Goal: Information Seeking & Learning: Learn about a topic

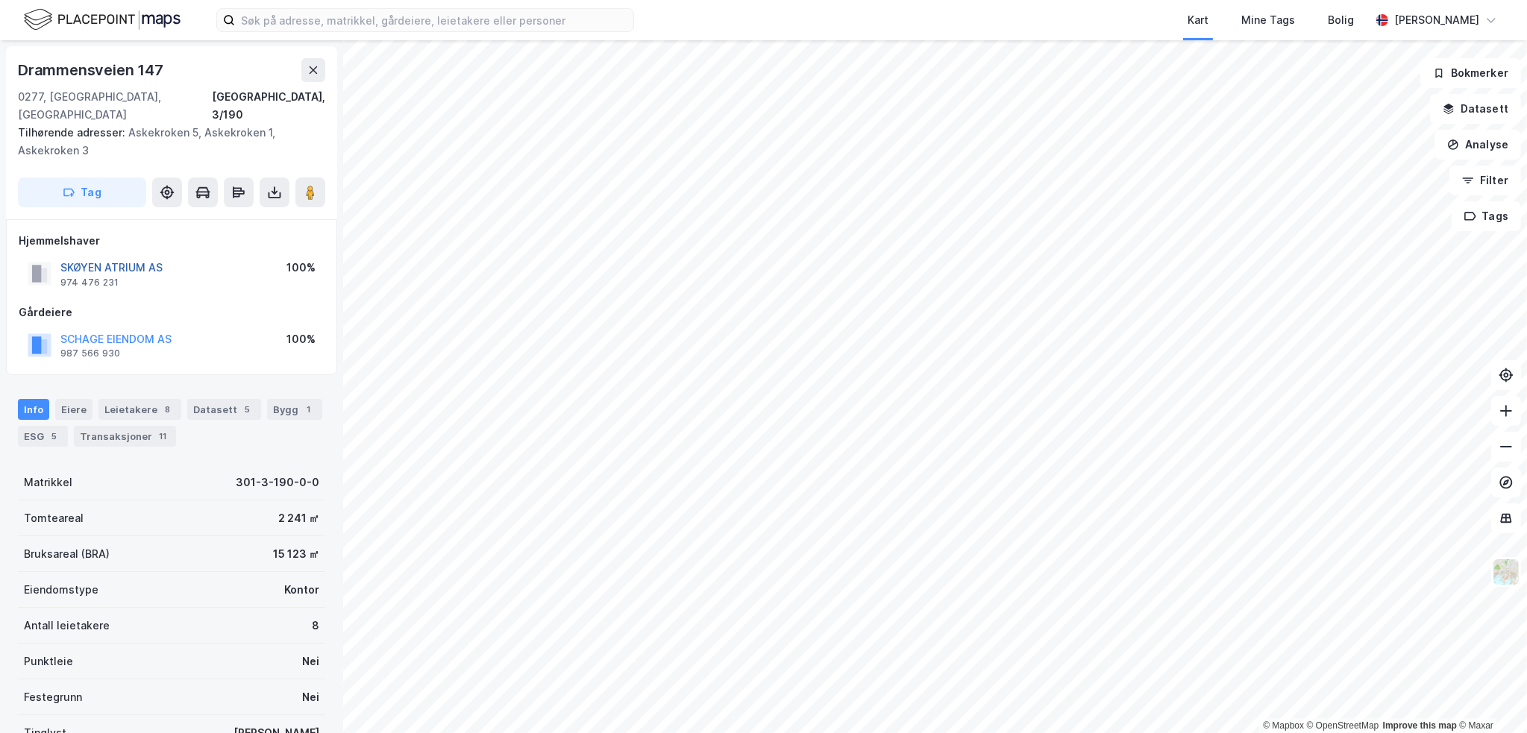
click at [0, 0] on button "SKØYEN ATRIUM AS" at bounding box center [0, 0] width 0 height 0
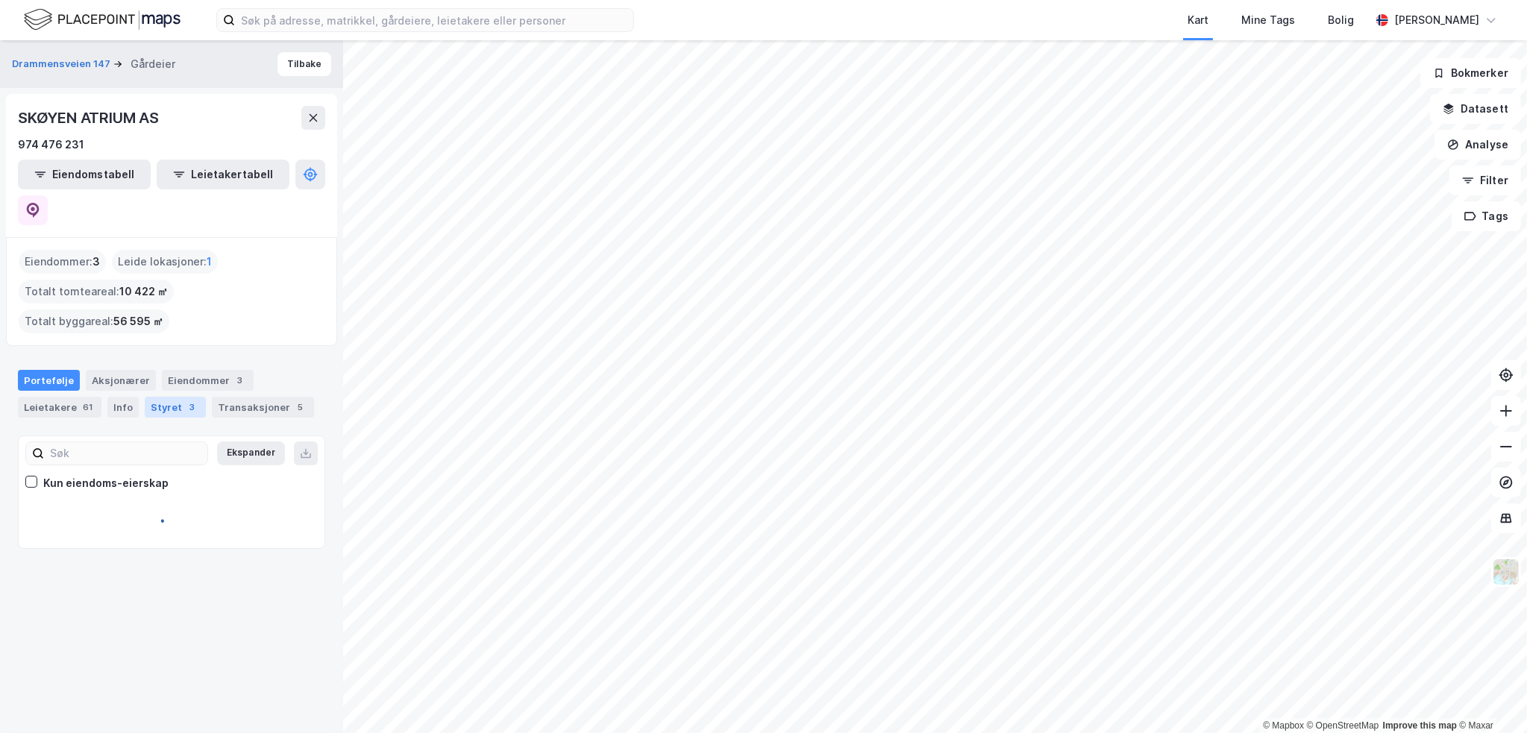
click at [156, 397] on div "Styret 3" at bounding box center [175, 407] width 61 height 21
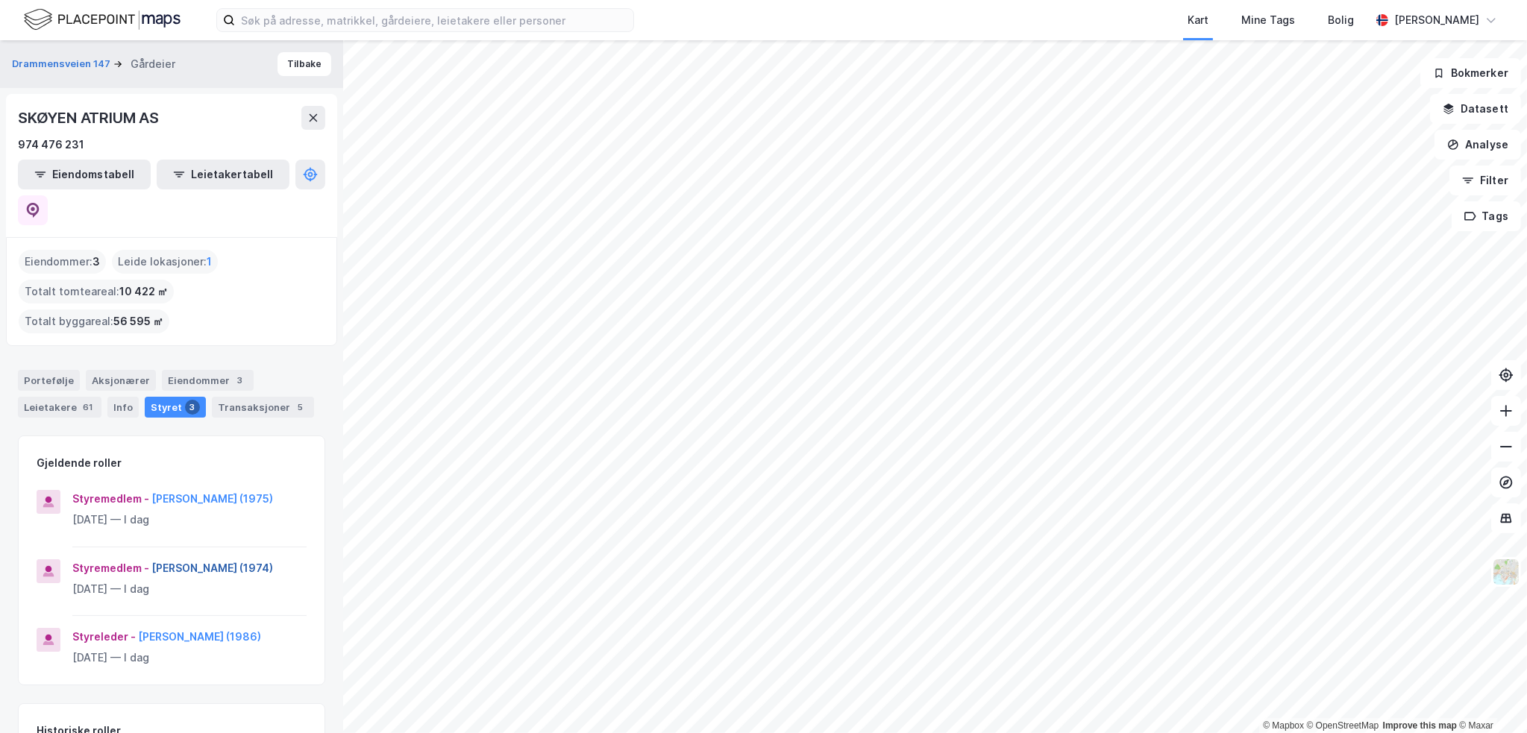
click at [0, 0] on button "Tarjei Sandnes (1974)" at bounding box center [0, 0] width 0 height 0
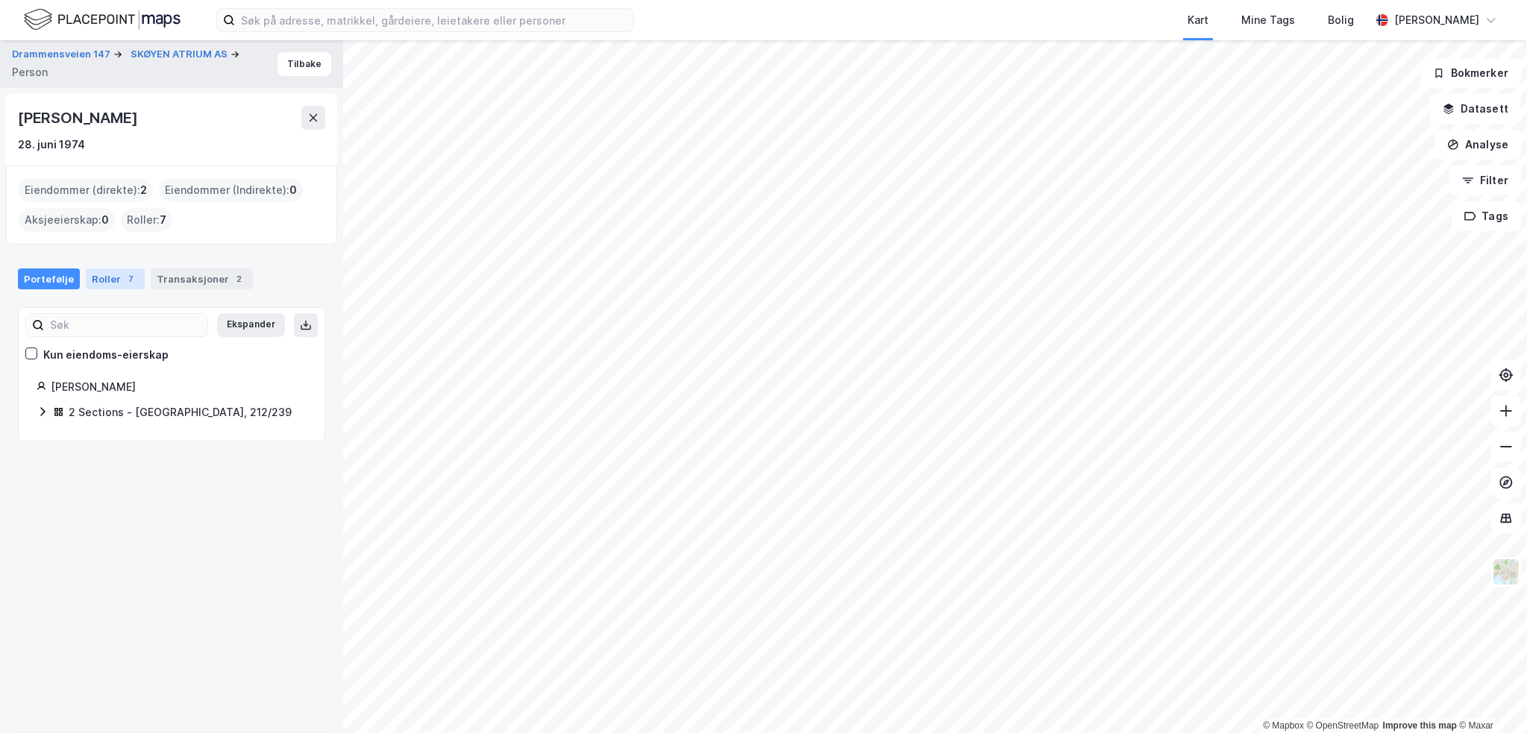
click at [97, 277] on div "Roller 7" at bounding box center [115, 279] width 59 height 21
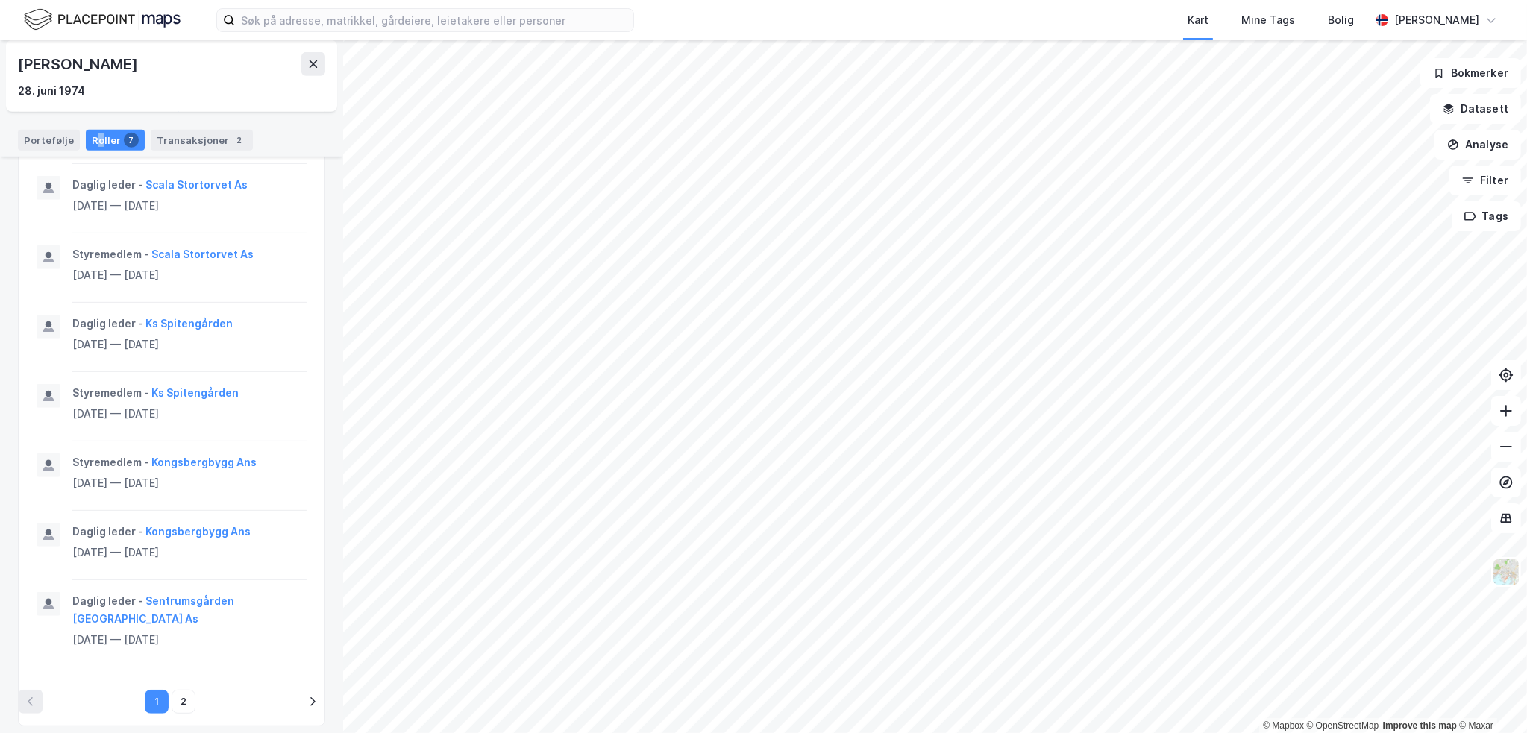
scroll to position [964, 0]
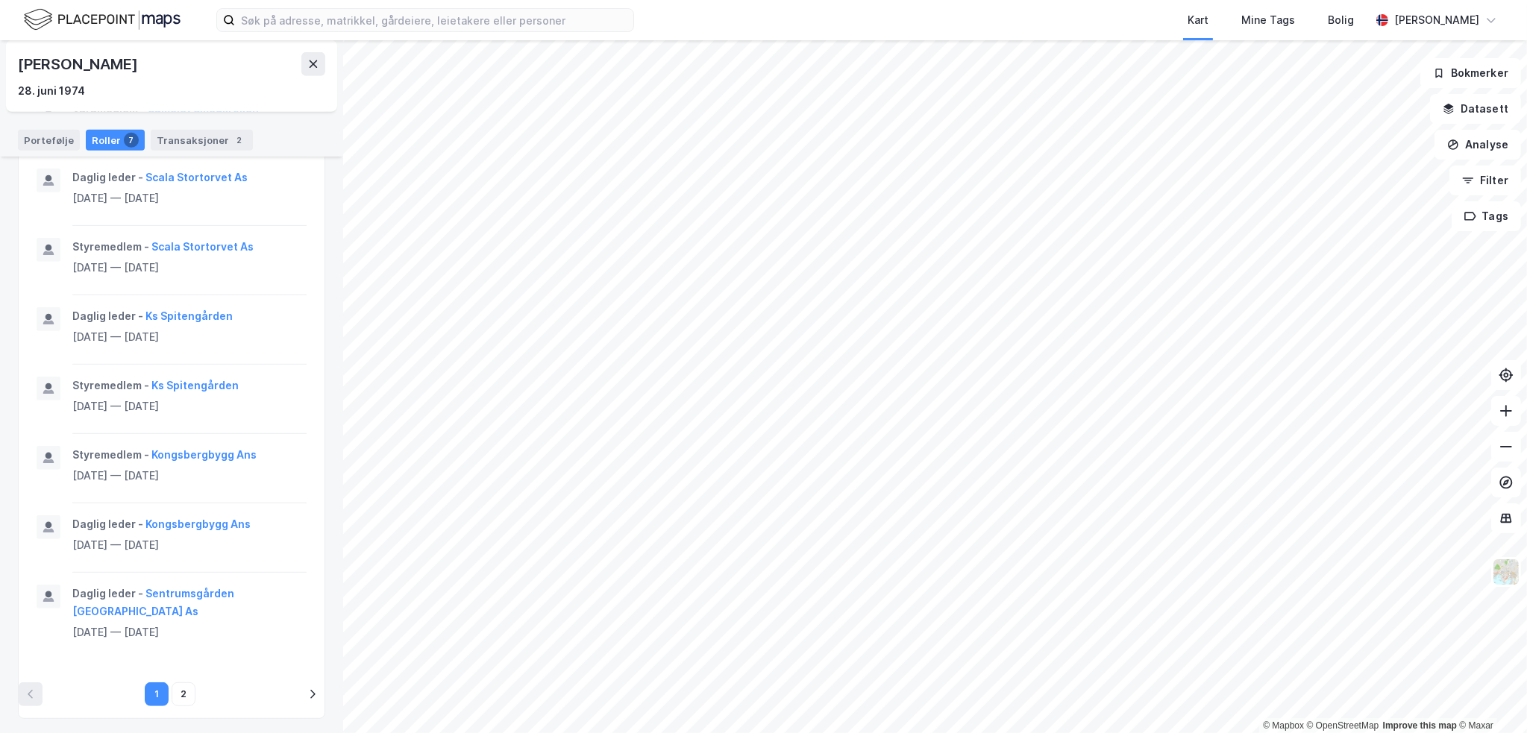
click at [190, 683] on li "2" at bounding box center [185, 695] width 27 height 24
click at [187, 687] on button "2" at bounding box center [184, 695] width 24 height 24
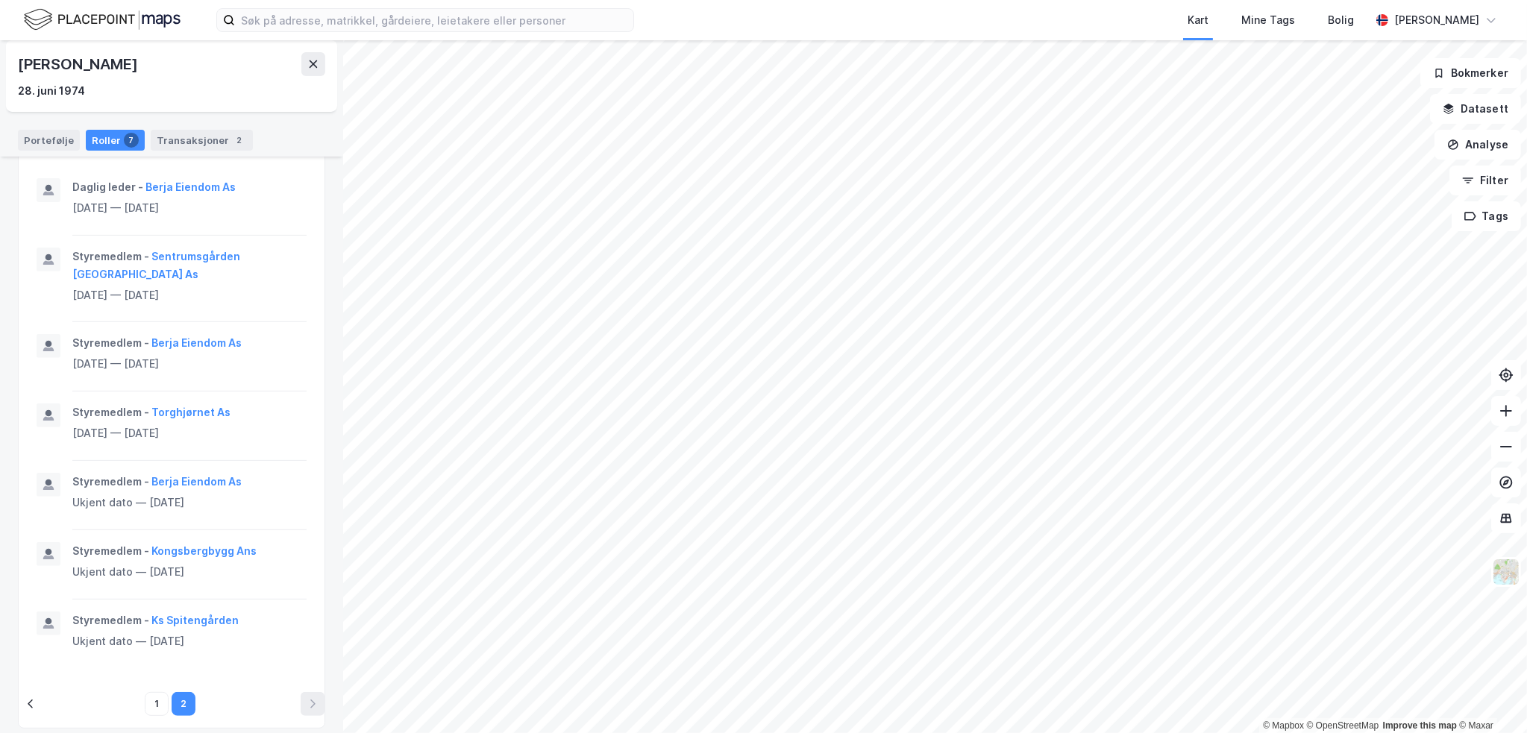
scroll to position [757, 0]
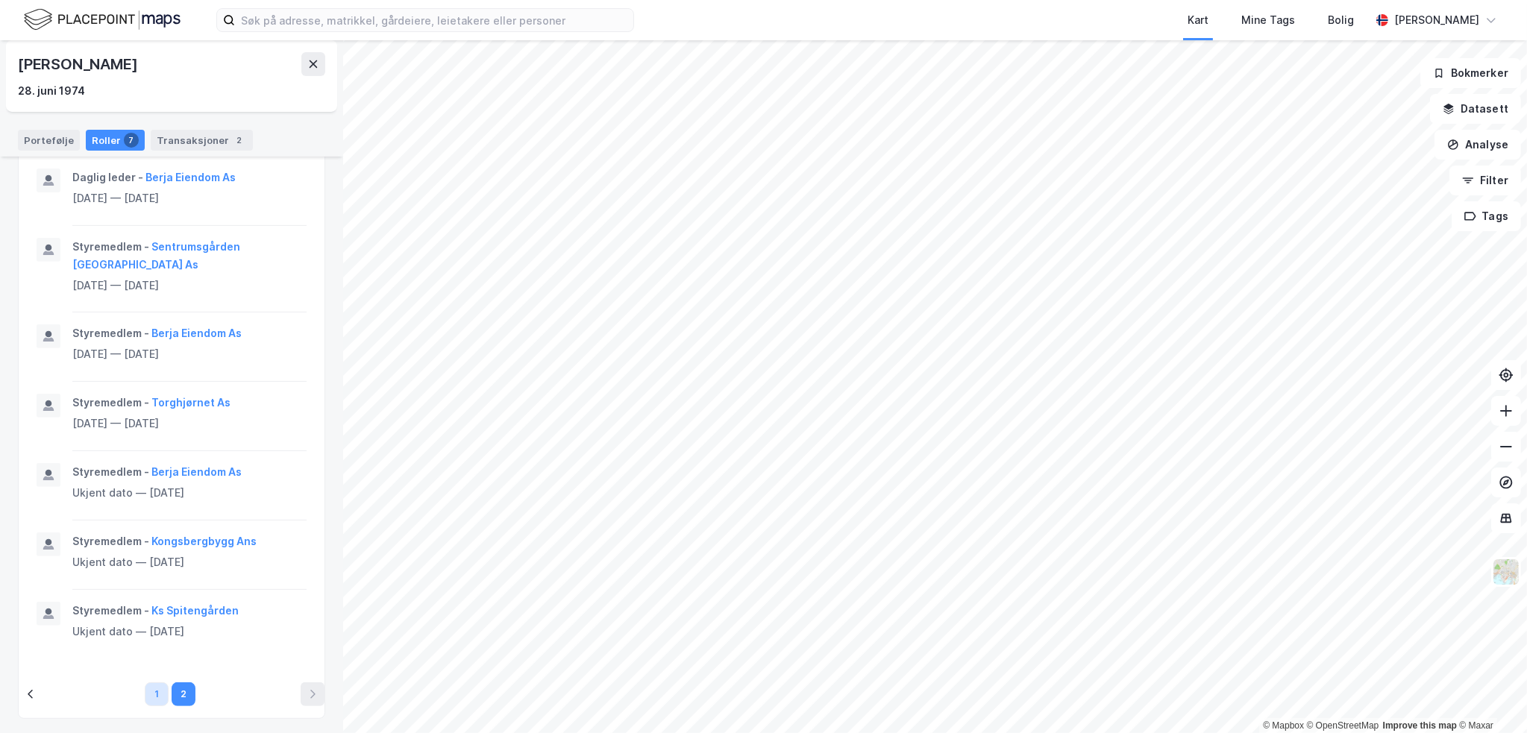
click at [158, 683] on button "1" at bounding box center [157, 695] width 24 height 24
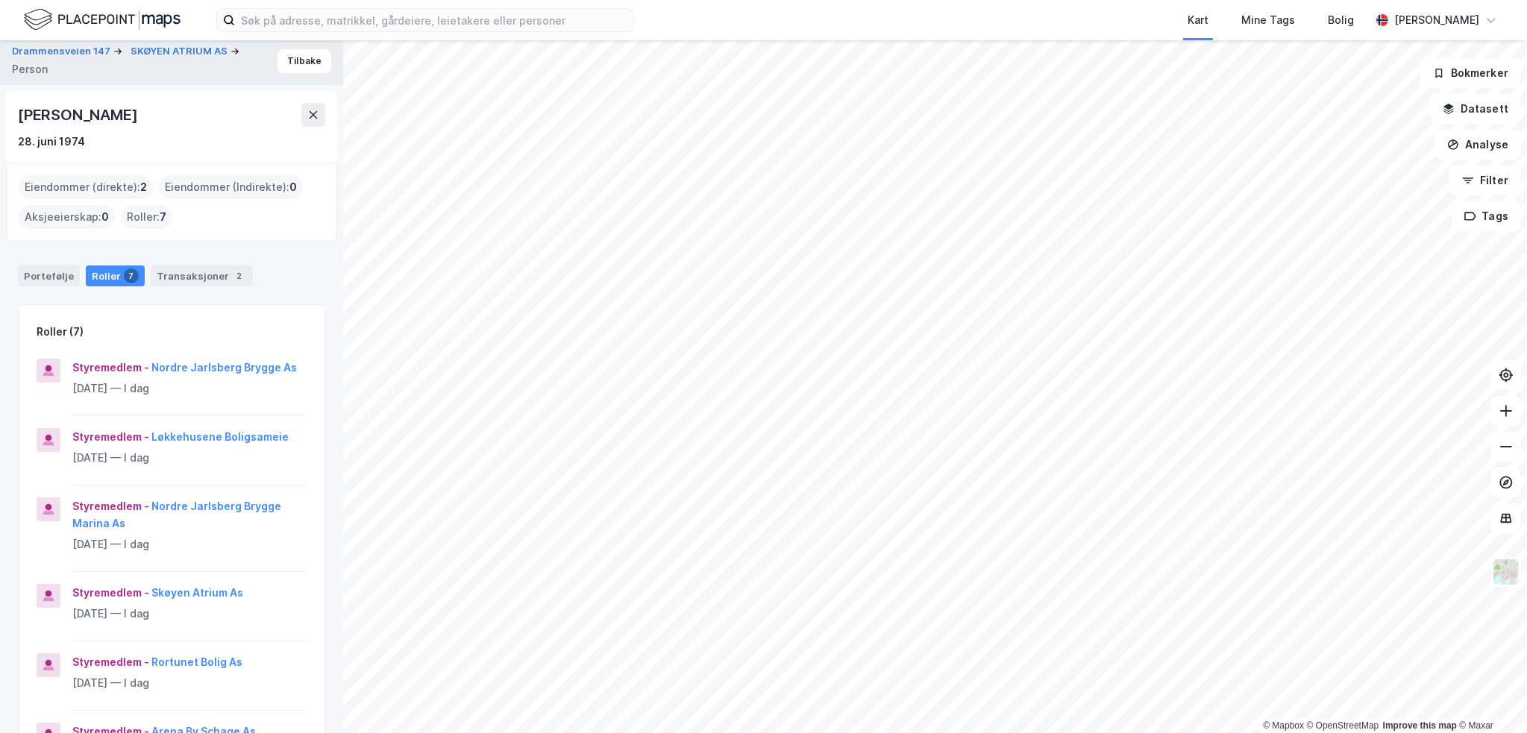
scroll to position [0, 0]
click at [54, 286] on div "Portefølje" at bounding box center [49, 279] width 62 height 21
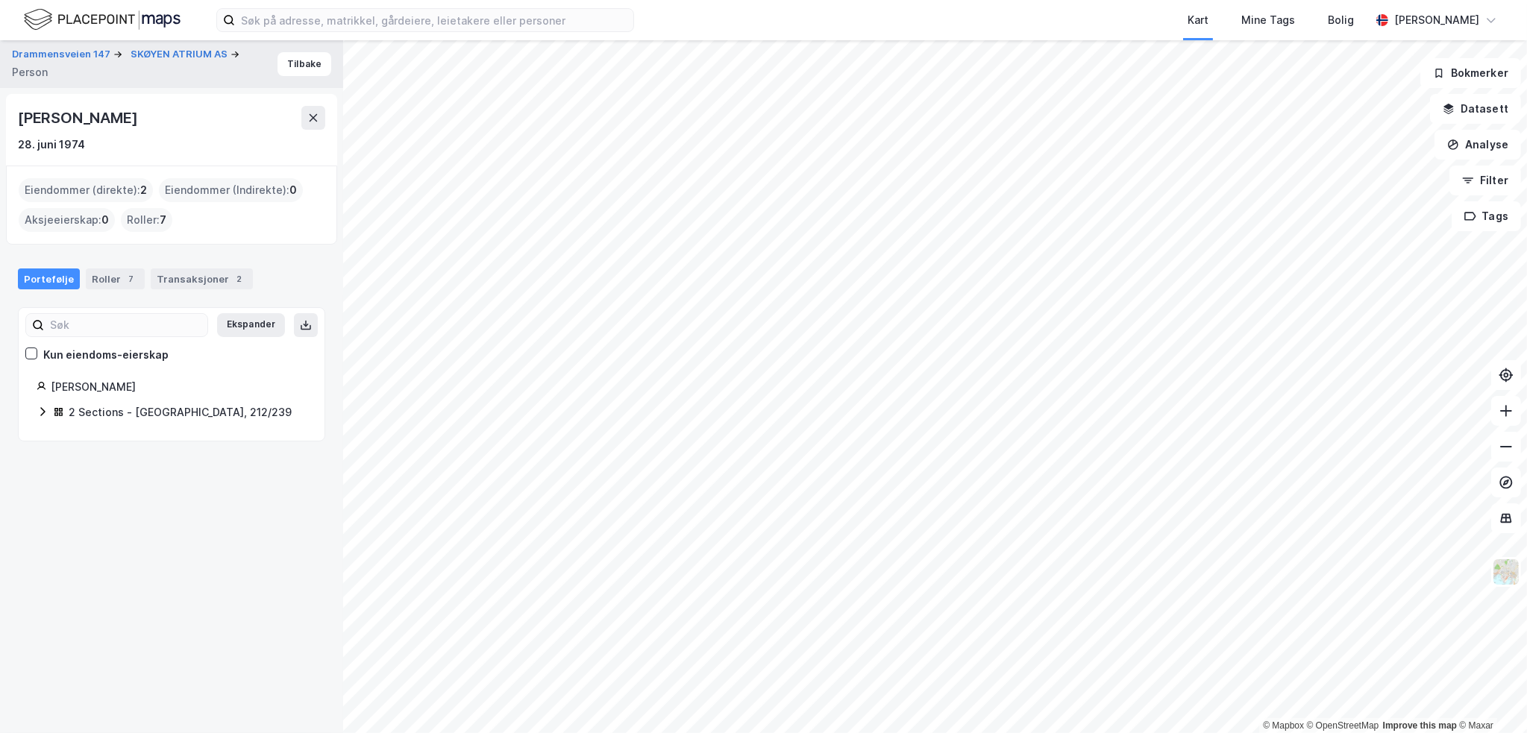
click at [119, 411] on div "2 Sections - Oslo, 212/239" at bounding box center [180, 413] width 223 height 18
click at [232, 280] on div "2" at bounding box center [239, 279] width 15 height 15
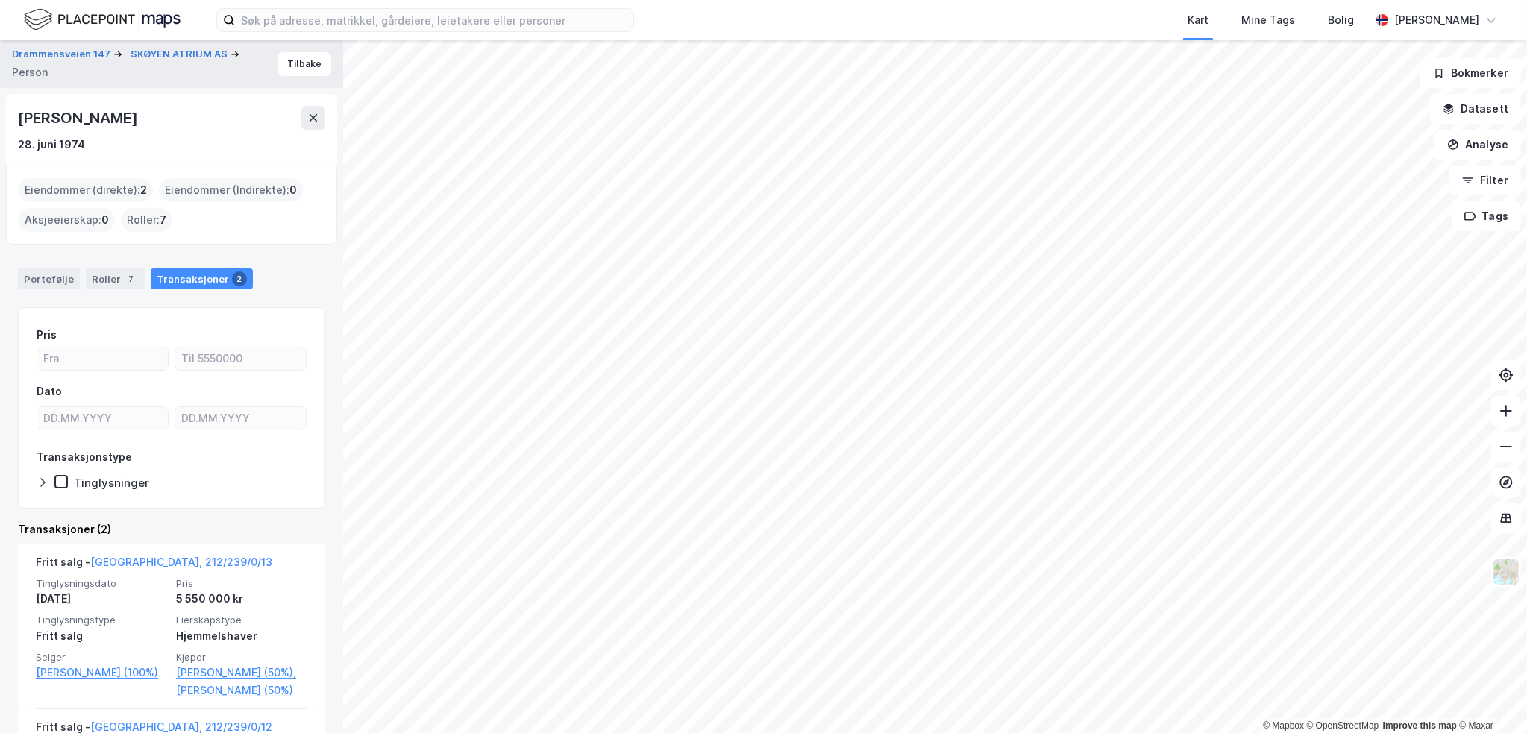
scroll to position [157, 0]
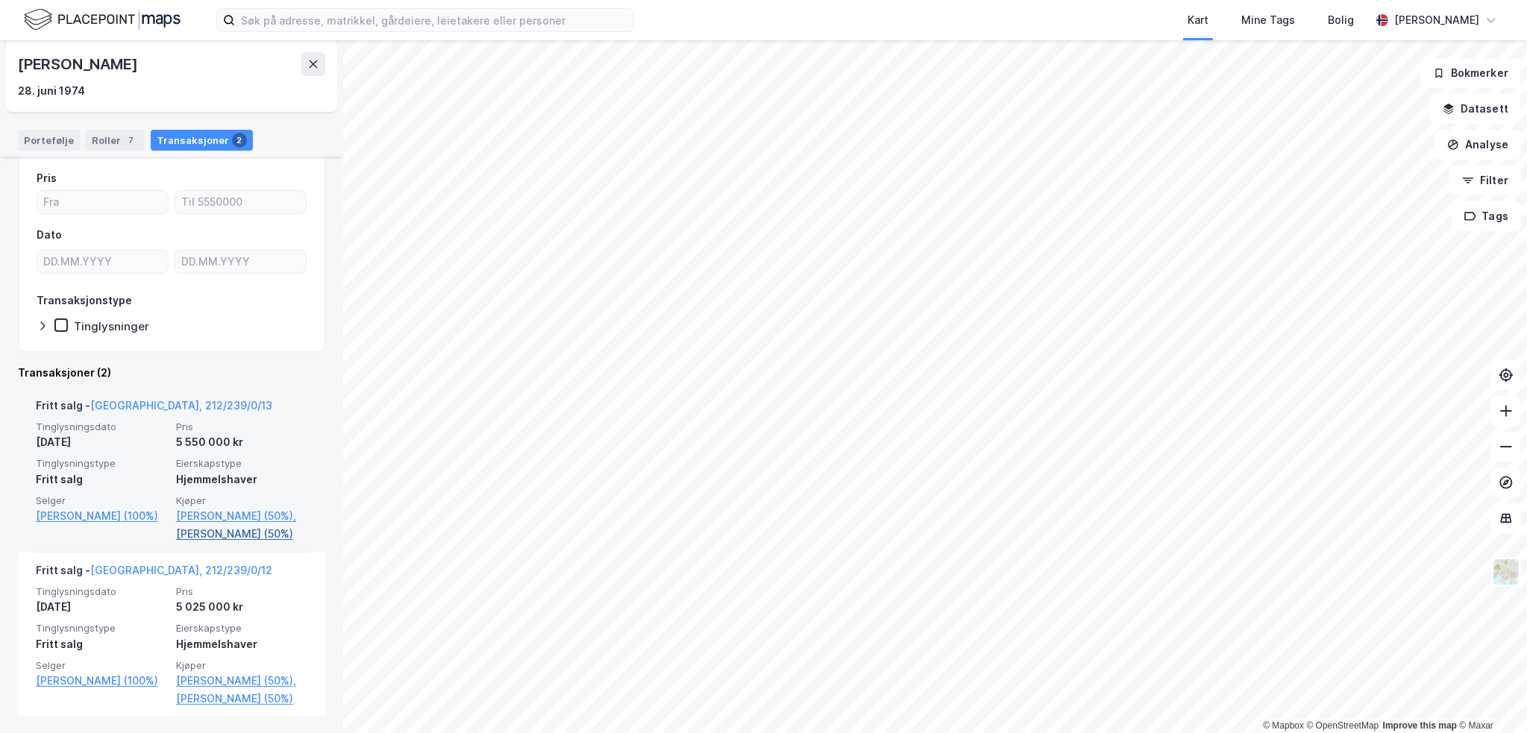
click at [191, 525] on link "Sandnes Tarjei (50%)" at bounding box center [241, 534] width 131 height 18
click at [195, 513] on link "Vesseler Anette (50%)," at bounding box center [241, 516] width 131 height 18
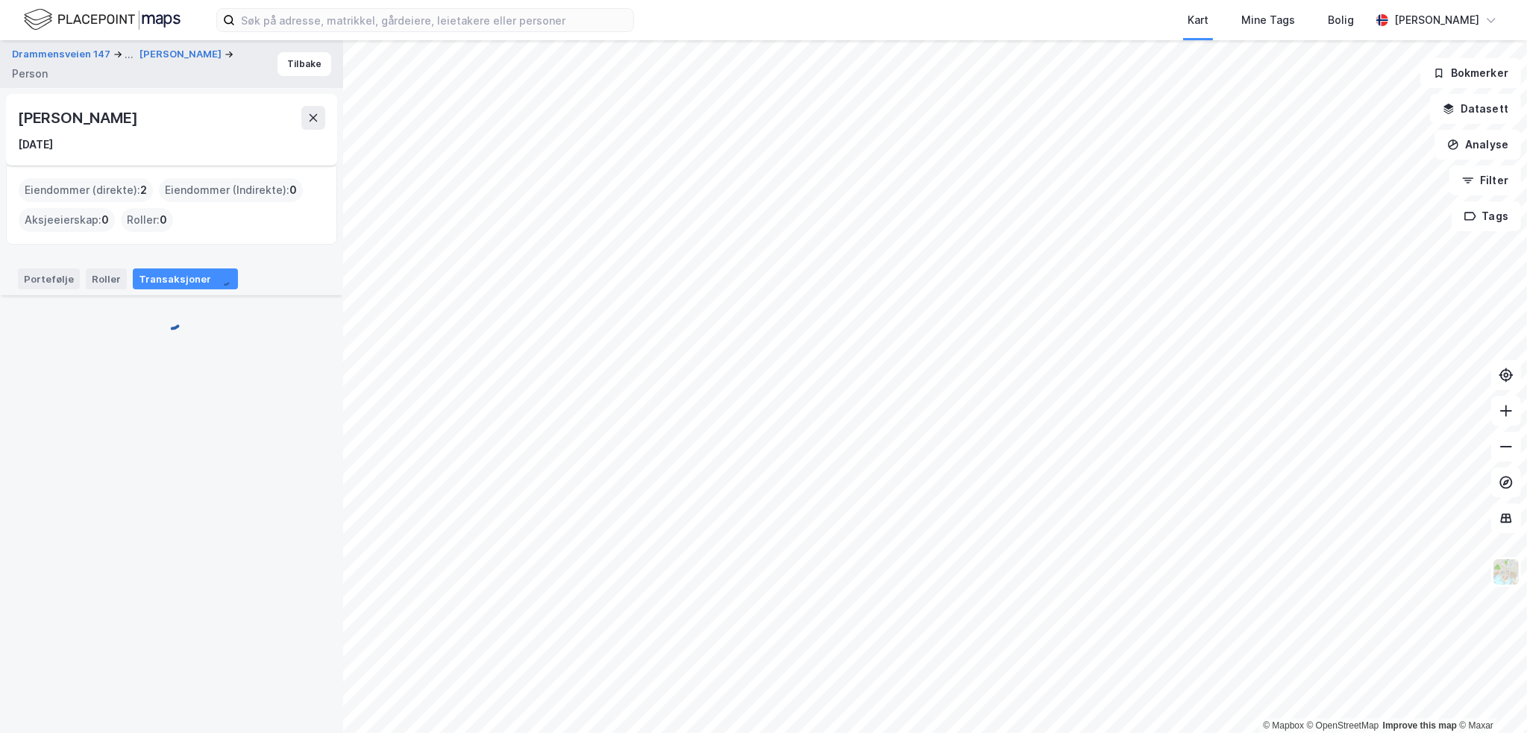
click at [87, 110] on div "Anette Vesseler" at bounding box center [79, 118] width 122 height 24
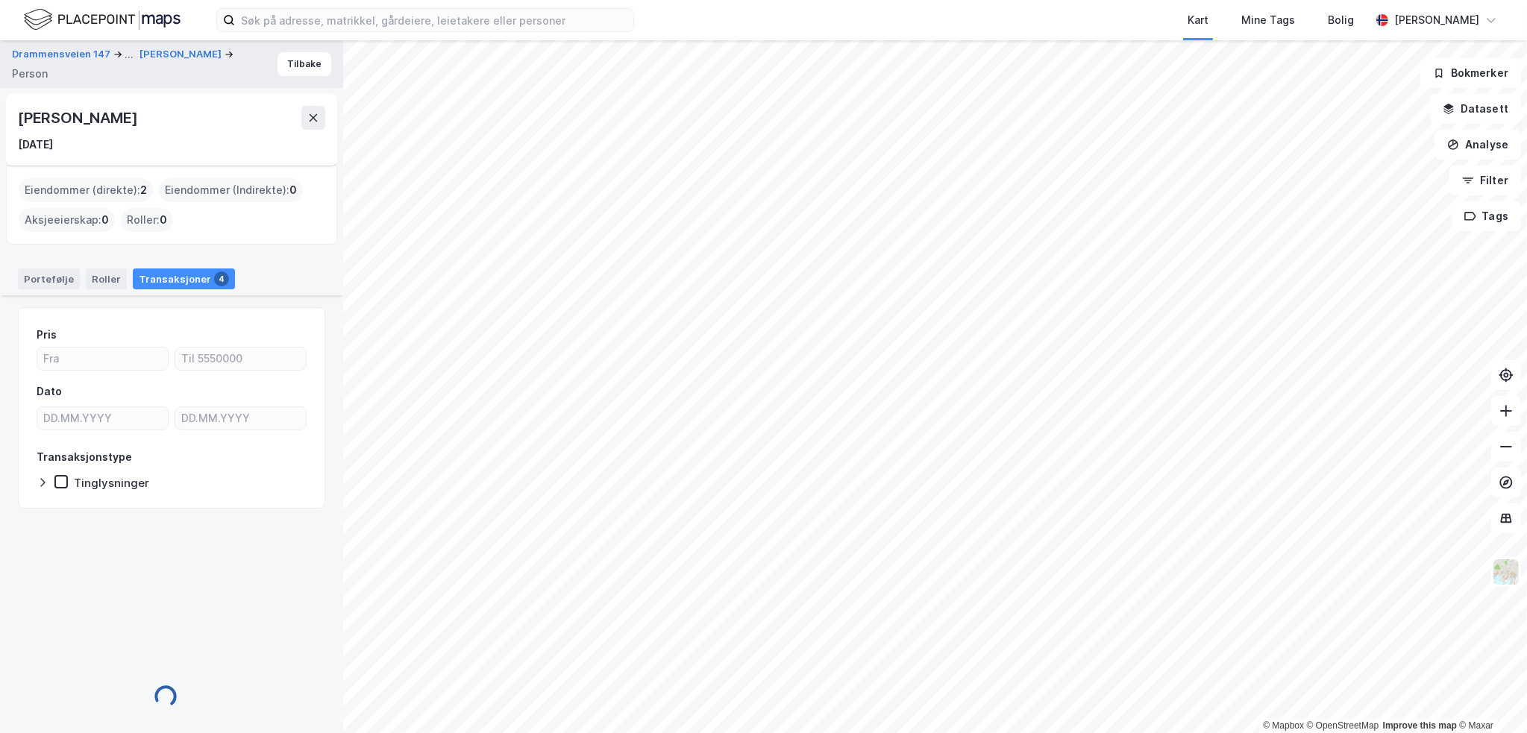
click at [87, 110] on div "Anette Vesseler" at bounding box center [79, 118] width 122 height 24
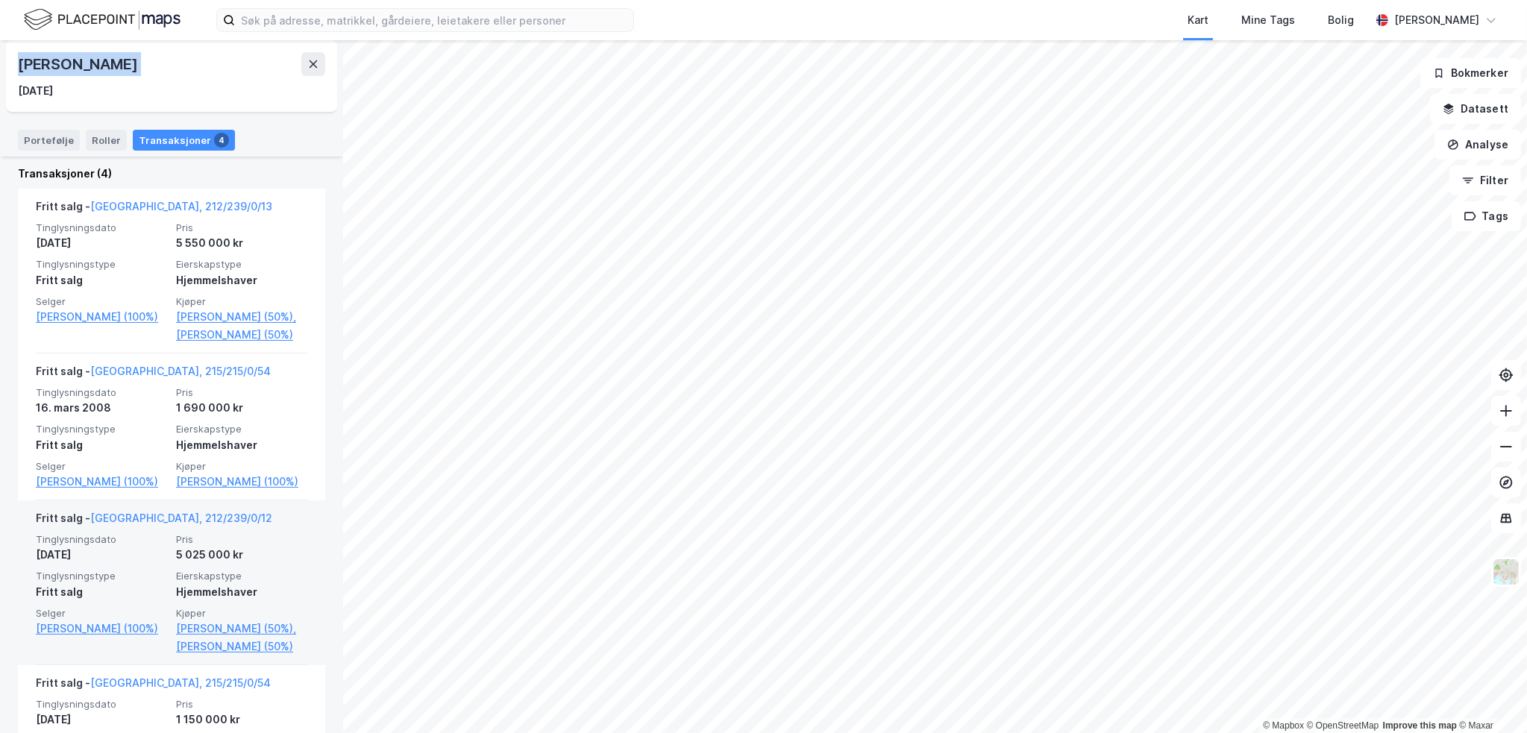
scroll to position [469, 0]
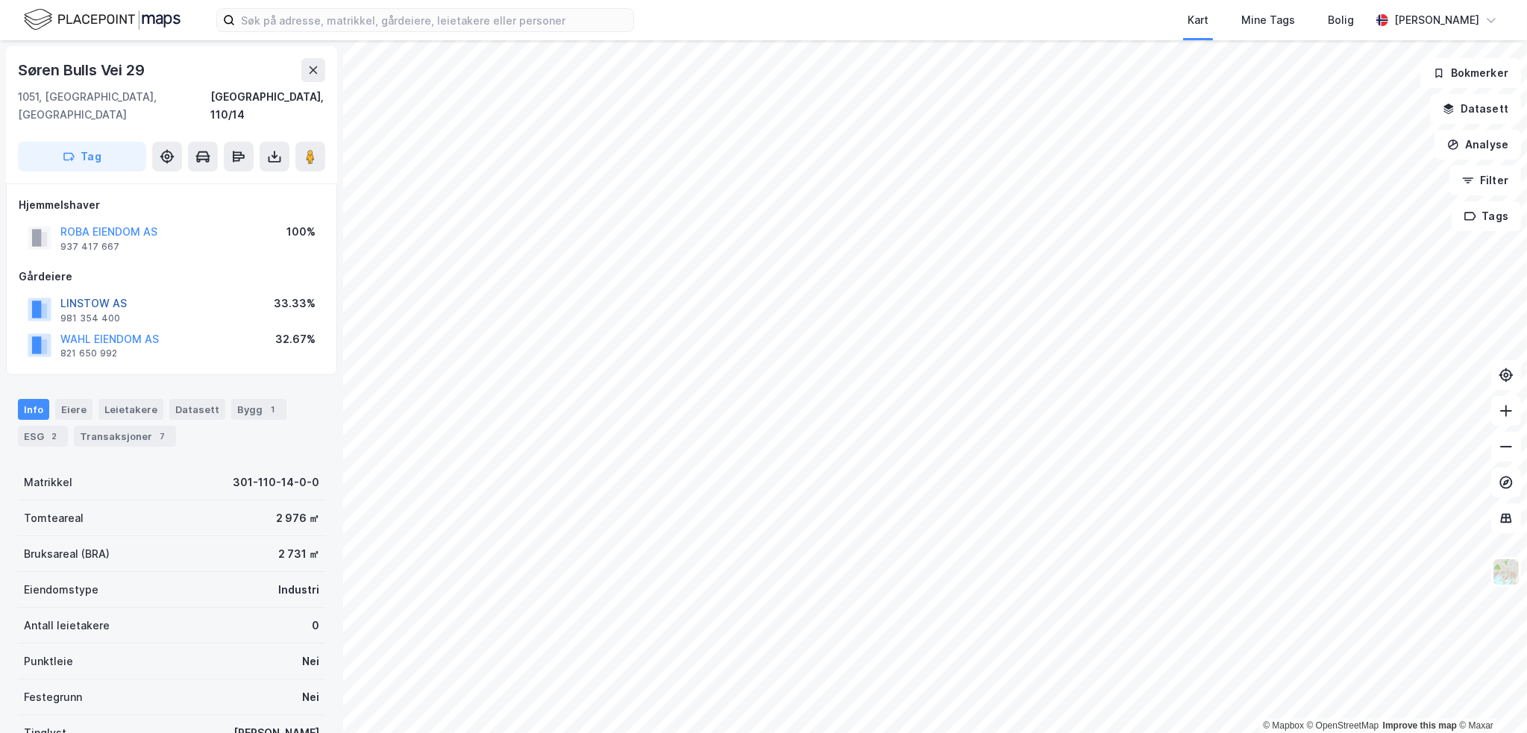
click at [0, 0] on button "LINSTOW AS" at bounding box center [0, 0] width 0 height 0
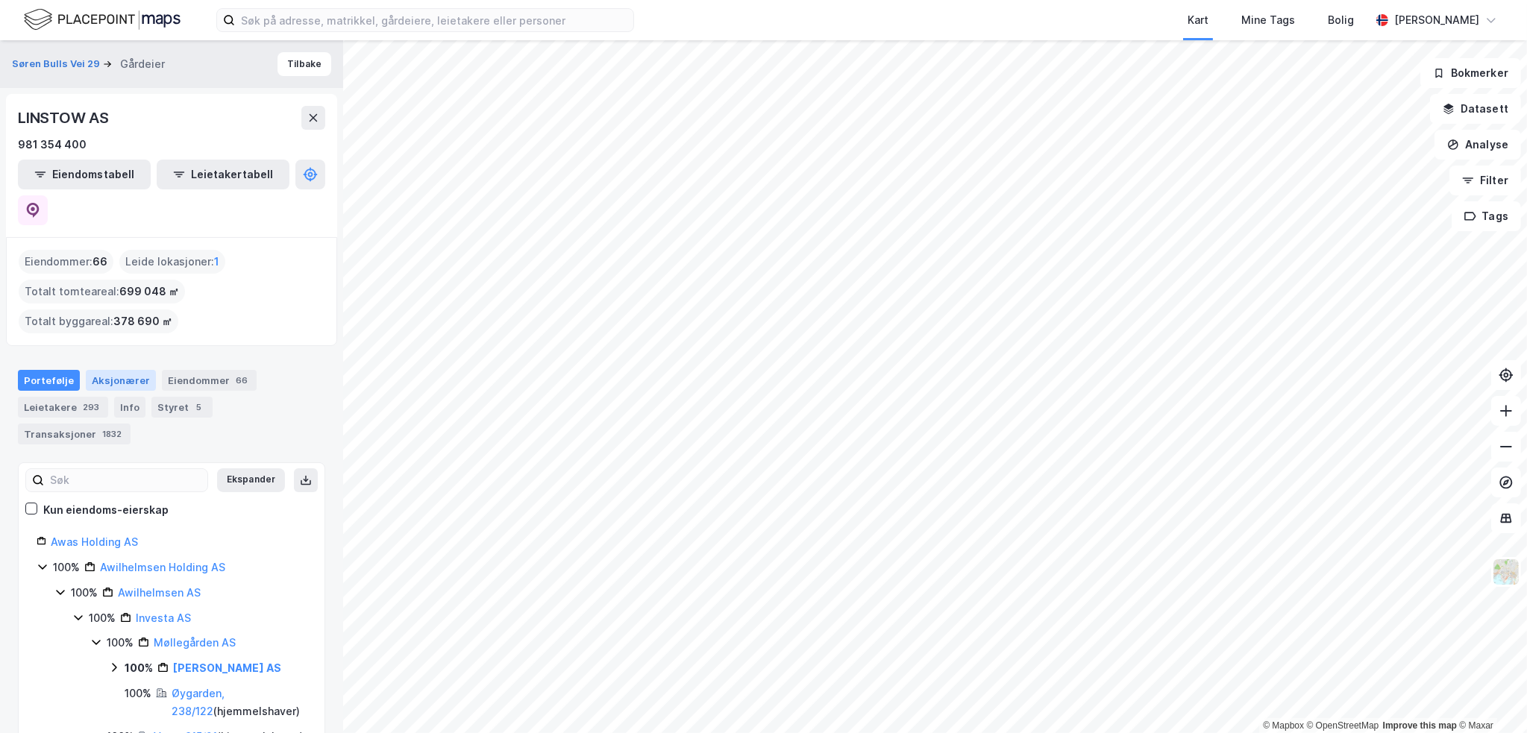
click at [120, 370] on div "Aksjonærer" at bounding box center [121, 380] width 70 height 21
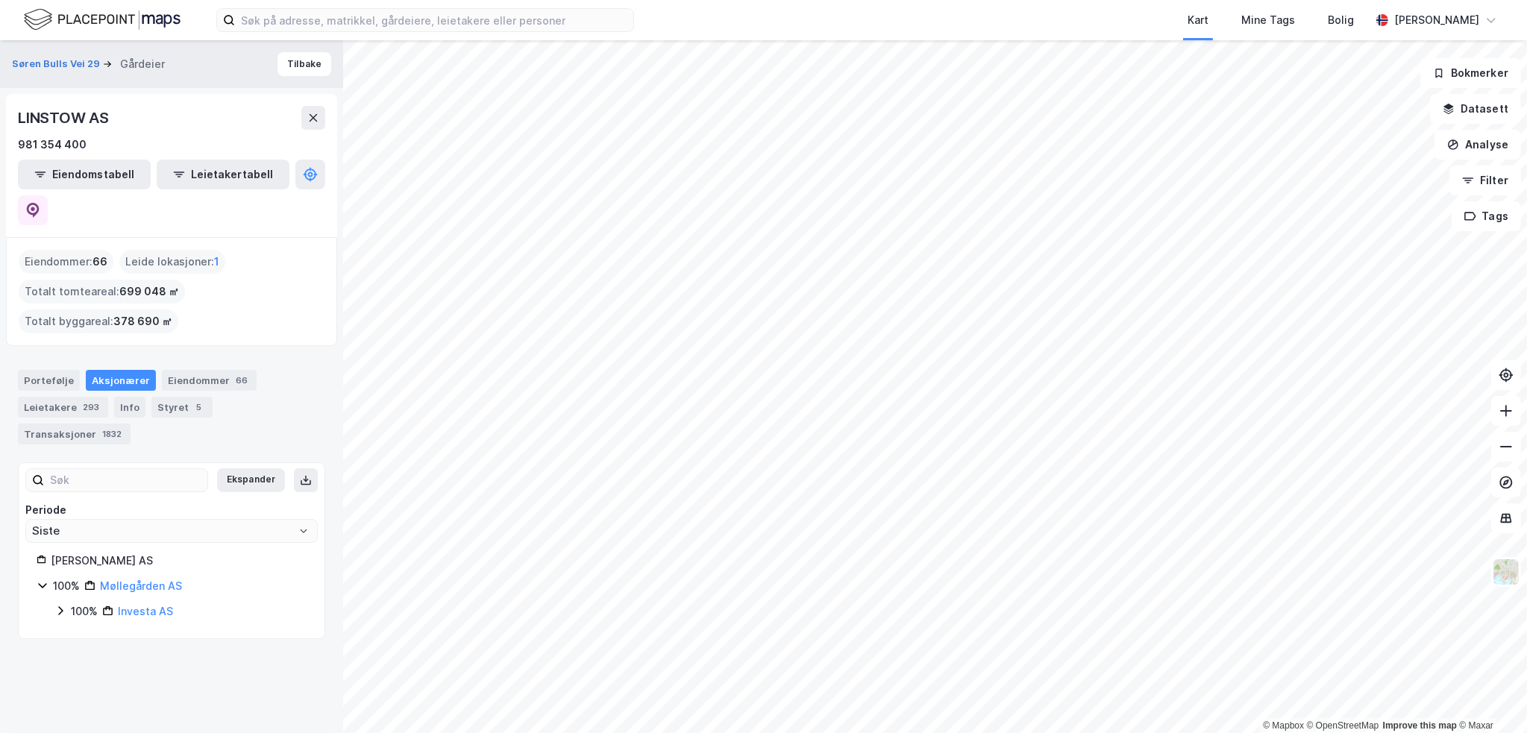
click at [210, 372] on div "Portefølje Aksjonærer Eiendommer 66 Leietakere 293 Info Styret 5 Transaksjoner …" at bounding box center [171, 407] width 307 height 75
click at [175, 397] on div "Styret 5" at bounding box center [181, 407] width 61 height 21
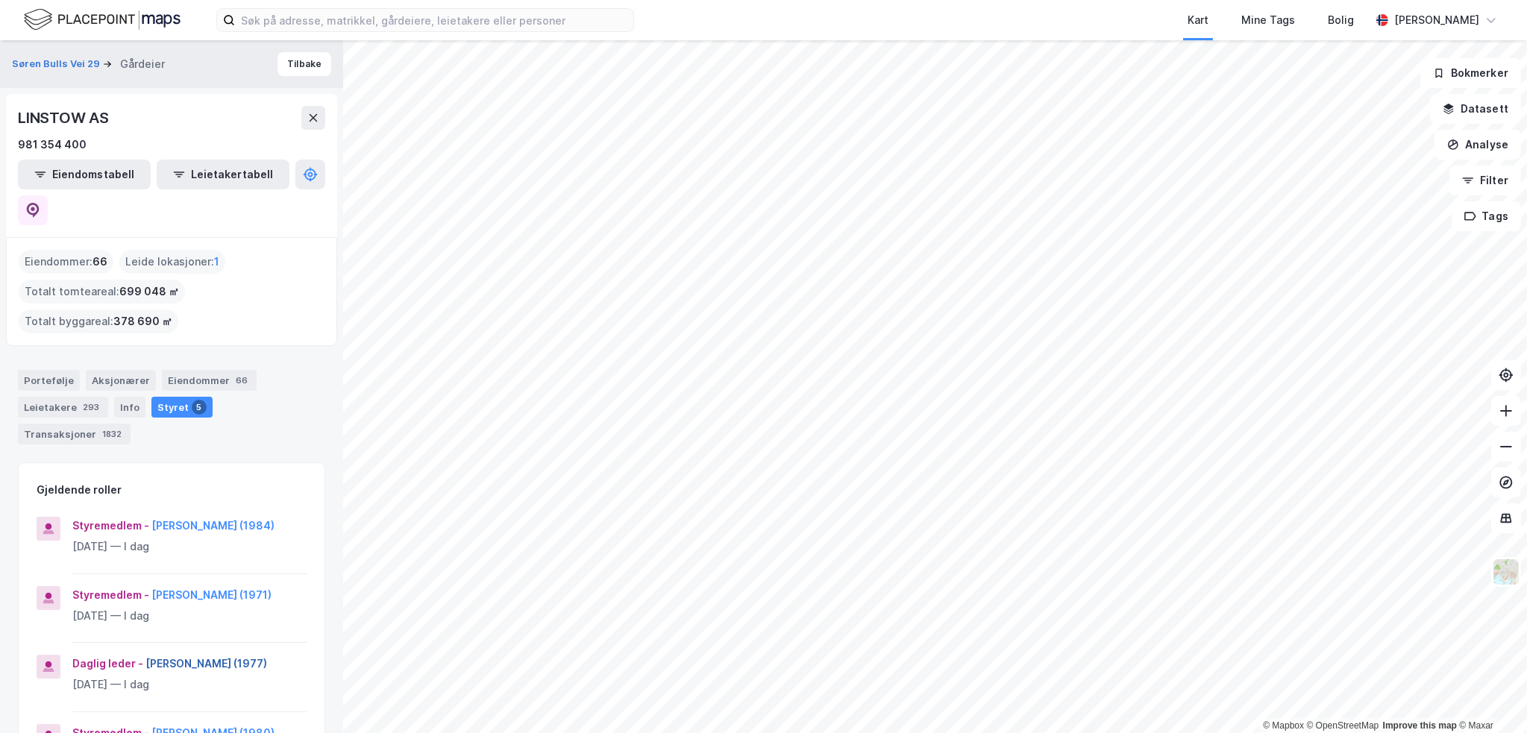
click at [0, 0] on button "[PERSON_NAME] (1977)" at bounding box center [0, 0] width 0 height 0
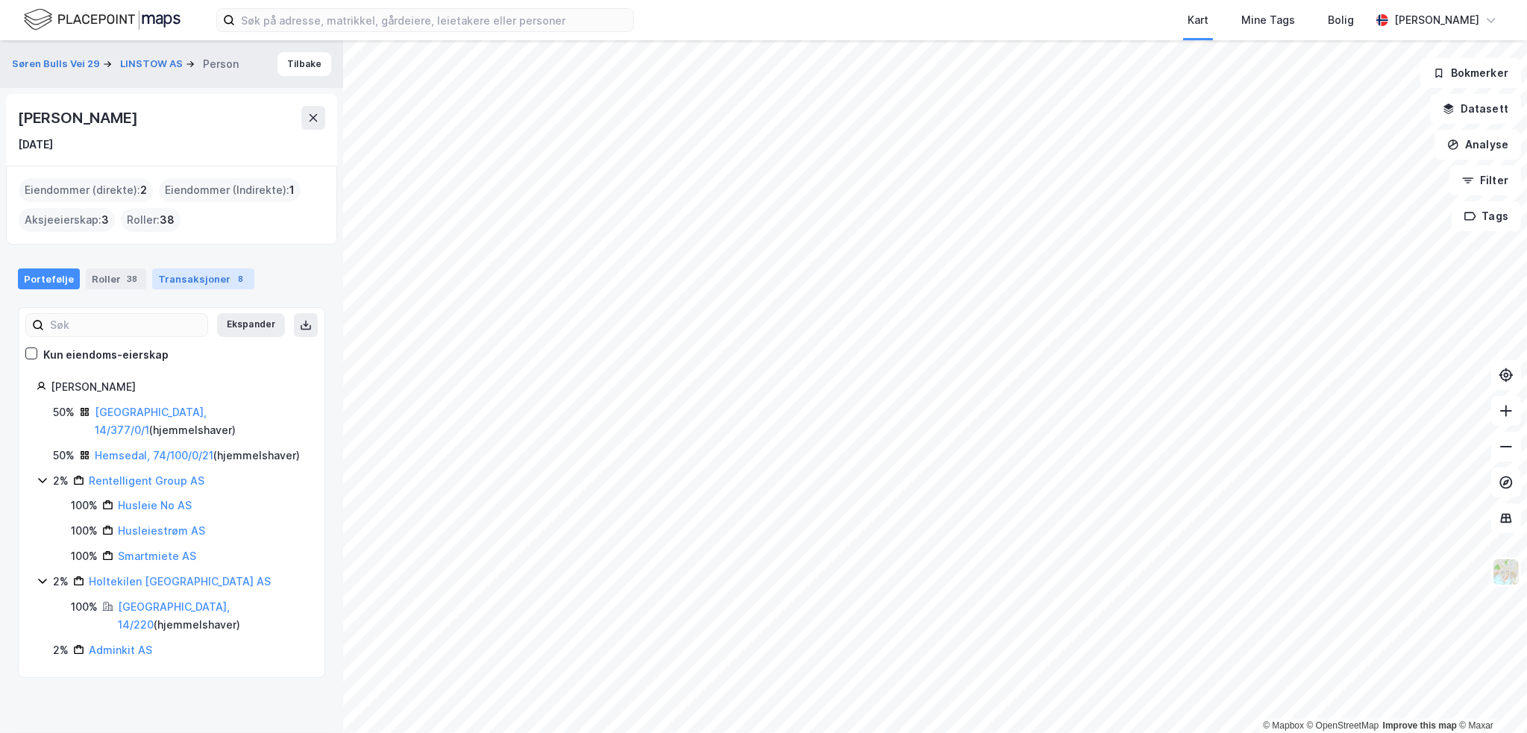
click at [197, 283] on div "Transaksjoner 8" at bounding box center [203, 279] width 102 height 21
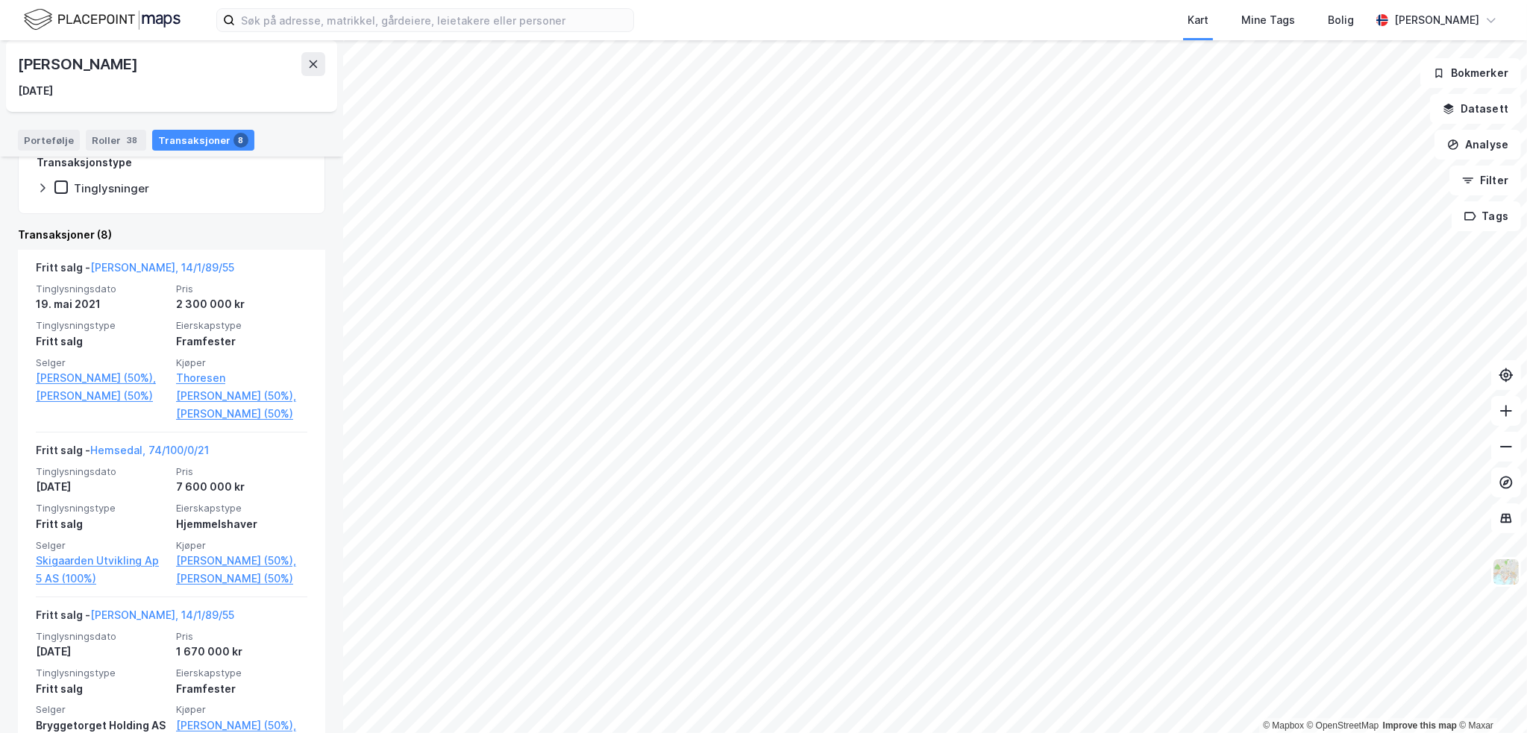
scroll to position [298, 0]
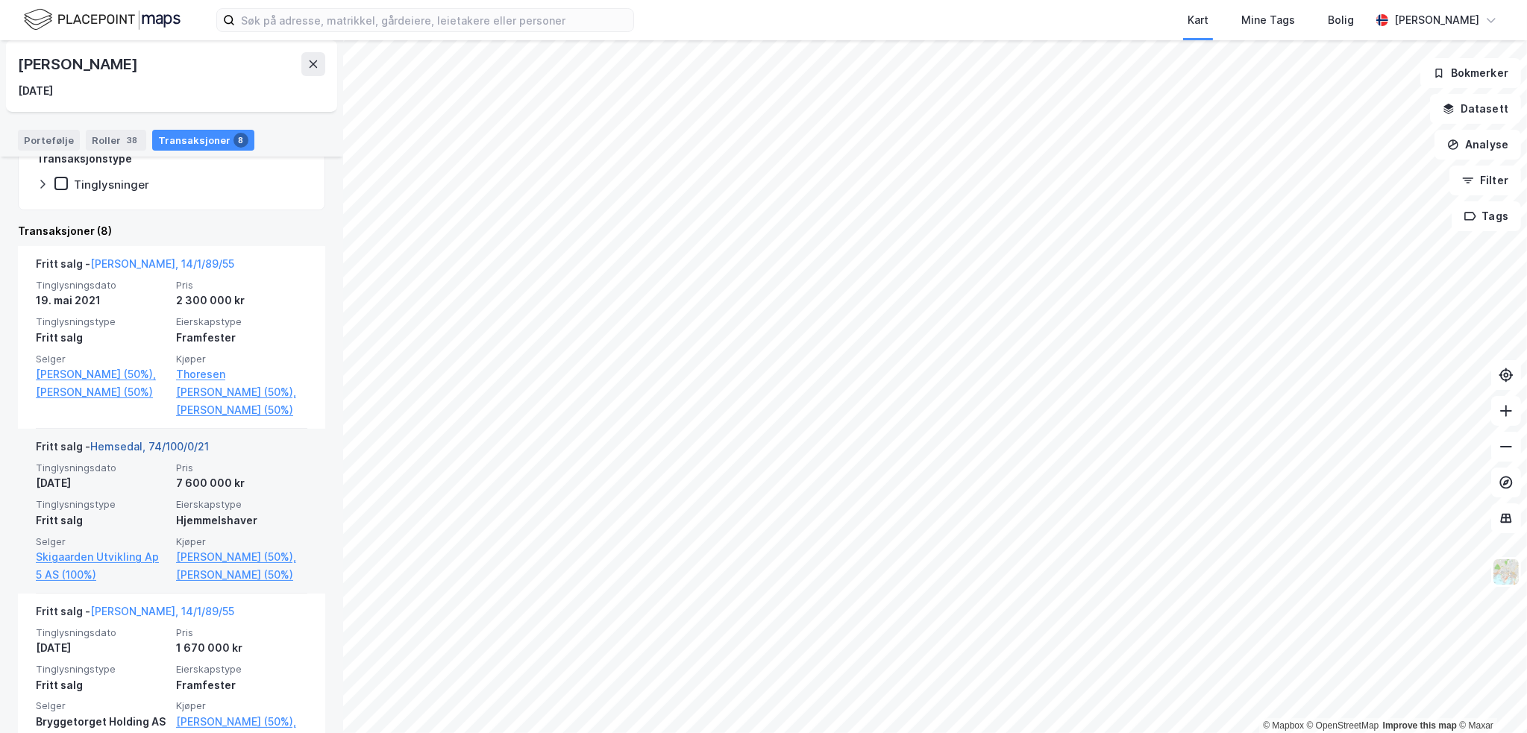
click at [176, 453] on link "Hemsedal, 74/100/0/21" at bounding box center [149, 446] width 119 height 13
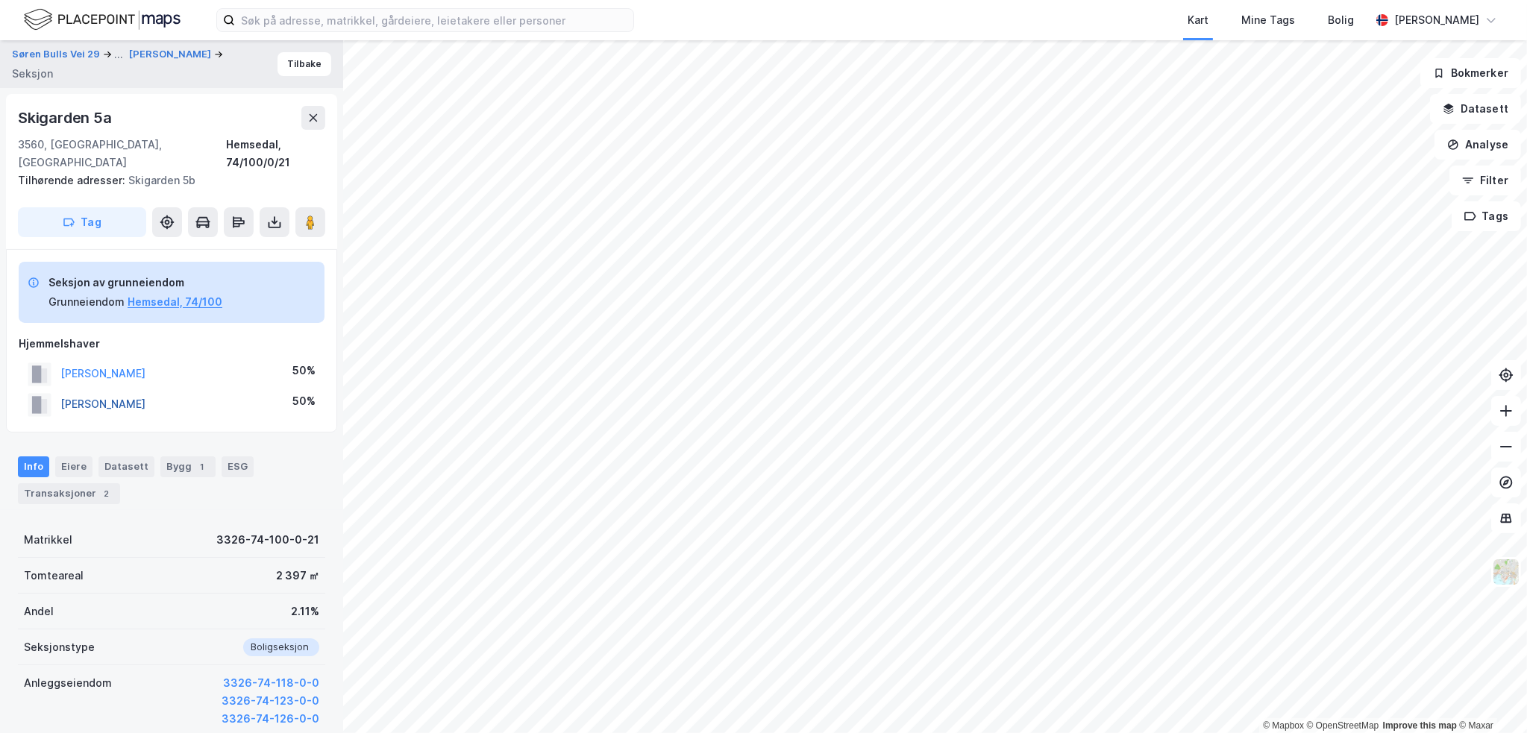
click at [0, 0] on button "[PERSON_NAME]" at bounding box center [0, 0] width 0 height 0
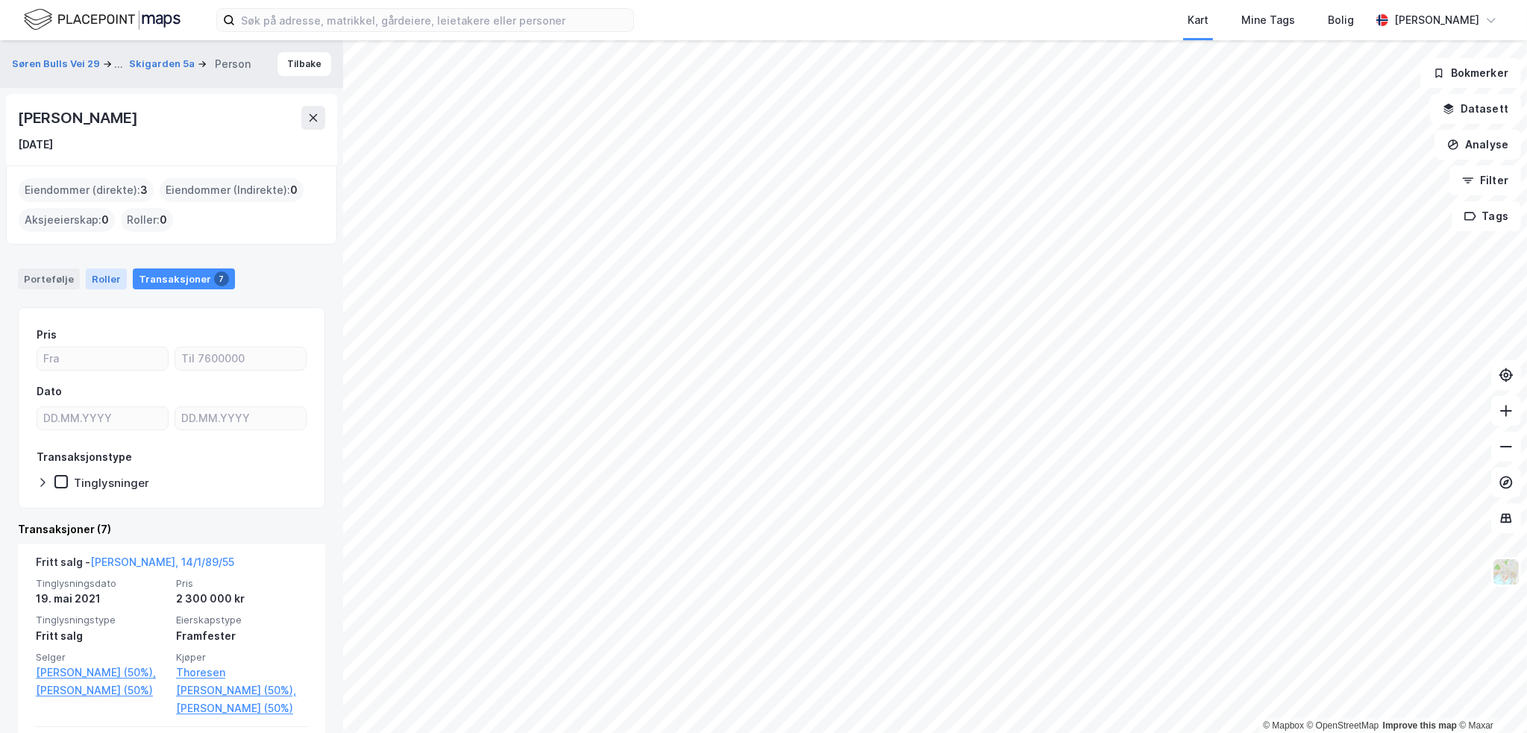
click at [110, 281] on div "Roller" at bounding box center [106, 279] width 41 height 21
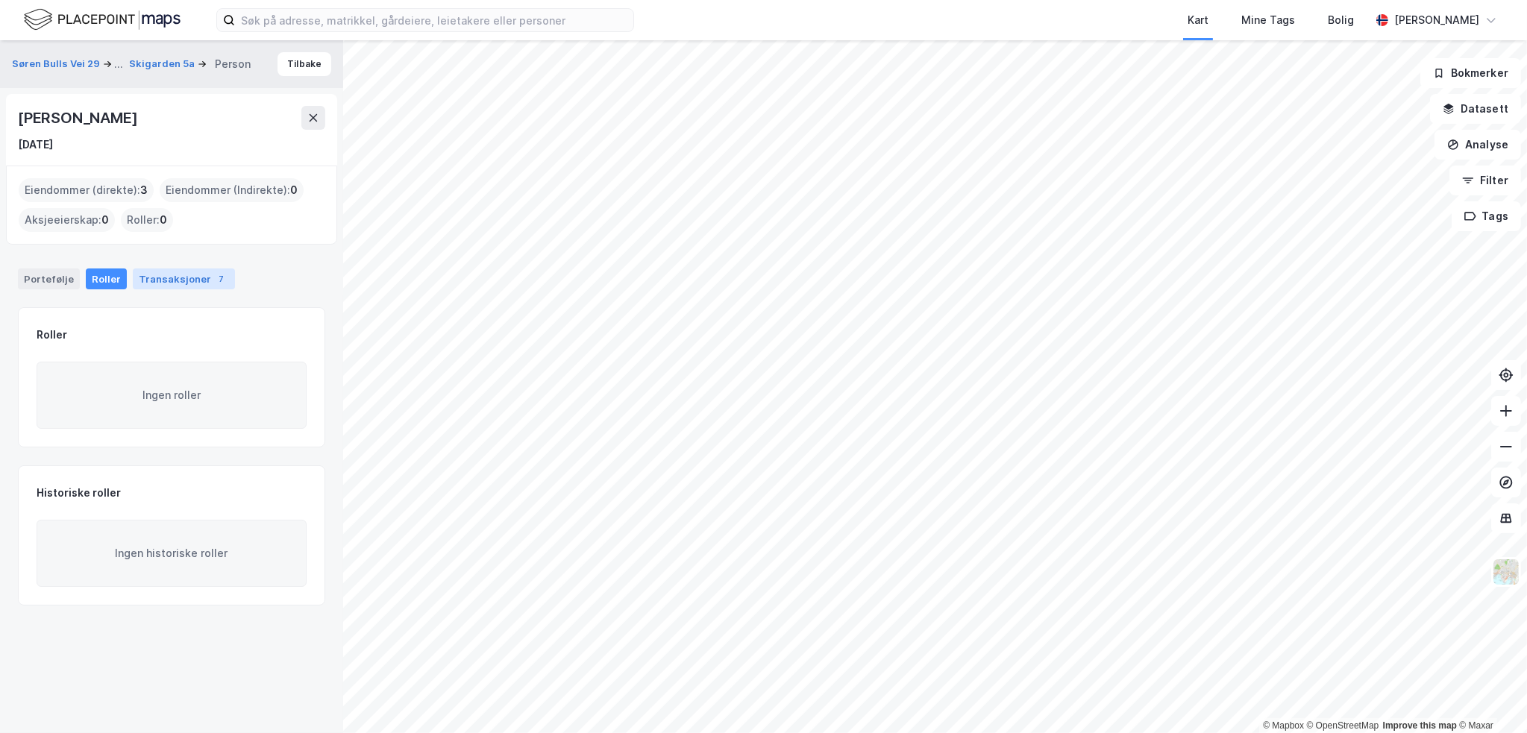
click at [162, 281] on div "Transaksjoner 7" at bounding box center [184, 279] width 102 height 21
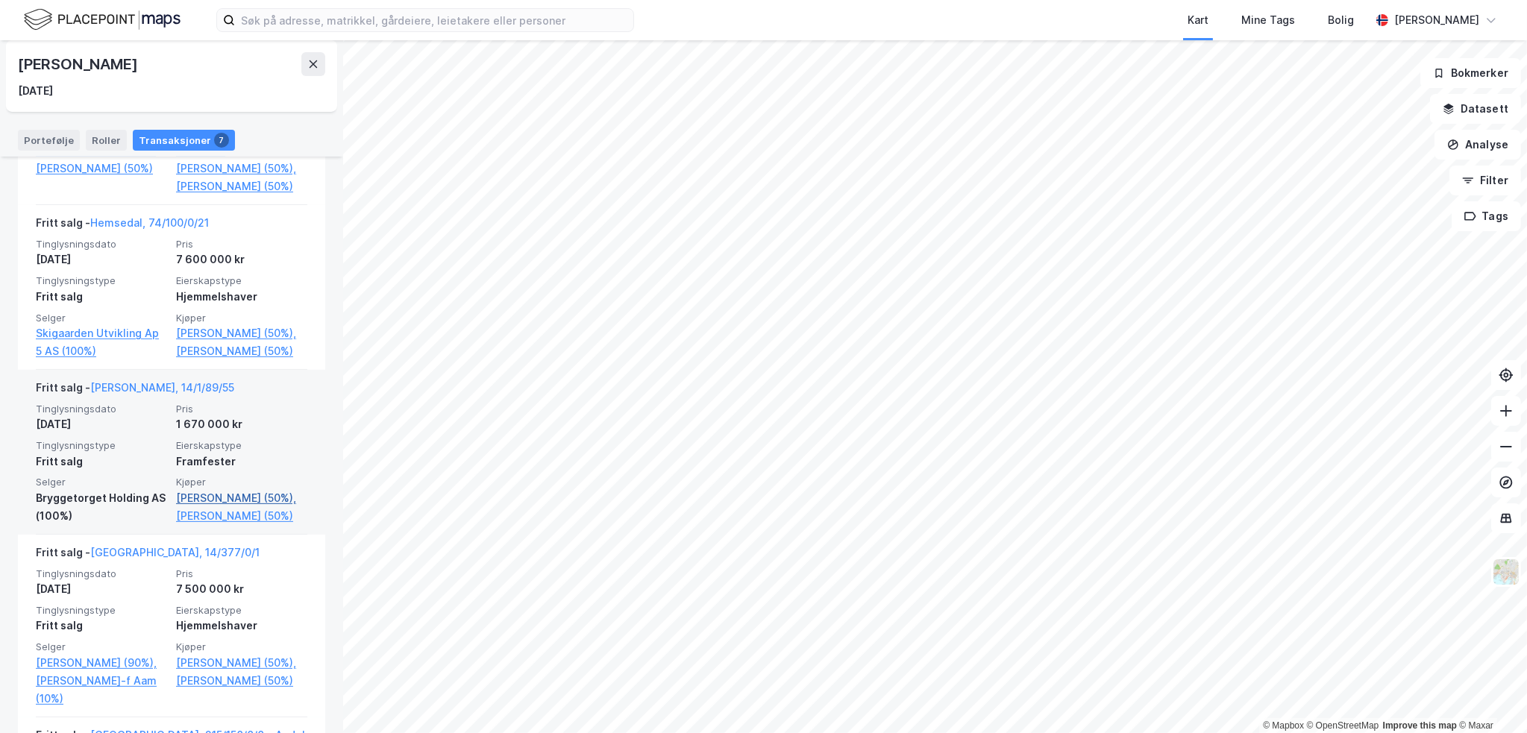
scroll to position [821, 0]
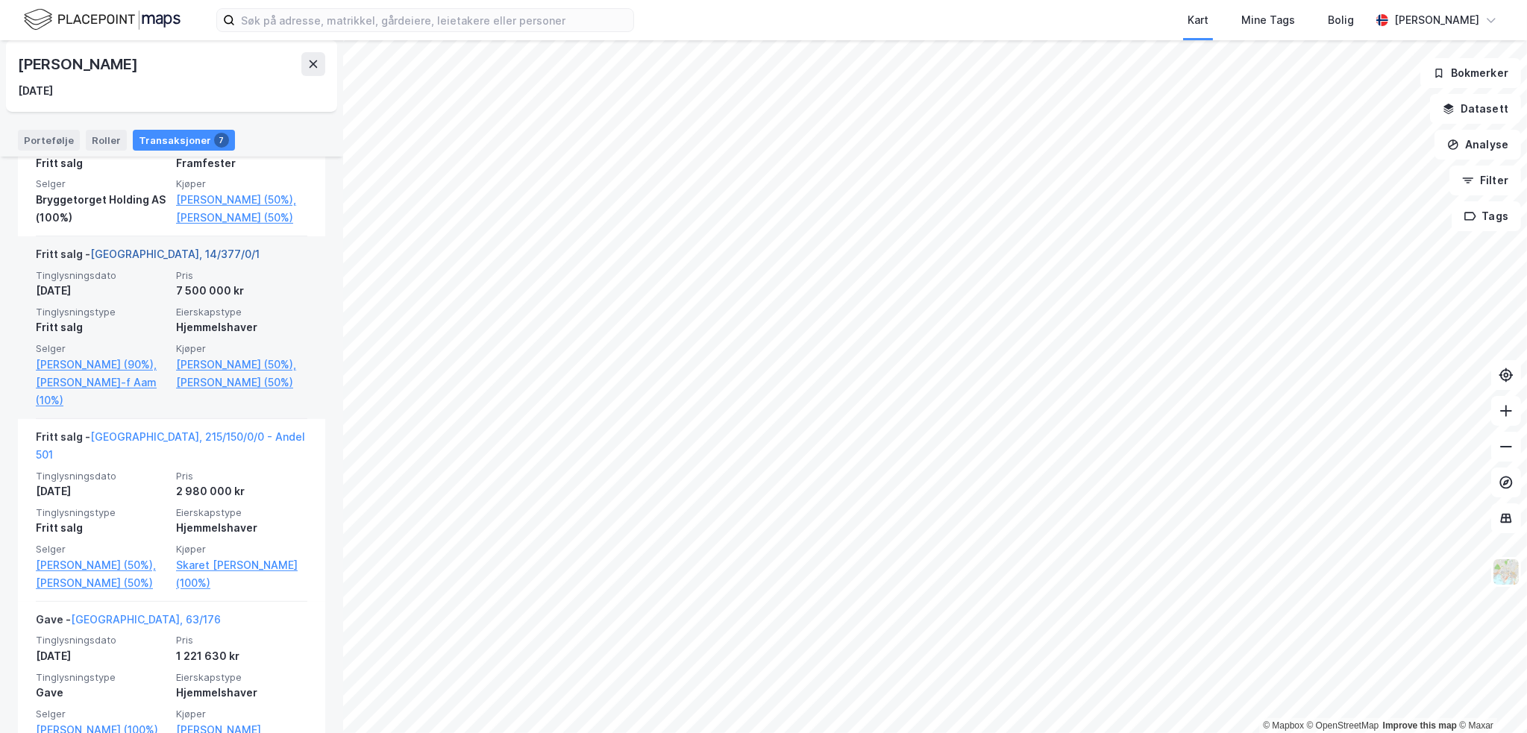
click at [164, 260] on link "[GEOGRAPHIC_DATA], 14/377/0/1" at bounding box center [174, 254] width 169 height 13
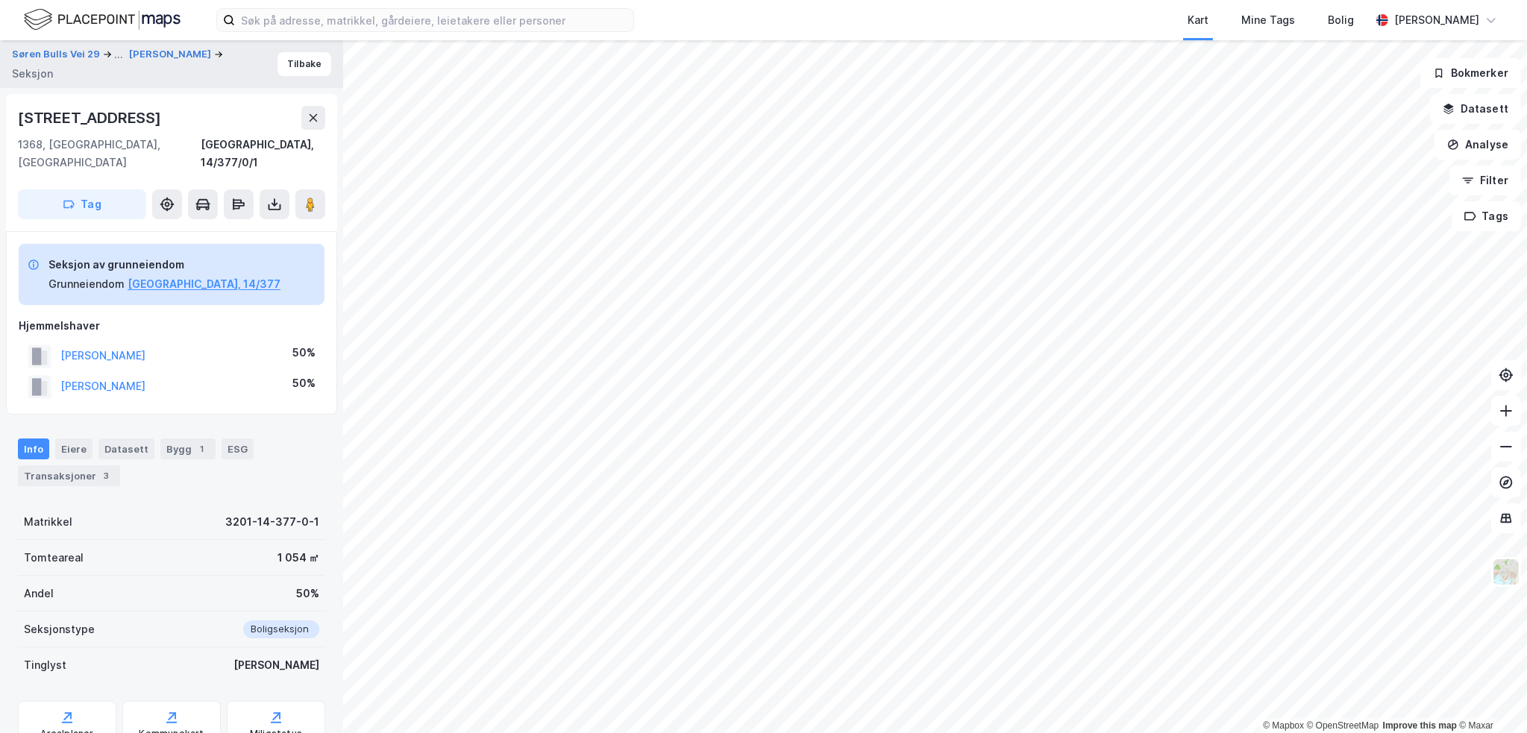
click at [103, 116] on div "[STREET_ADDRESS]" at bounding box center [91, 118] width 146 height 24
click at [170, 439] on div "Bygg 1" at bounding box center [187, 449] width 55 height 21
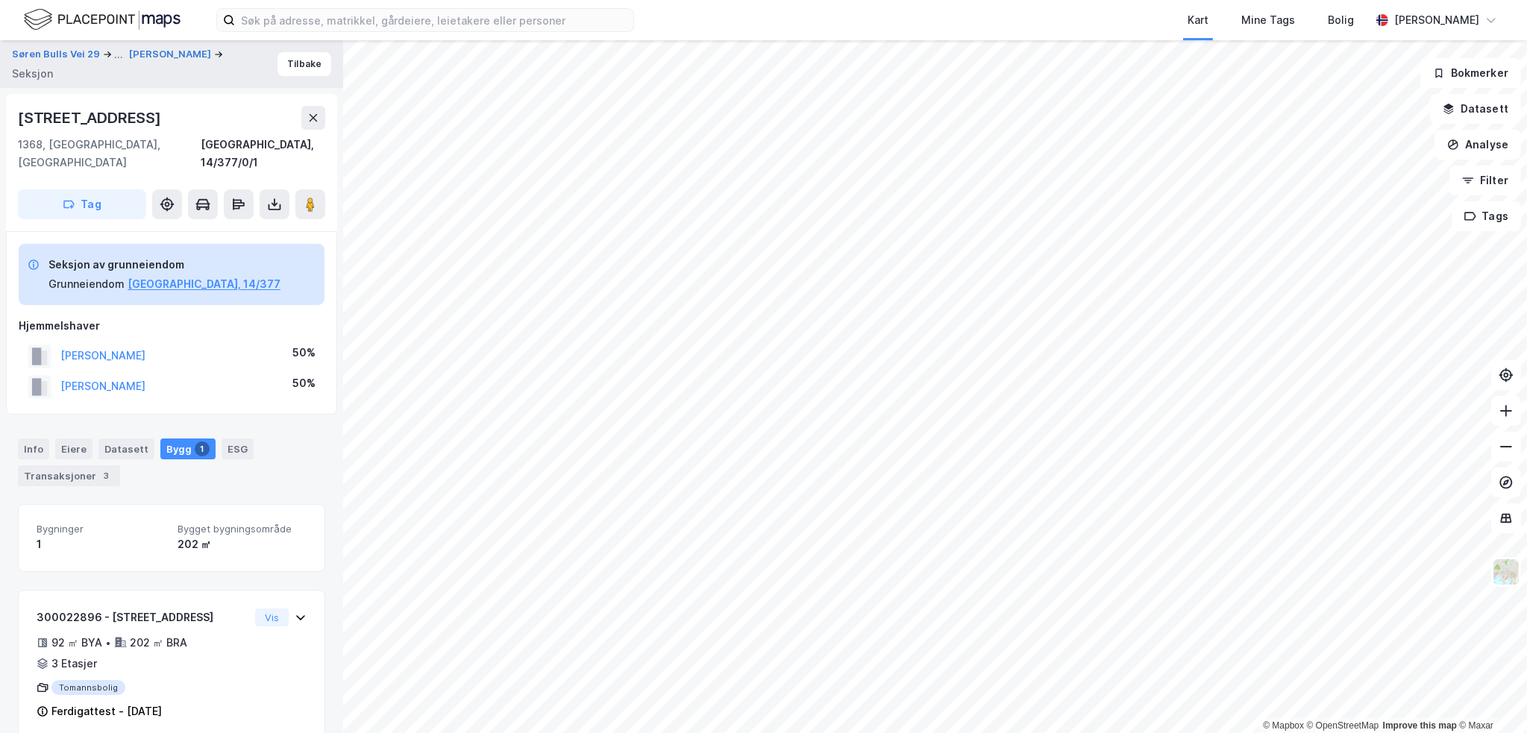
scroll to position [4, 0]
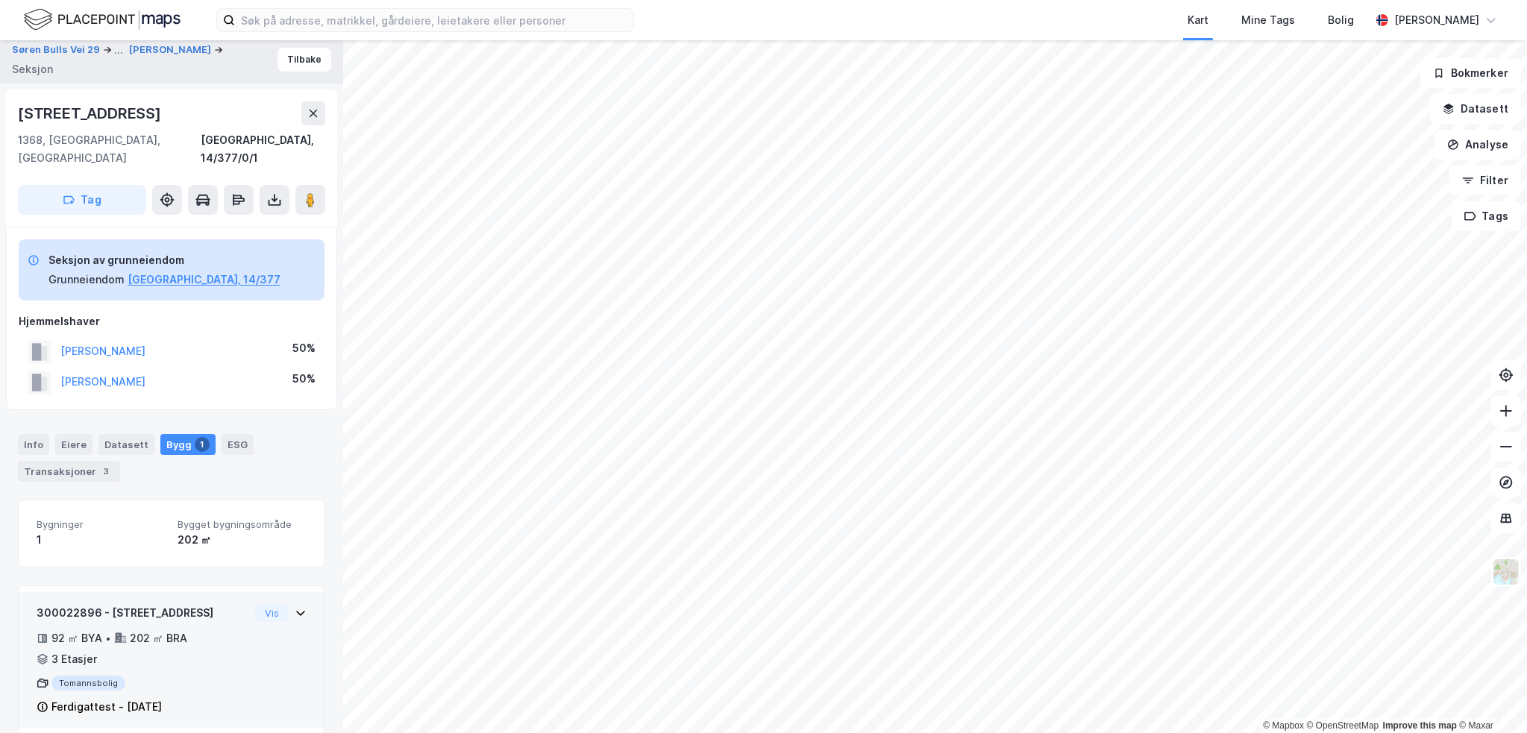
click at [215, 647] on div "92 ㎡ BYA • 202 ㎡ BRA • 3 Etasjer" at bounding box center [143, 649] width 213 height 39
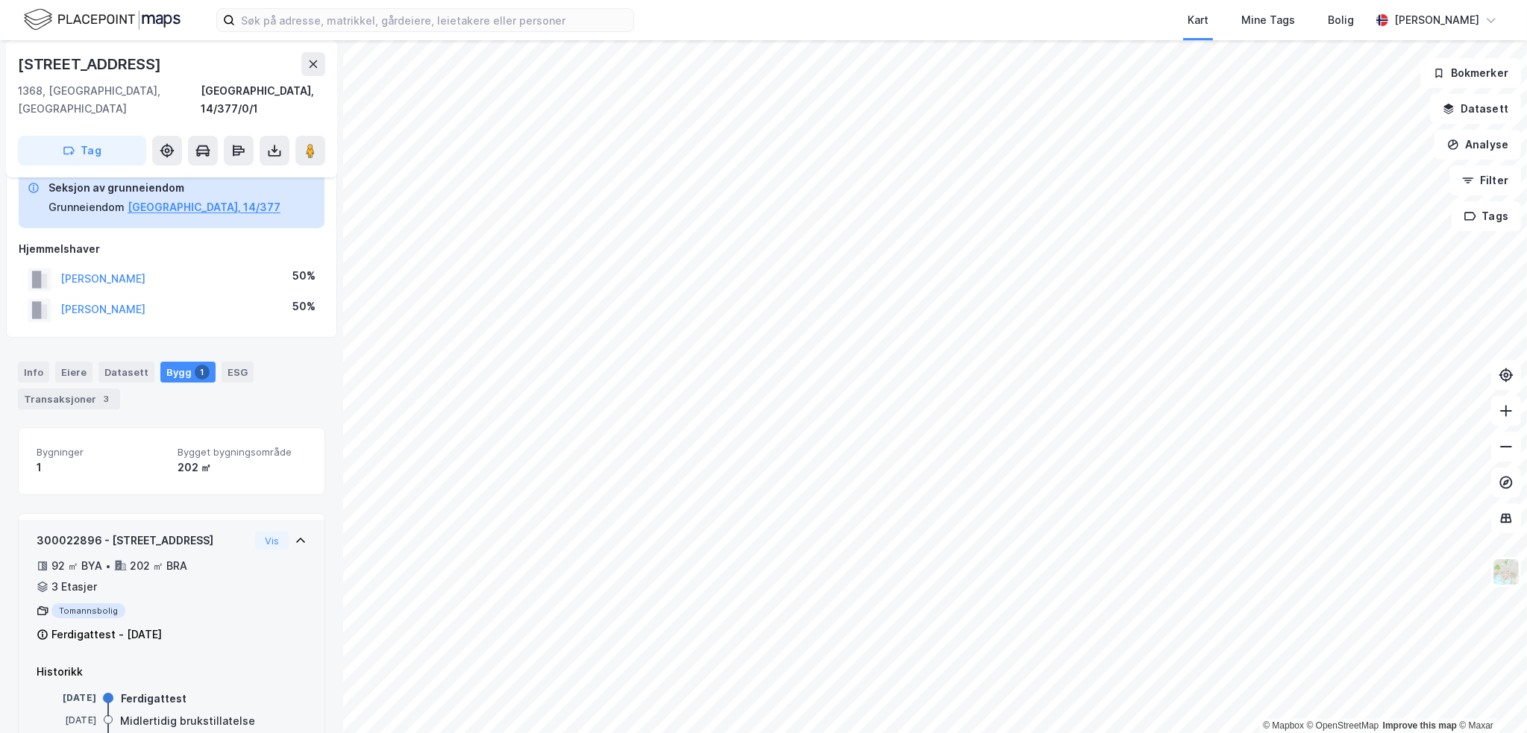
scroll to position [119, 0]
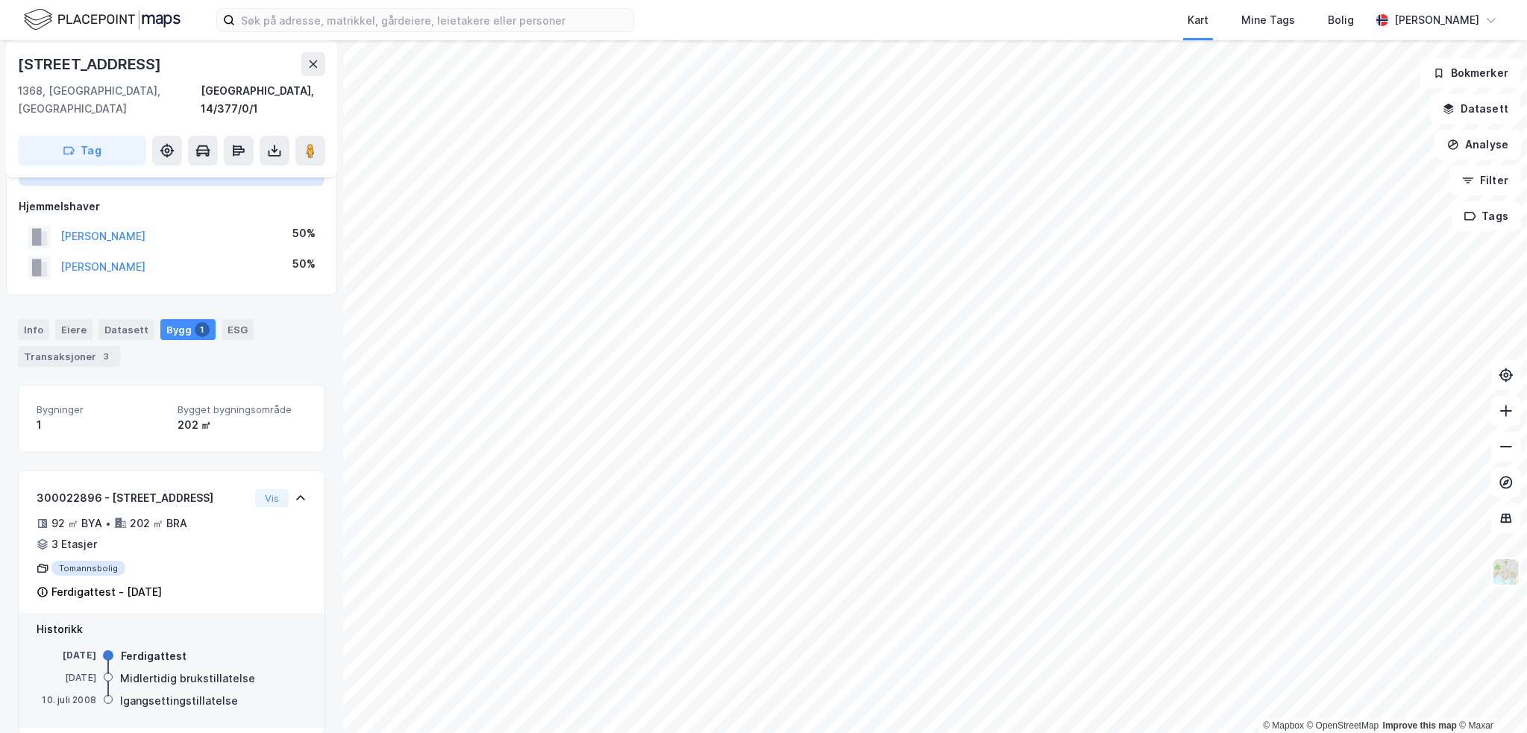
click at [66, 66] on div "[STREET_ADDRESS]" at bounding box center [91, 64] width 146 height 24
click at [0, 0] on button "[PERSON_NAME]" at bounding box center [0, 0] width 0 height 0
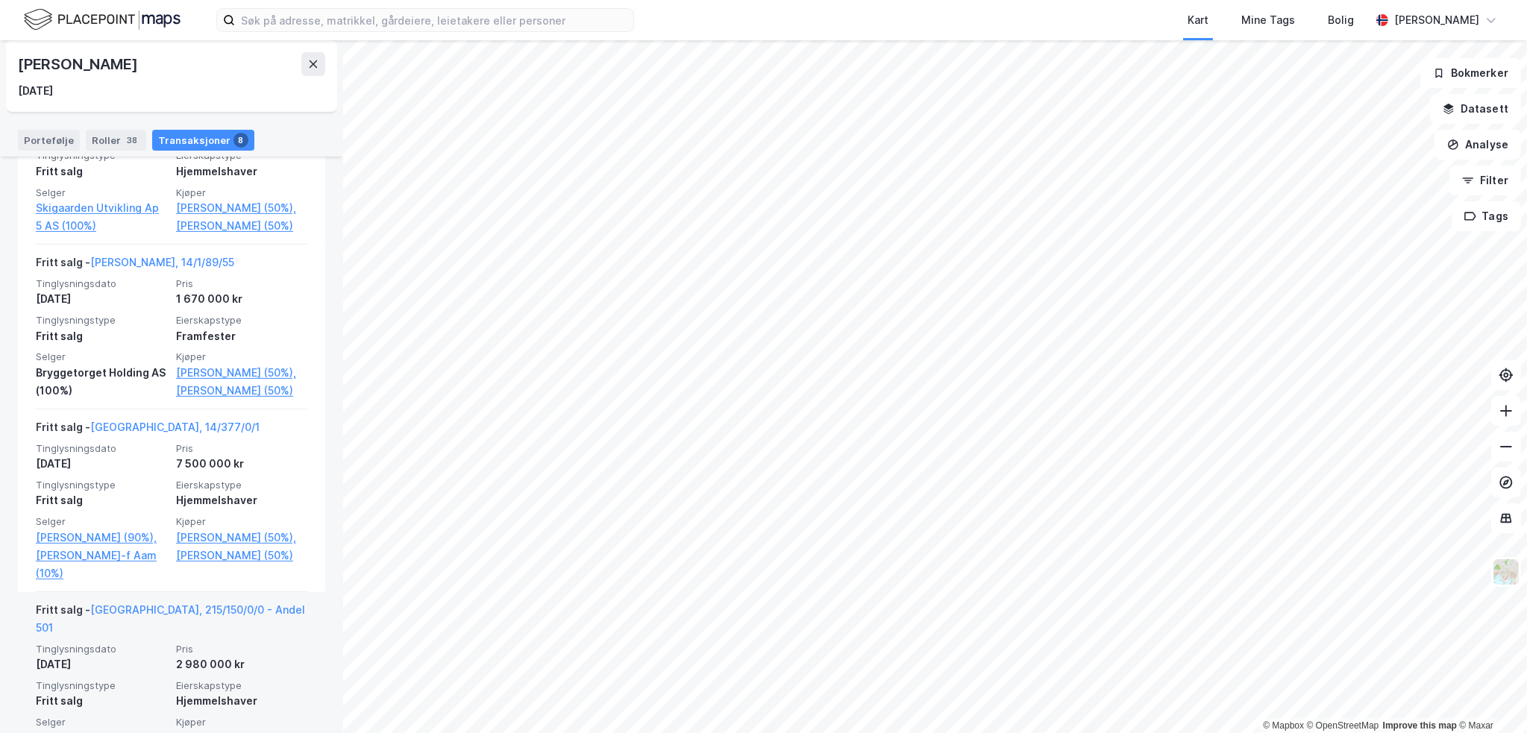
scroll to position [895, 0]
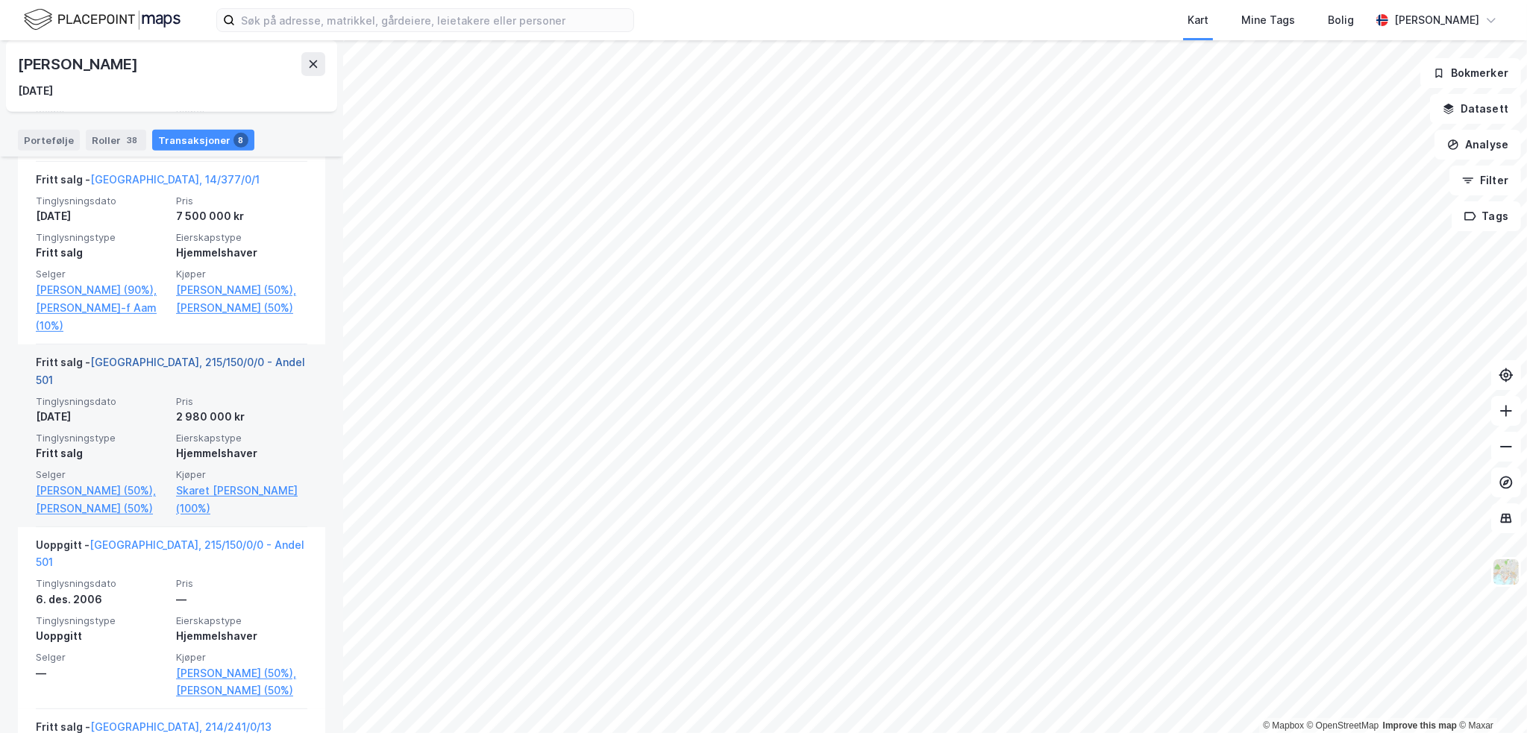
click at [221, 386] on link "[GEOGRAPHIC_DATA], 215/150/0/0 - Andel 501" at bounding box center [170, 371] width 269 height 31
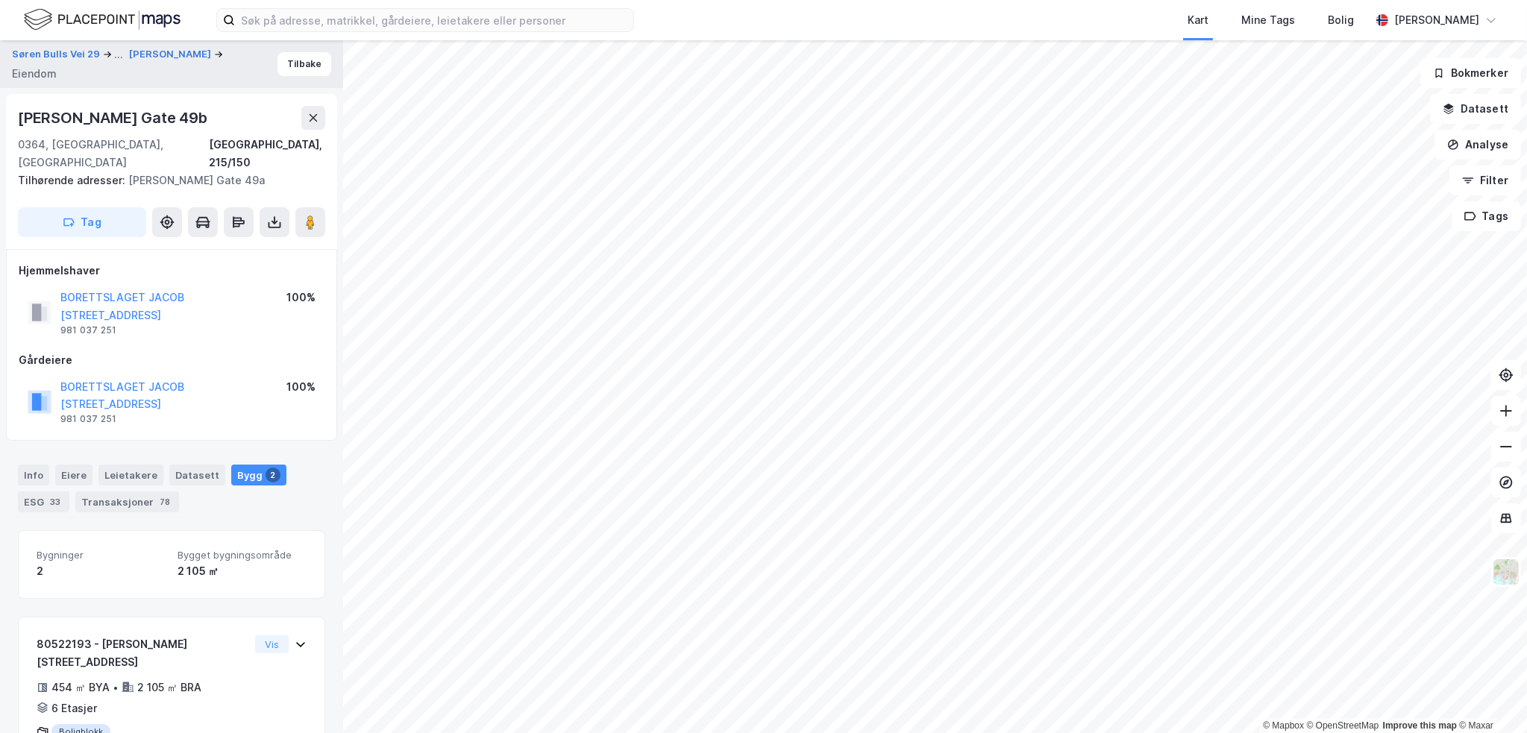
scroll to position [88, 0]
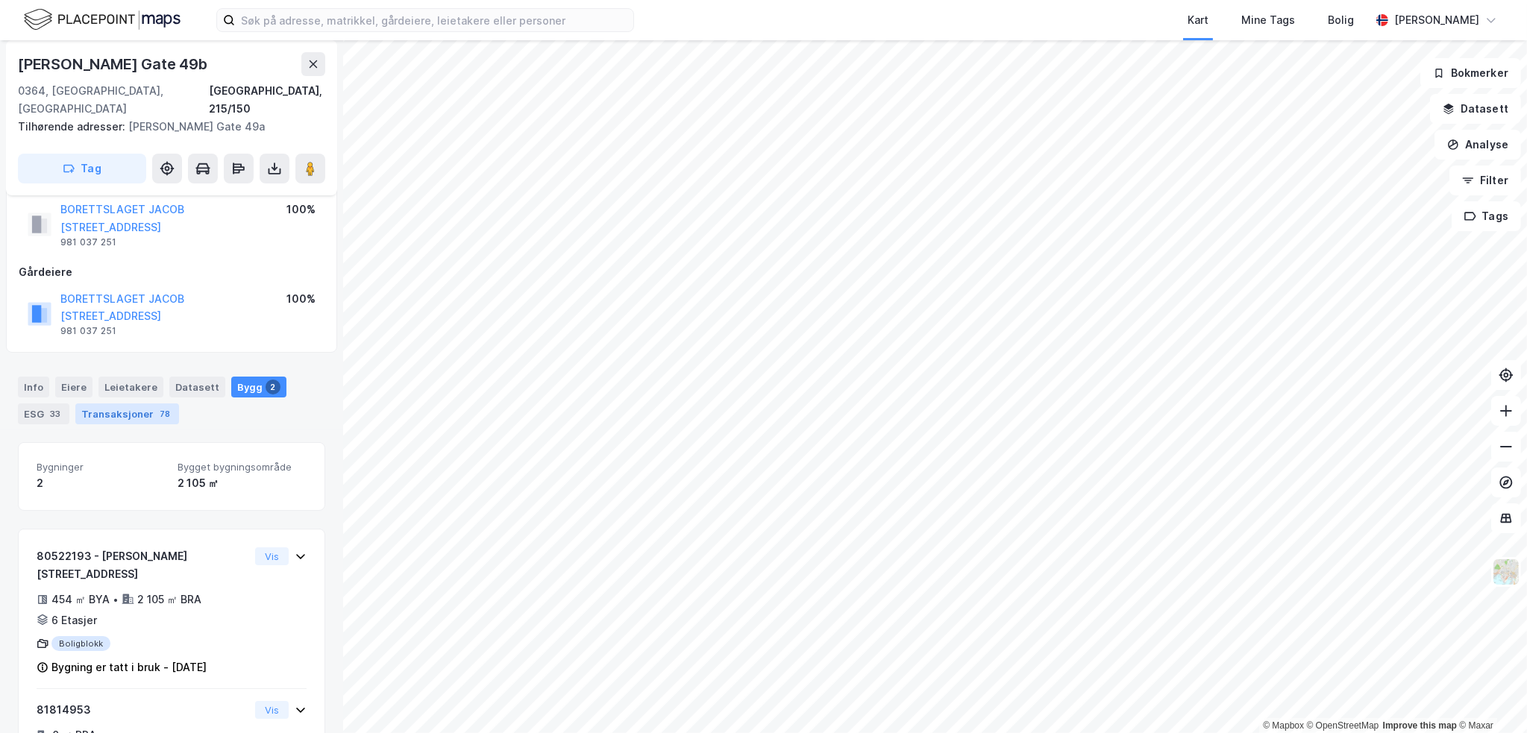
click at [125, 404] on div "Transaksjoner 78" at bounding box center [127, 414] width 104 height 21
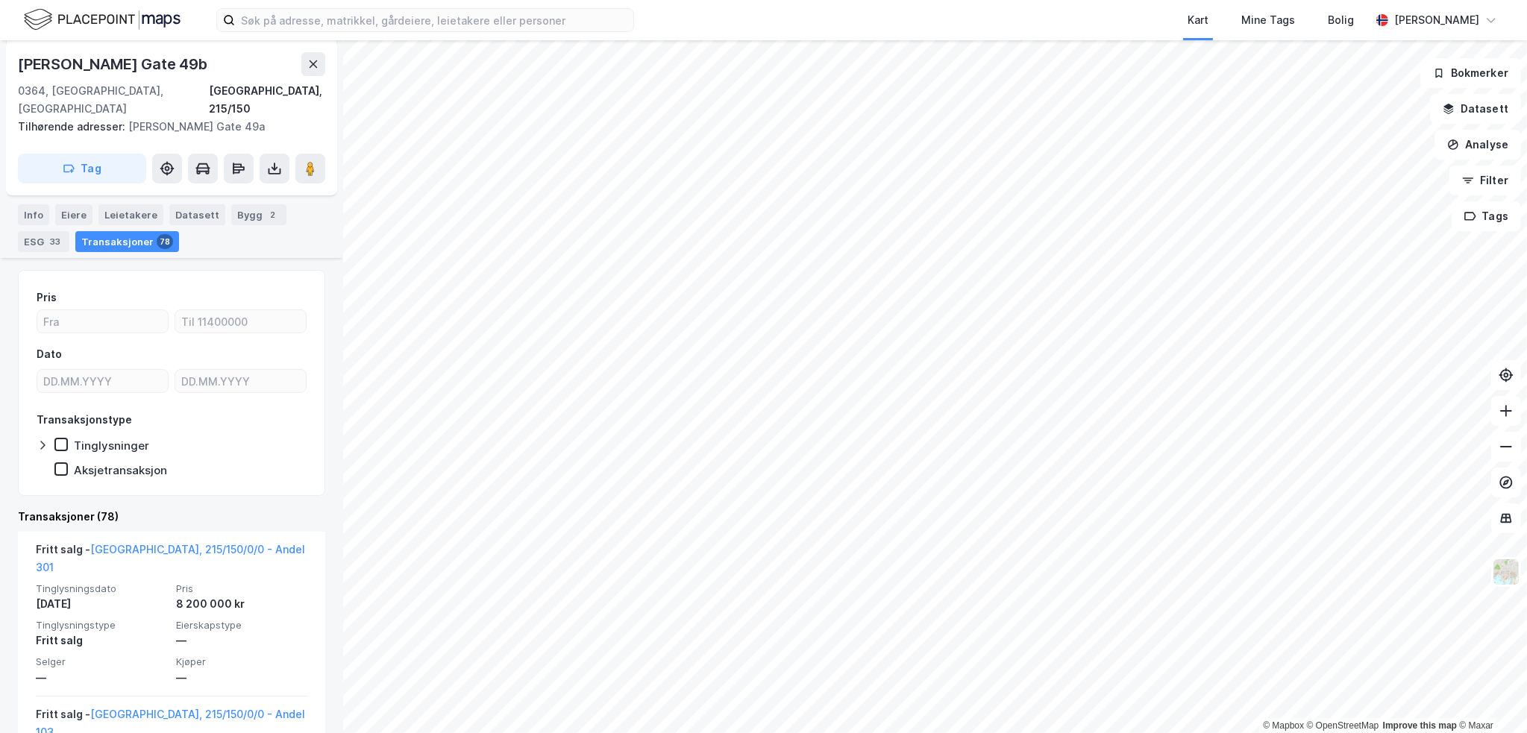
scroll to position [312, 0]
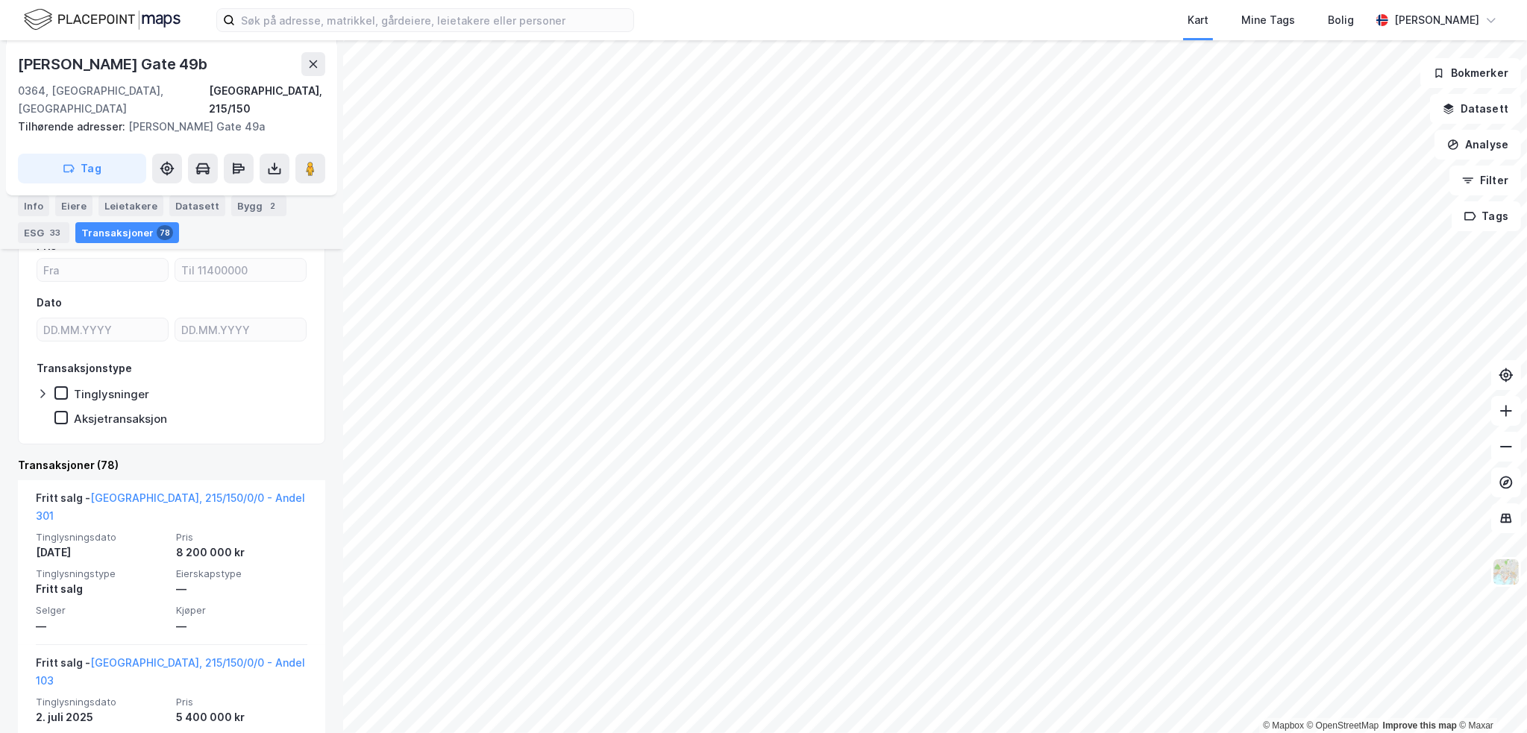
scroll to position [88, 0]
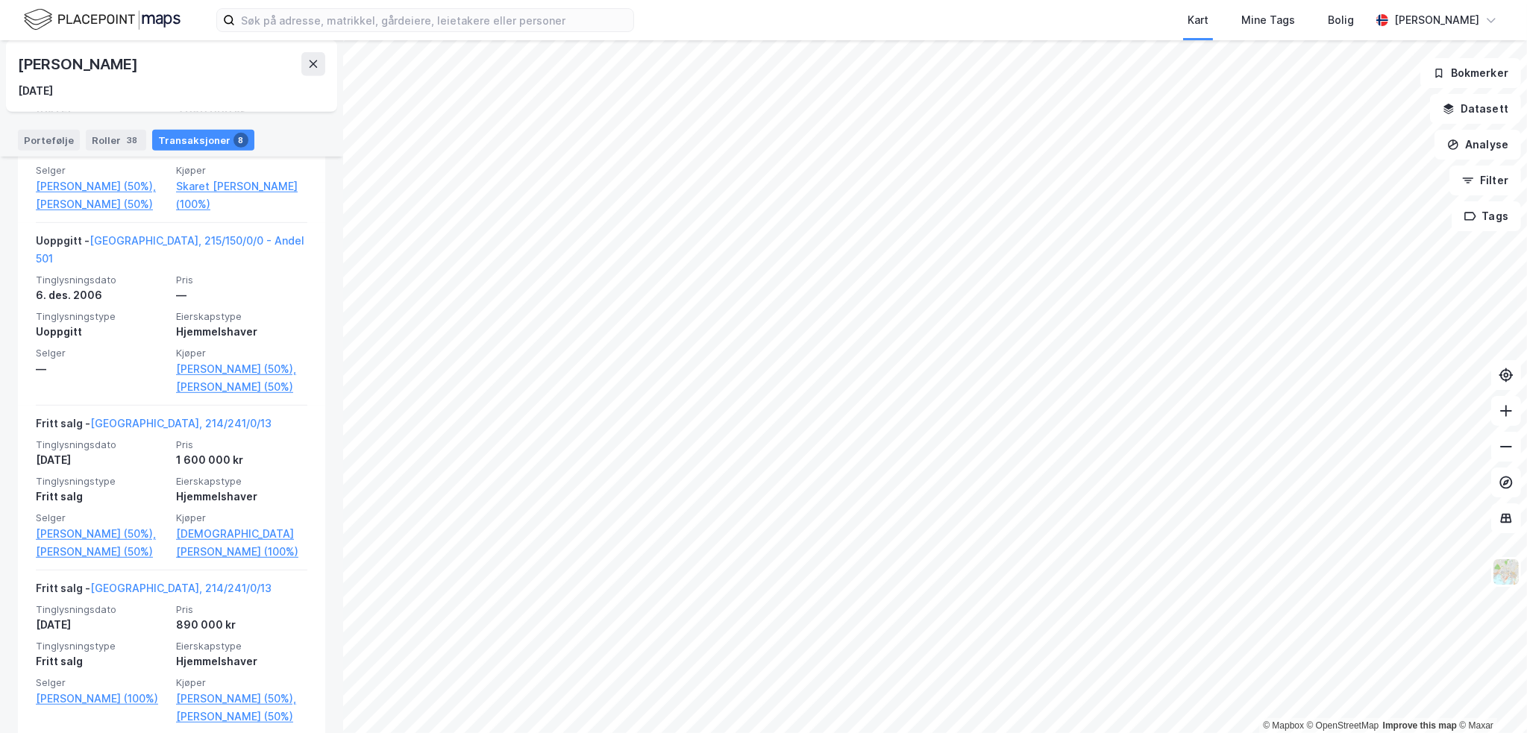
scroll to position [1143, 0]
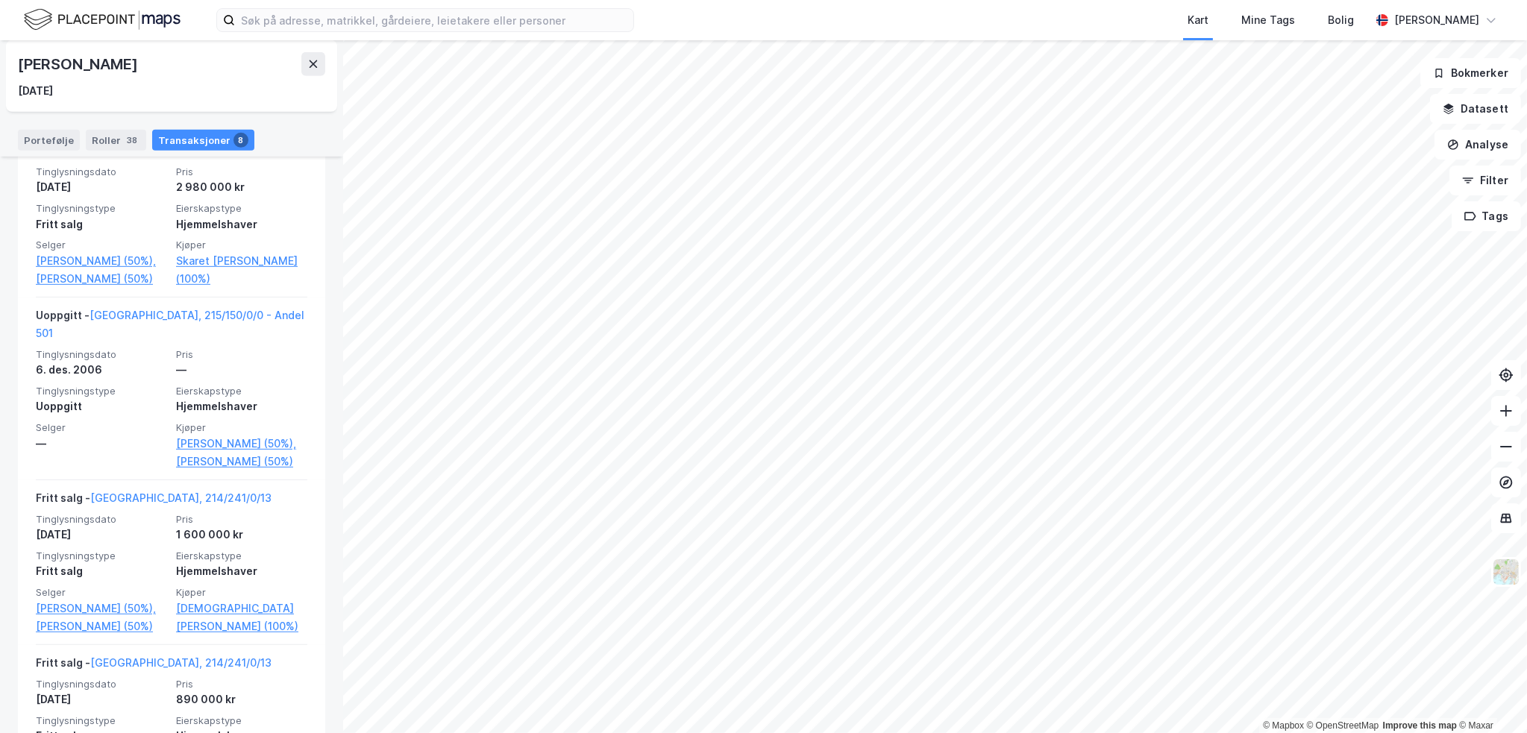
drag, startPoint x: 316, startPoint y: 428, endPoint x: 319, endPoint y: 420, distance: 8.0
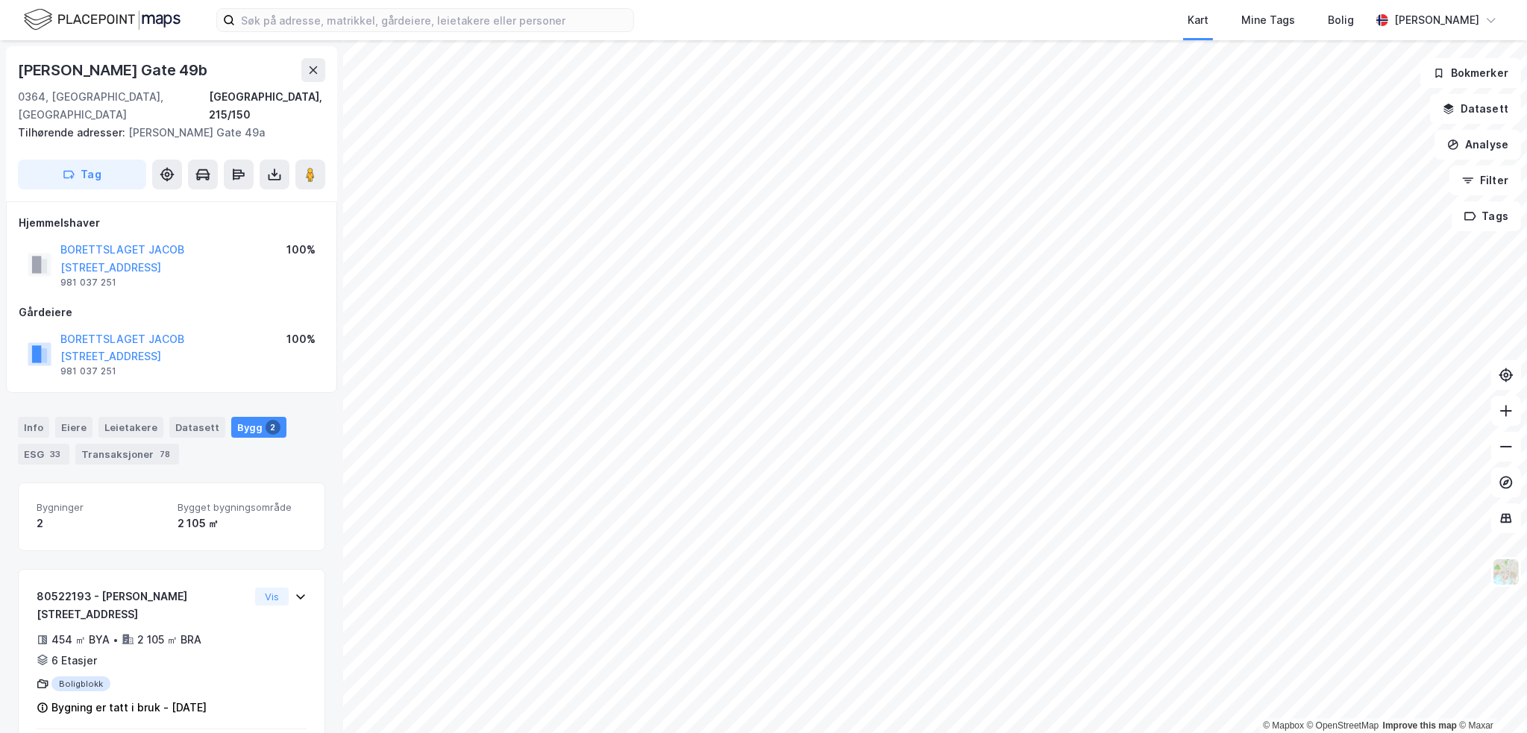
scroll to position [40, 0]
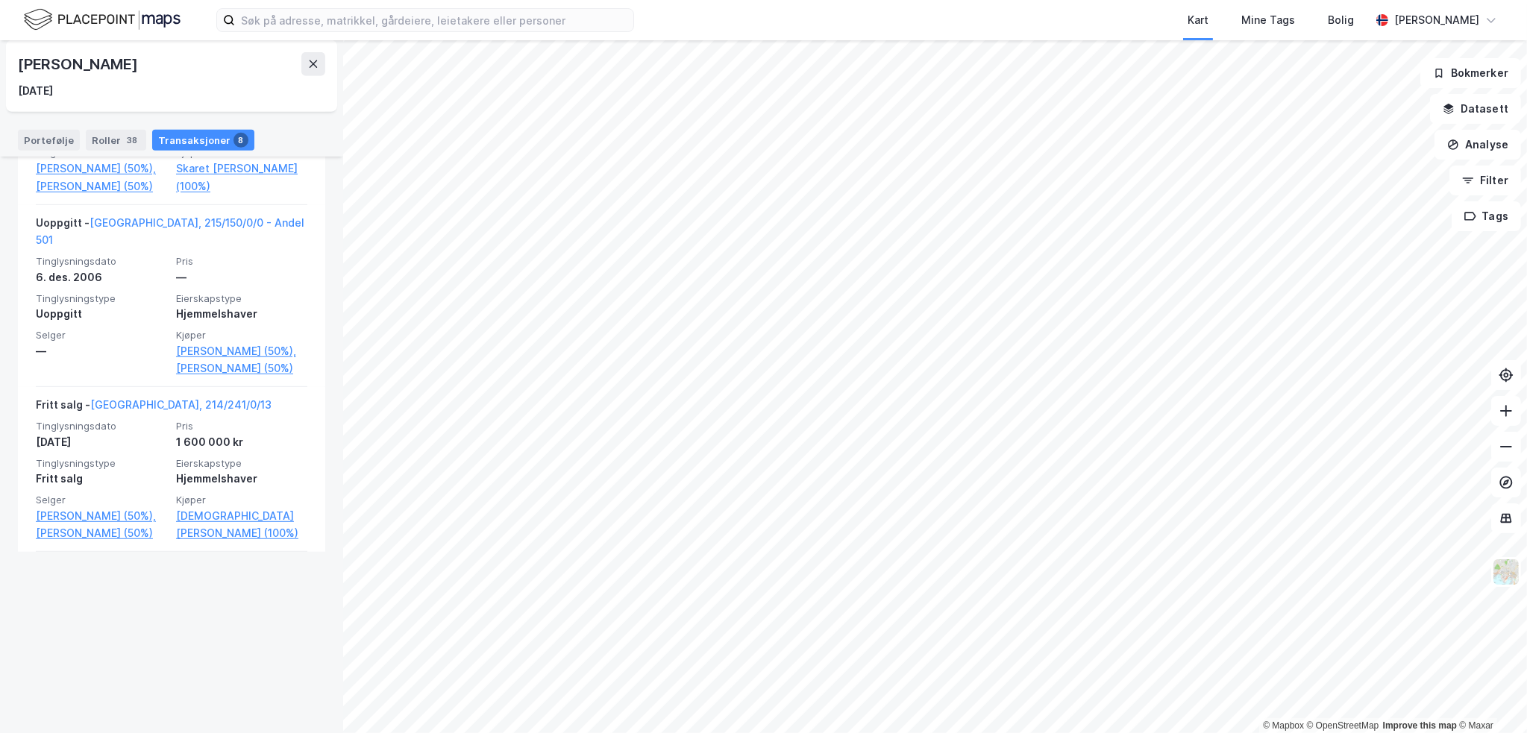
scroll to position [770, 0]
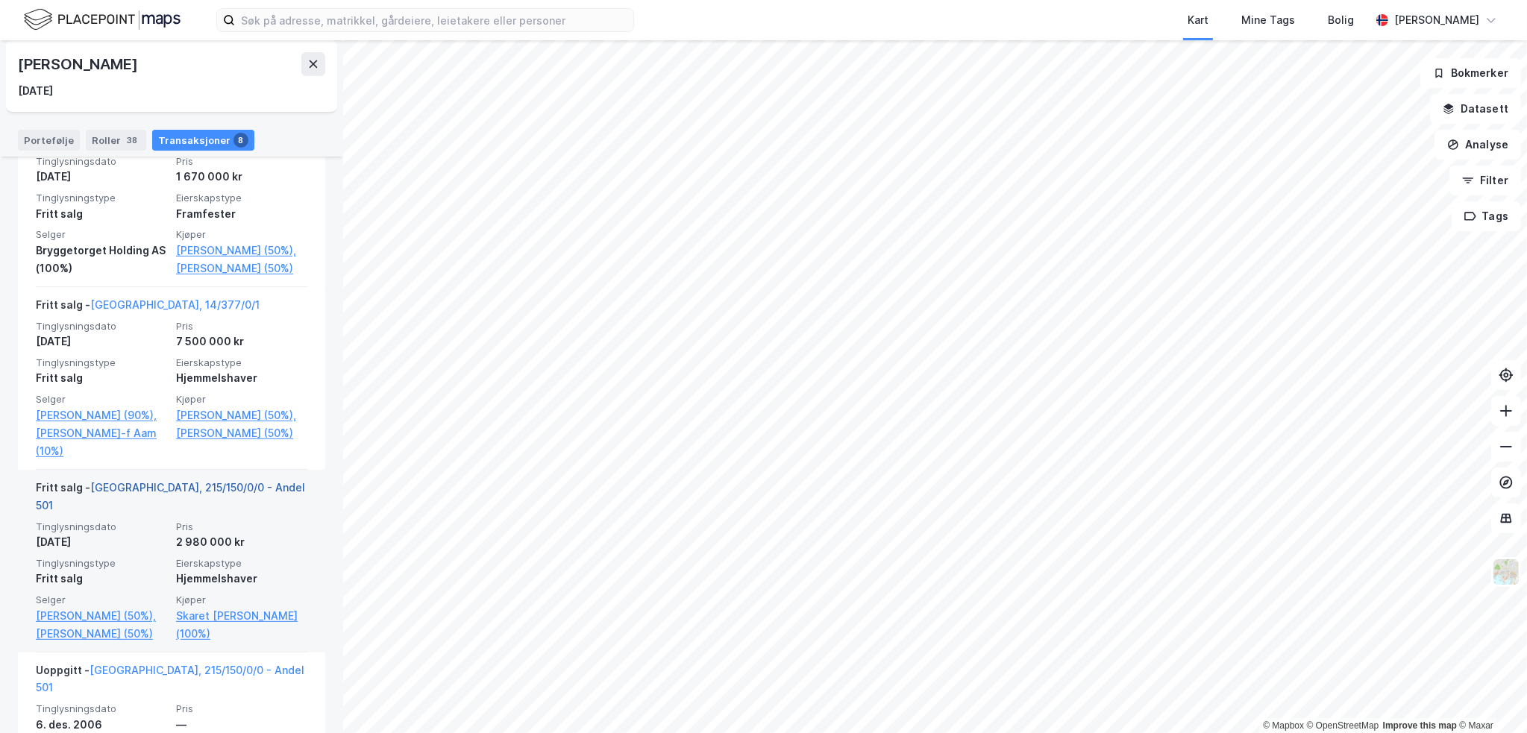
click at [174, 512] on link "[GEOGRAPHIC_DATA], 215/150/0/0 - Andel 501" at bounding box center [170, 496] width 269 height 31
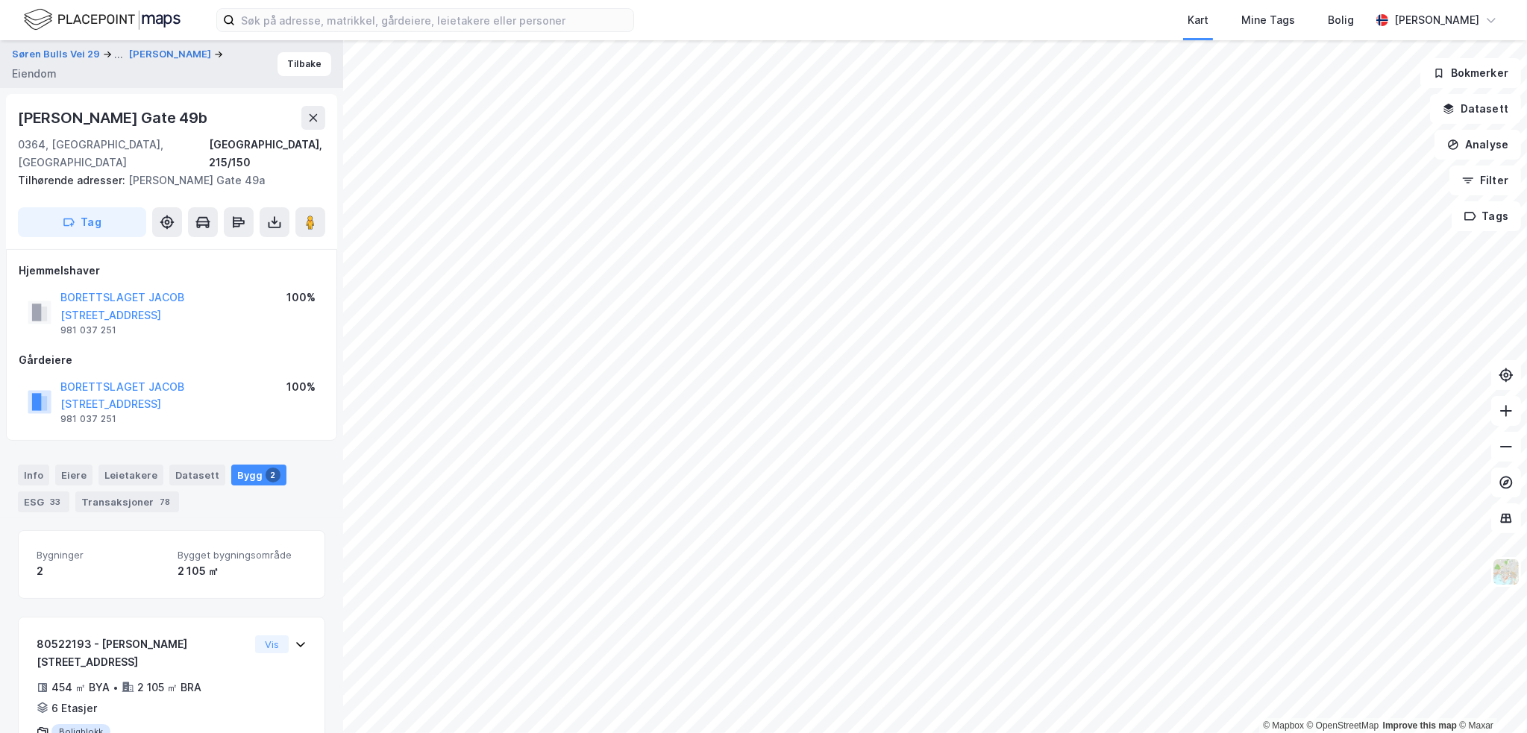
scroll to position [40, 0]
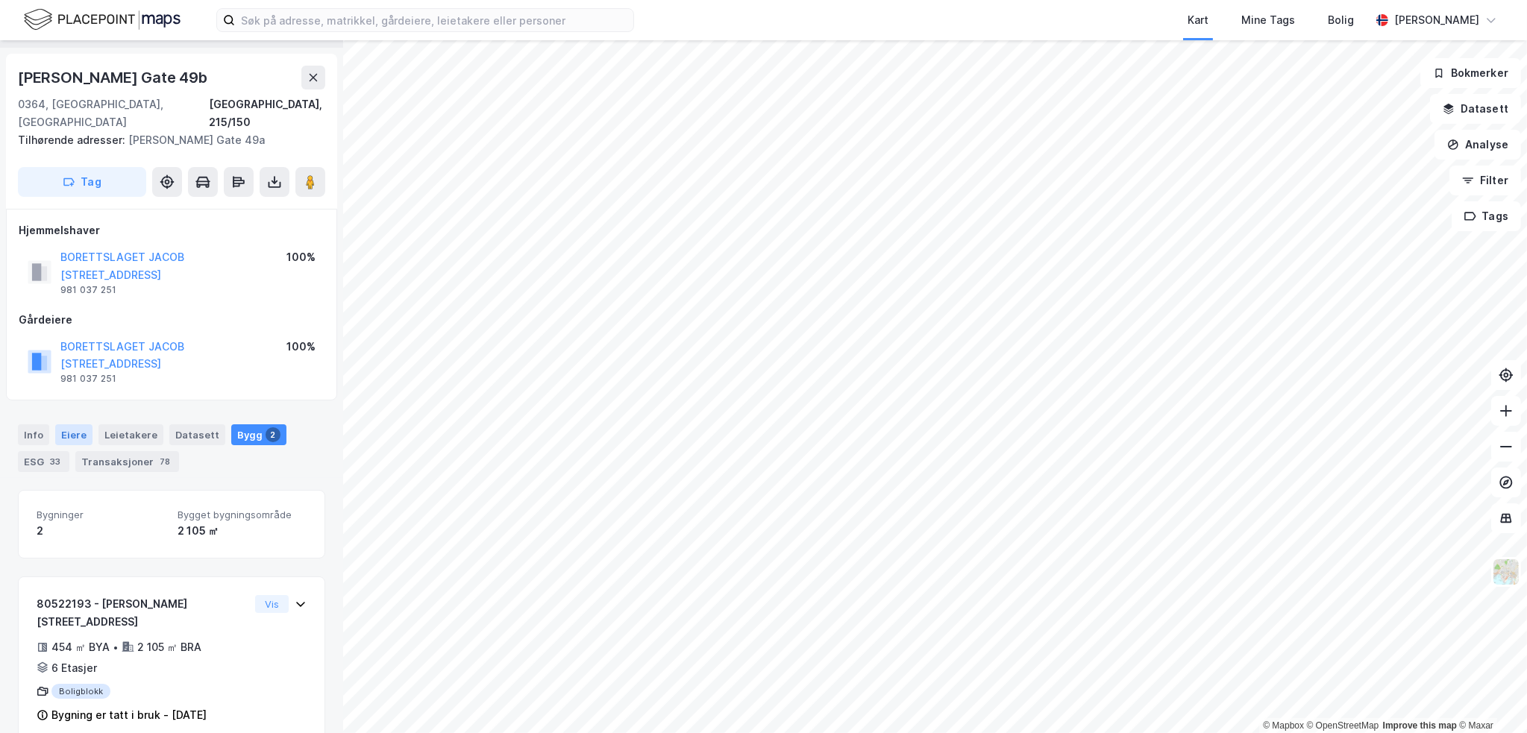
click at [69, 425] on div "Eiere" at bounding box center [73, 435] width 37 height 21
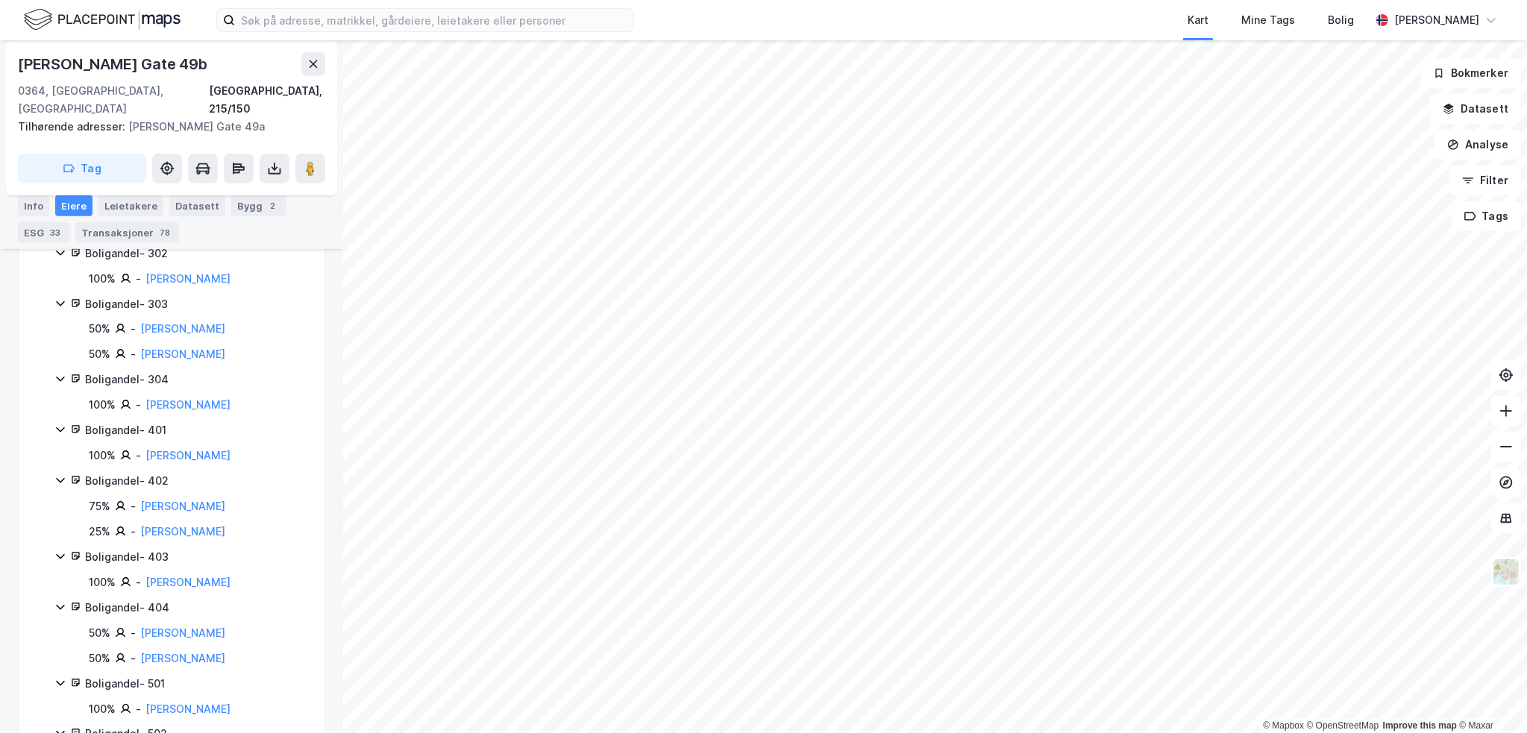
scroll to position [1119, 0]
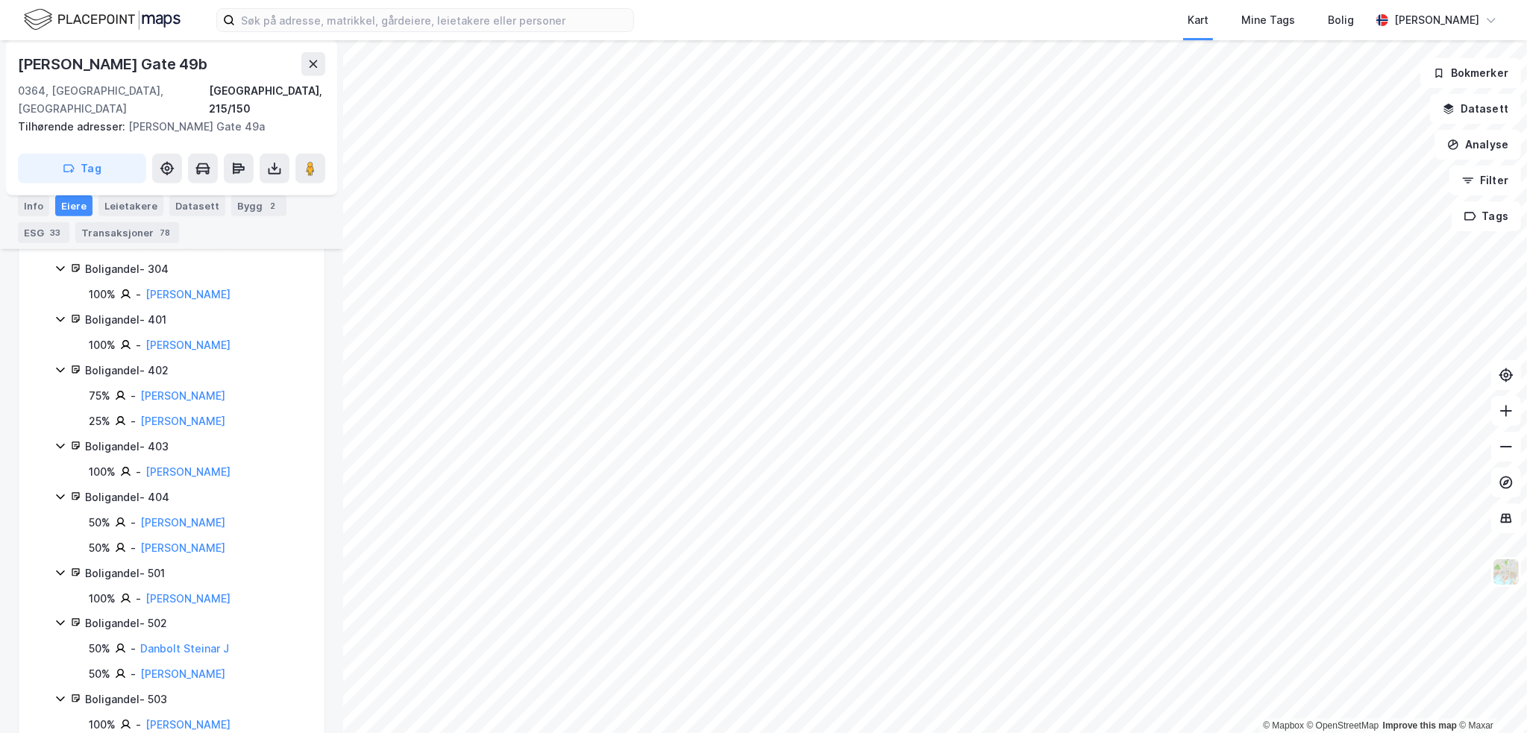
click at [175, 590] on div "[PERSON_NAME]" at bounding box center [187, 599] width 85 height 18
click at [175, 592] on link "[PERSON_NAME]" at bounding box center [187, 598] width 85 height 13
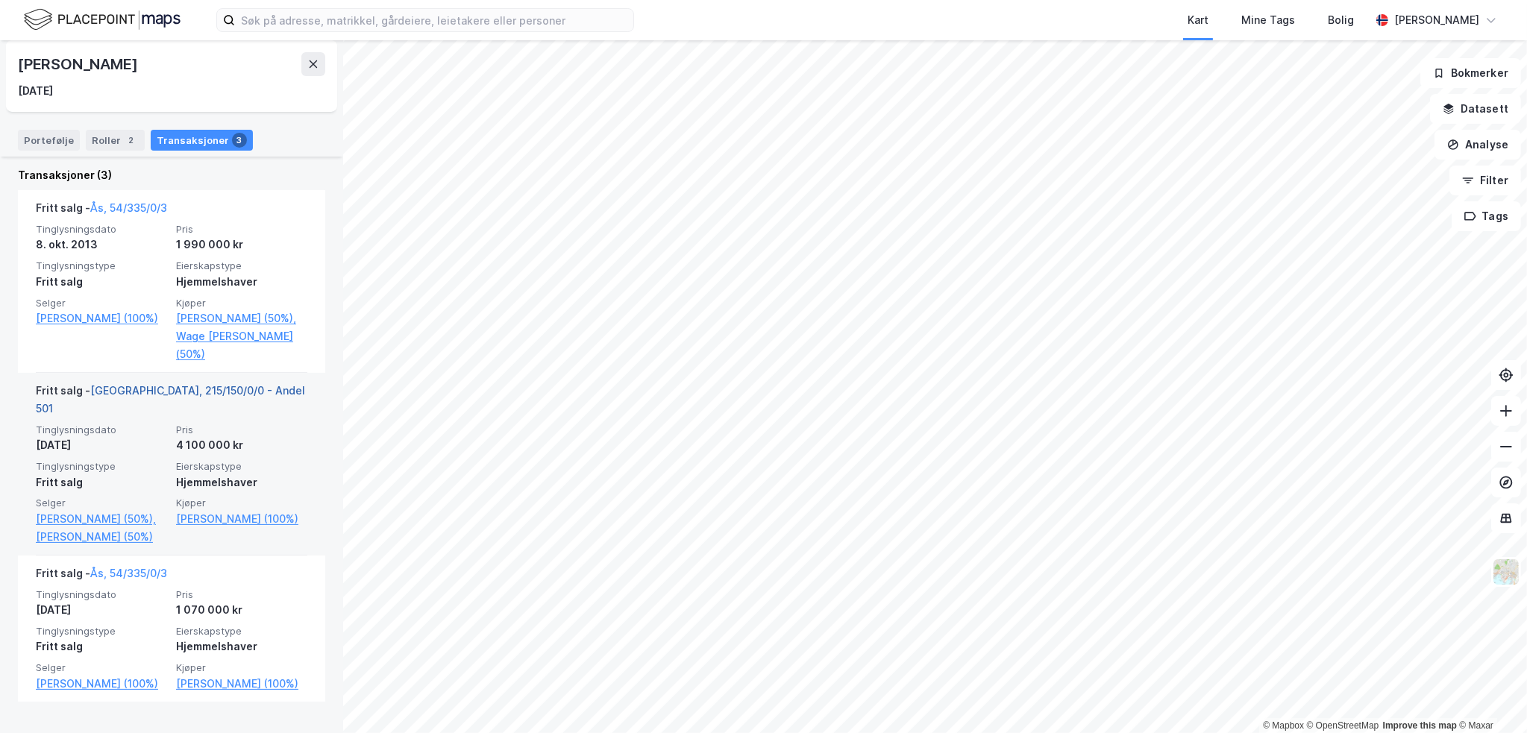
scroll to position [358, 0]
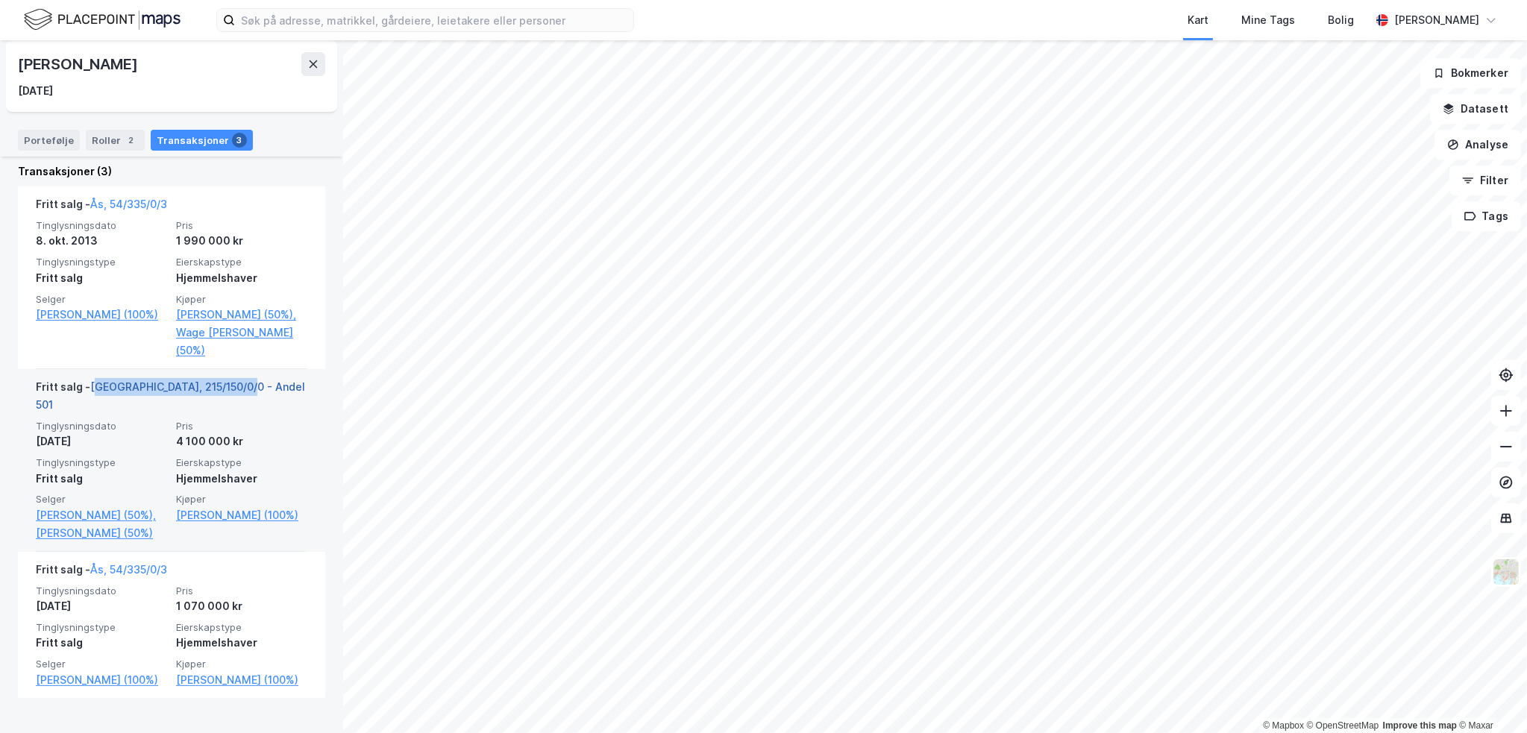
drag, startPoint x: 266, startPoint y: 407, endPoint x: 95, endPoint y: 405, distance: 170.9
click at [95, 405] on div "Fritt salg - [GEOGRAPHIC_DATA], 215/150/0/0 - Andel 501" at bounding box center [172, 399] width 272 height 42
click at [96, 405] on link "[GEOGRAPHIC_DATA], 215/150/0/0 - Andel 501" at bounding box center [170, 396] width 269 height 31
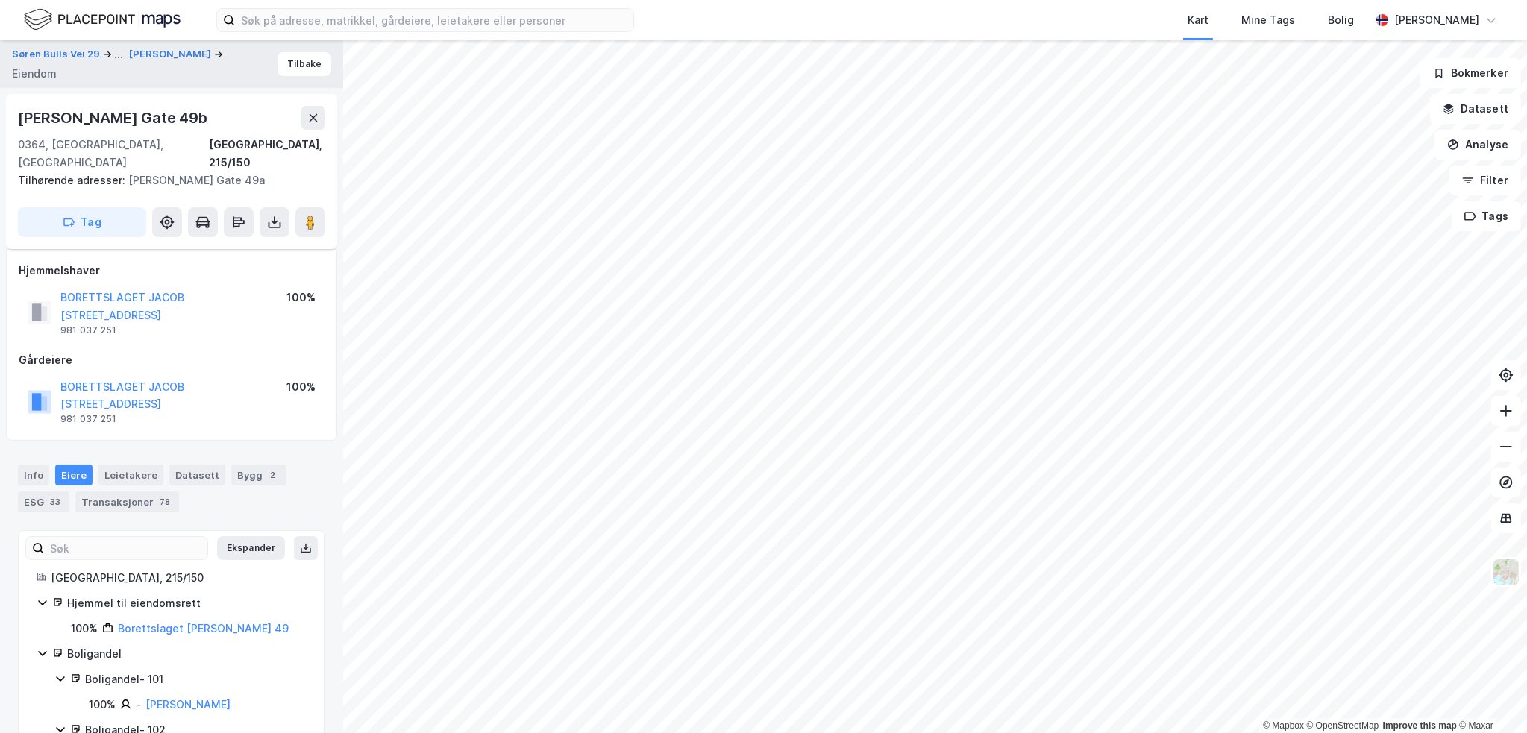
scroll to position [1119, 0]
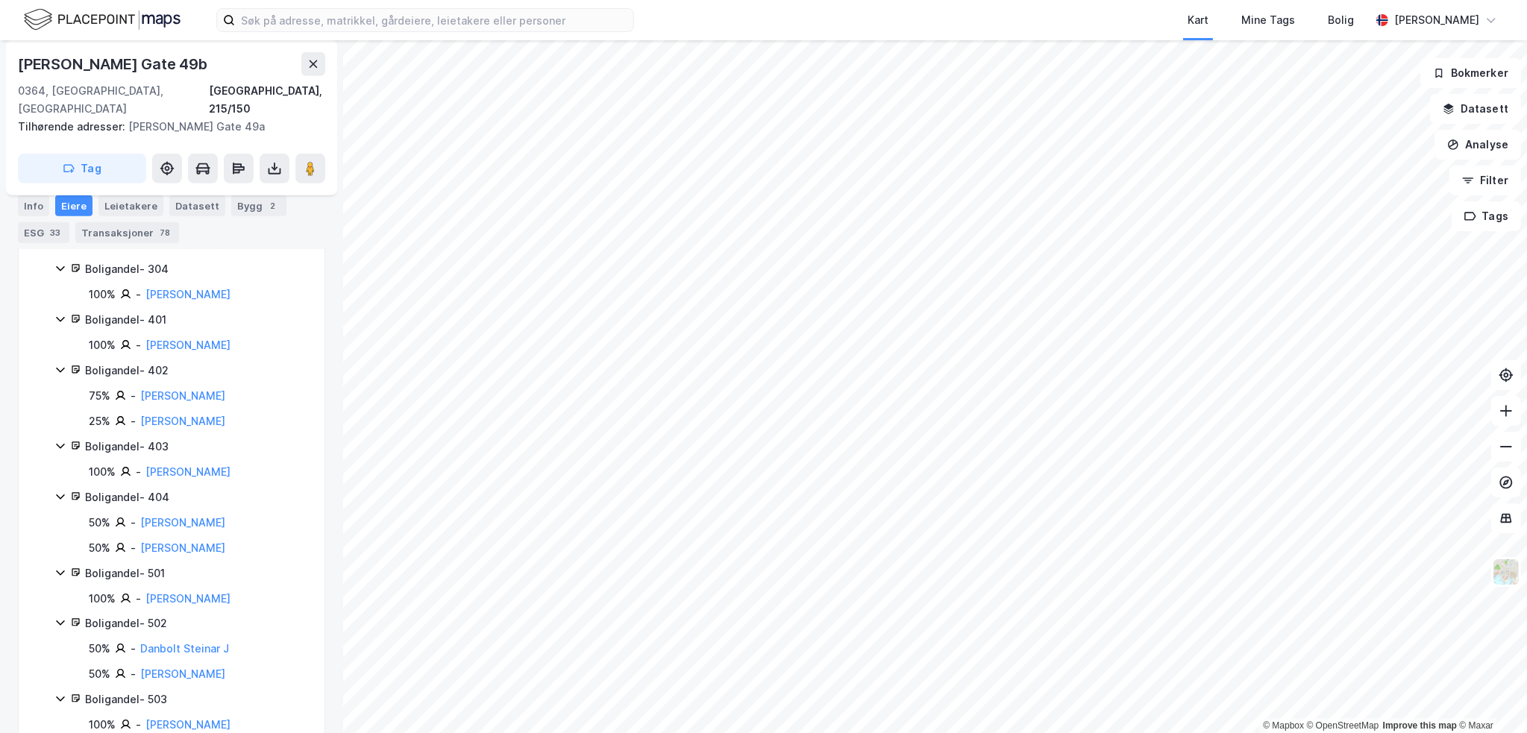
click at [70, 69] on div "[PERSON_NAME] Gate 49b" at bounding box center [114, 64] width 193 height 24
click at [78, 56] on div "[PERSON_NAME] Gate 49b" at bounding box center [114, 64] width 193 height 24
click at [319, 65] on button at bounding box center [313, 64] width 24 height 24
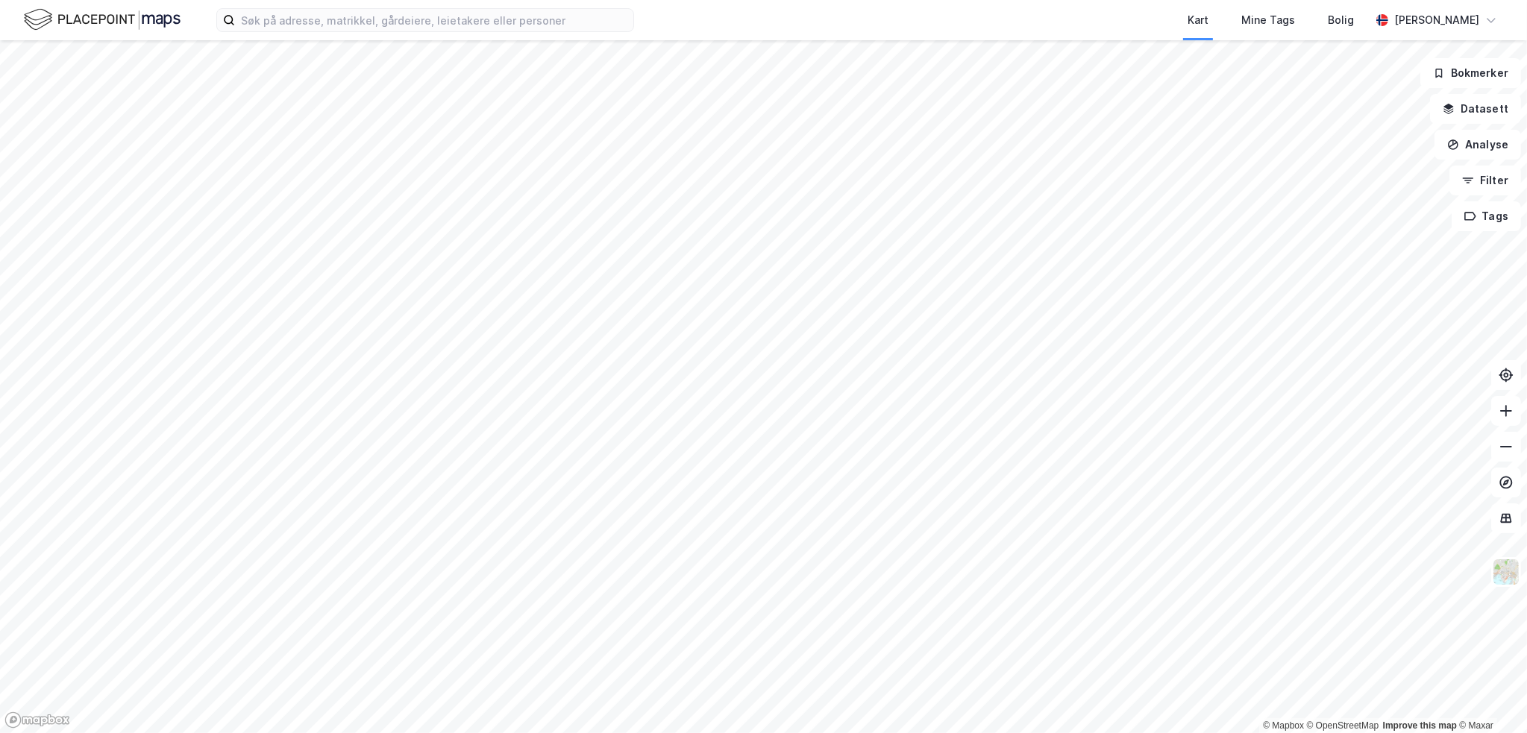
click at [1236, 733] on html "Kart Mine Tags Bolig [PERSON_NAME] © Mapbox © OpenStreetMap Improve this map © …" at bounding box center [763, 366] width 1527 height 733
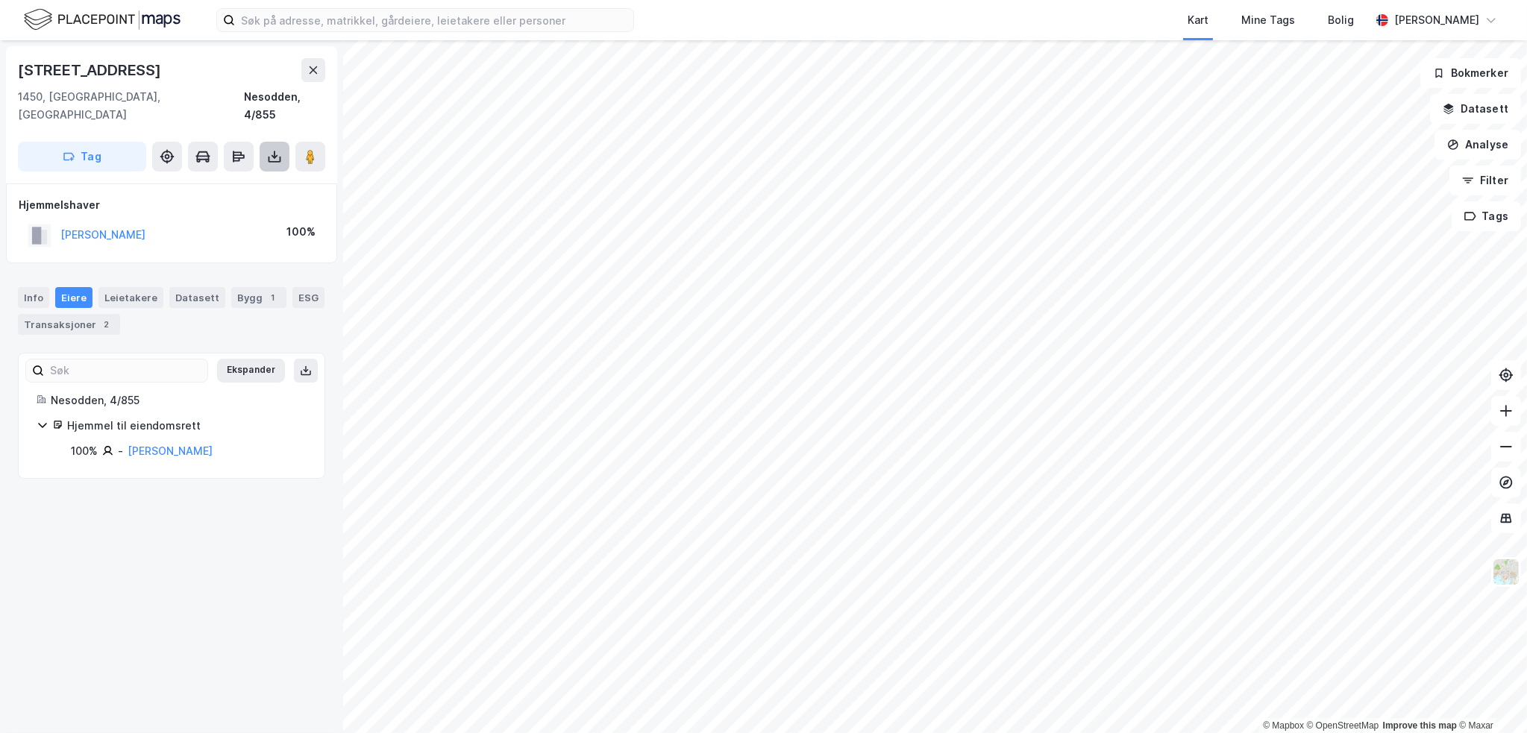
click at [283, 142] on button at bounding box center [275, 157] width 30 height 30
click at [269, 175] on div "Last ned grunnbok" at bounding box center [210, 187] width 159 height 24
click at [204, 269] on div "Info [PERSON_NAME] Datasett Bygg 1 ESG Transaksjoner 2" at bounding box center [171, 305] width 343 height 72
click at [248, 287] on div "Bygg 1" at bounding box center [258, 297] width 55 height 21
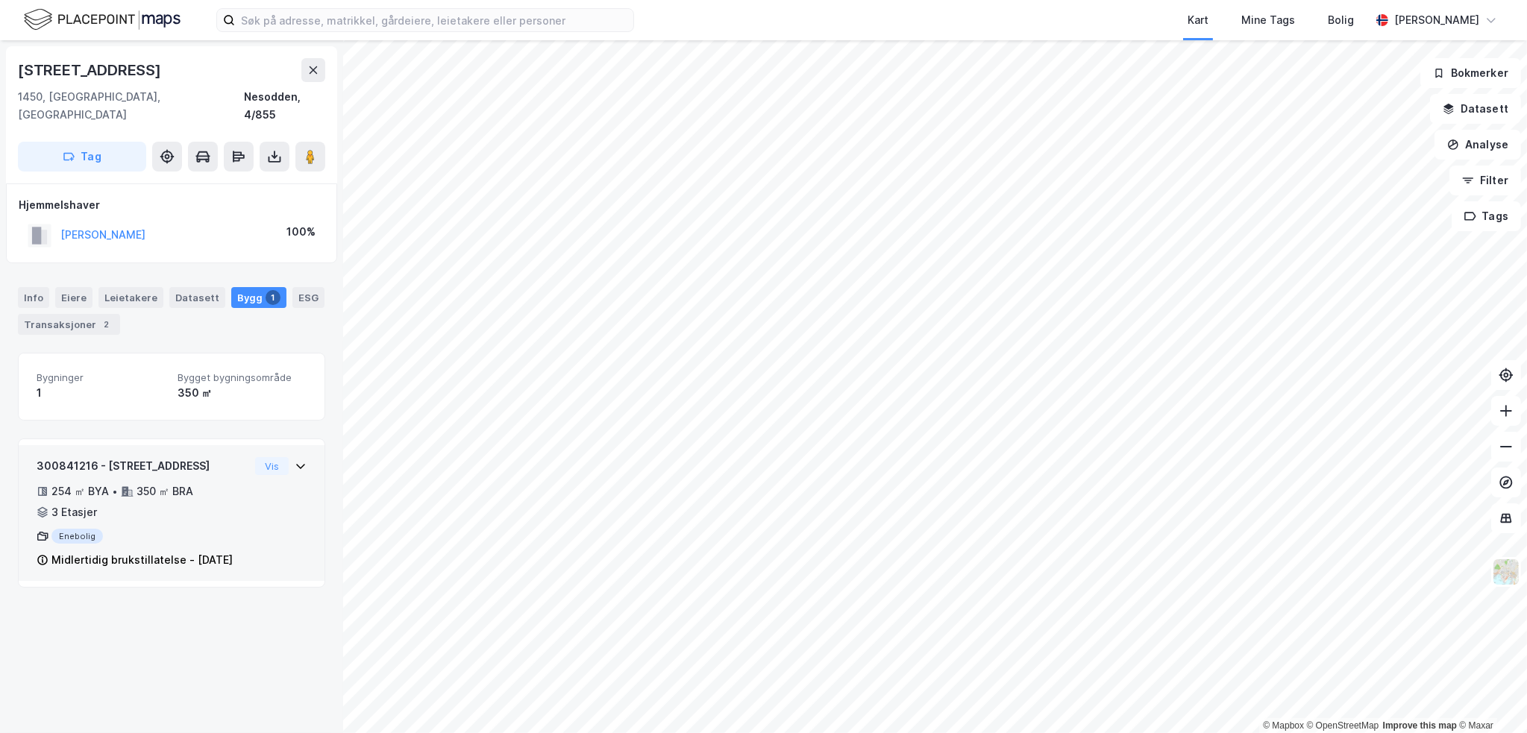
click at [161, 551] on div "Midlertidig brukstillatelse - [DATE]" at bounding box center [141, 560] width 181 height 18
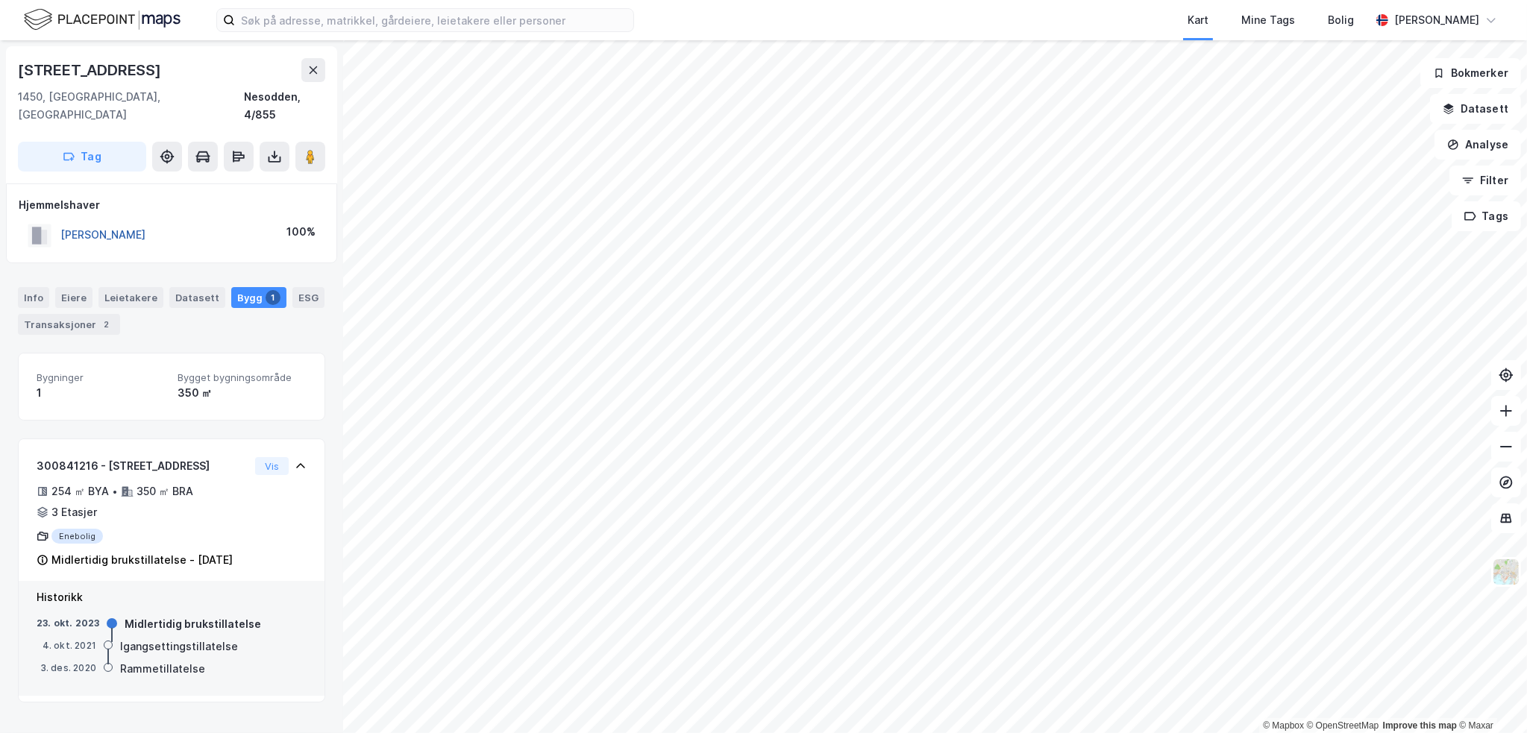
click at [0, 0] on button "[PERSON_NAME]" at bounding box center [0, 0] width 0 height 0
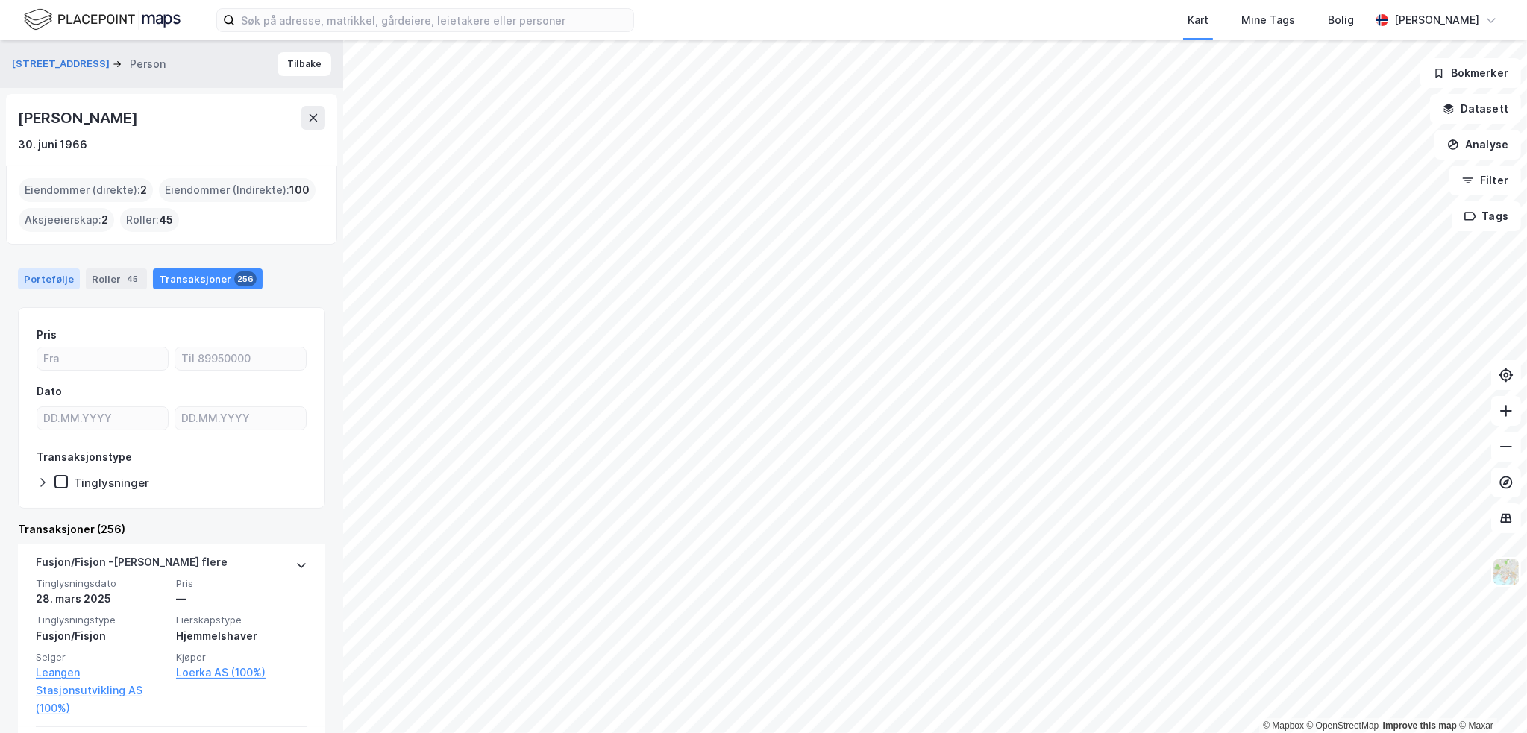
click at [41, 283] on div "Portefølje" at bounding box center [49, 279] width 62 height 21
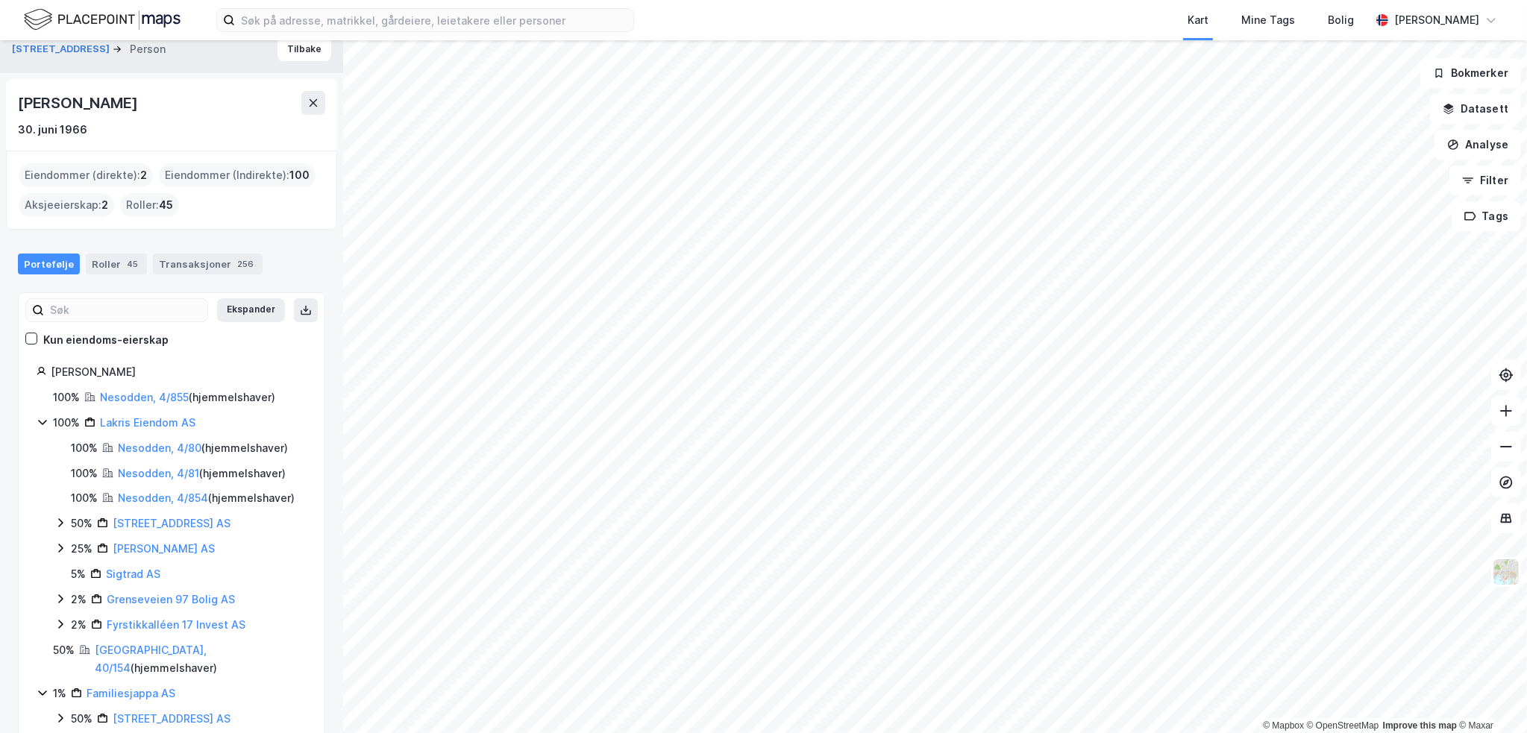
scroll to position [27, 0]
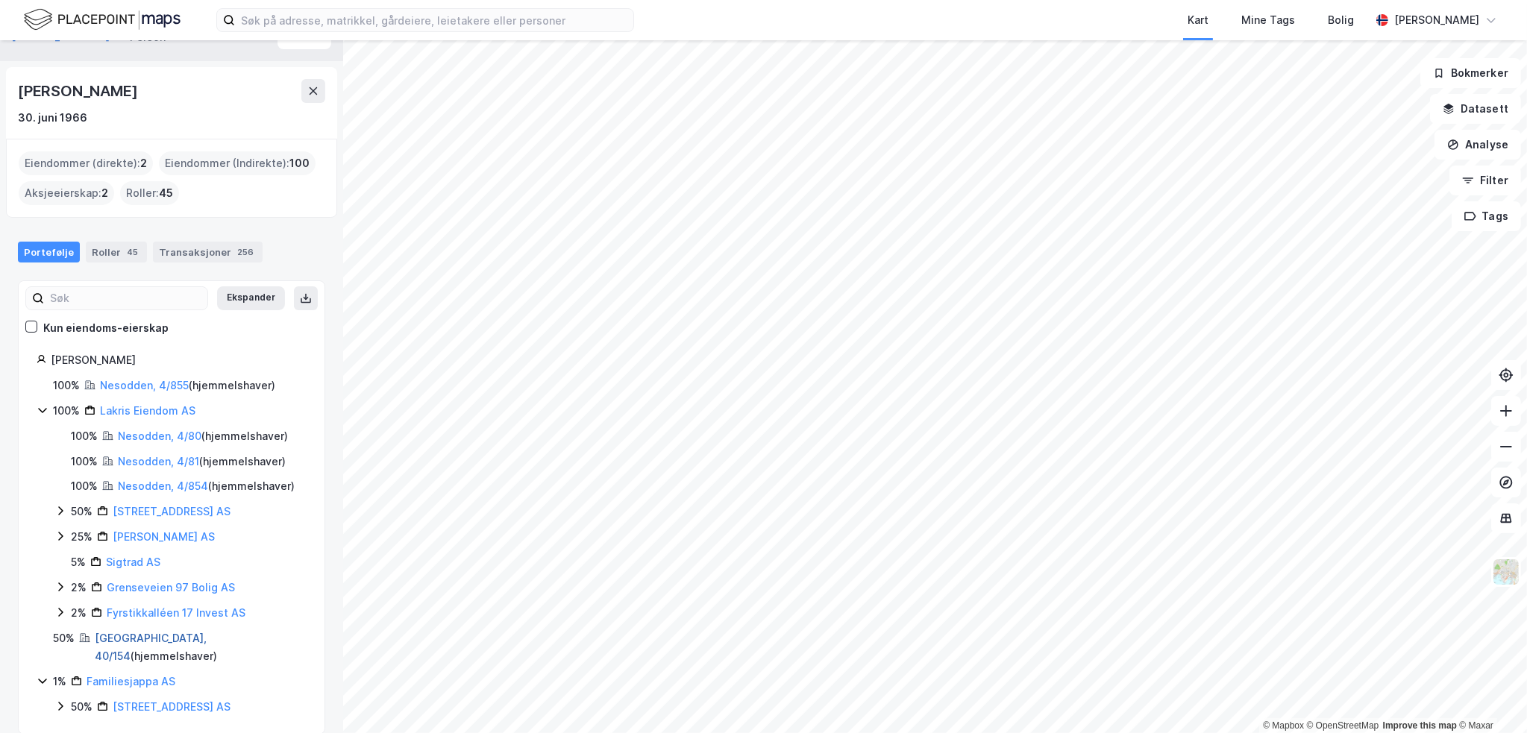
click at [140, 633] on link "[GEOGRAPHIC_DATA], 40/154" at bounding box center [151, 647] width 112 height 31
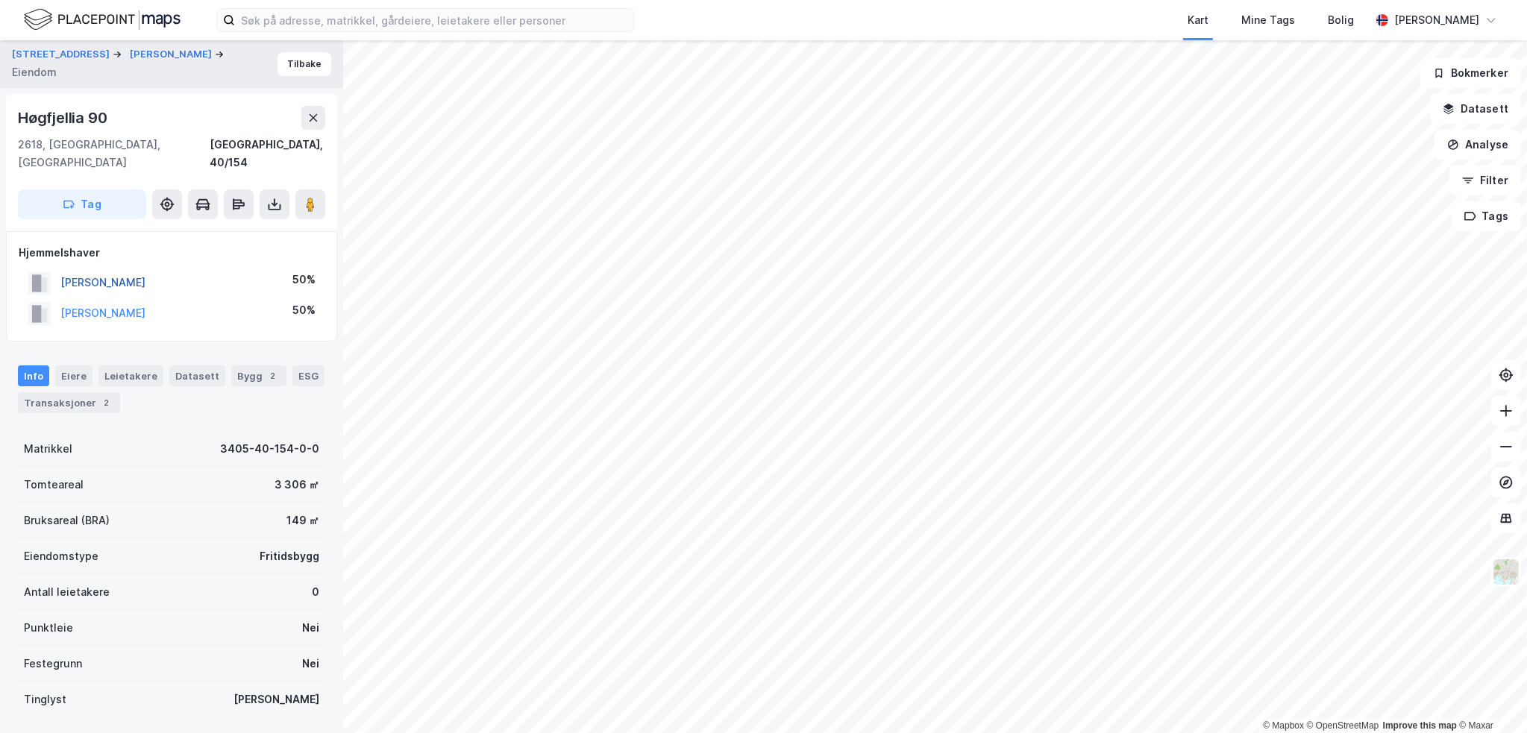
click at [0, 0] on button "[PERSON_NAME]" at bounding box center [0, 0] width 0 height 0
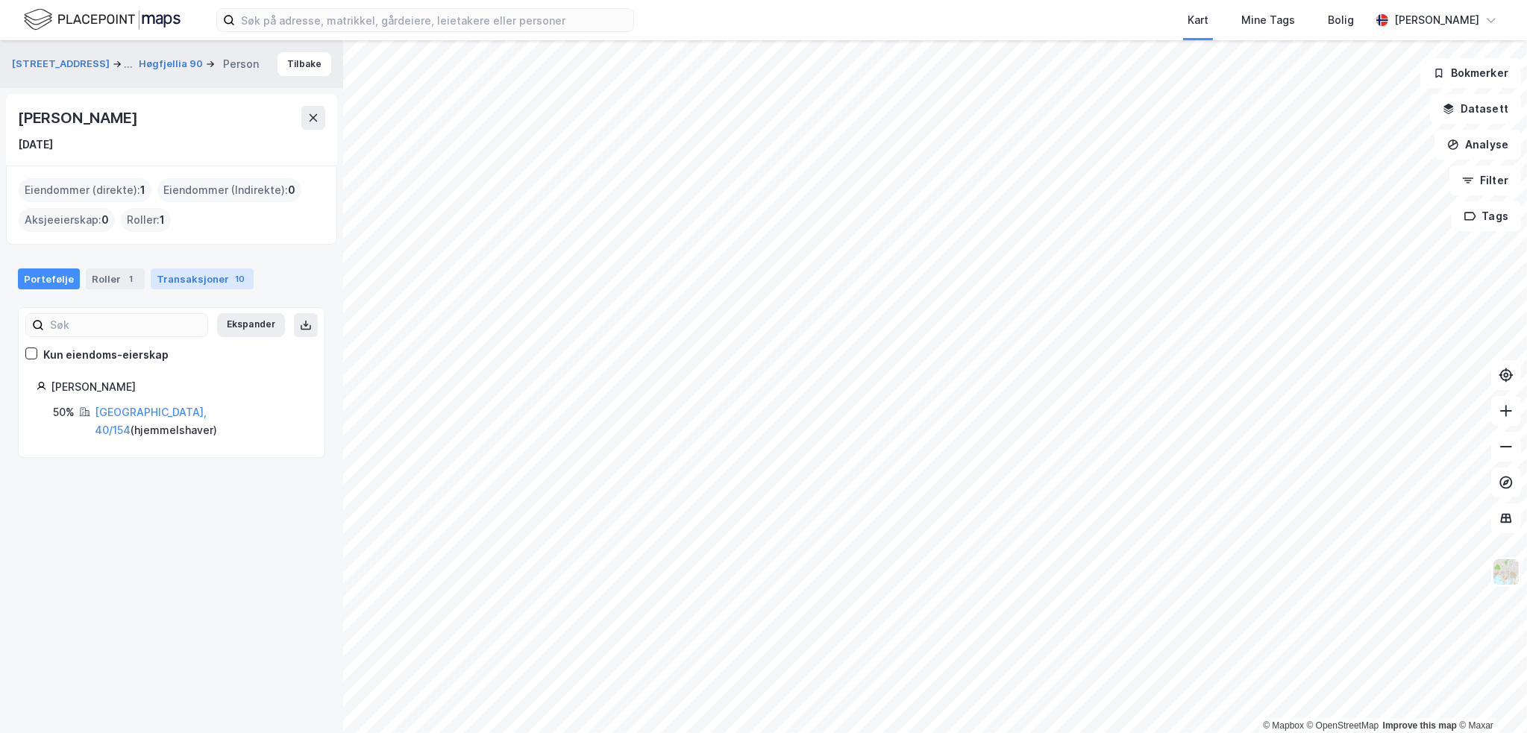
click at [157, 277] on div "Transaksjoner 10" at bounding box center [202, 279] width 103 height 21
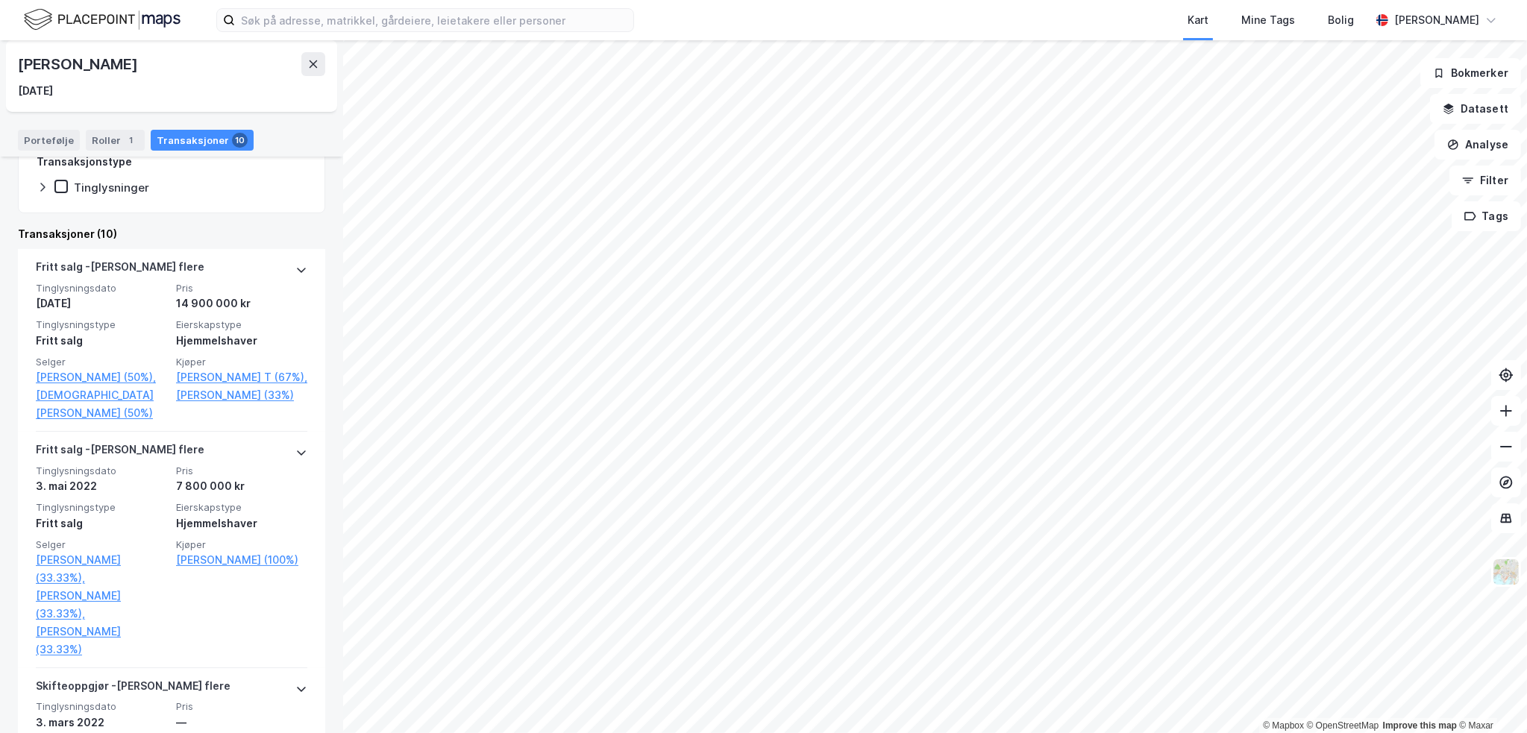
scroll to position [298, 0]
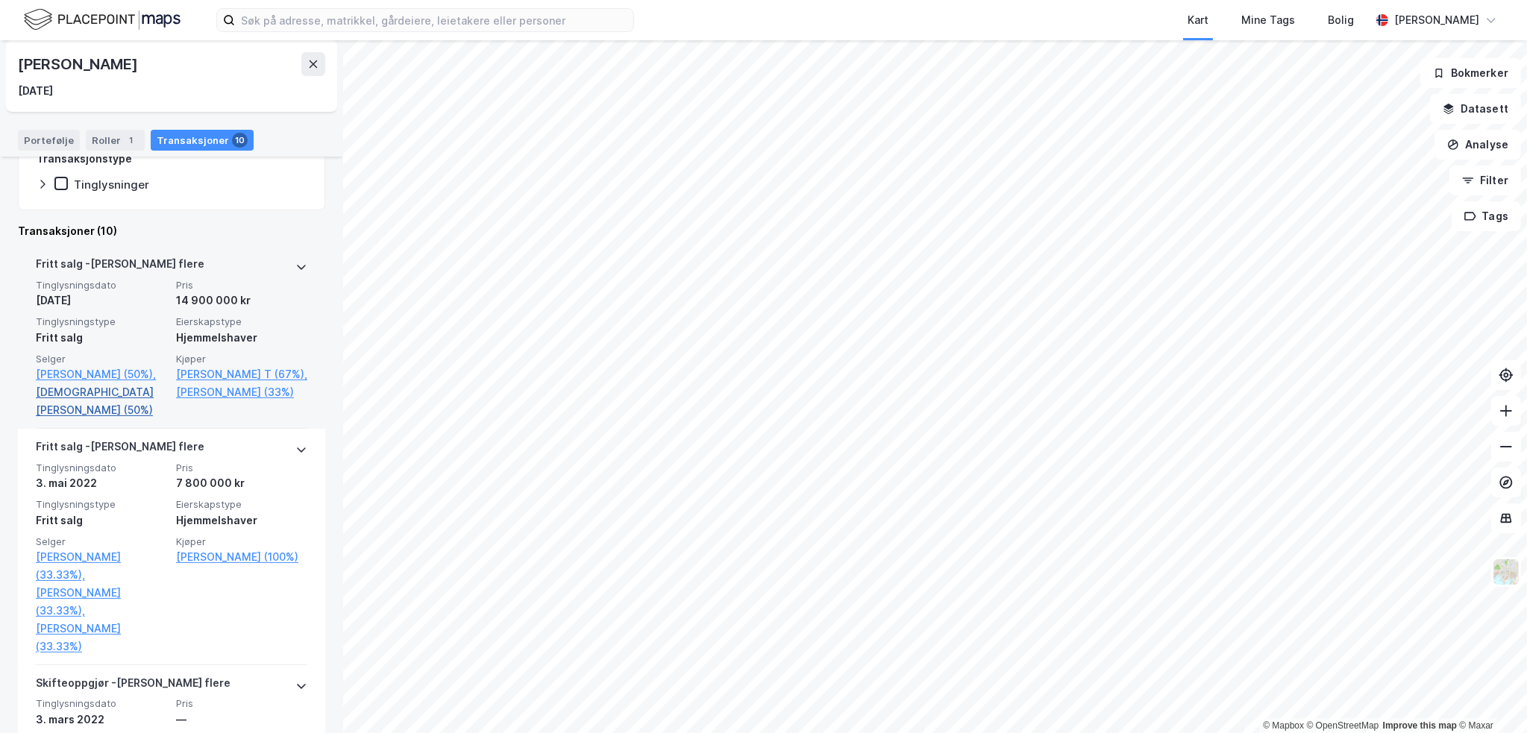
click at [92, 413] on link "[DEMOGRAPHIC_DATA][PERSON_NAME] (50%)" at bounding box center [101, 402] width 131 height 36
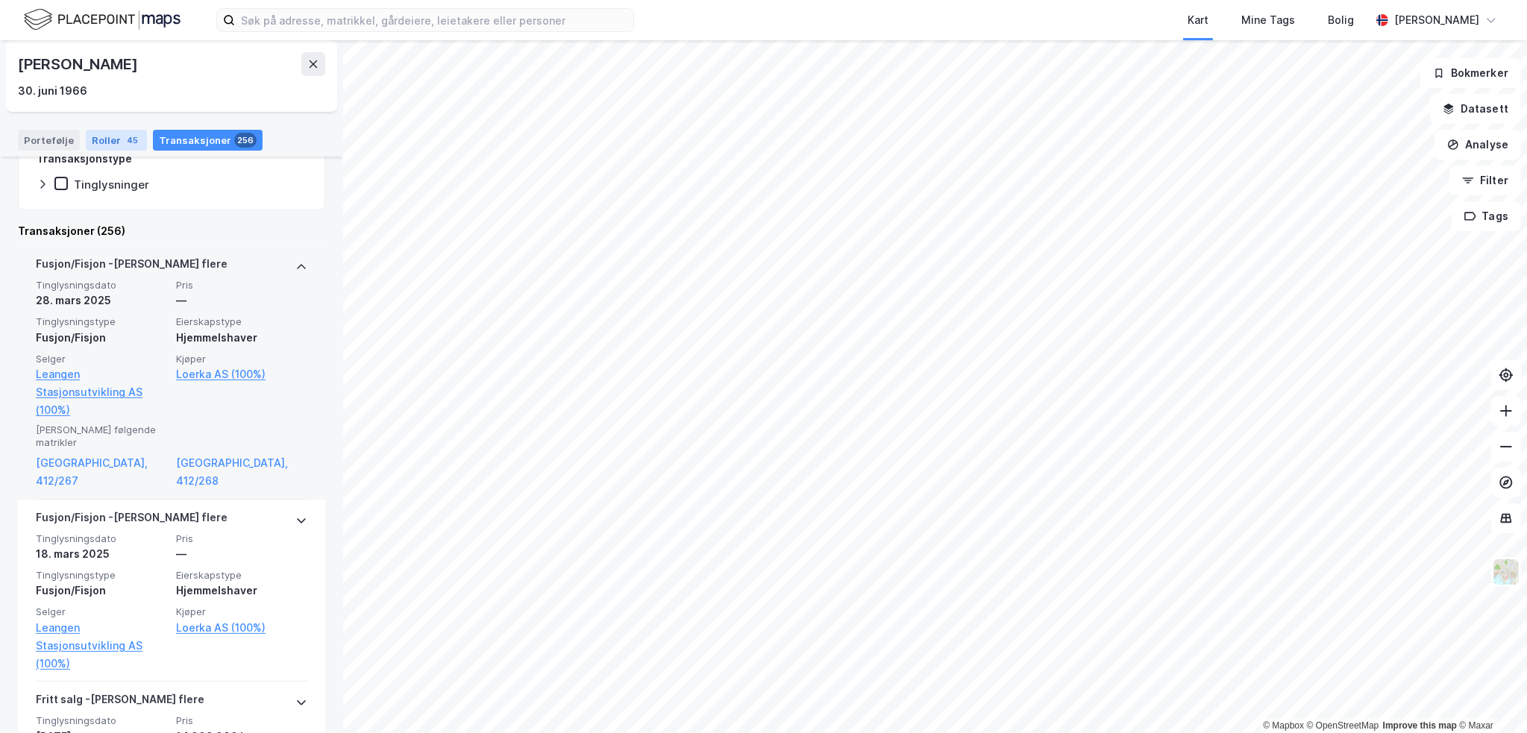
click at [110, 137] on div "Roller 45" at bounding box center [116, 140] width 61 height 21
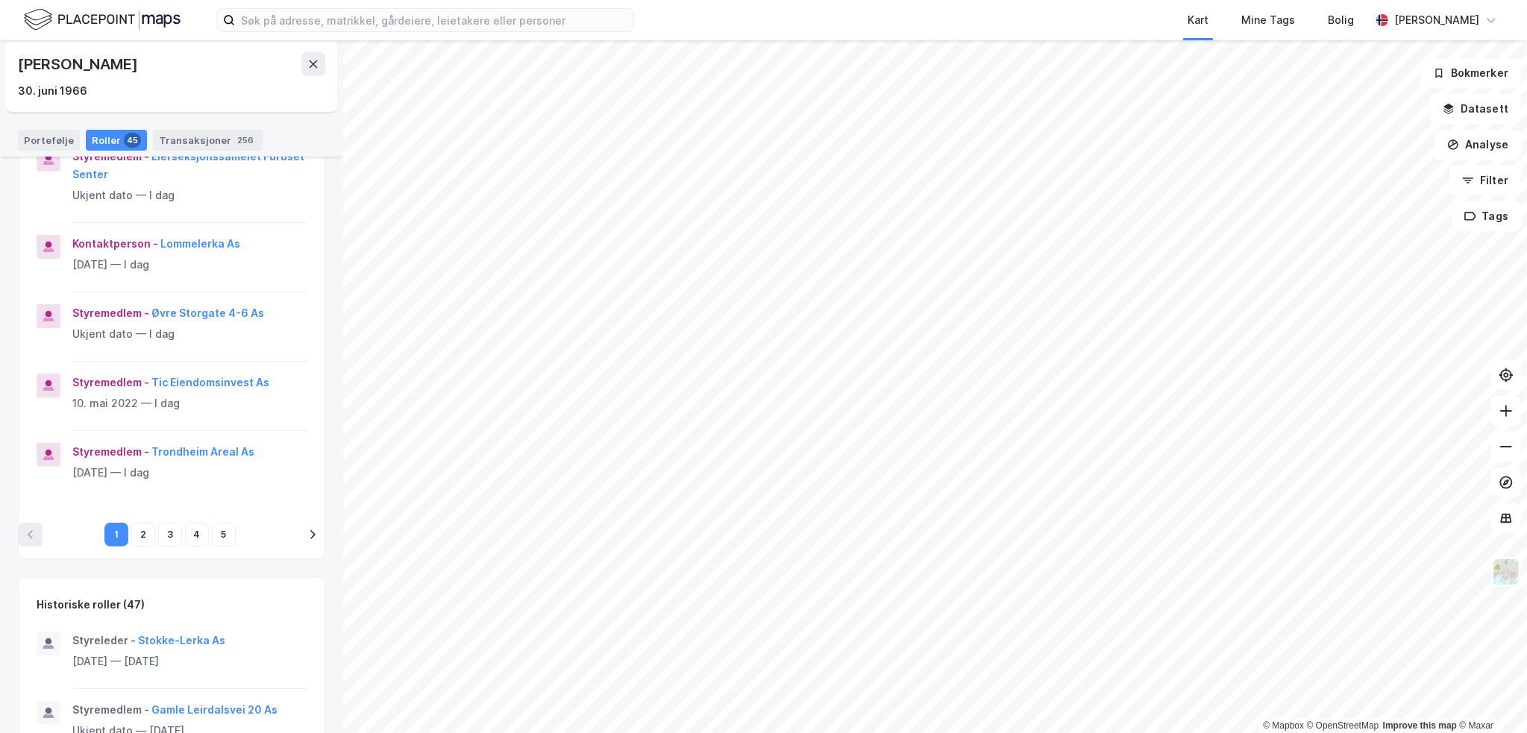
scroll to position [411, 0]
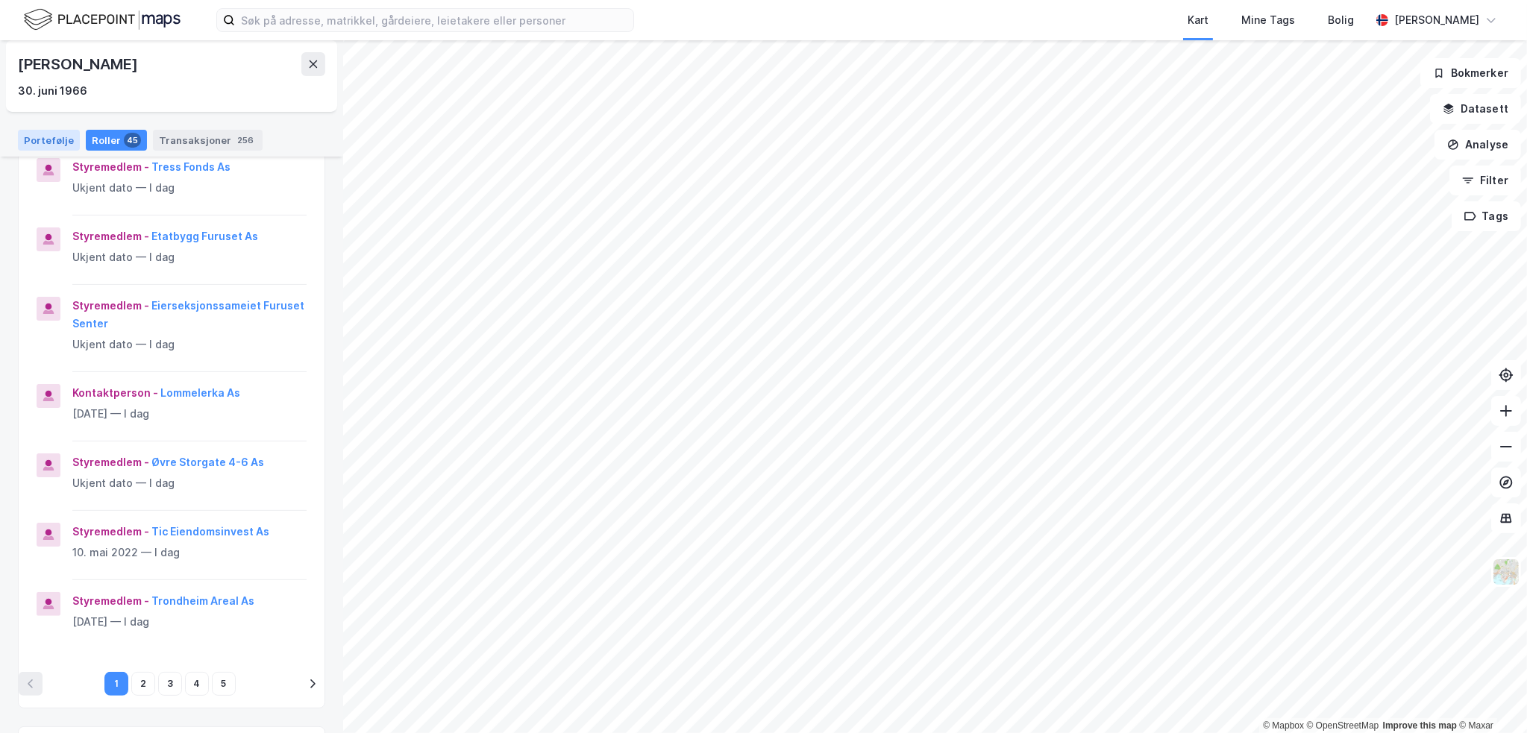
click at [61, 143] on div "Portefølje" at bounding box center [49, 140] width 62 height 21
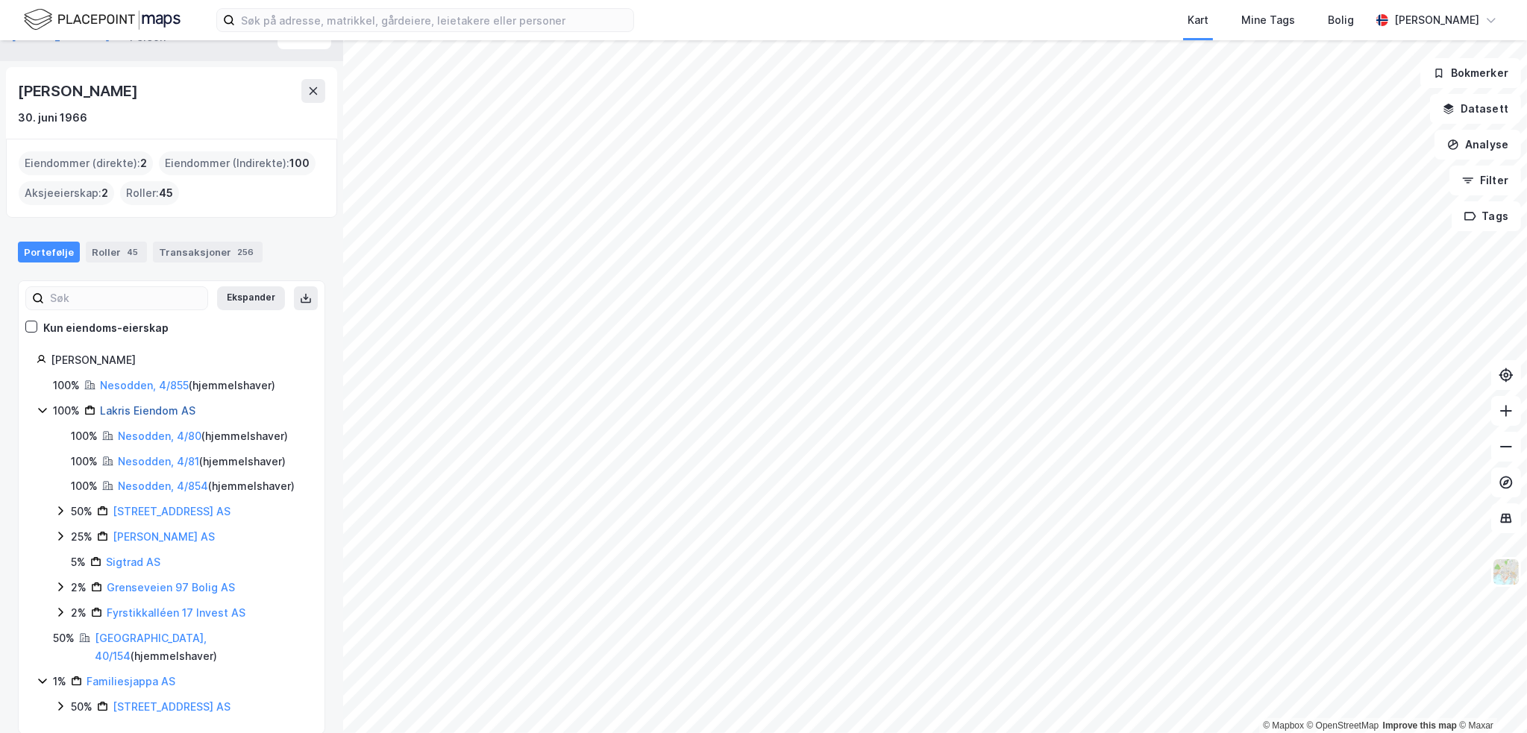
click at [185, 410] on link "Lakris Eiendom AS" at bounding box center [148, 410] width 96 height 13
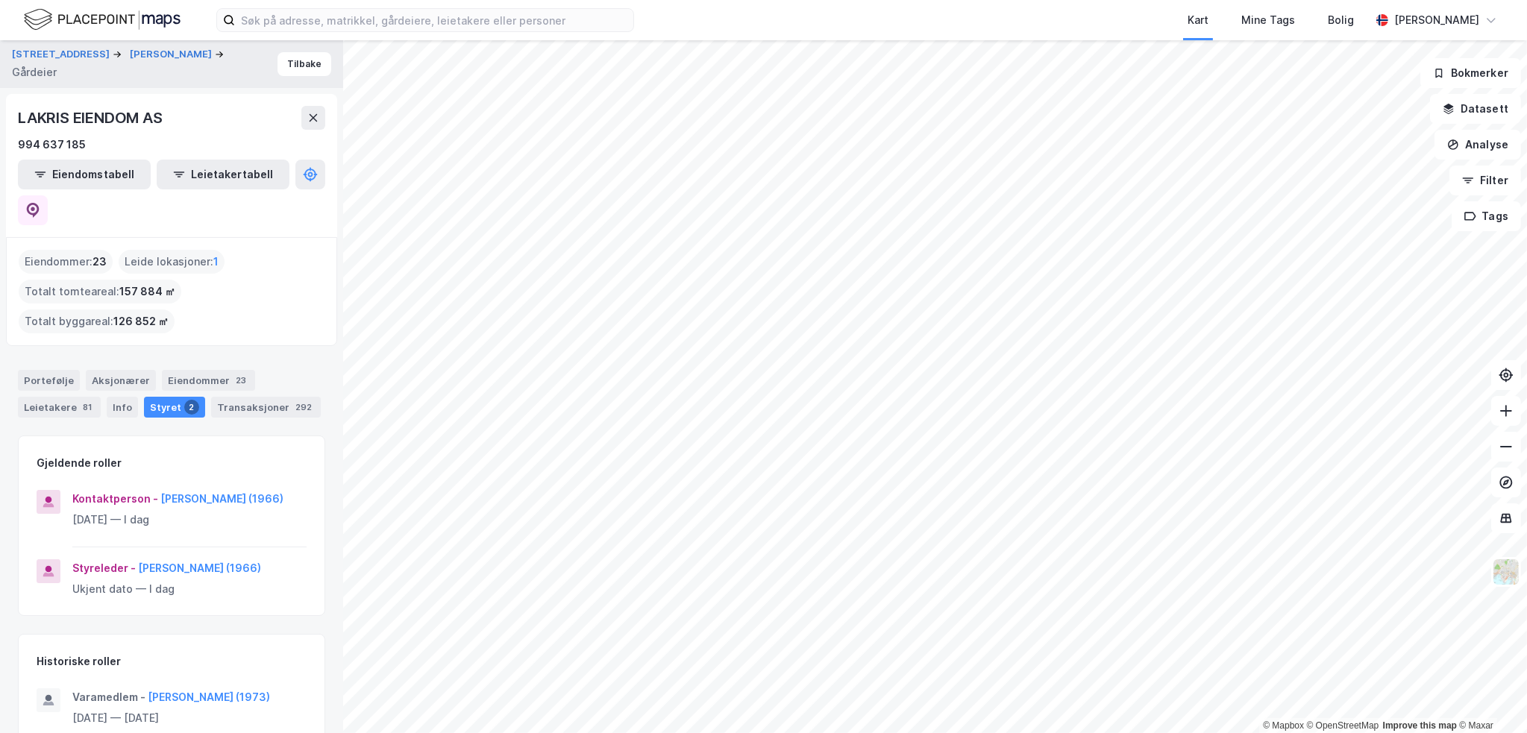
scroll to position [11, 0]
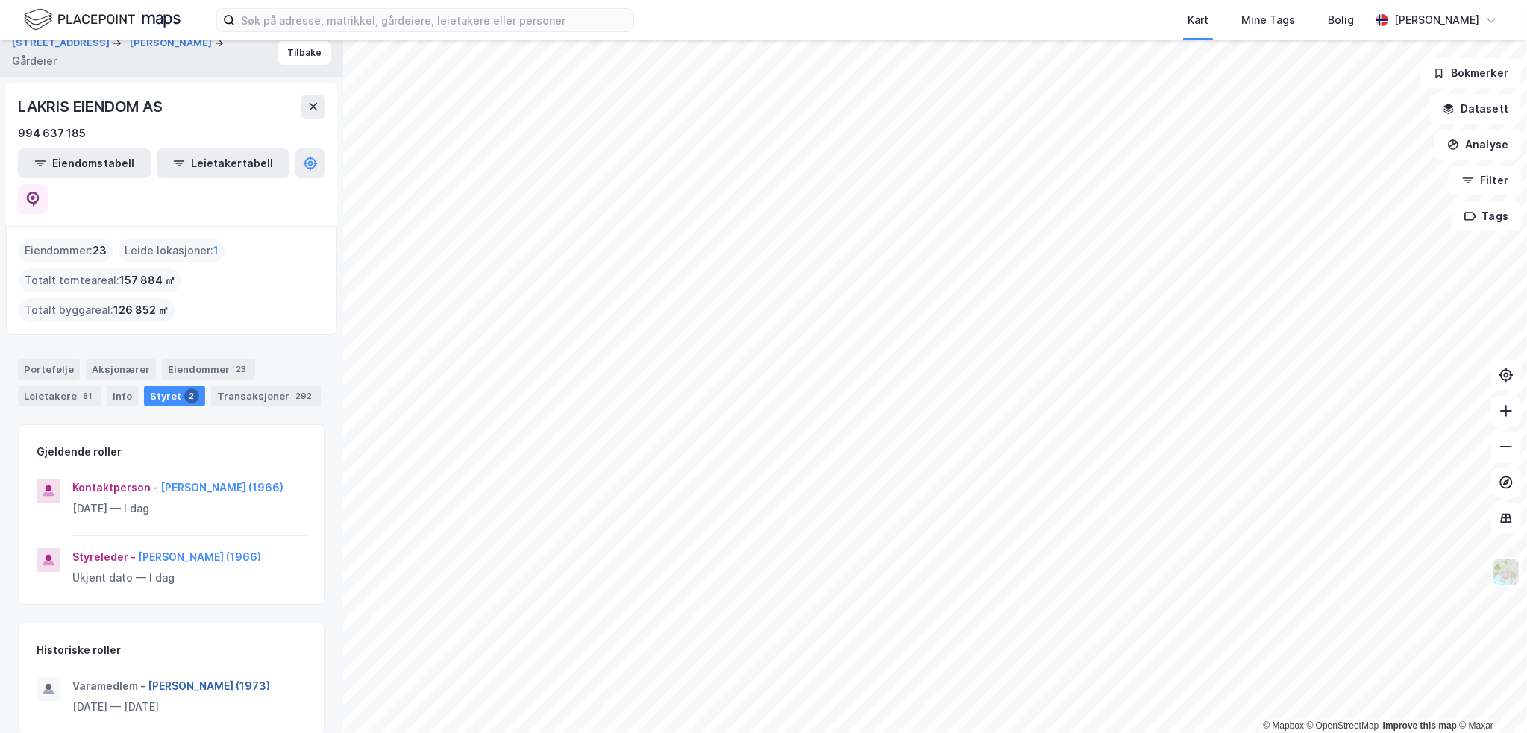
click at [0, 0] on button "[PERSON_NAME] (1973)" at bounding box center [0, 0] width 0 height 0
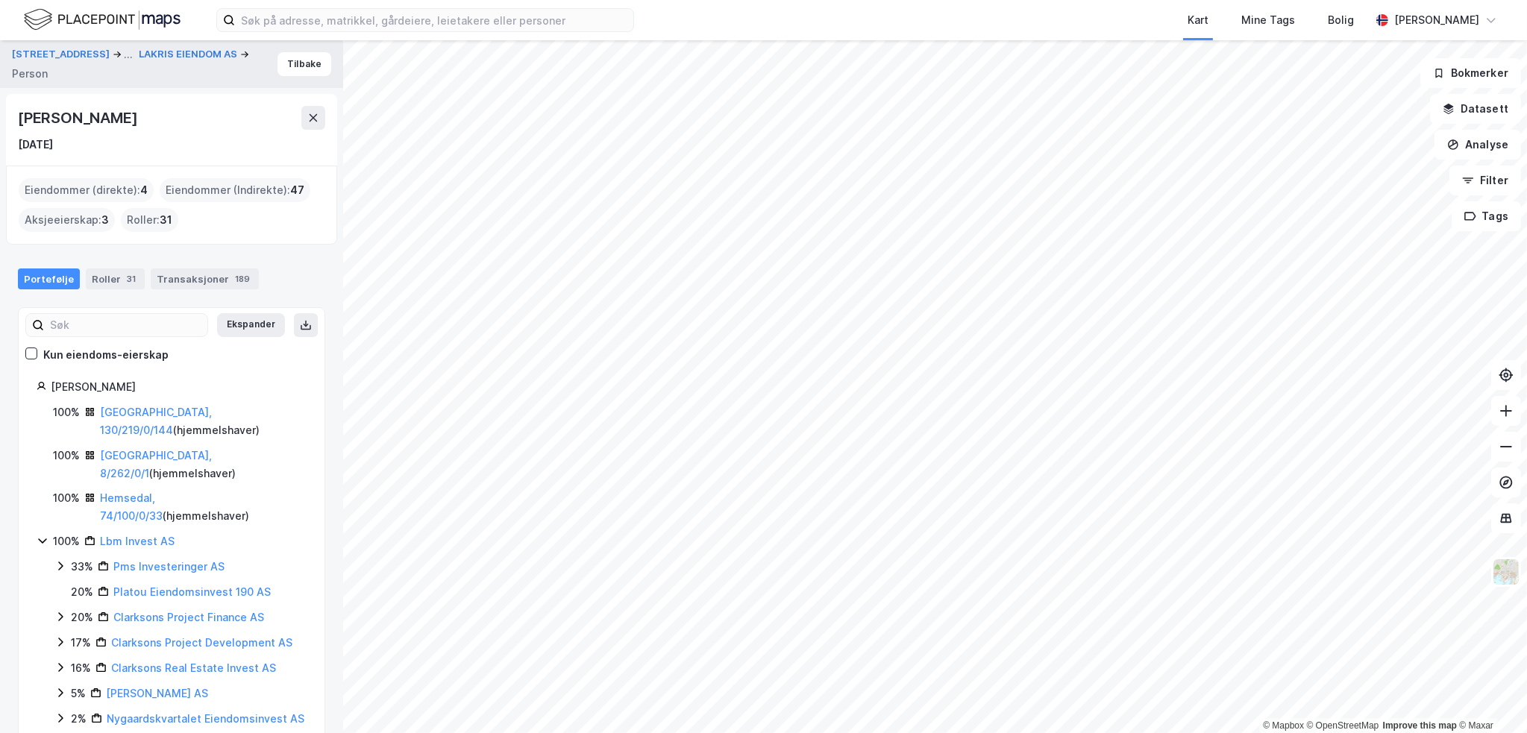
click at [178, 404] on div "[GEOGRAPHIC_DATA], 130/219/0/144 ( hjemmelshaver )" at bounding box center [203, 422] width 207 height 36
click at [176, 407] on link "[GEOGRAPHIC_DATA], 130/219/0/144" at bounding box center [156, 421] width 112 height 31
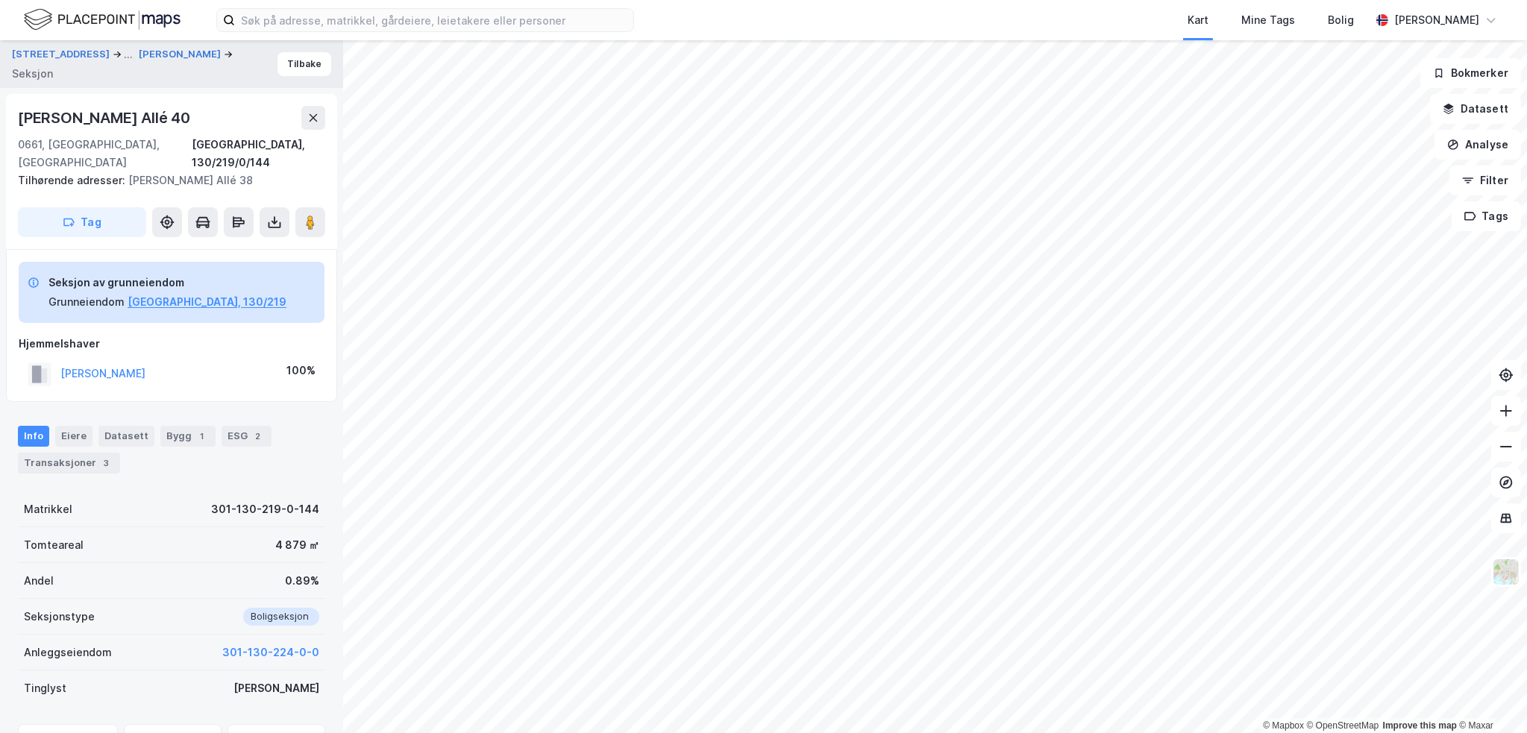
scroll to position [1, 0]
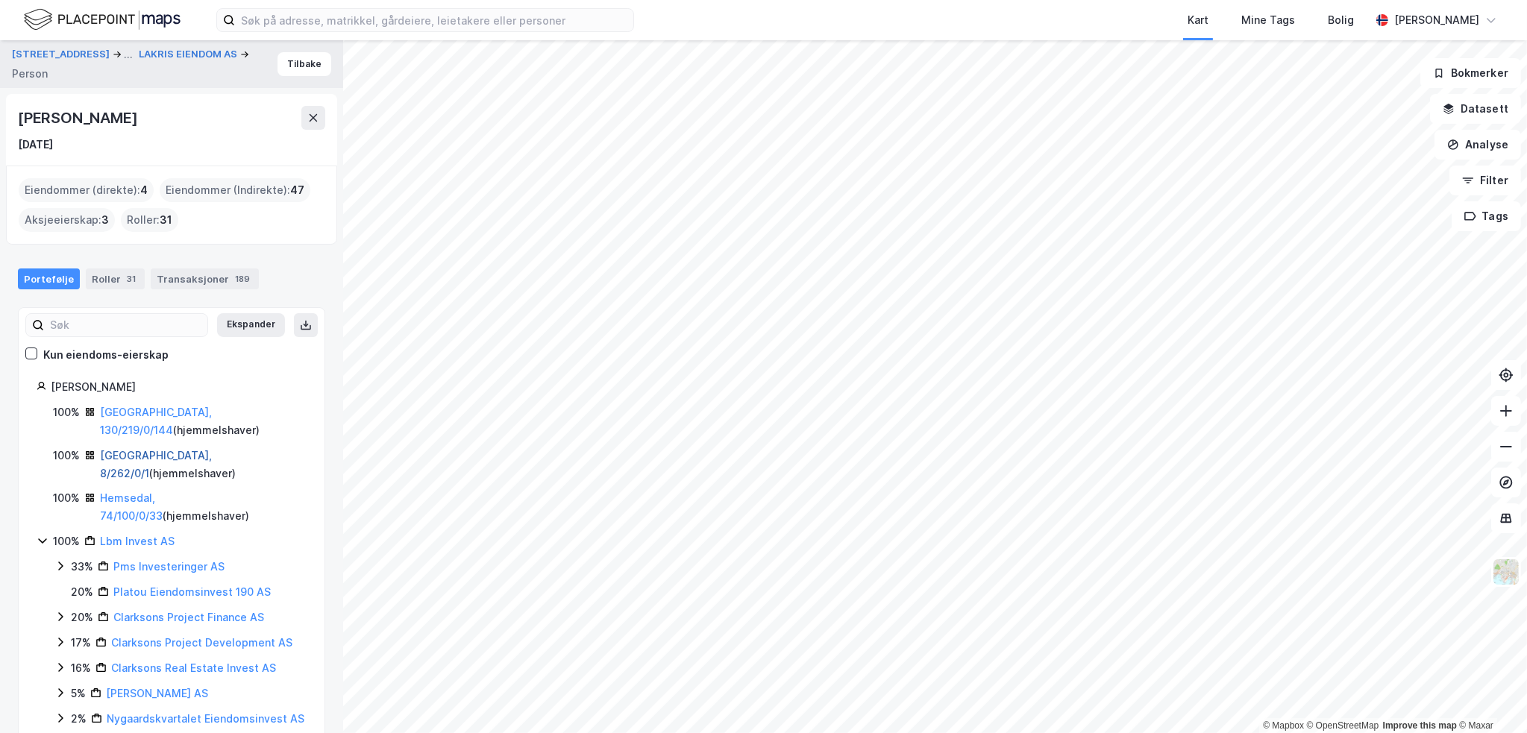
click at [151, 449] on link "[GEOGRAPHIC_DATA], 8/262/0/1" at bounding box center [156, 464] width 112 height 31
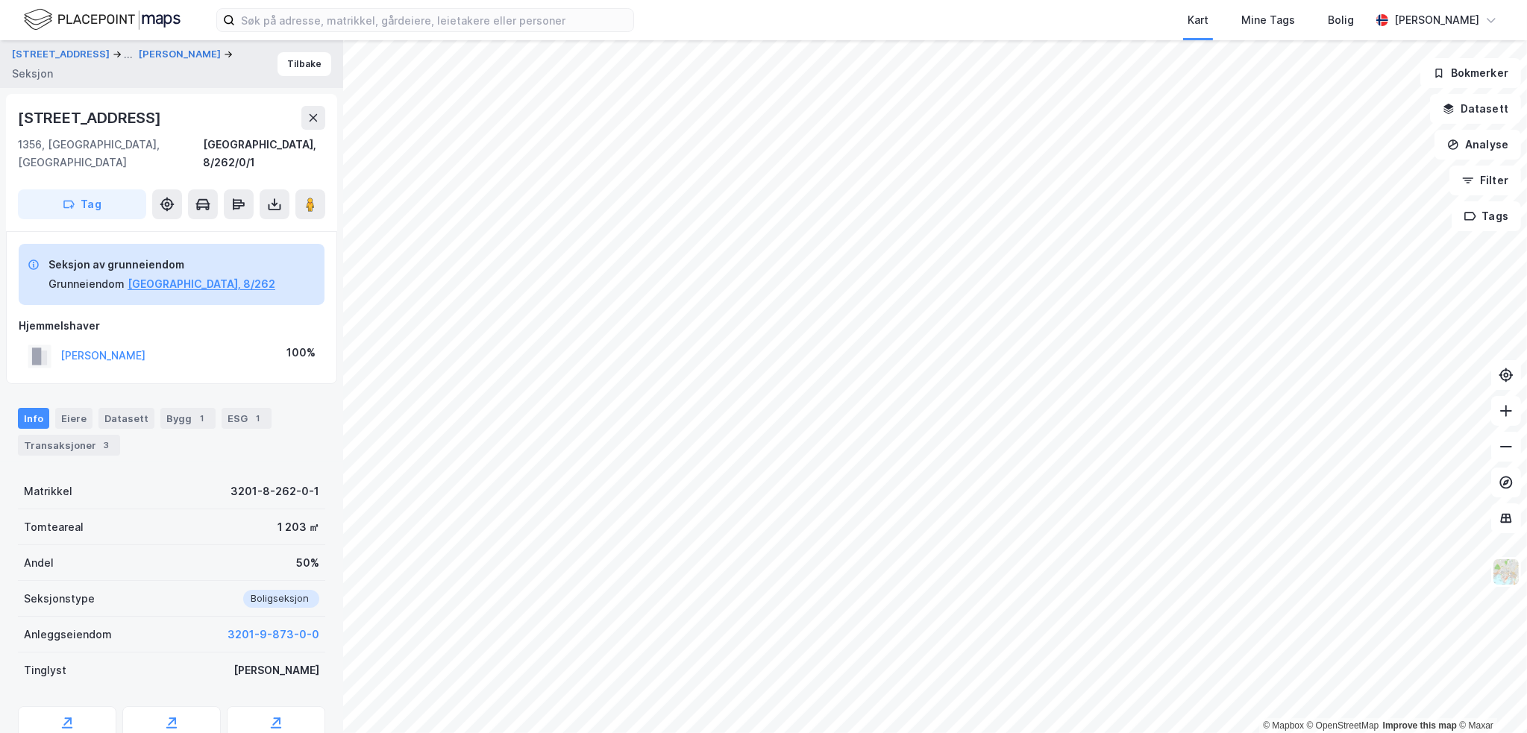
scroll to position [1, 0]
click at [87, 434] on div "Transaksjoner 3" at bounding box center [69, 444] width 102 height 21
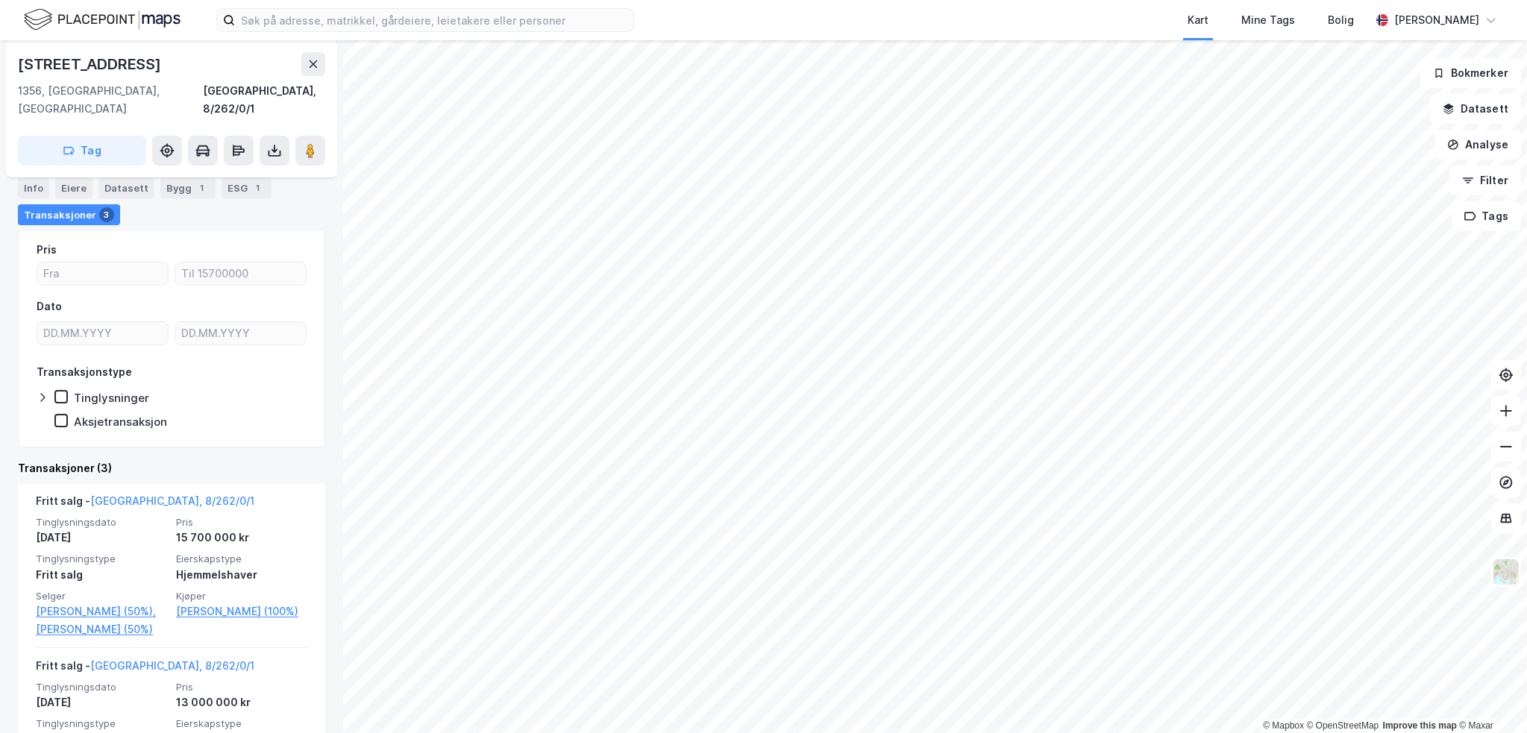
scroll to position [299, 0]
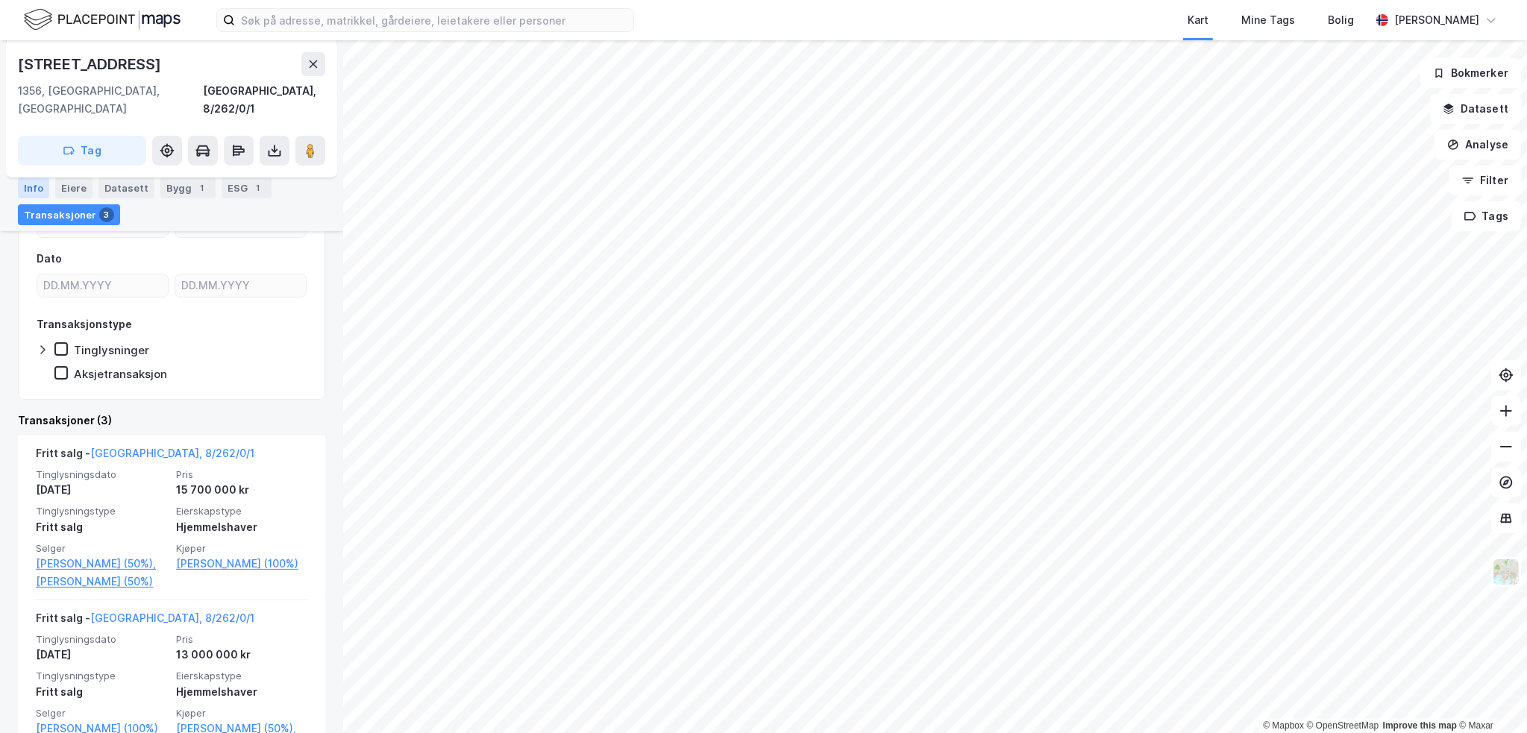
click at [39, 196] on div "Info" at bounding box center [33, 188] width 31 height 21
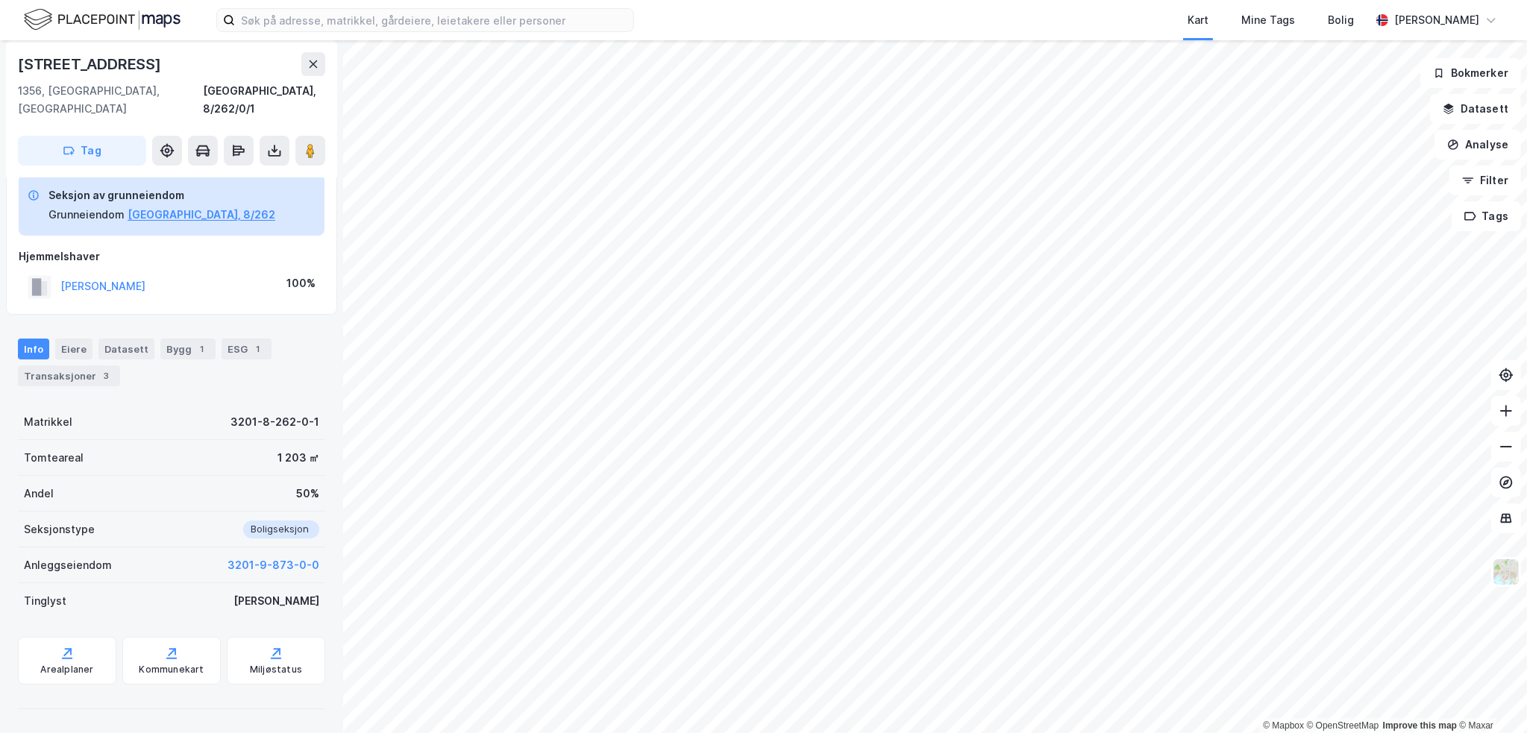
scroll to position [44, 0]
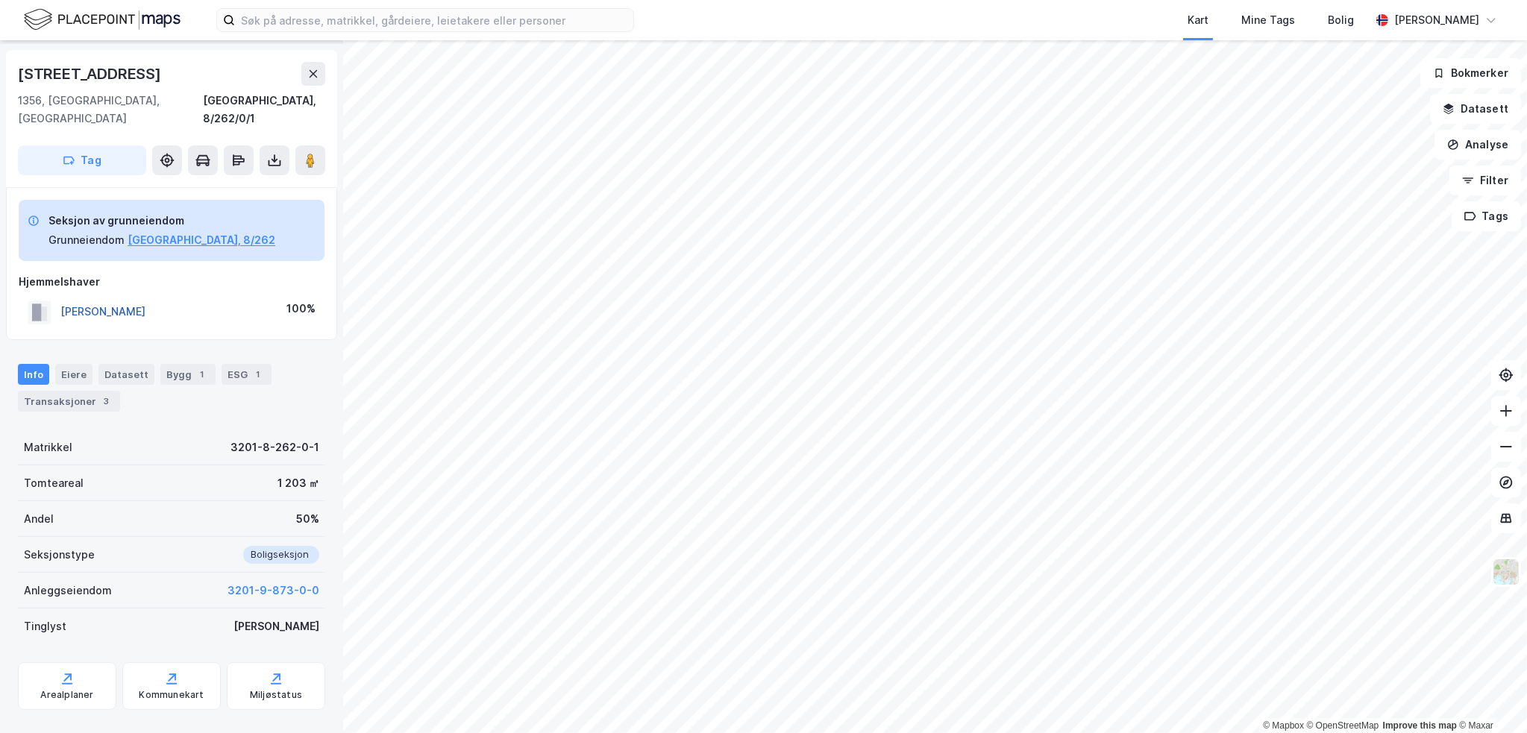
click at [0, 0] on button "[PERSON_NAME]" at bounding box center [0, 0] width 0 height 0
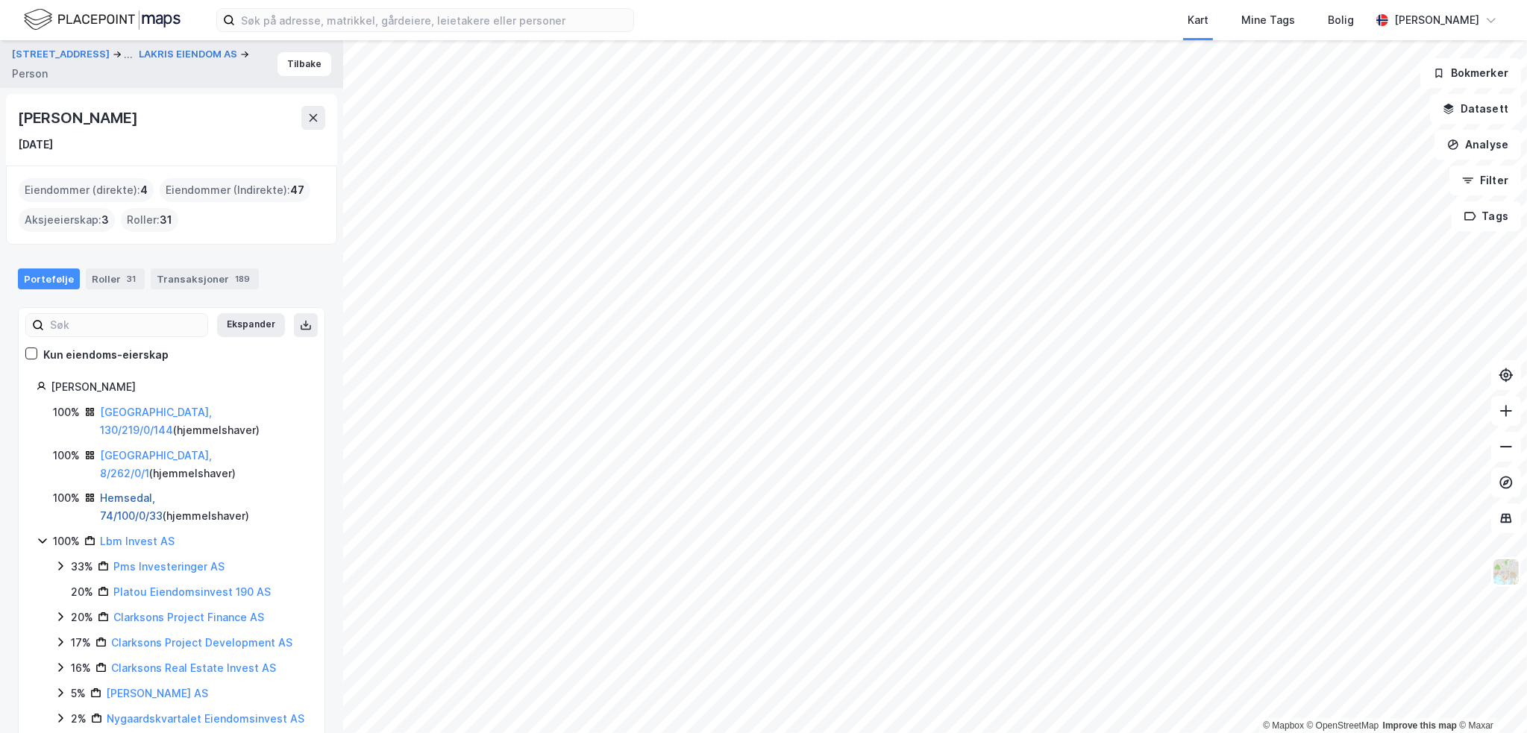
click at [143, 492] on link "Hemsedal, 74/100/0/33" at bounding box center [131, 507] width 63 height 31
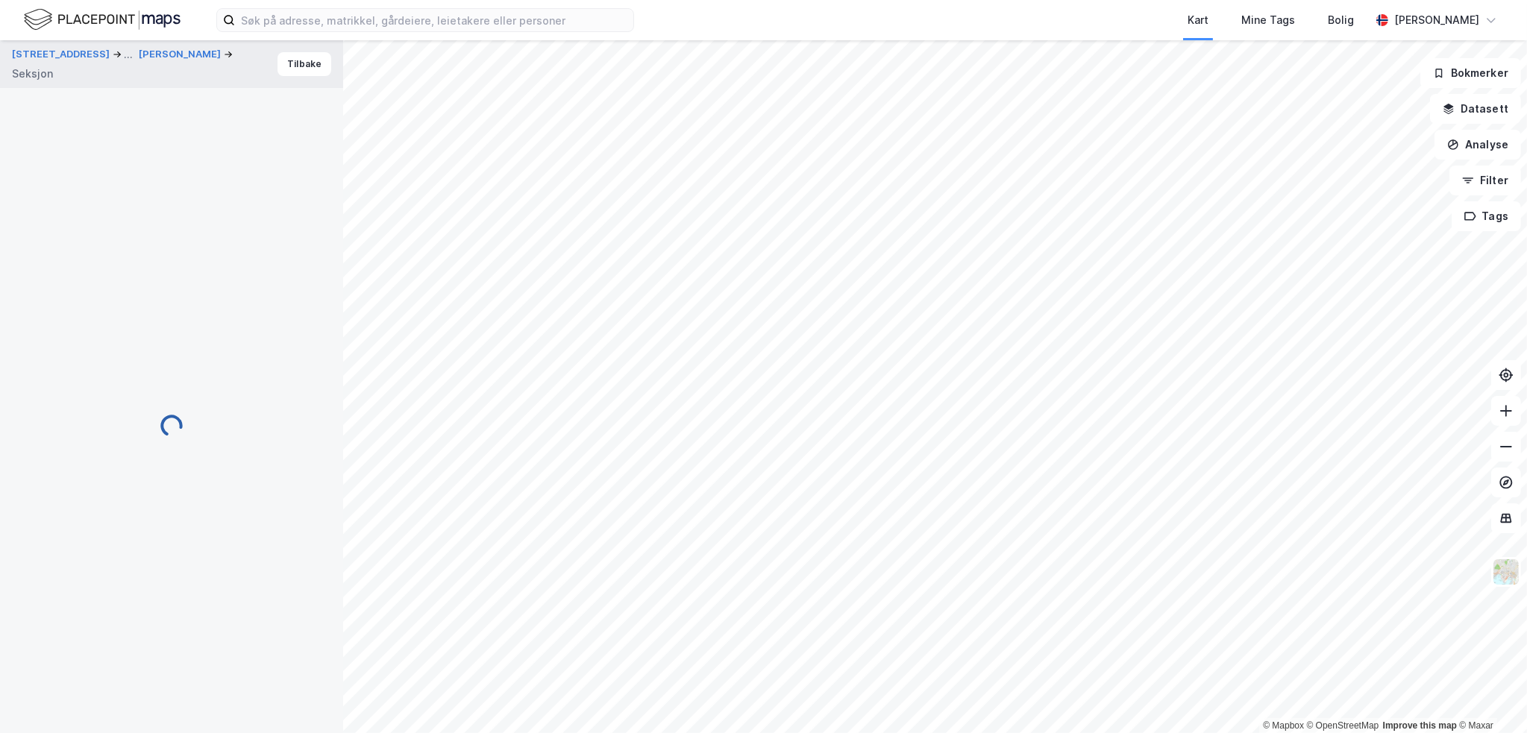
scroll to position [44, 0]
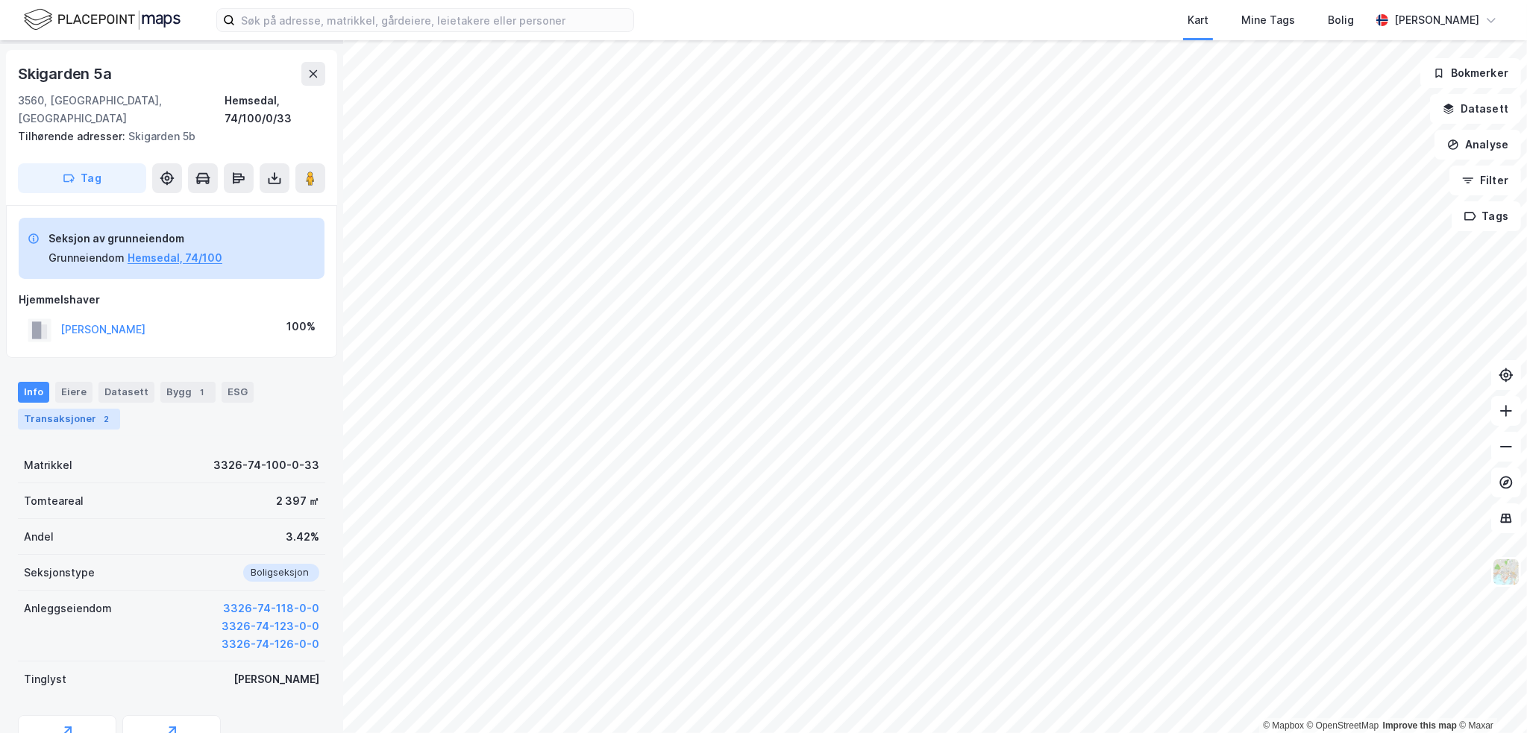
click at [91, 409] on div "Transaksjoner 2" at bounding box center [69, 419] width 102 height 21
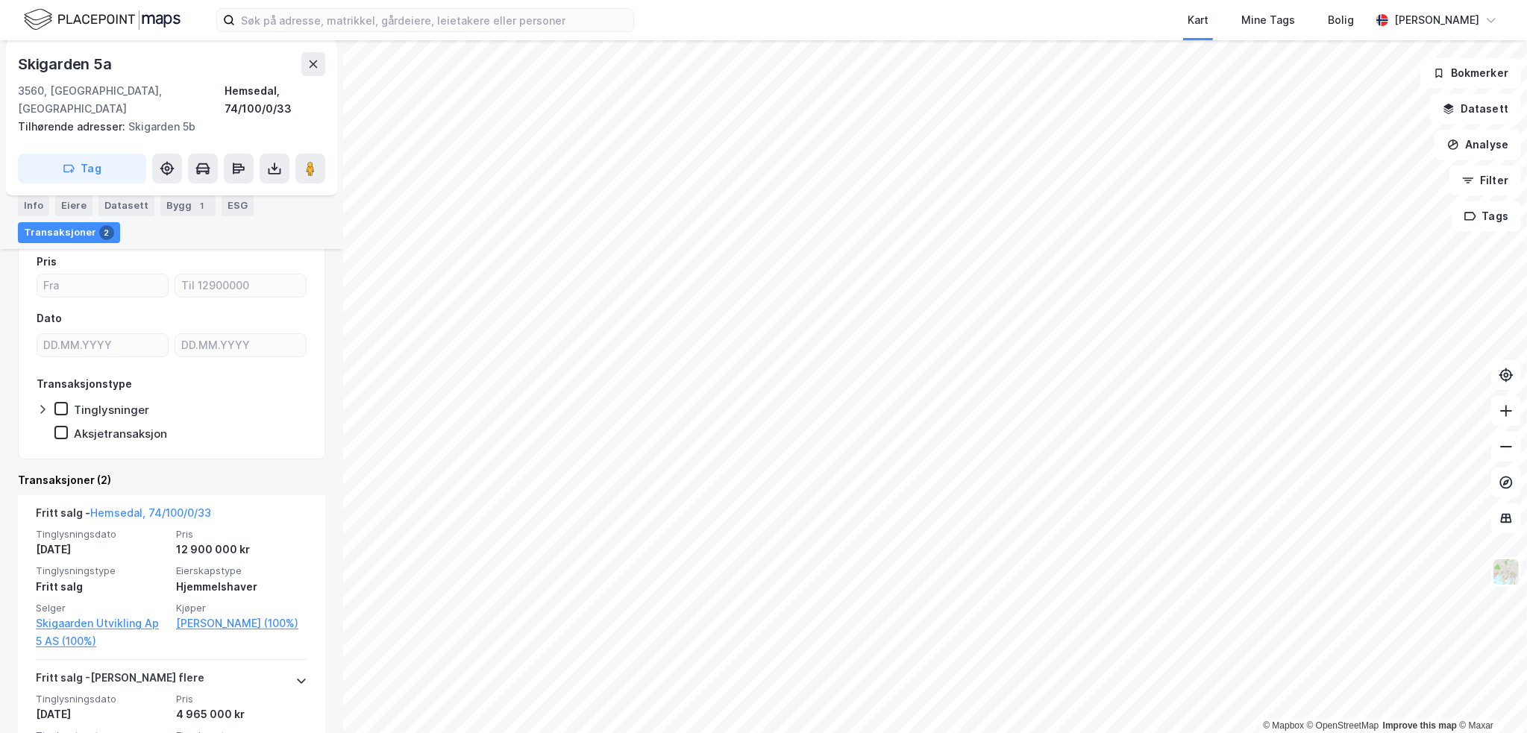
scroll to position [342, 0]
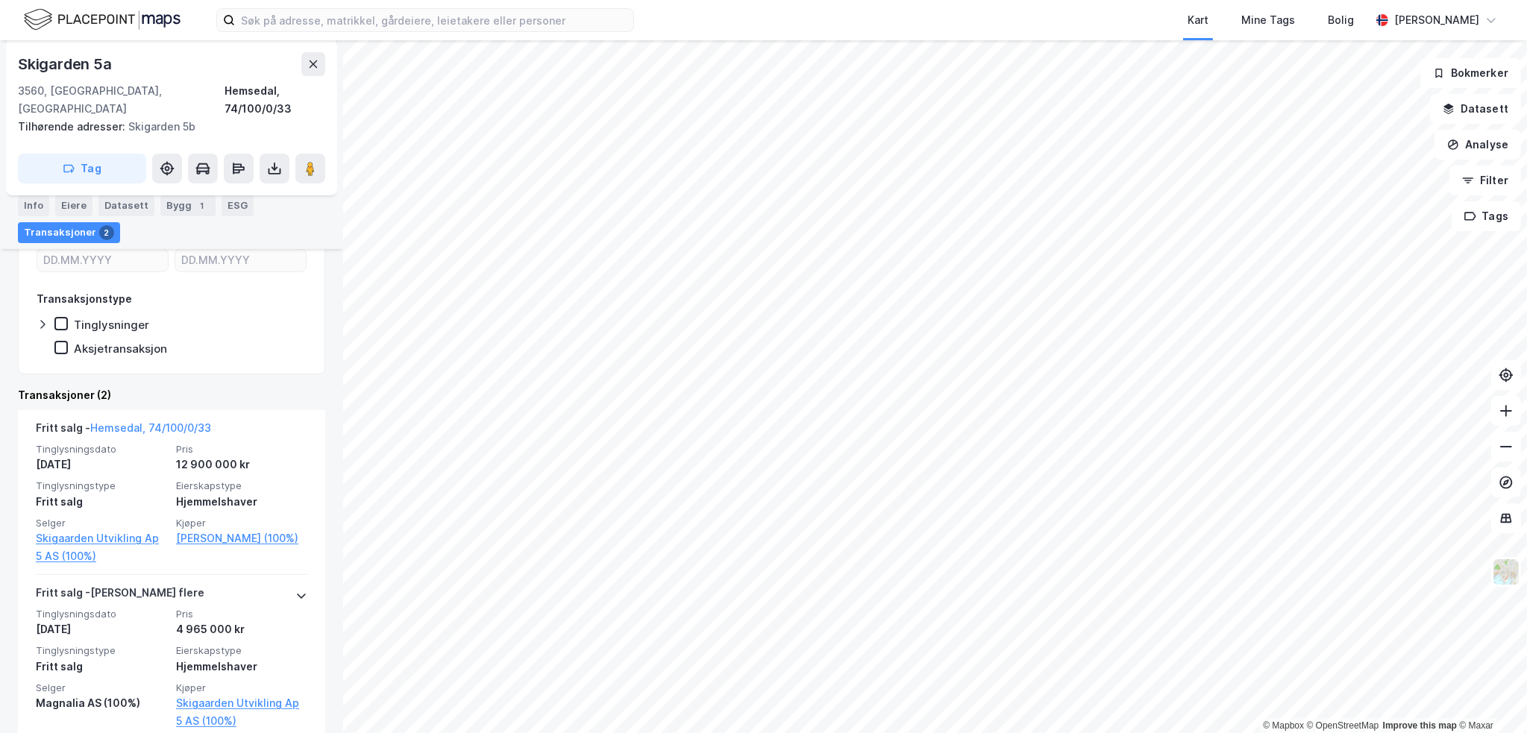
drag, startPoint x: 225, startPoint y: 338, endPoint x: 221, endPoint y: 330, distance: 9.0
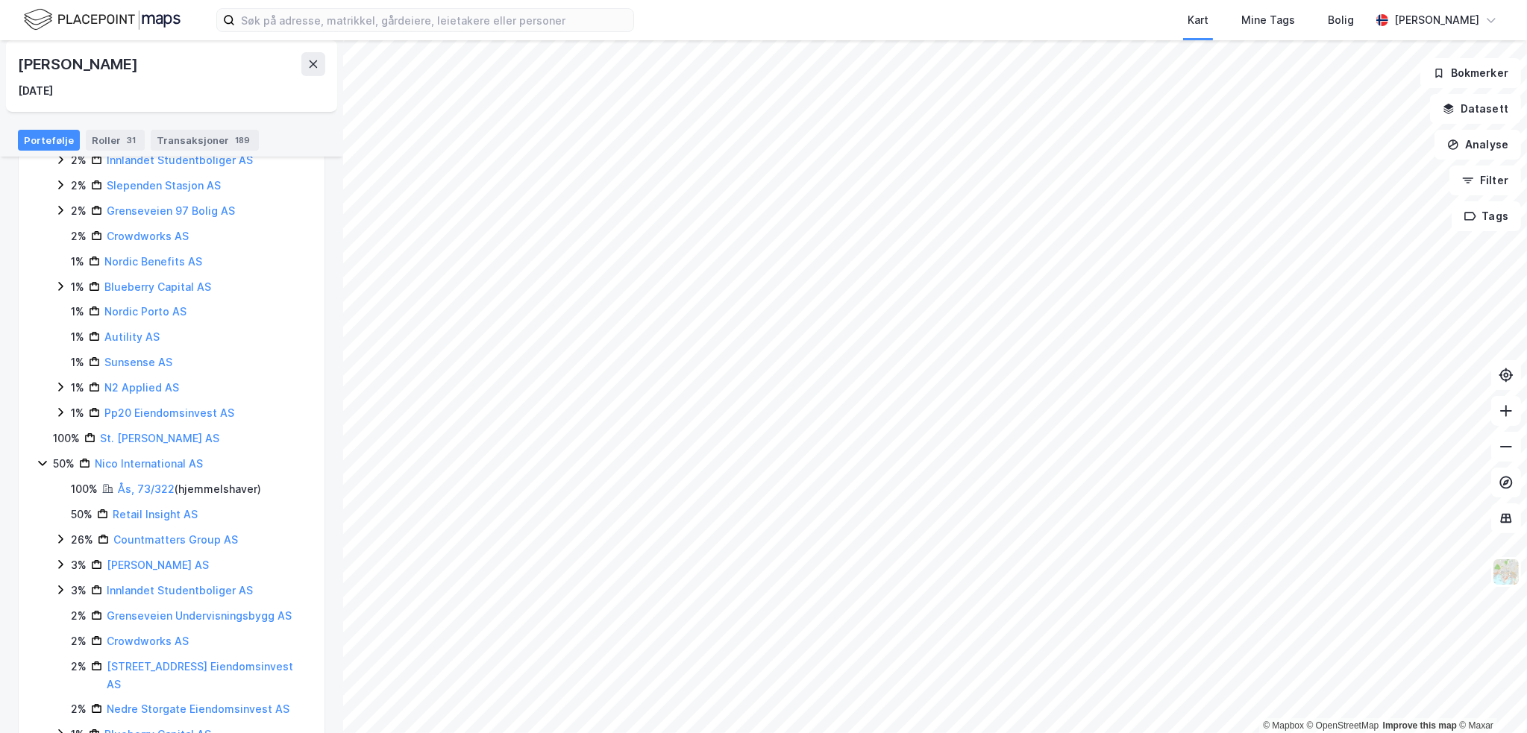
scroll to position [645, 0]
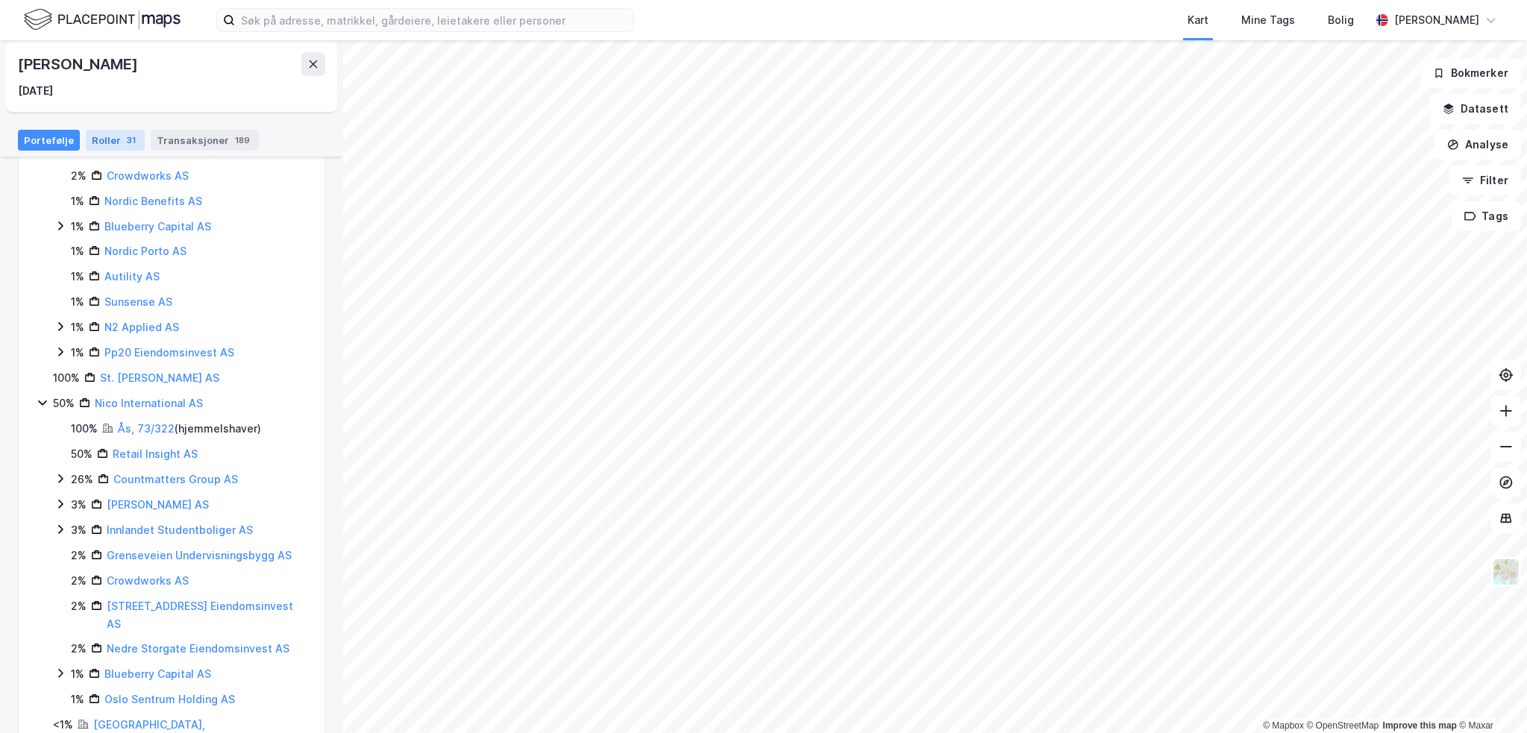
click at [110, 134] on div "Roller 31" at bounding box center [115, 140] width 59 height 21
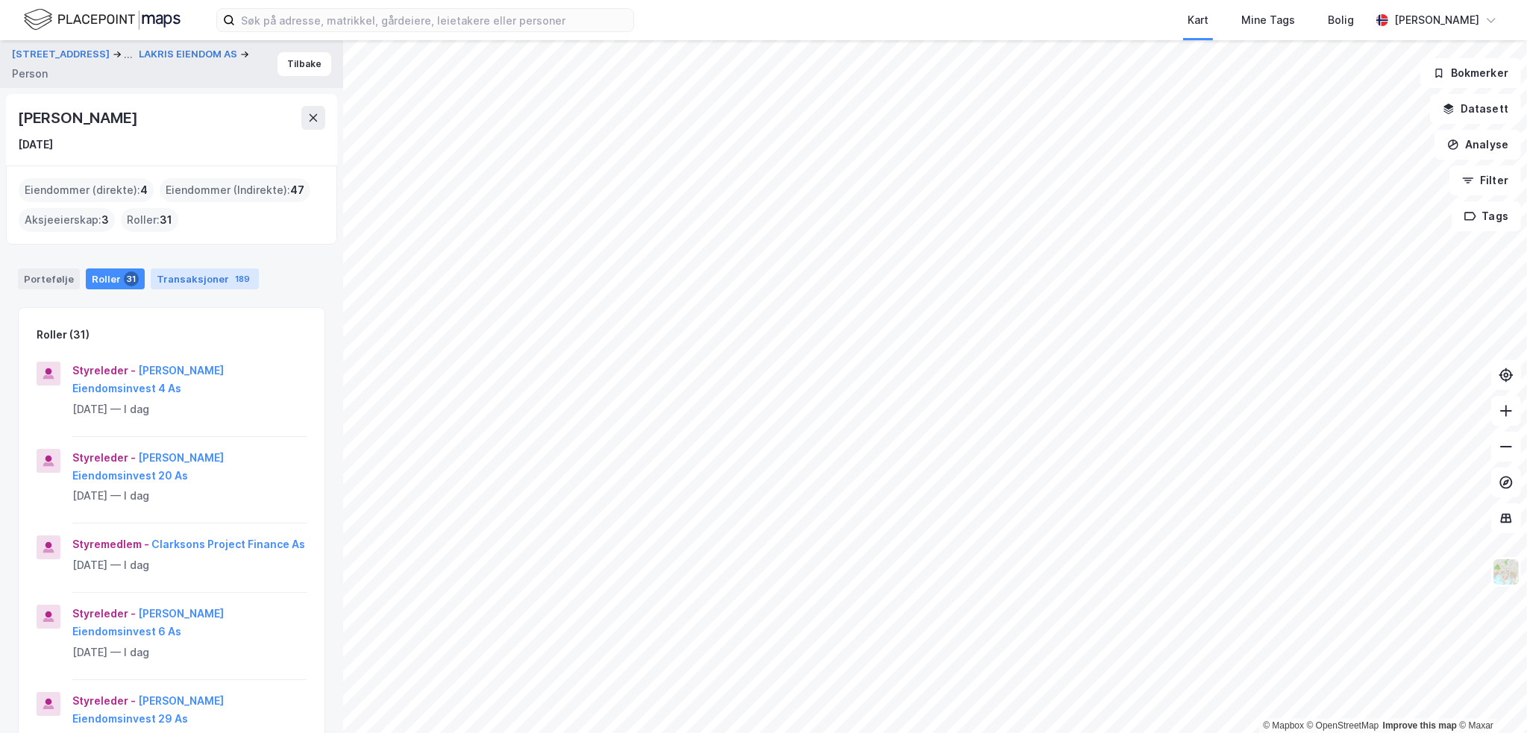
click at [201, 277] on div "Transaksjoner 189" at bounding box center [205, 279] width 108 height 21
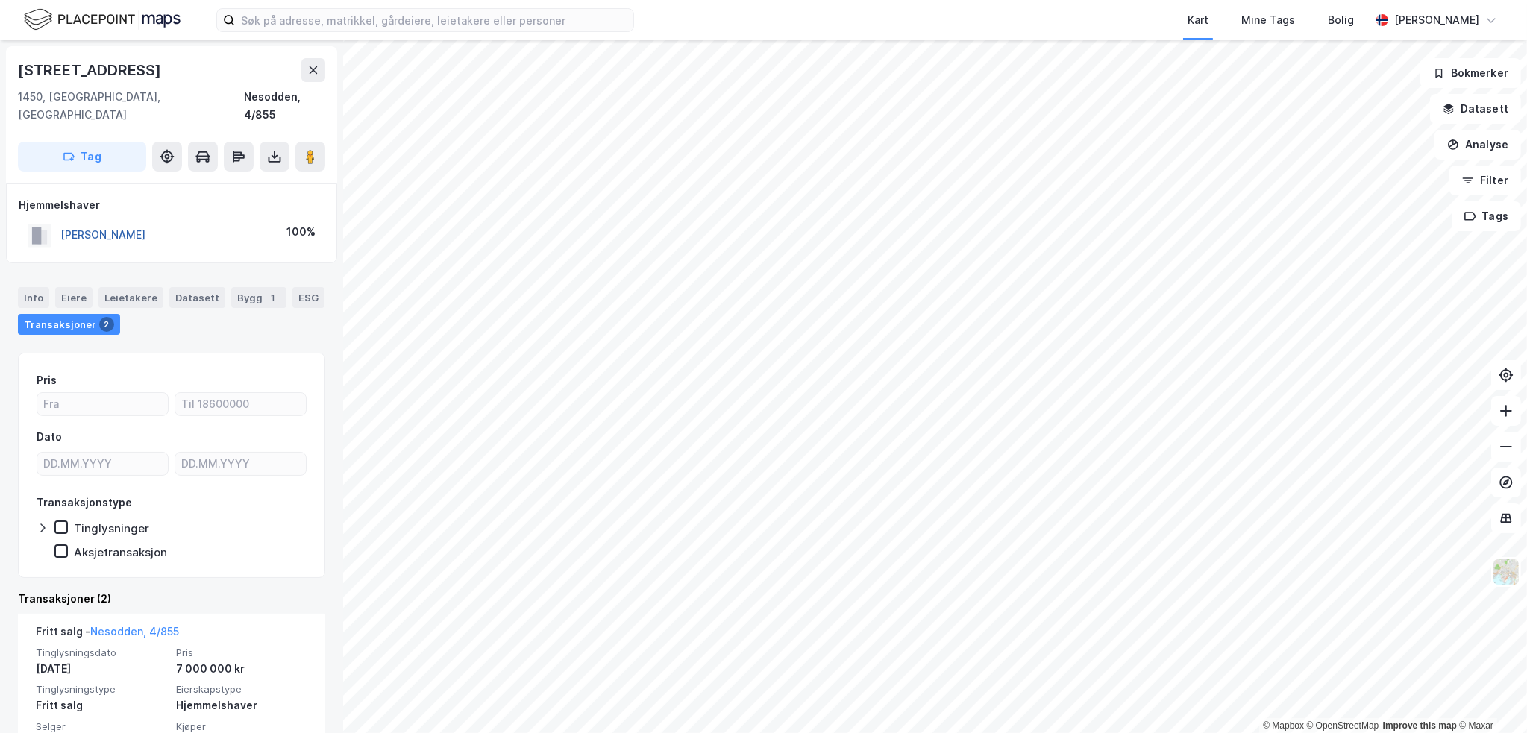
click at [0, 0] on button "[PERSON_NAME]" at bounding box center [0, 0] width 0 height 0
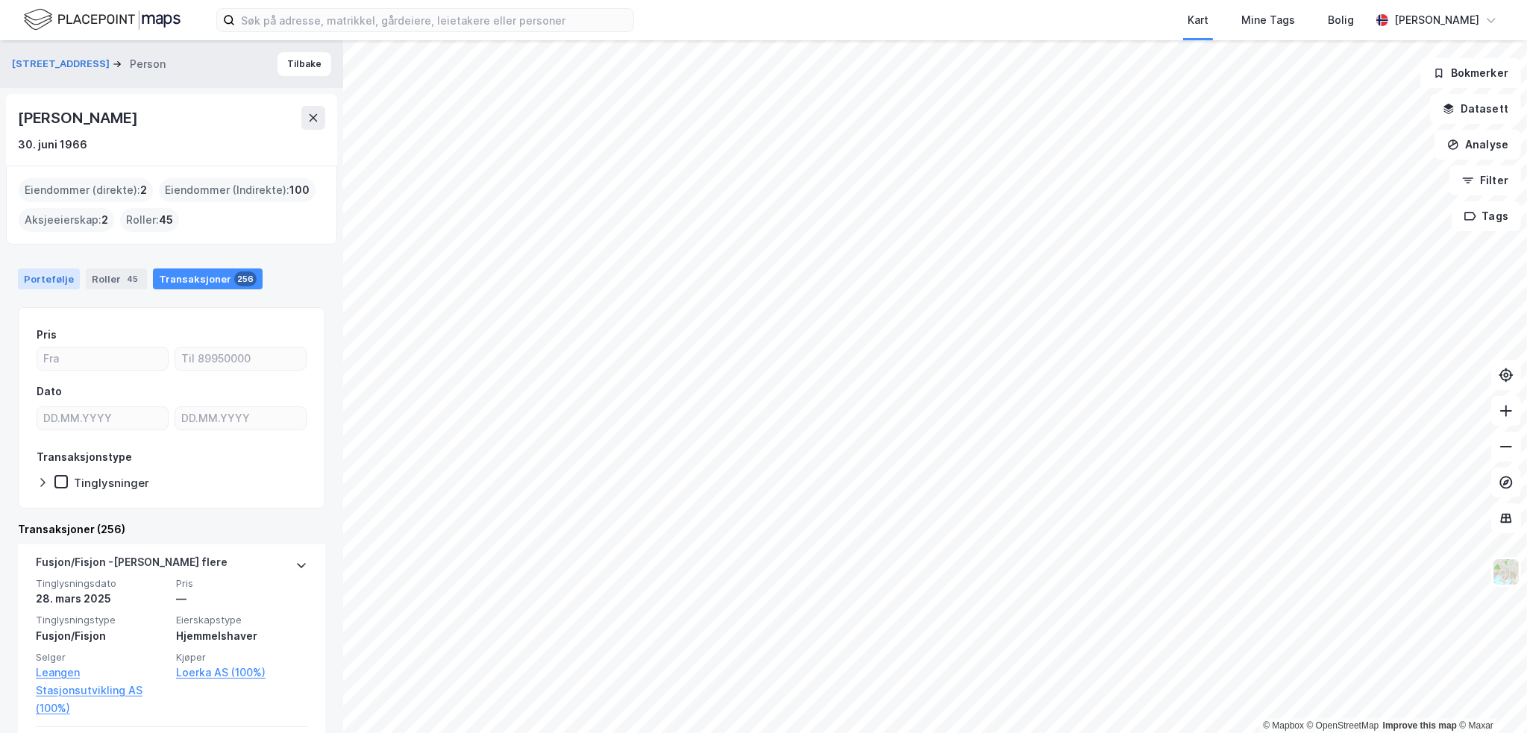
click at [42, 274] on div "Portefølje" at bounding box center [49, 279] width 62 height 21
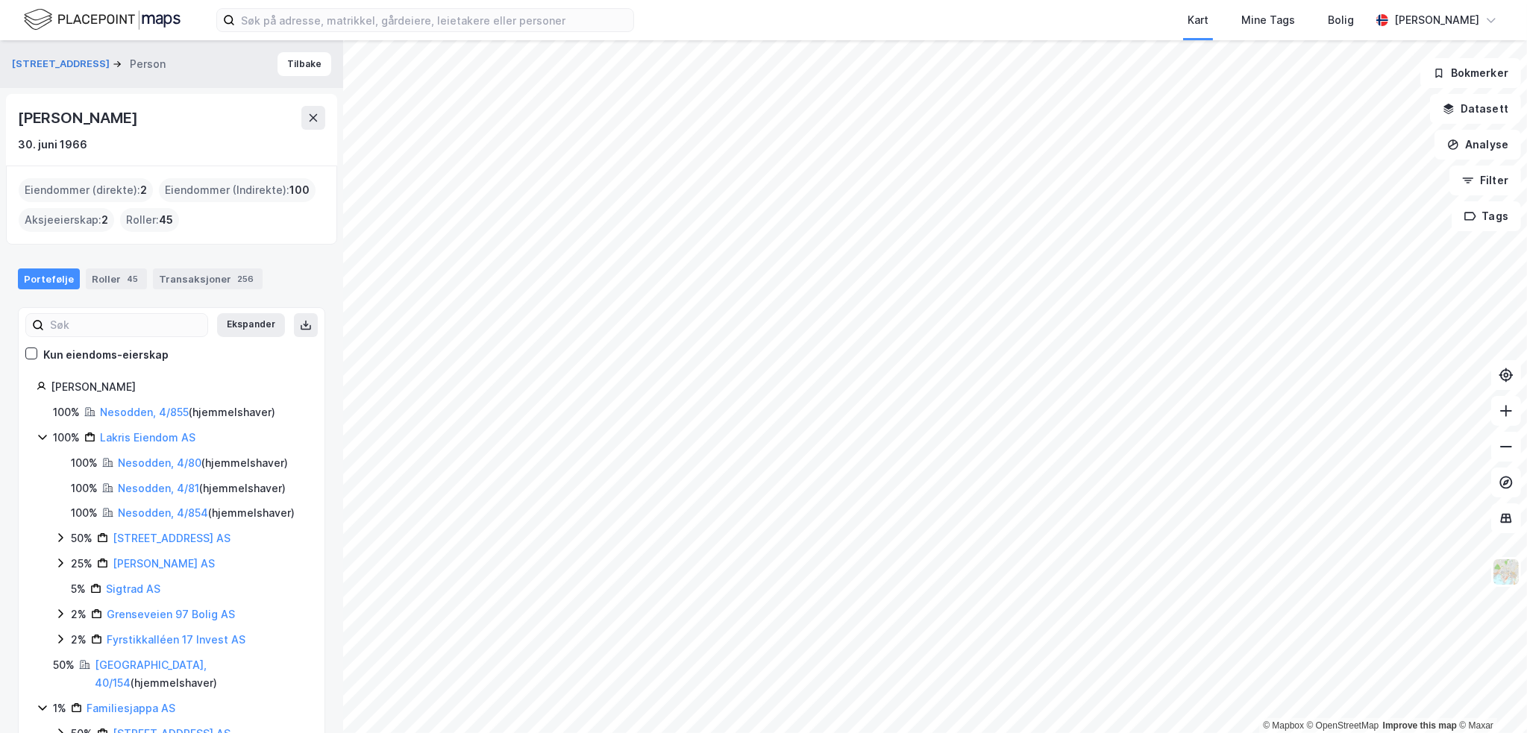
scroll to position [27, 0]
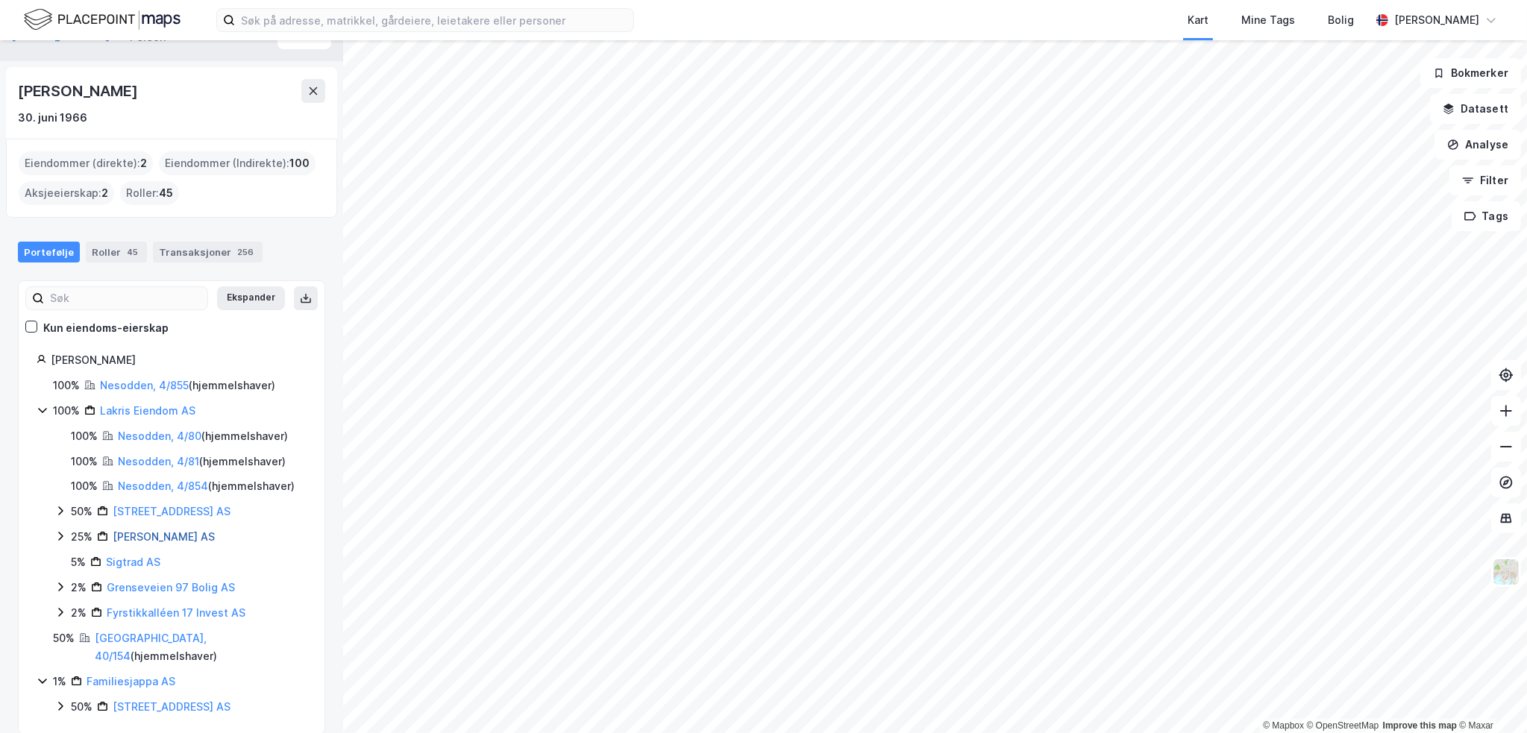
click at [165, 533] on link "[PERSON_NAME] AS" at bounding box center [164, 536] width 102 height 13
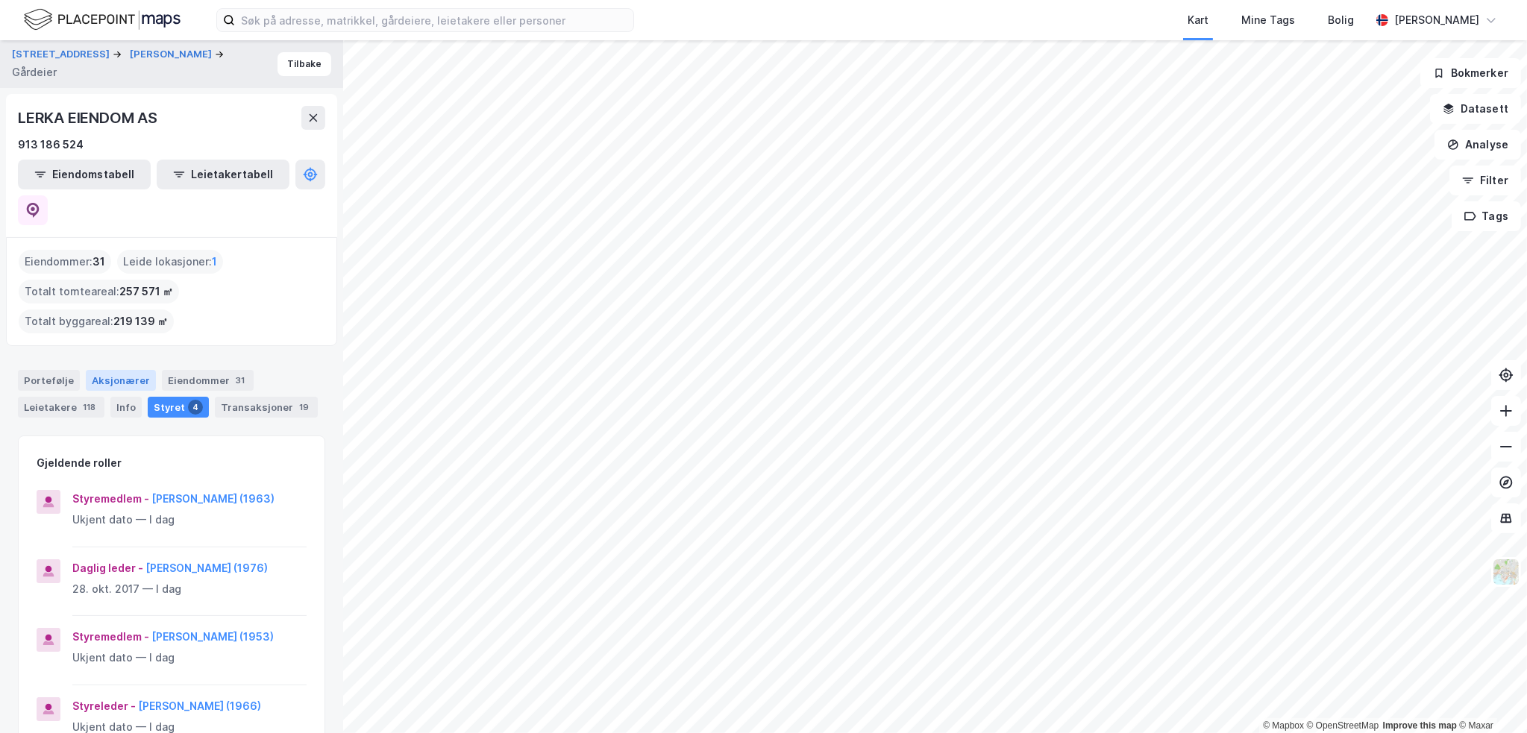
click at [131, 370] on div "Aksjonærer" at bounding box center [121, 380] width 70 height 21
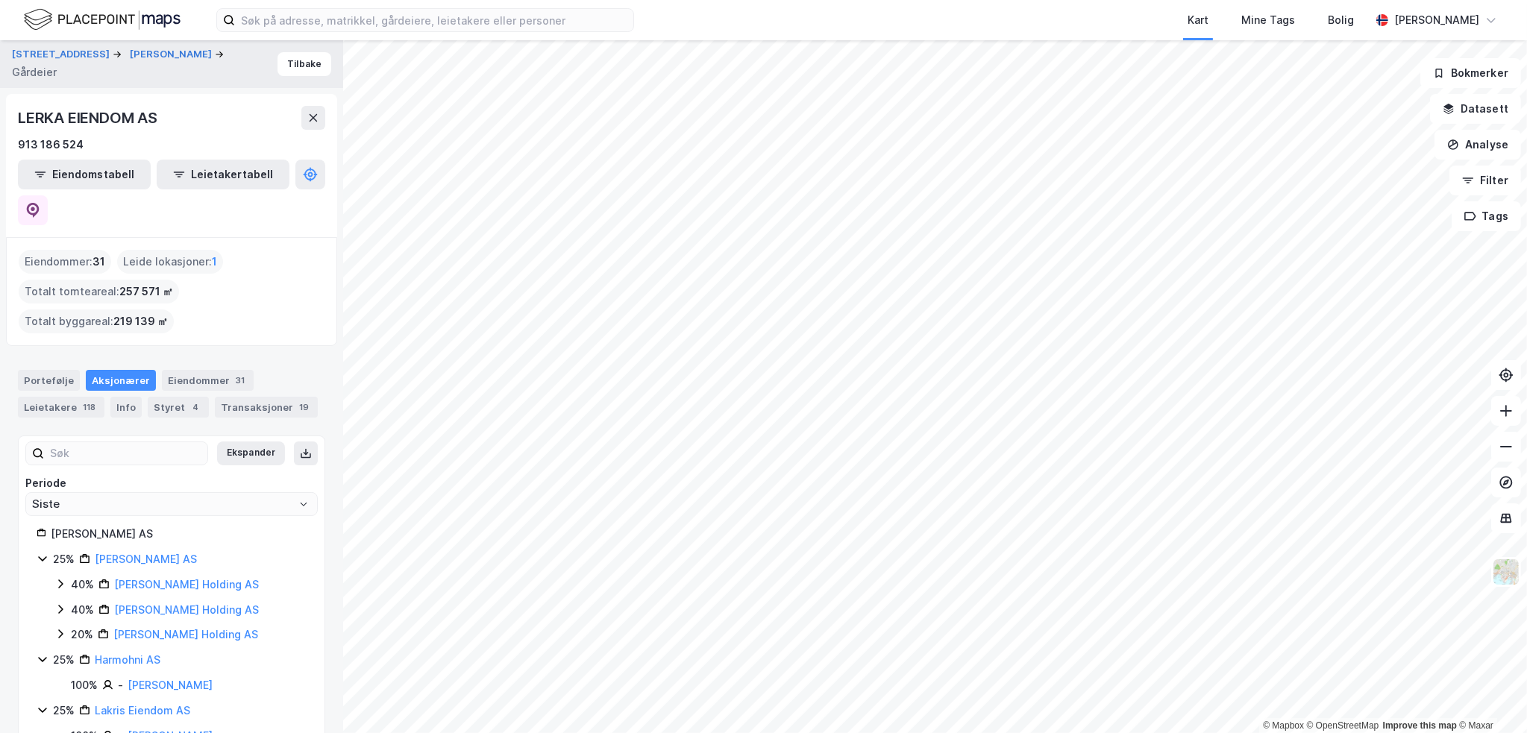
scroll to position [113, 0]
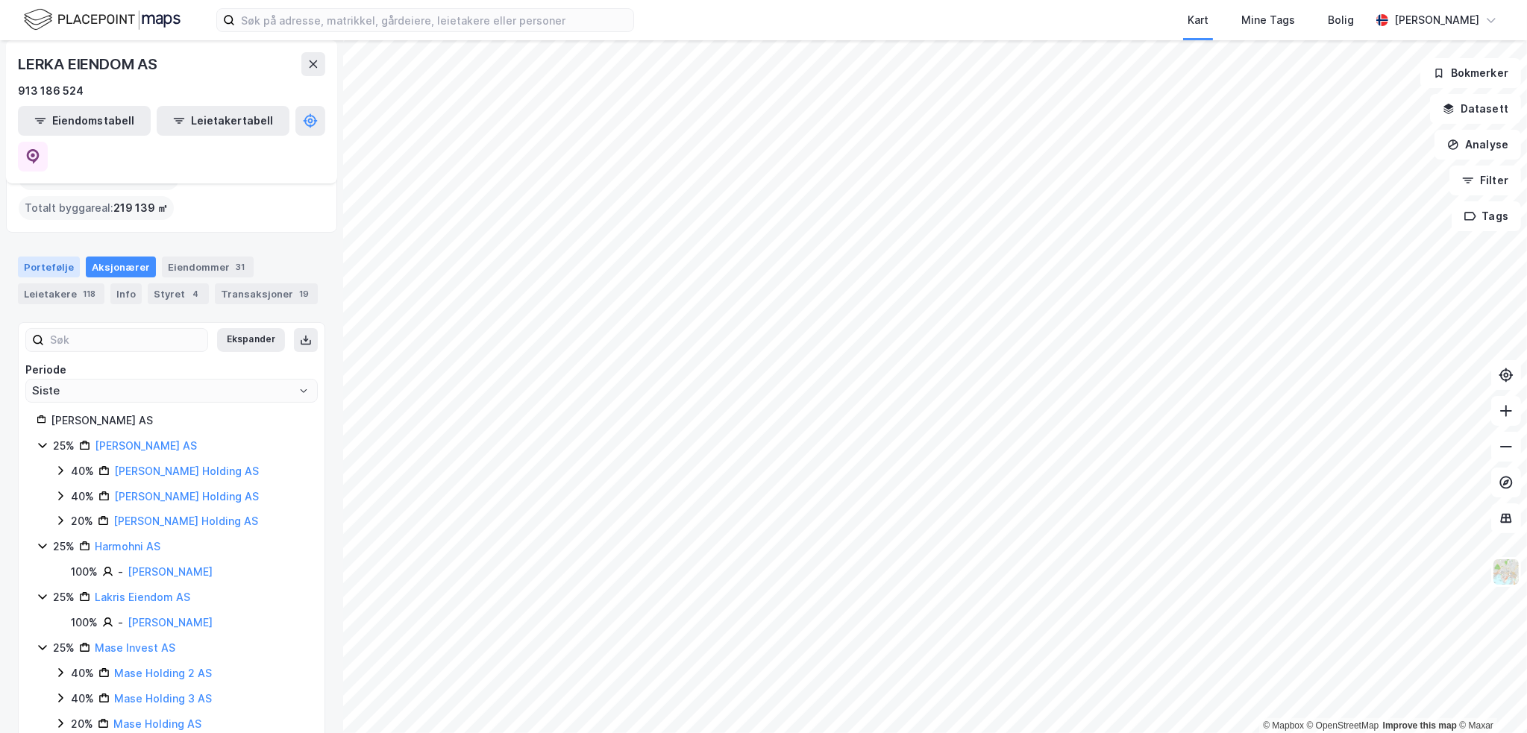
click at [56, 257] on div "Portefølje" at bounding box center [49, 267] width 62 height 21
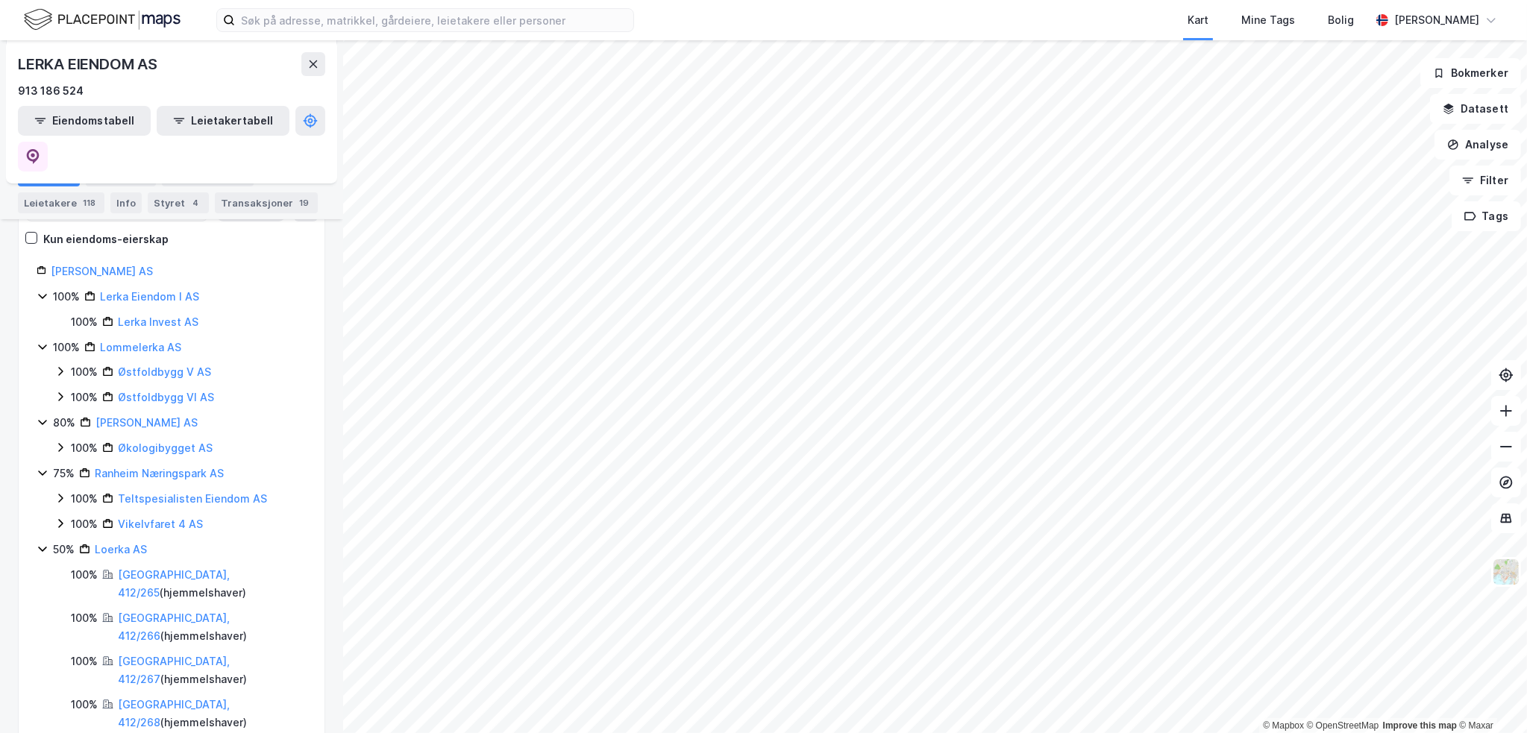
scroll to position [224, 0]
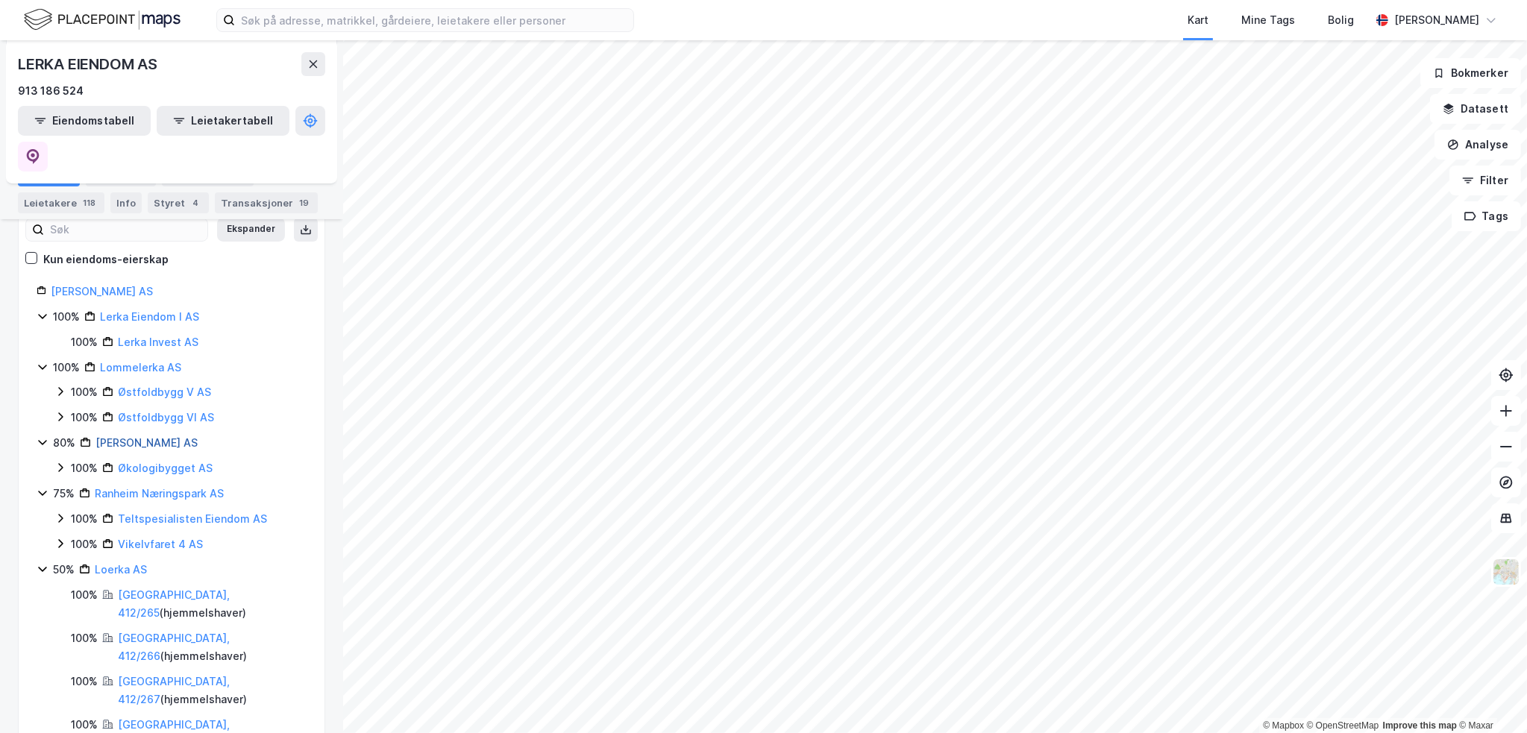
click at [154, 436] on link "[PERSON_NAME] AS" at bounding box center [147, 442] width 102 height 13
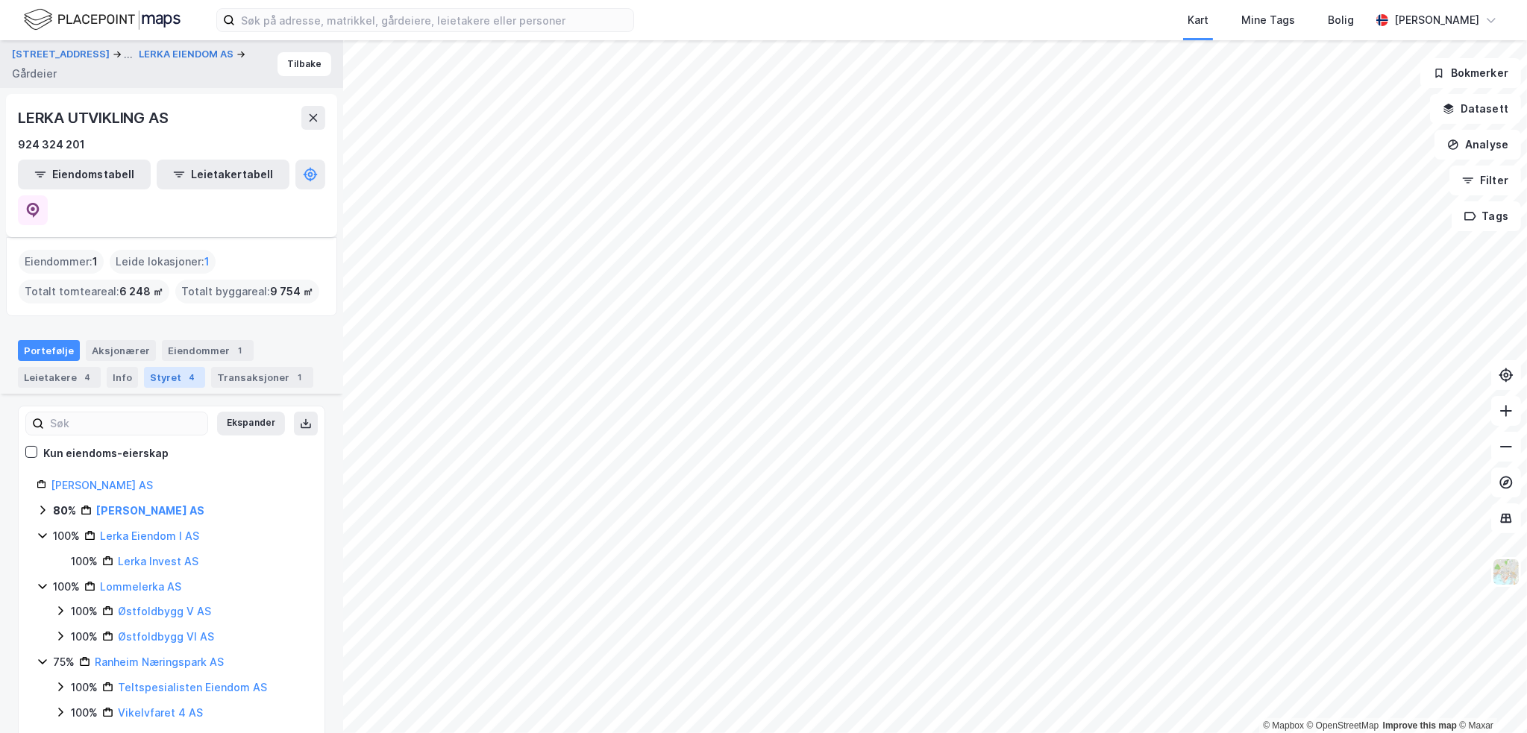
click at [172, 367] on div "Styret 4" at bounding box center [174, 377] width 61 height 21
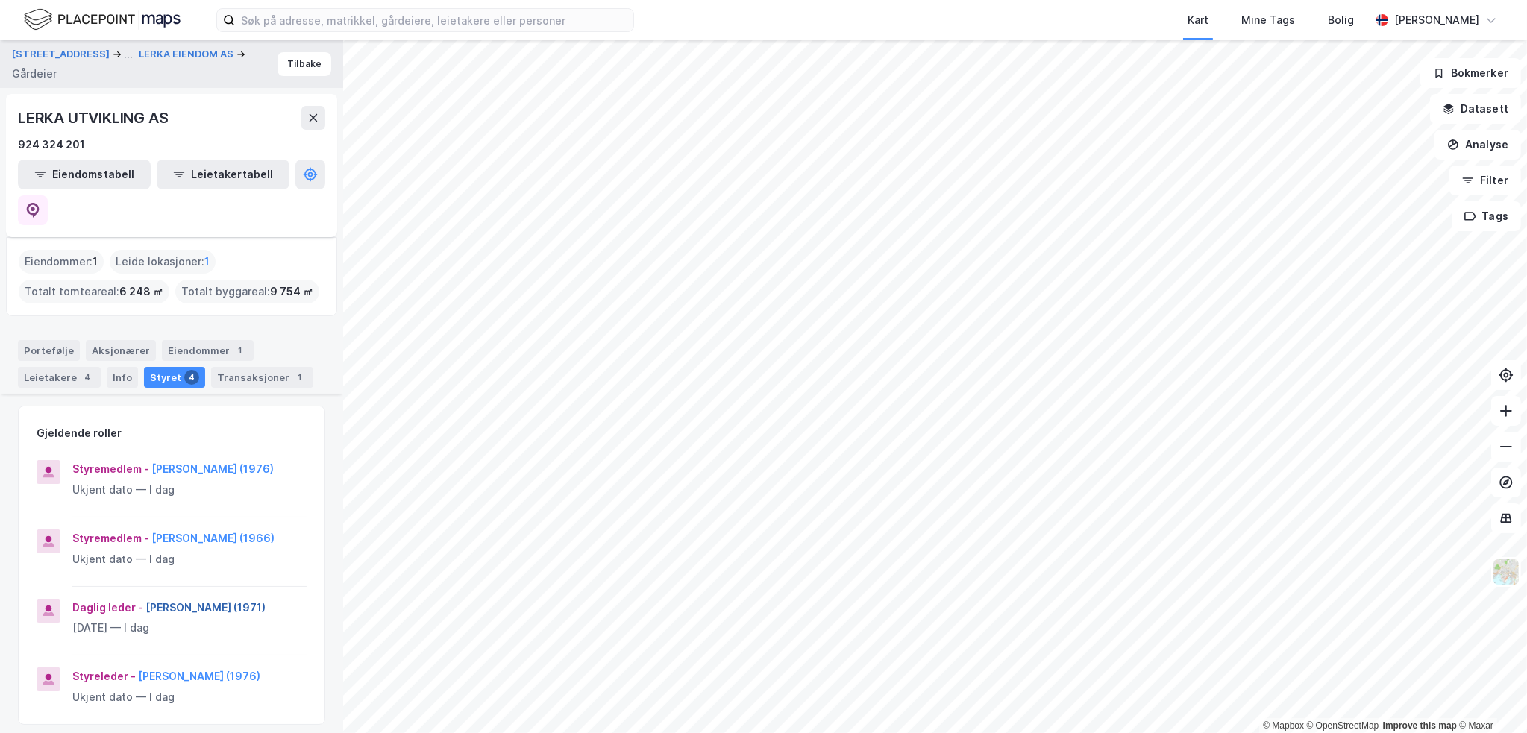
click at [0, 0] on button "[PERSON_NAME] (1971)" at bounding box center [0, 0] width 0 height 0
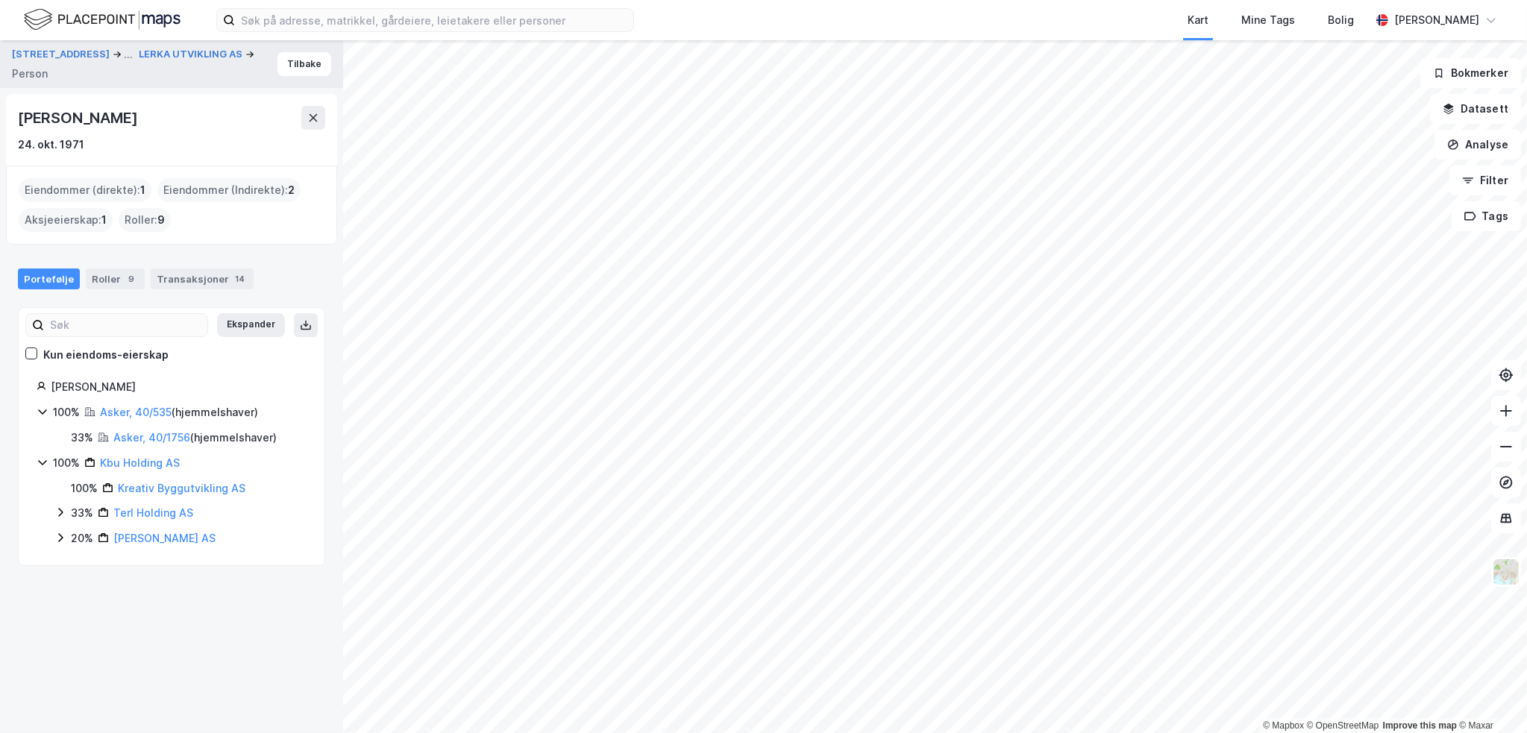
click at [140, 107] on div "[PERSON_NAME]" at bounding box center [79, 118] width 122 height 24
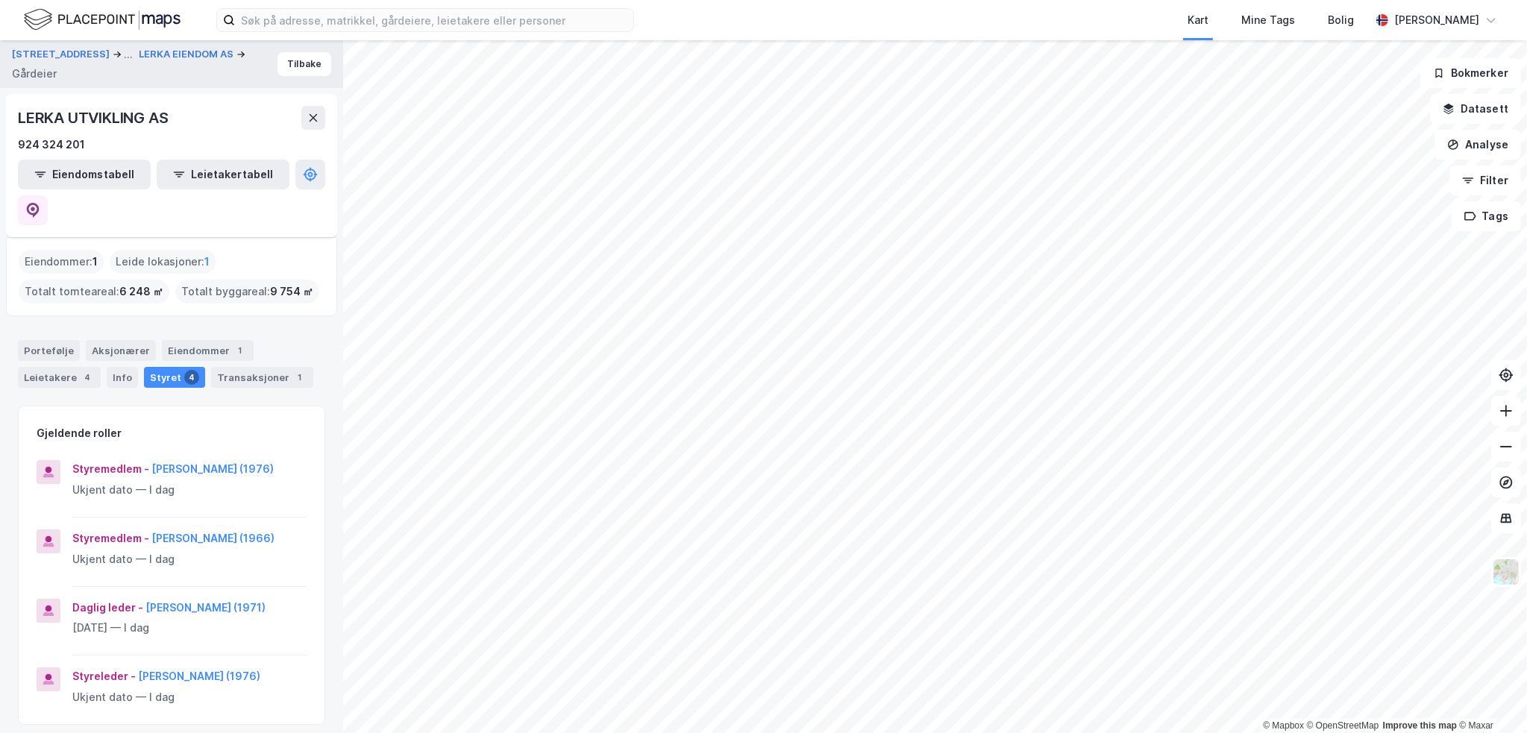
scroll to position [119, 0]
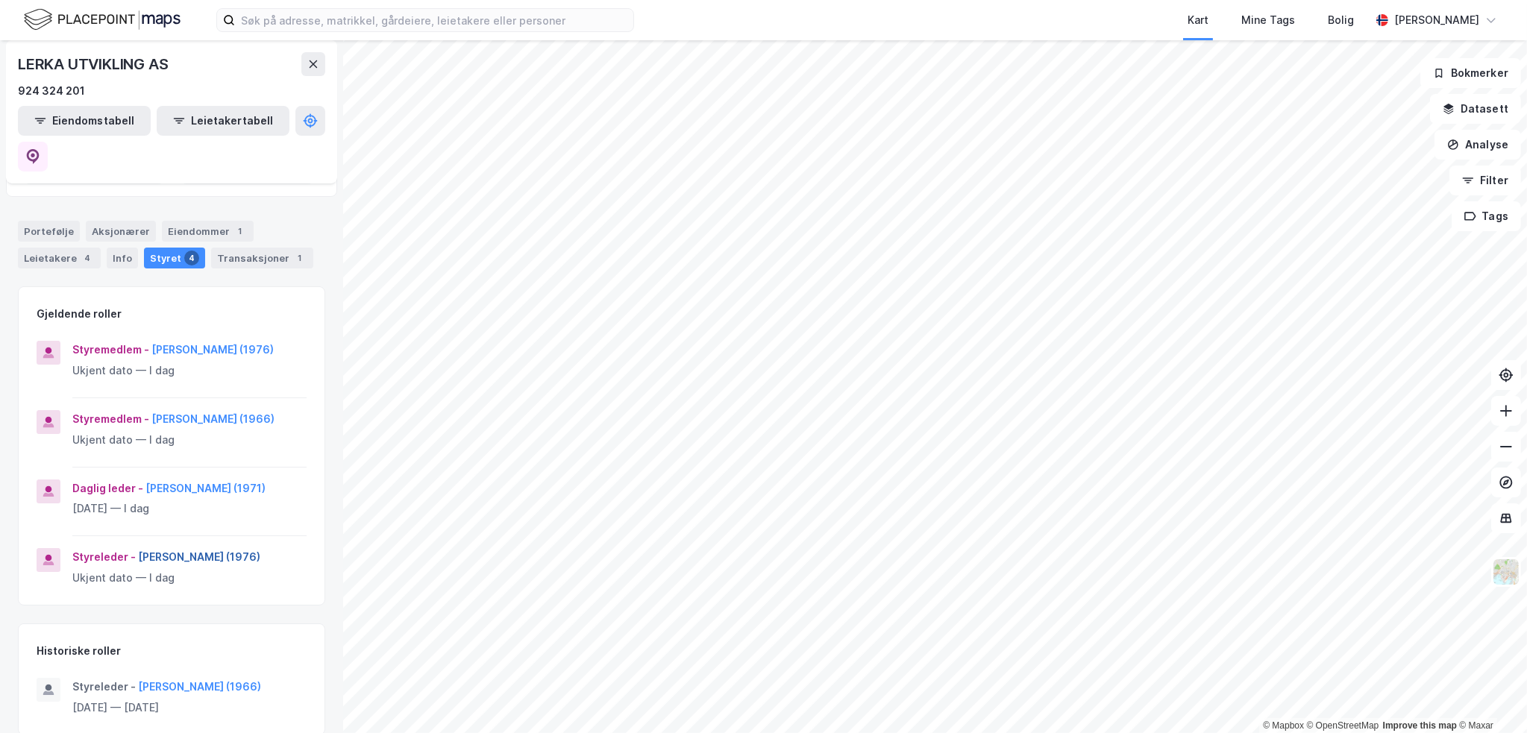
click at [0, 0] on button "[PERSON_NAME] (1976)" at bounding box center [0, 0] width 0 height 0
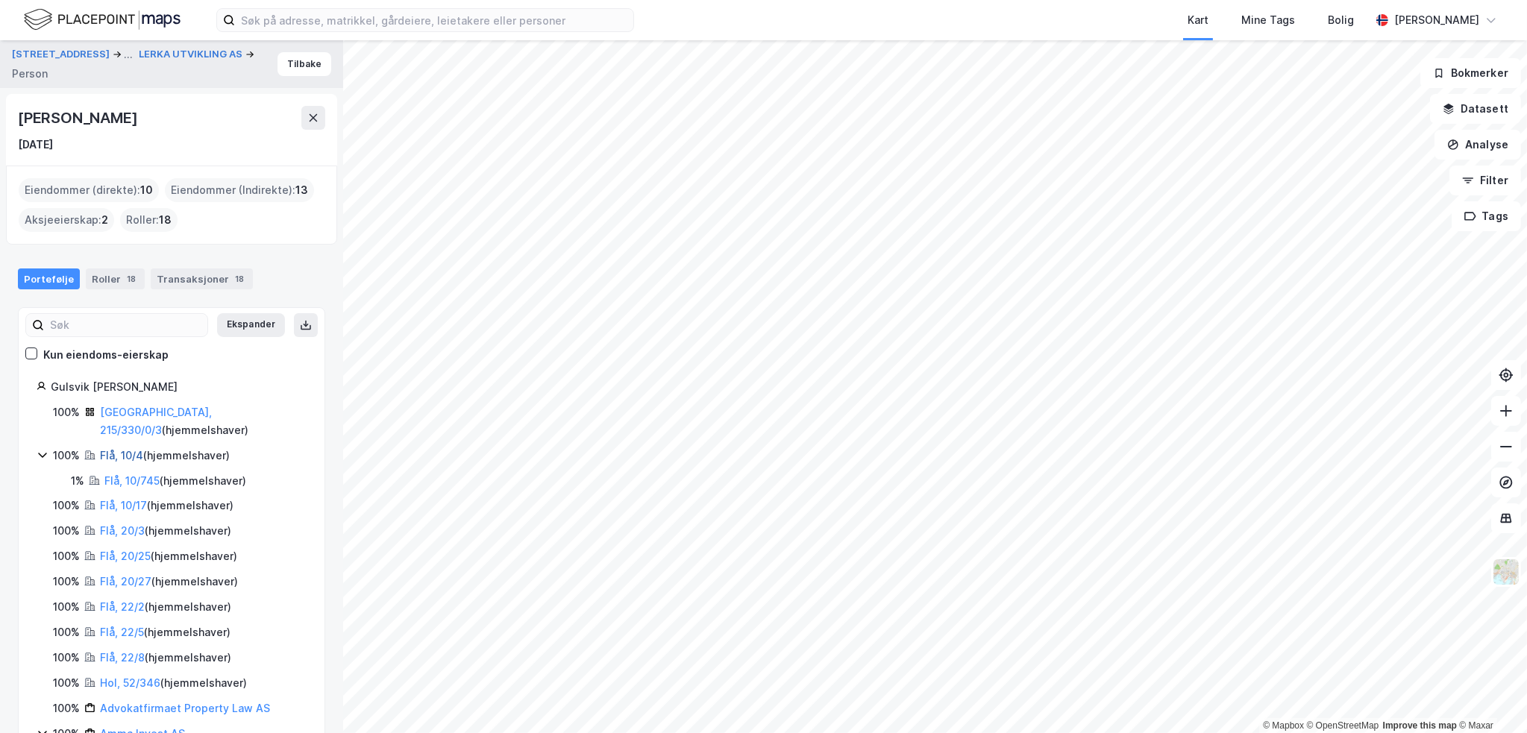
click at [124, 449] on link "Flå, 10/4" at bounding box center [121, 455] width 43 height 13
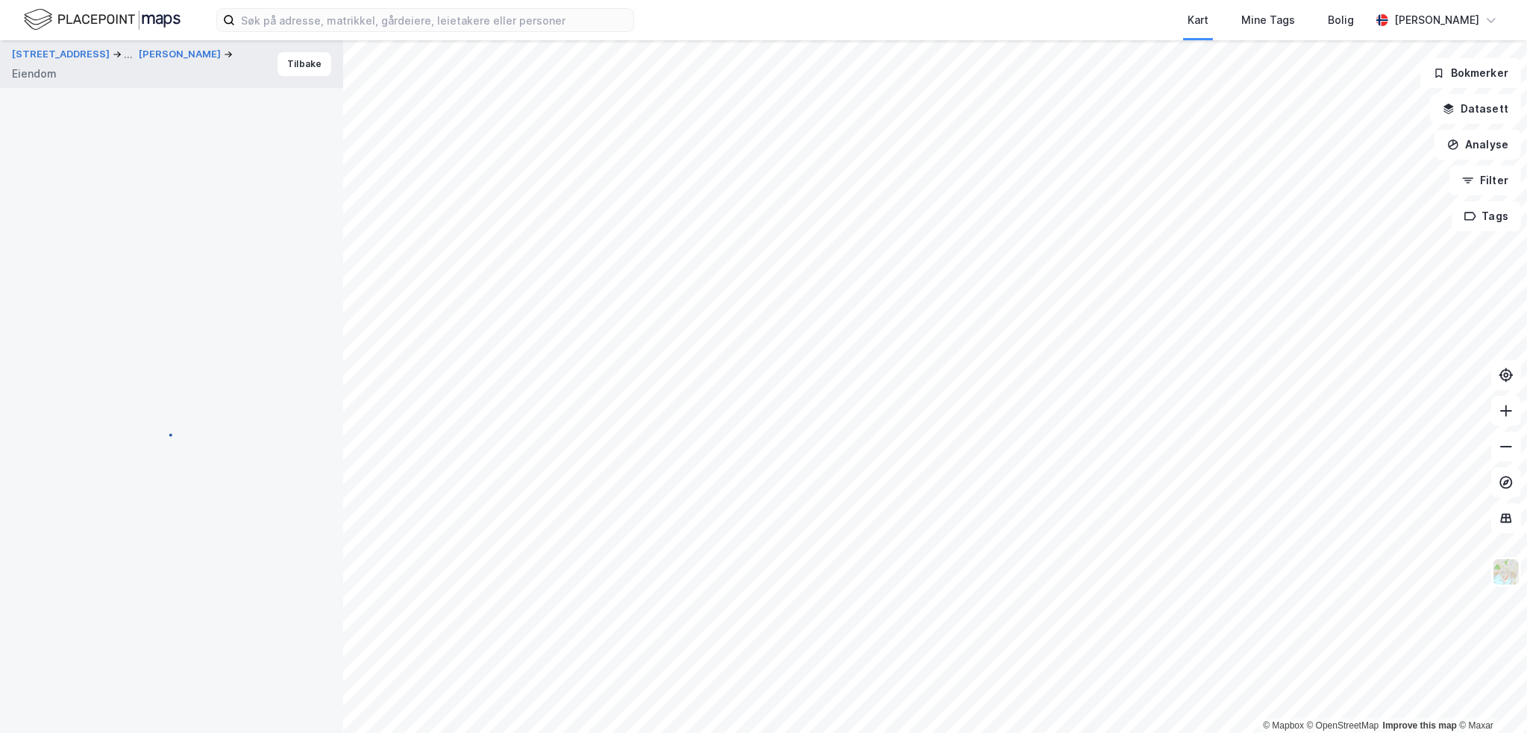
scroll to position [48, 0]
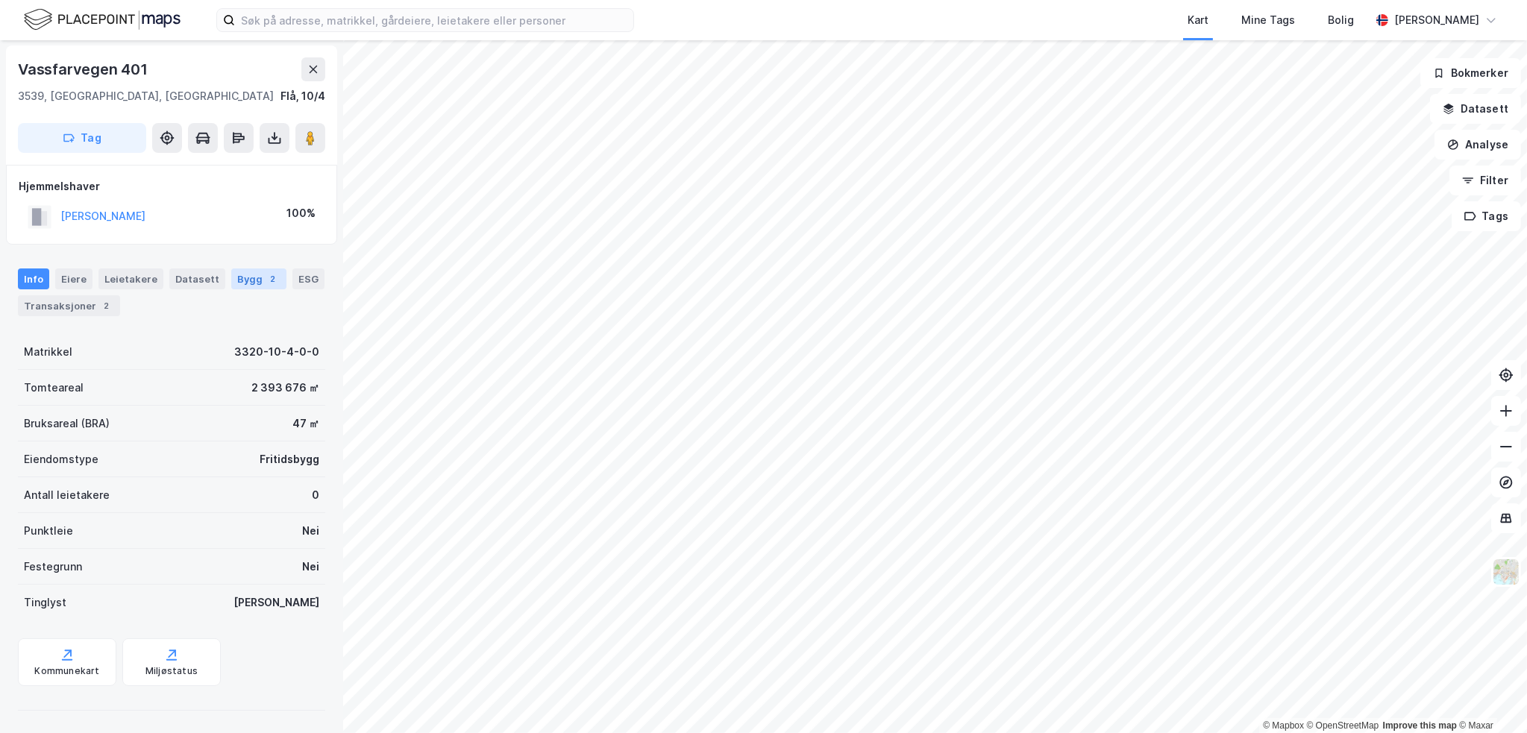
click at [234, 282] on div "Bygg 2" at bounding box center [258, 279] width 55 height 21
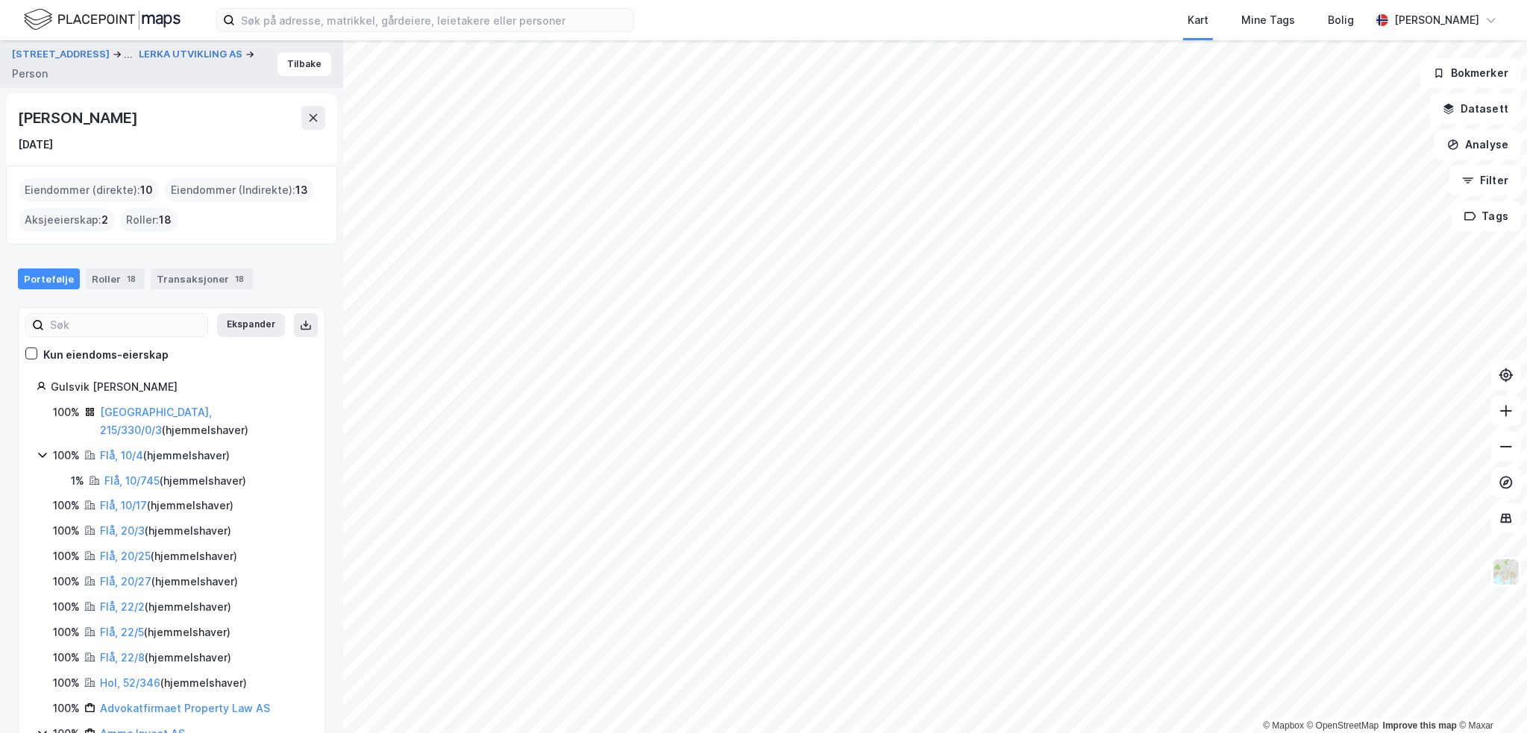
click at [110, 497] on div "Flå, 10/17 ( hjemmelshaver )" at bounding box center [167, 506] width 134 height 18
click at [110, 499] on link "Flå, 10/17" at bounding box center [123, 505] width 47 height 13
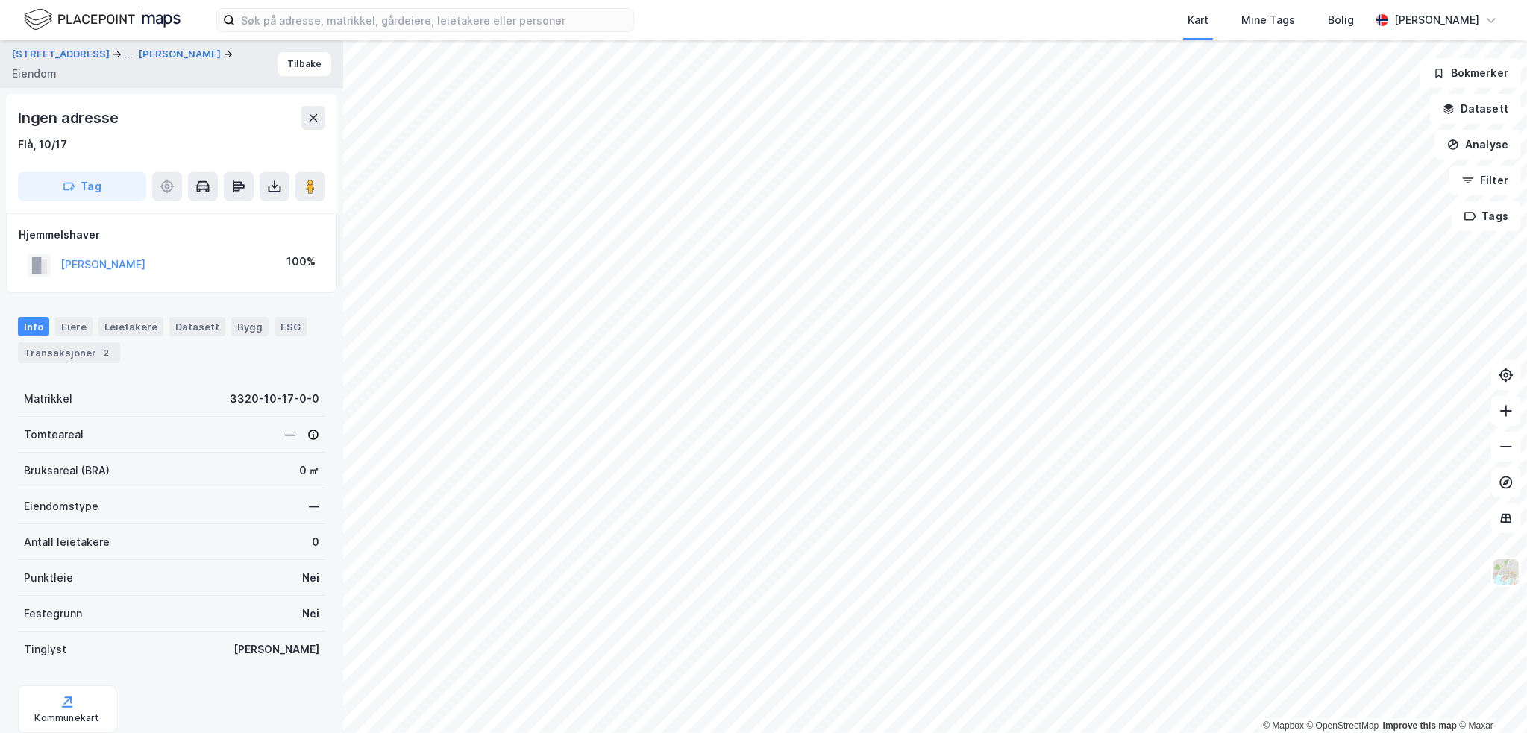
scroll to position [48, 0]
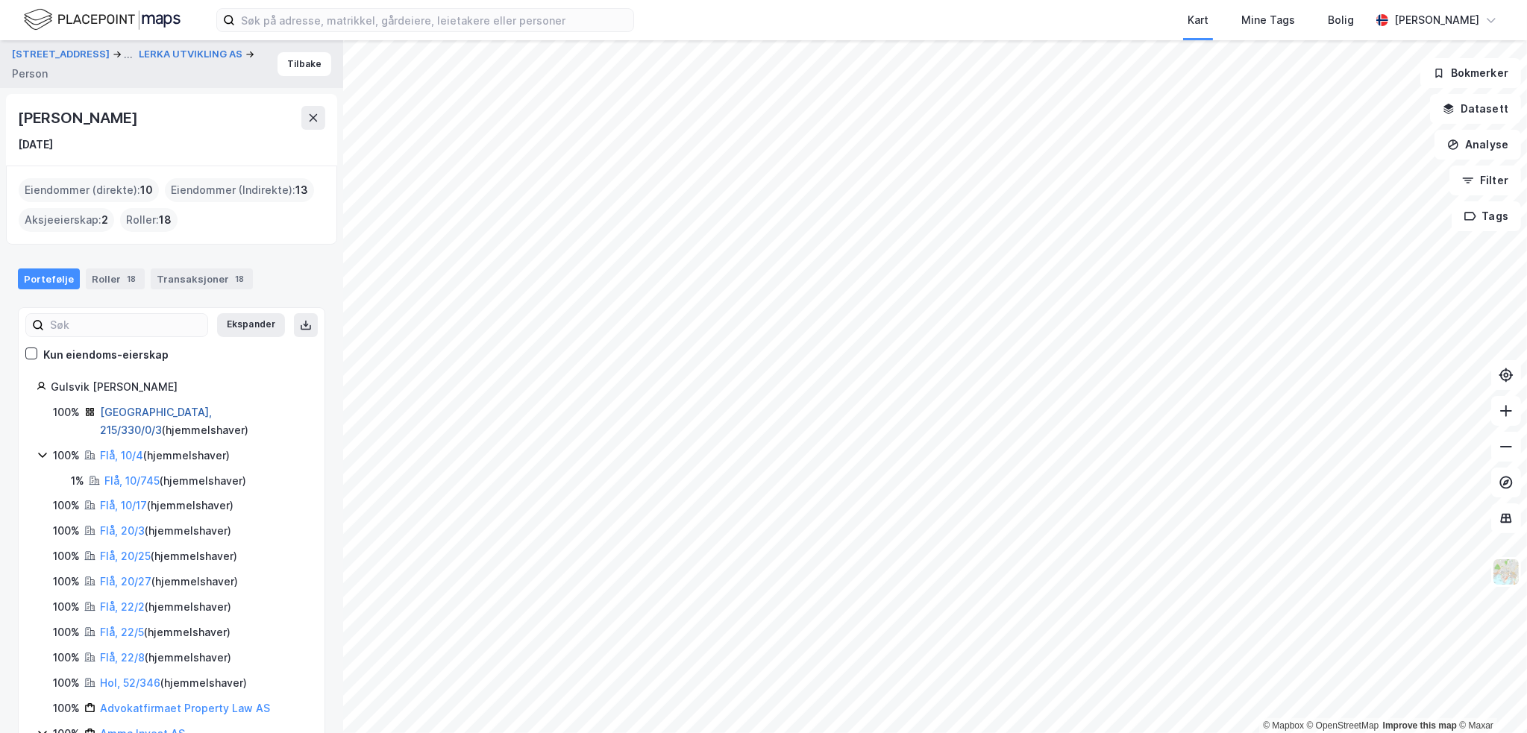
click at [146, 411] on link "[GEOGRAPHIC_DATA], 215/330/0/3" at bounding box center [156, 421] width 112 height 31
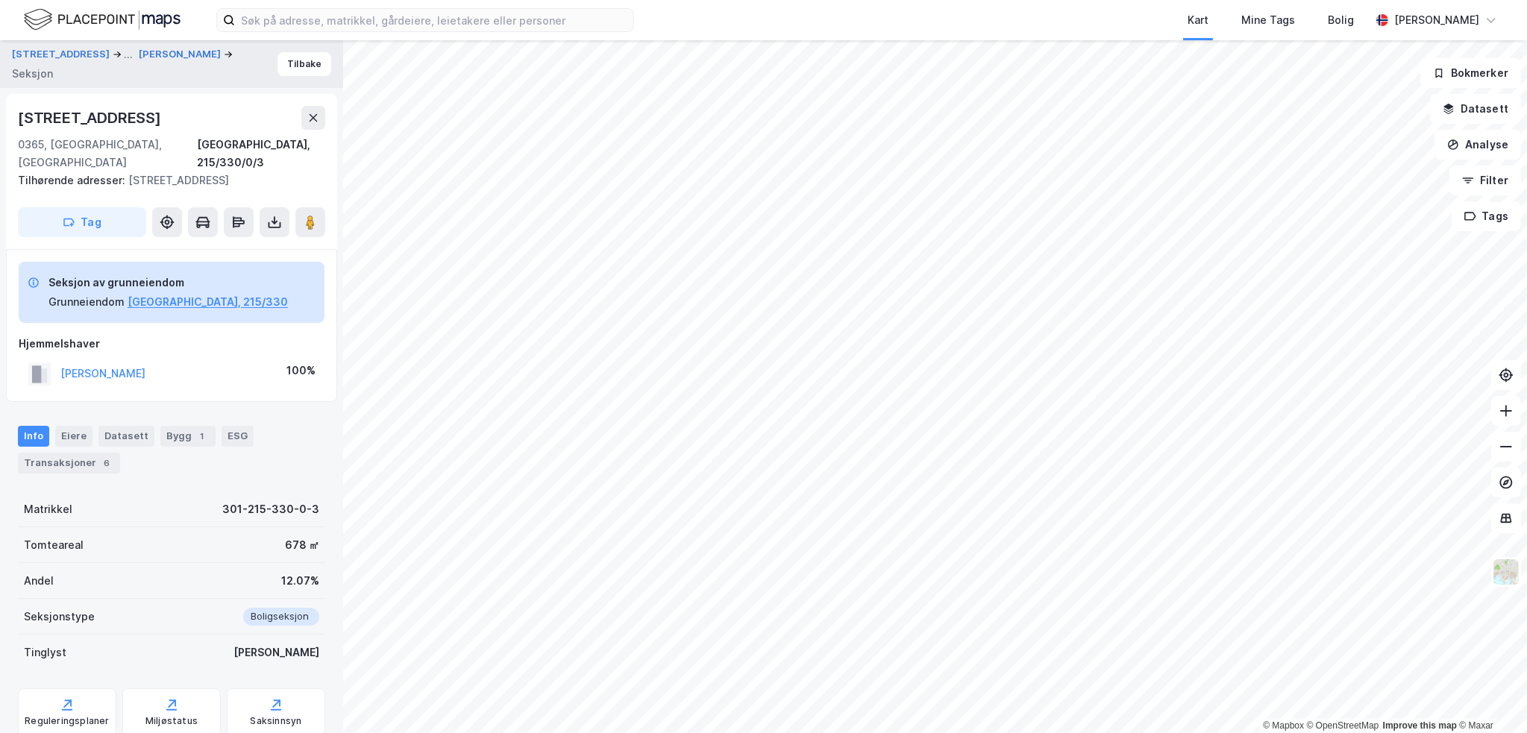
scroll to position [32, 0]
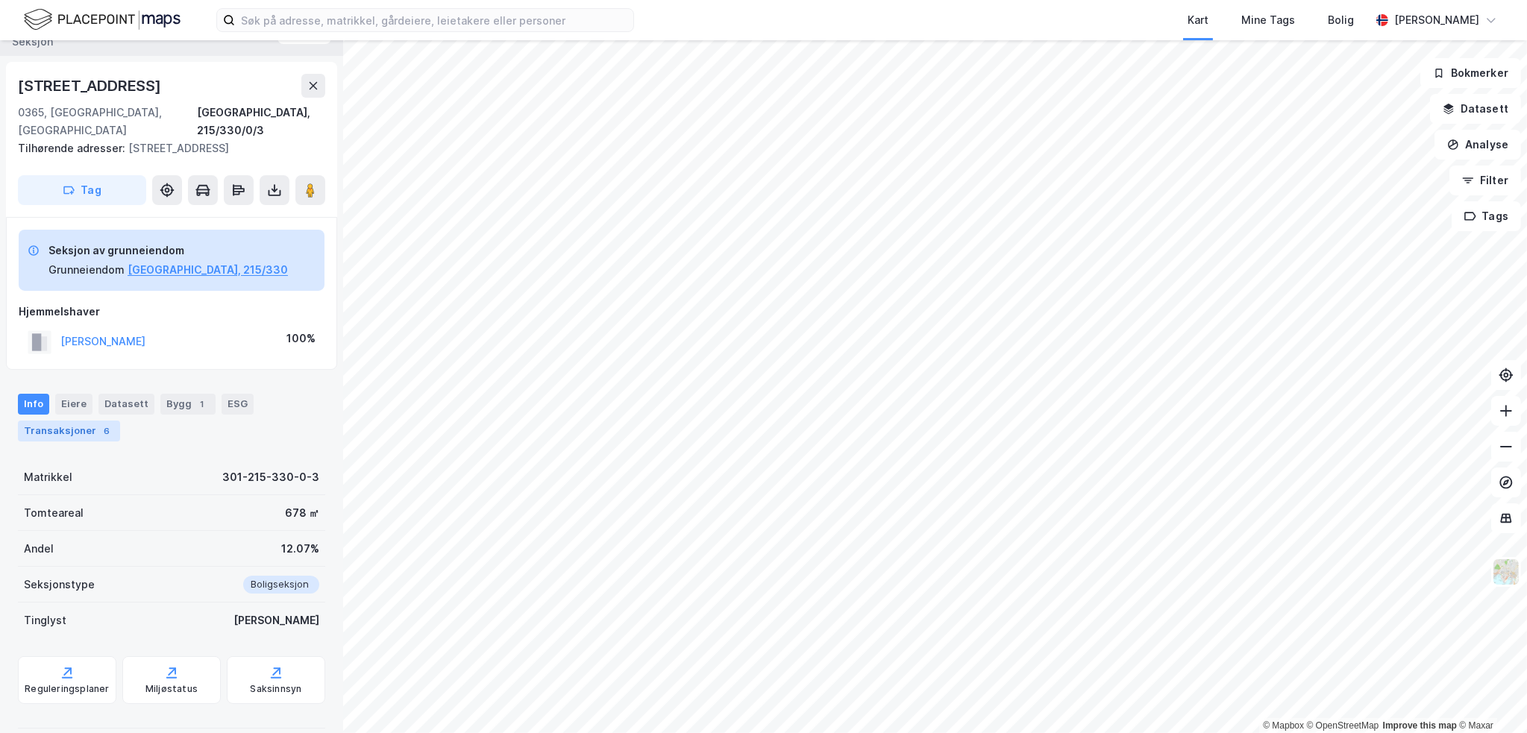
click at [55, 421] on div "Transaksjoner 6" at bounding box center [69, 431] width 102 height 21
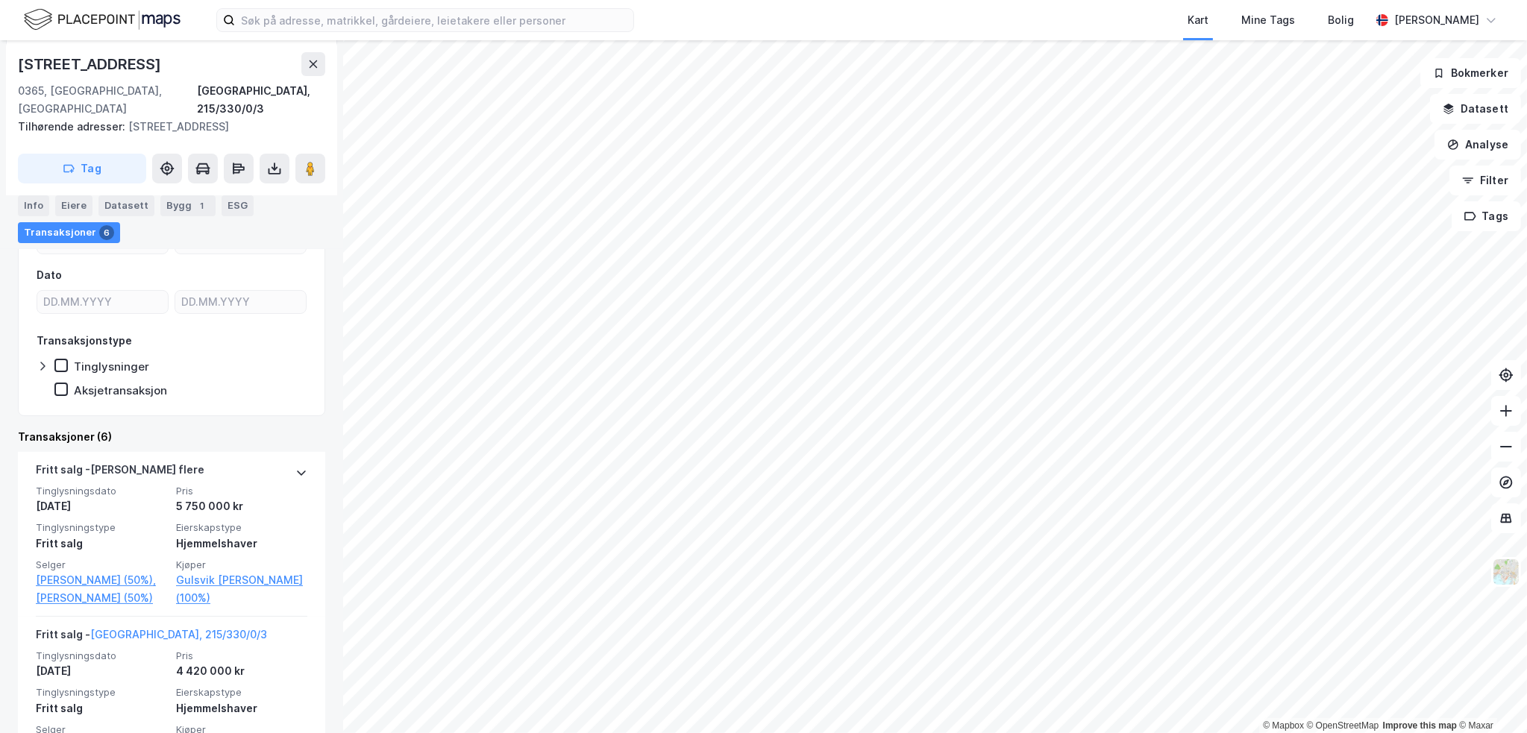
scroll to position [32, 0]
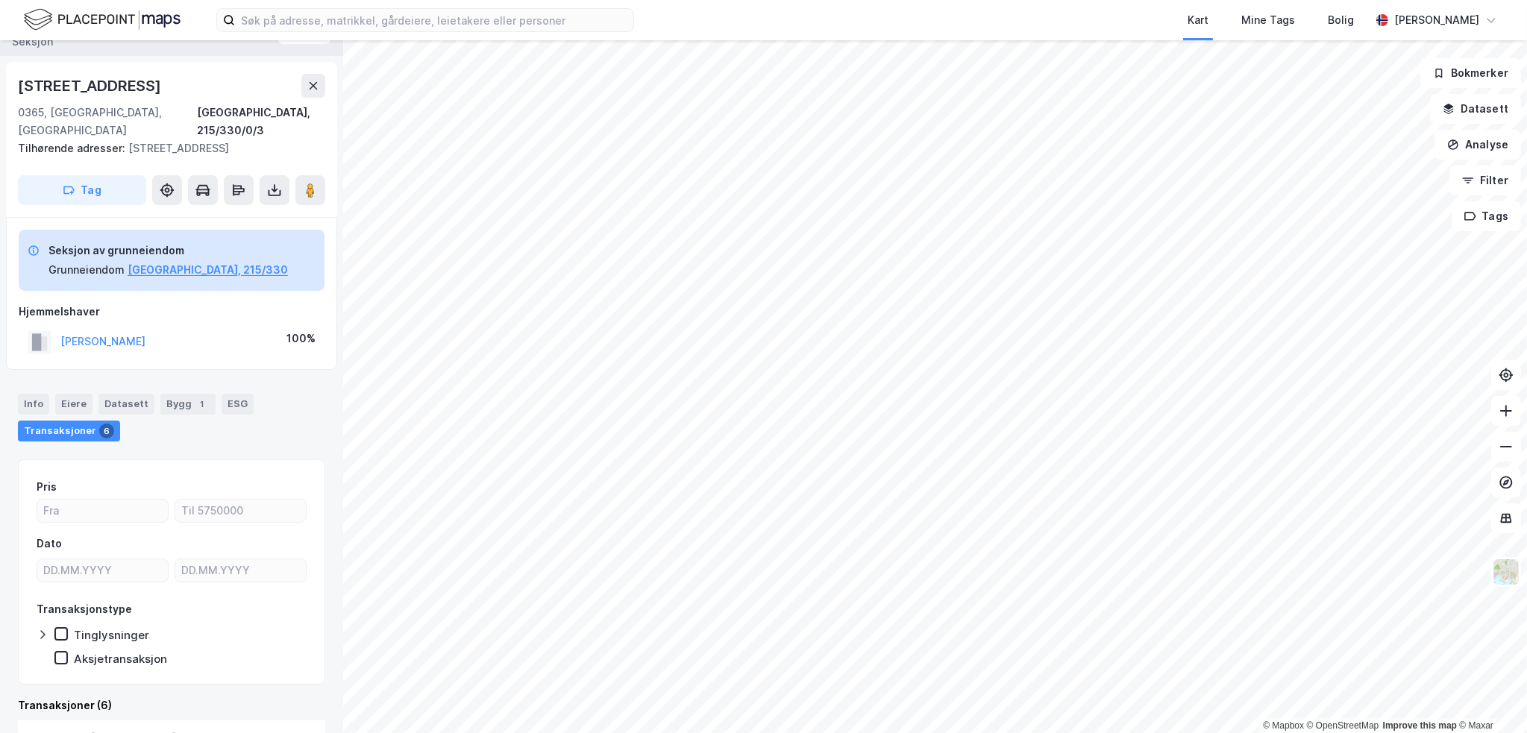
click at [238, 230] on div "Seksjon av grunneiendom Grunneiendom [GEOGRAPHIC_DATA], 215/330" at bounding box center [172, 260] width 306 height 61
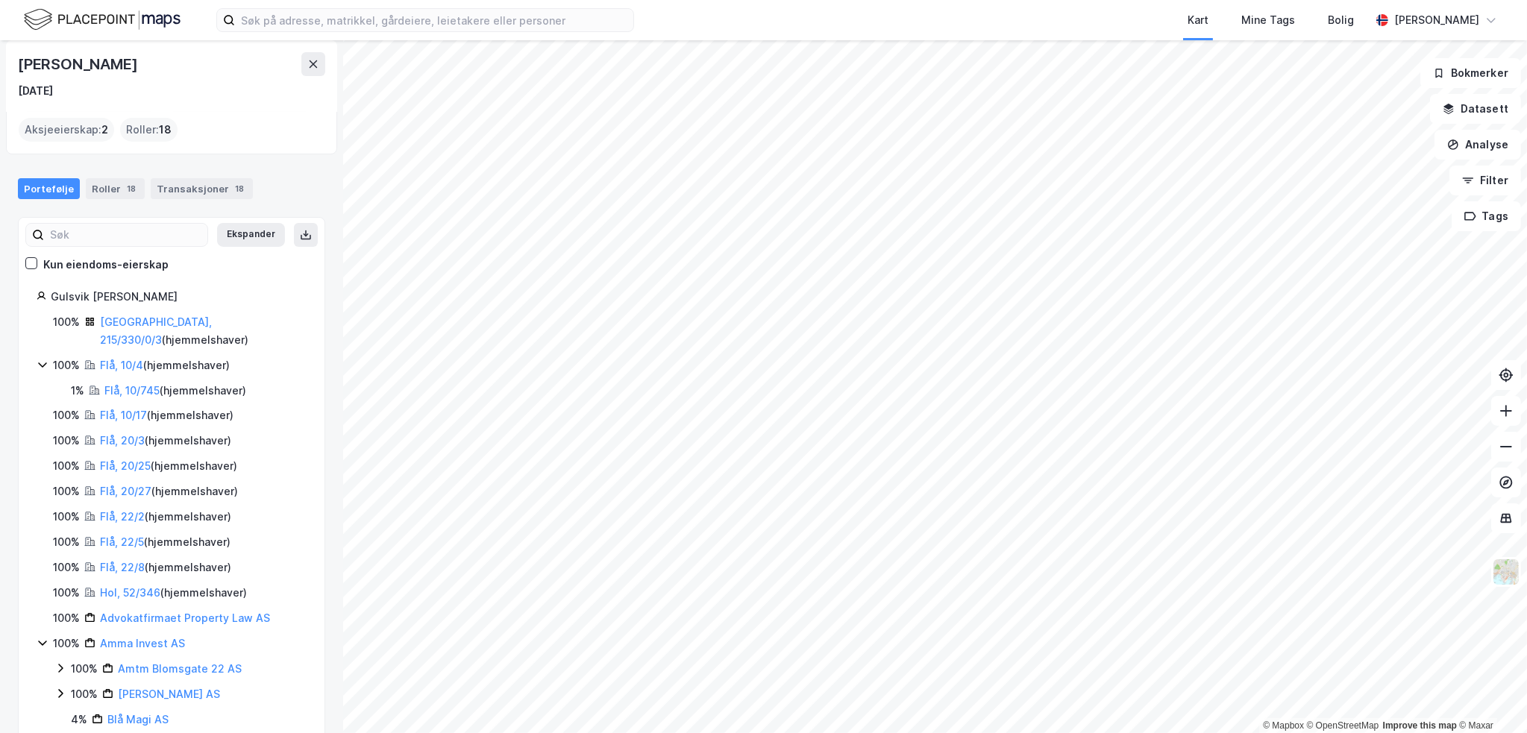
scroll to position [103, 0]
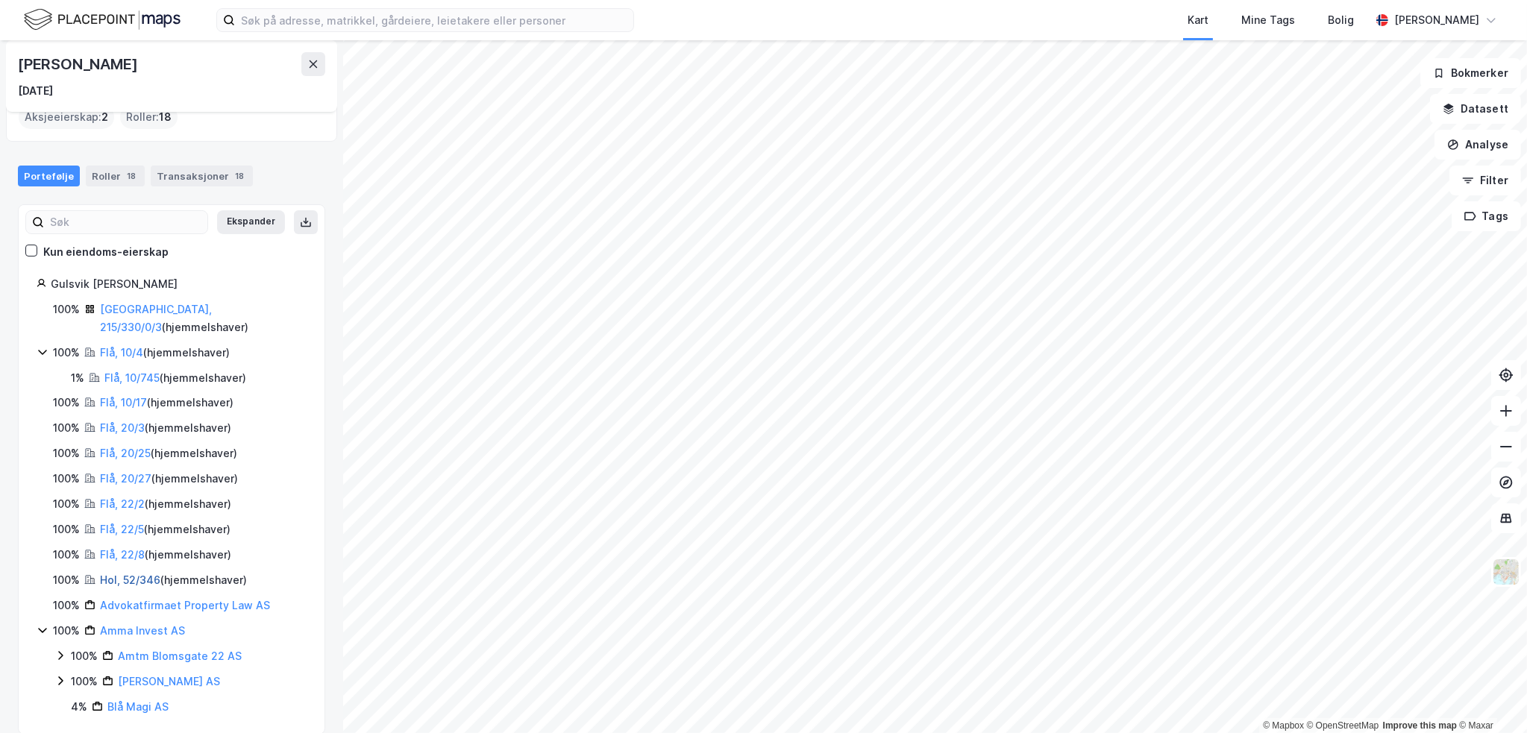
click at [119, 574] on link "Hol, 52/346" at bounding box center [130, 580] width 60 height 13
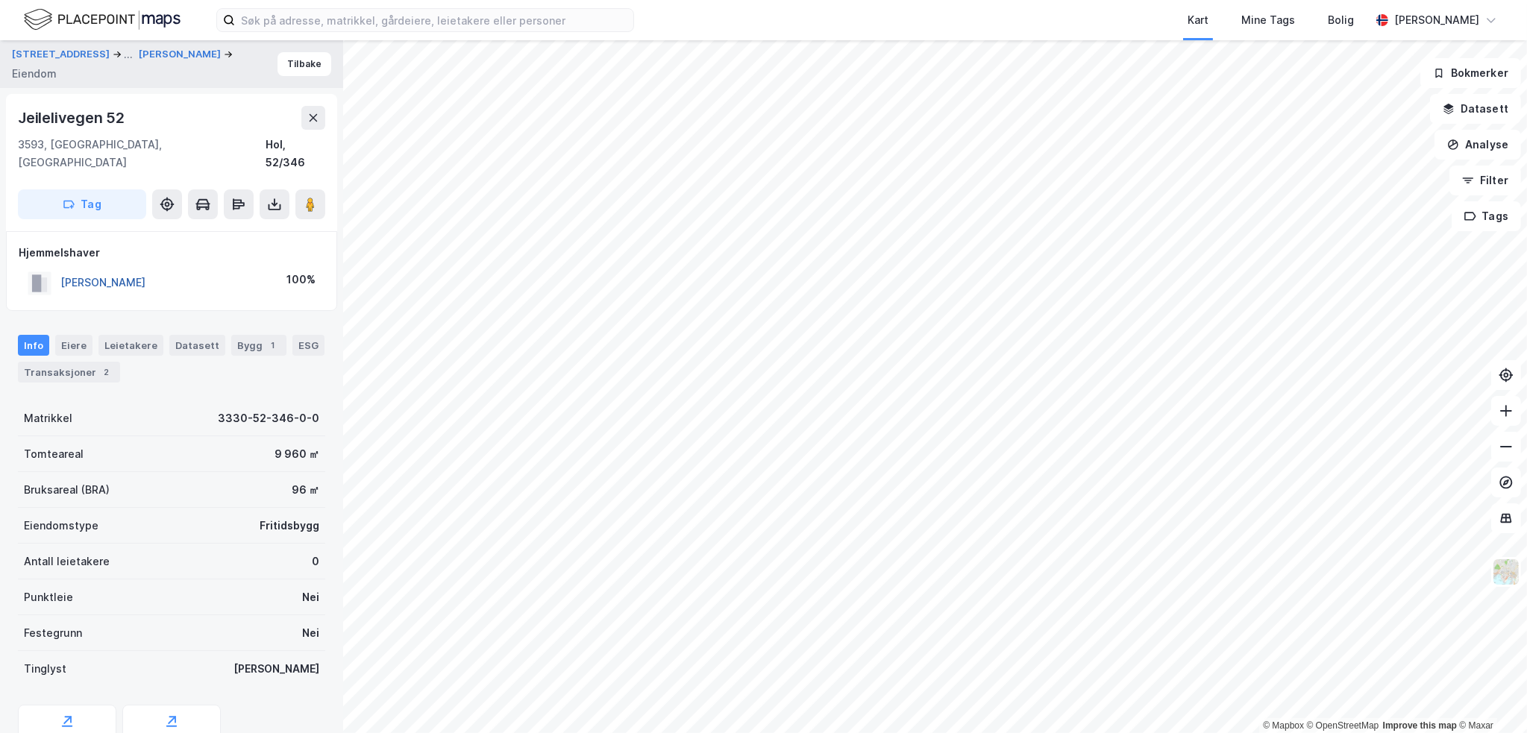
scroll to position [32, 0]
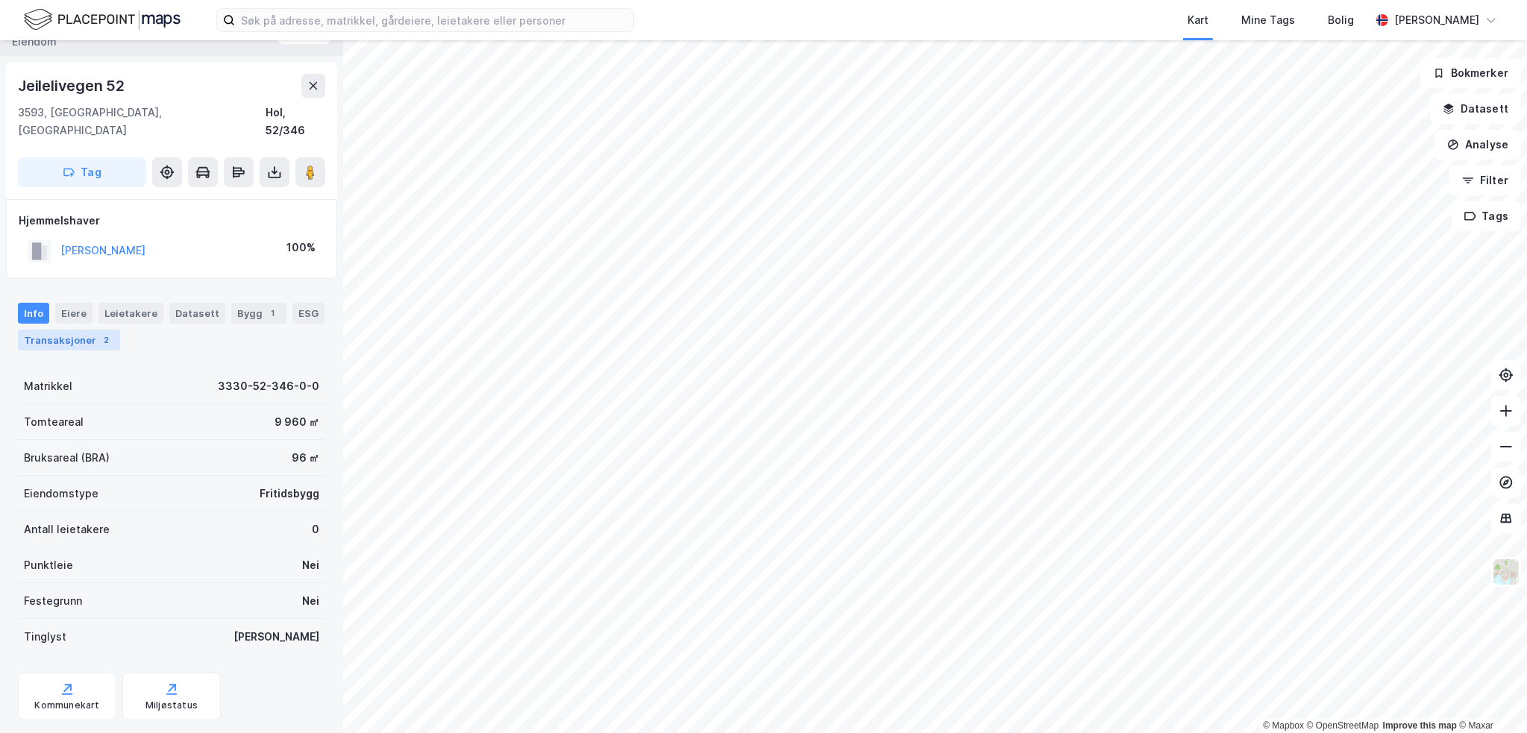
click at [61, 330] on div "Transaksjoner 2" at bounding box center [69, 340] width 102 height 21
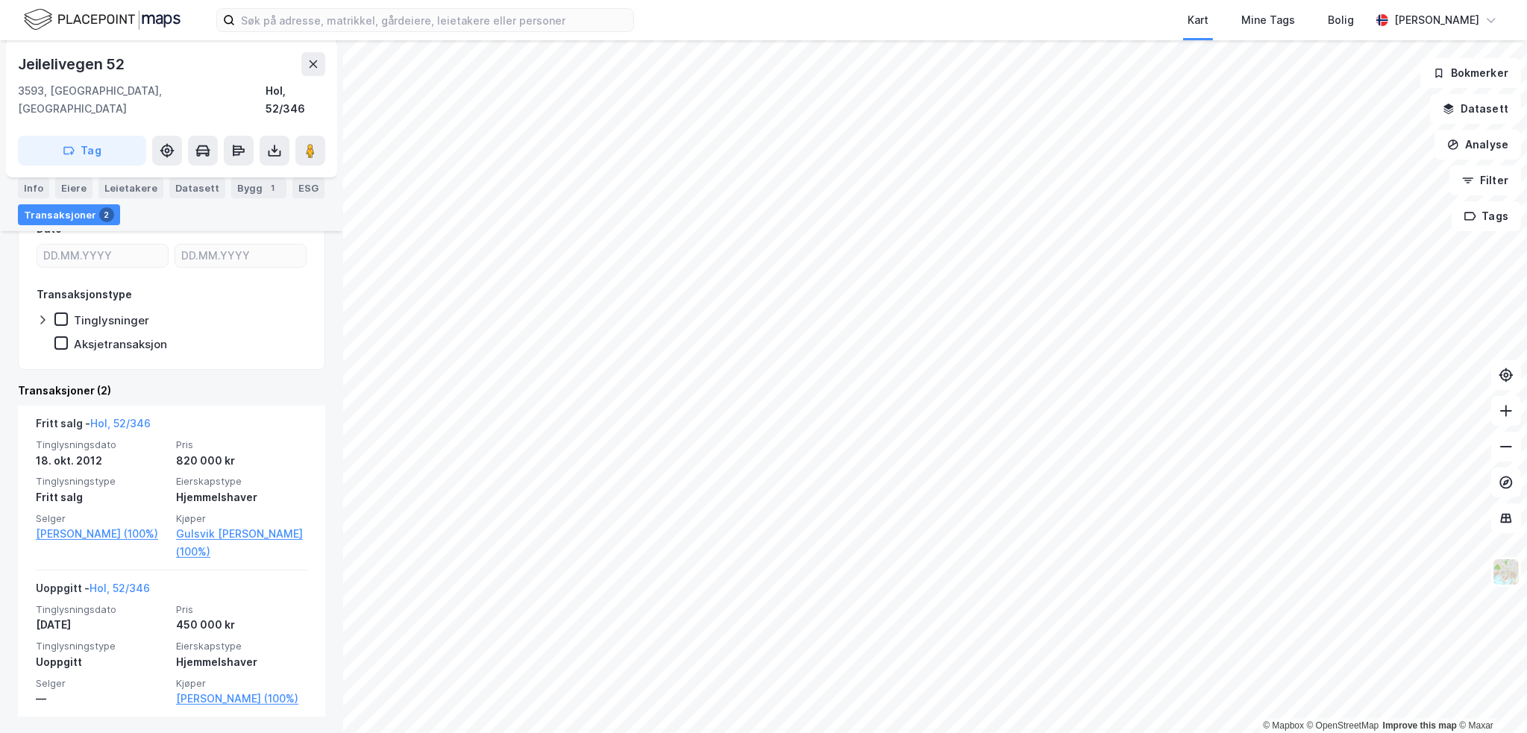
scroll to position [257, 0]
click at [252, 186] on div "Bygg 1" at bounding box center [258, 188] width 55 height 21
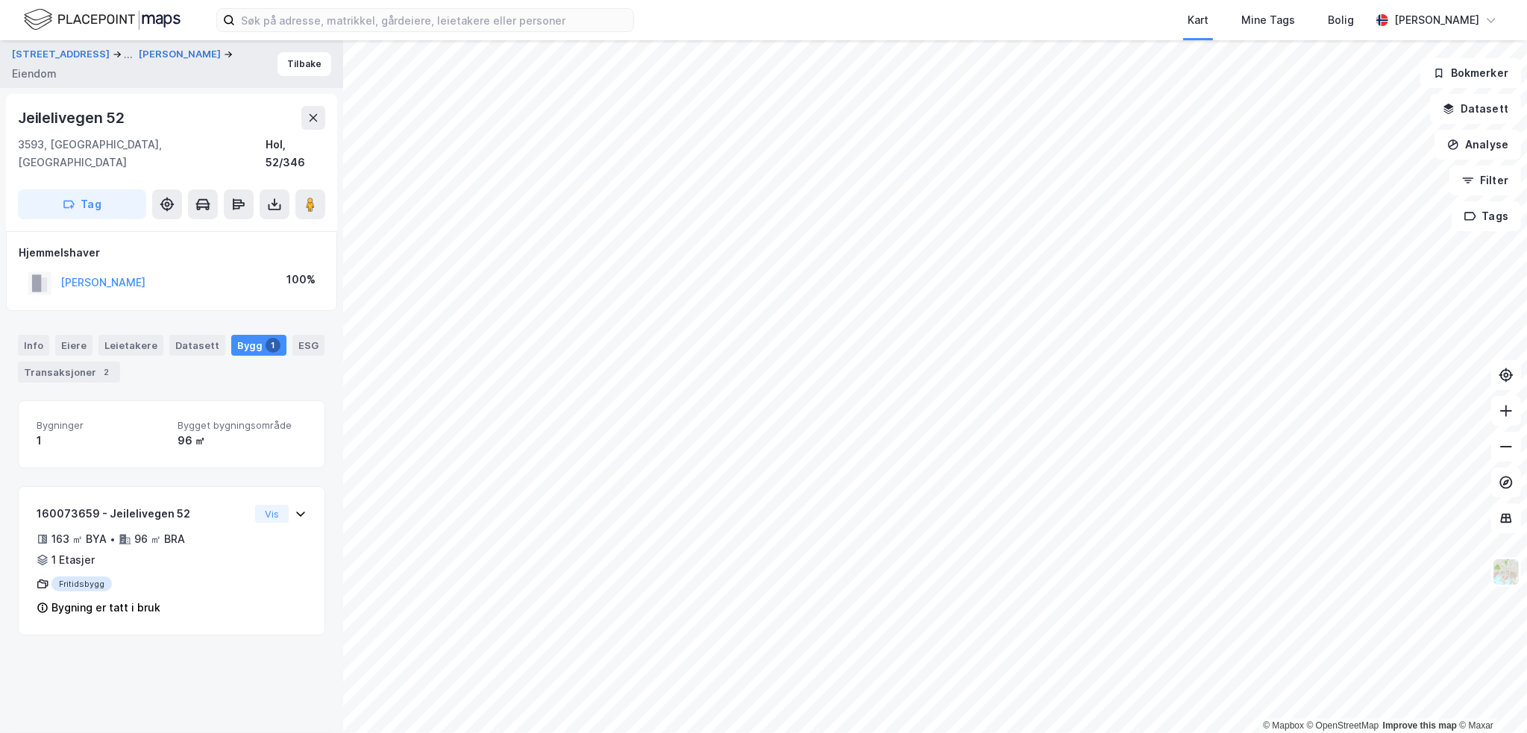
click at [59, 118] on div "Jeilelivegen 52" at bounding box center [73, 118] width 110 height 24
click at [222, 125] on div "Jeilelivegen 52" at bounding box center [171, 118] width 307 height 24
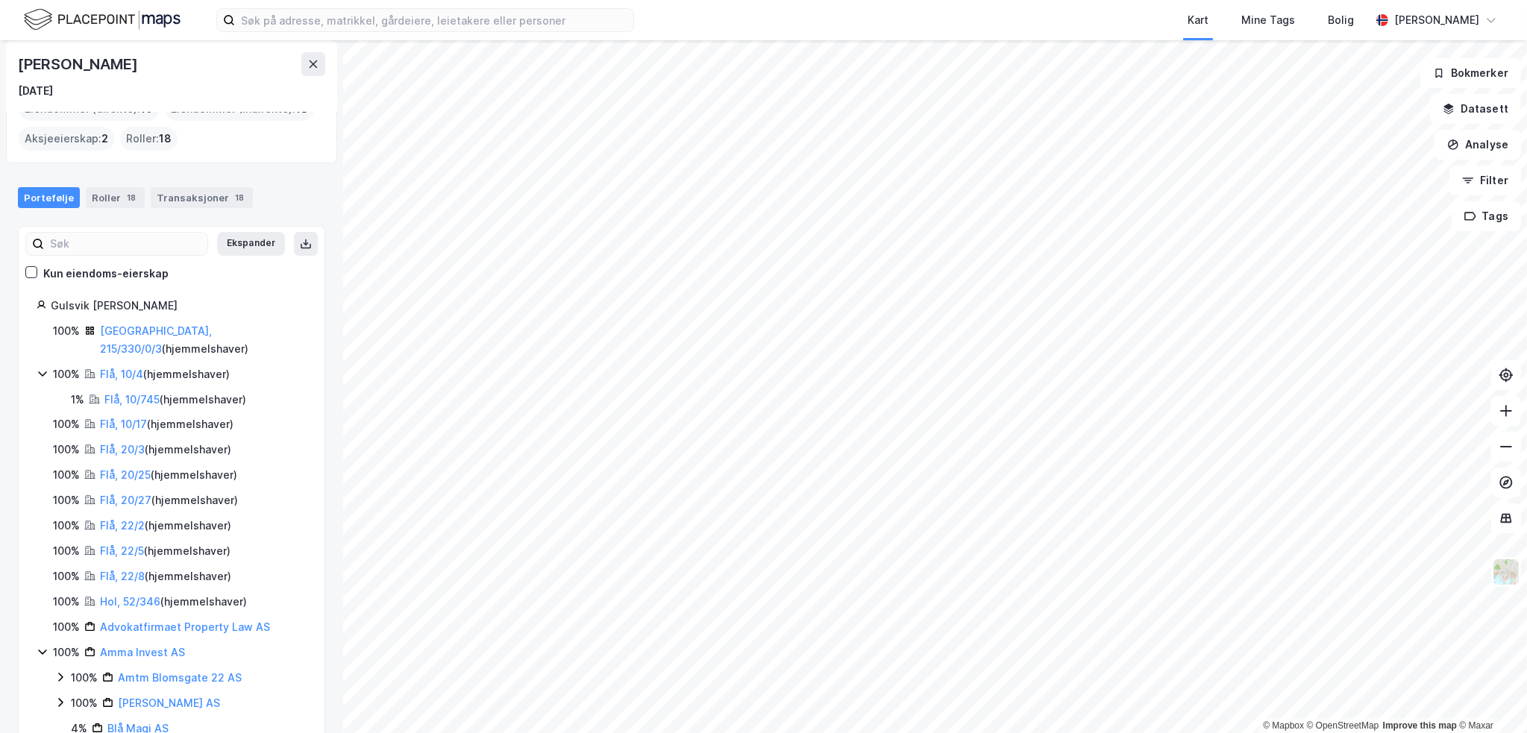
scroll to position [103, 0]
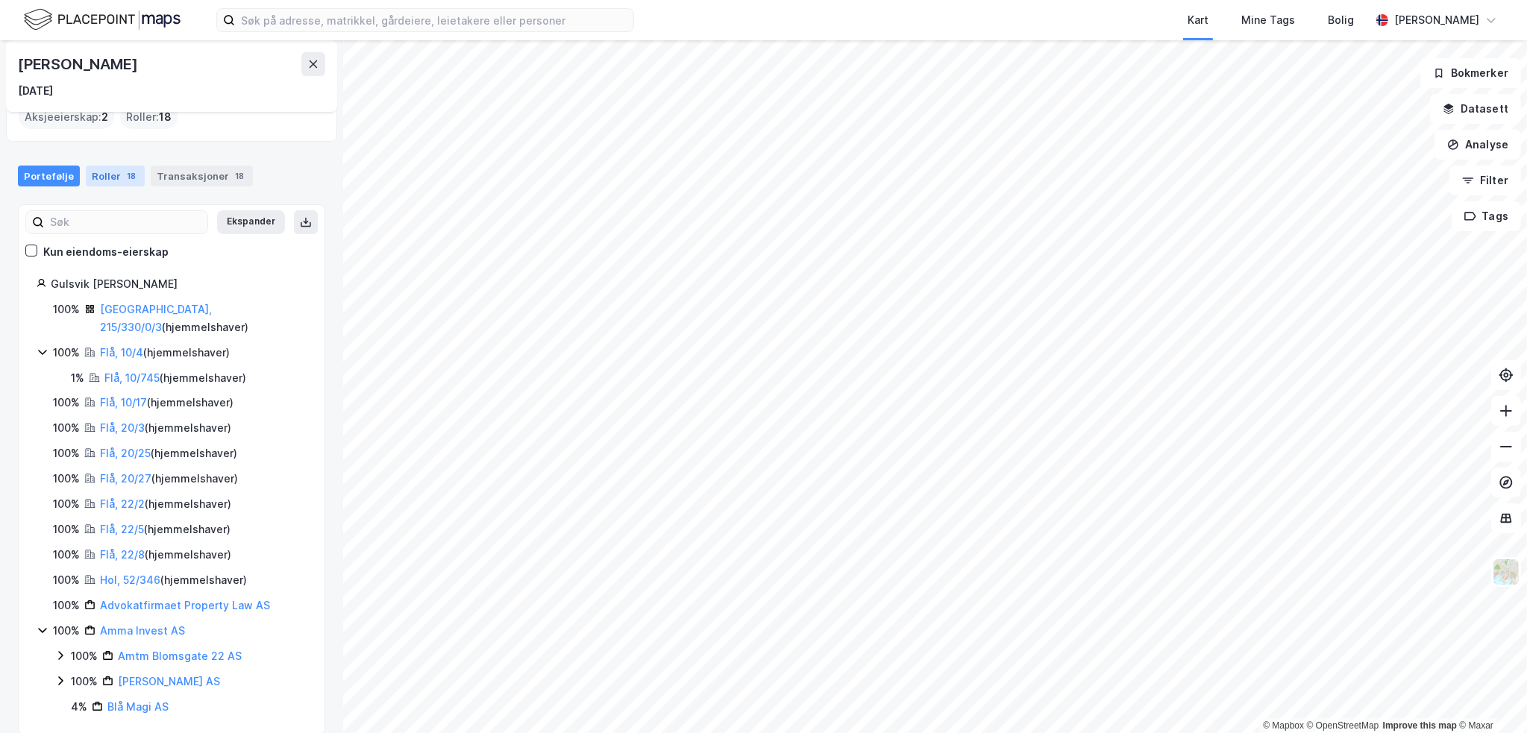
click at [97, 166] on div "Roller 18" at bounding box center [115, 176] width 59 height 21
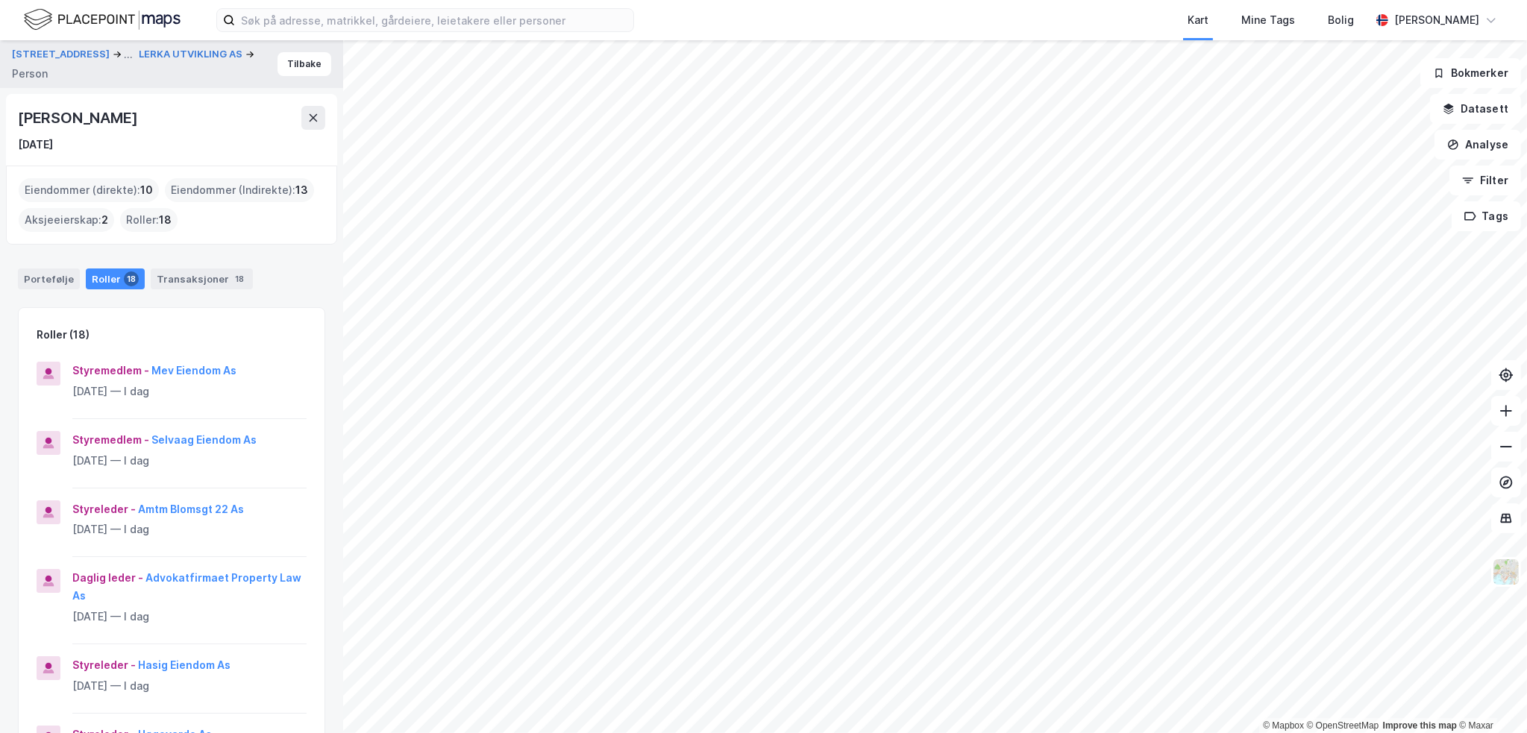
click at [184, 266] on div "Portefølje Roller 18 Transaksjoner 18" at bounding box center [171, 273] width 343 height 45
click at [193, 280] on div "Transaksjoner 18" at bounding box center [202, 279] width 102 height 21
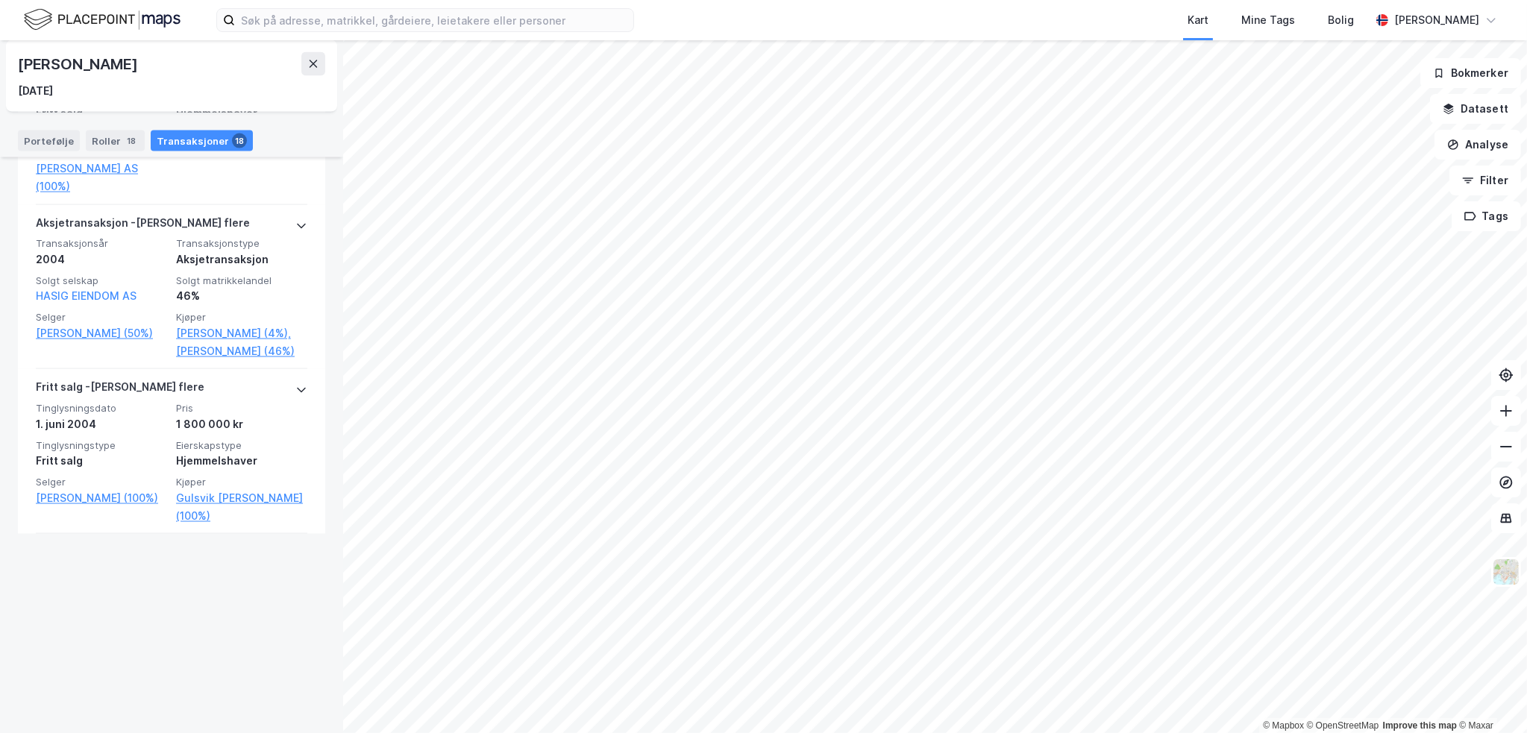
scroll to position [3223, 0]
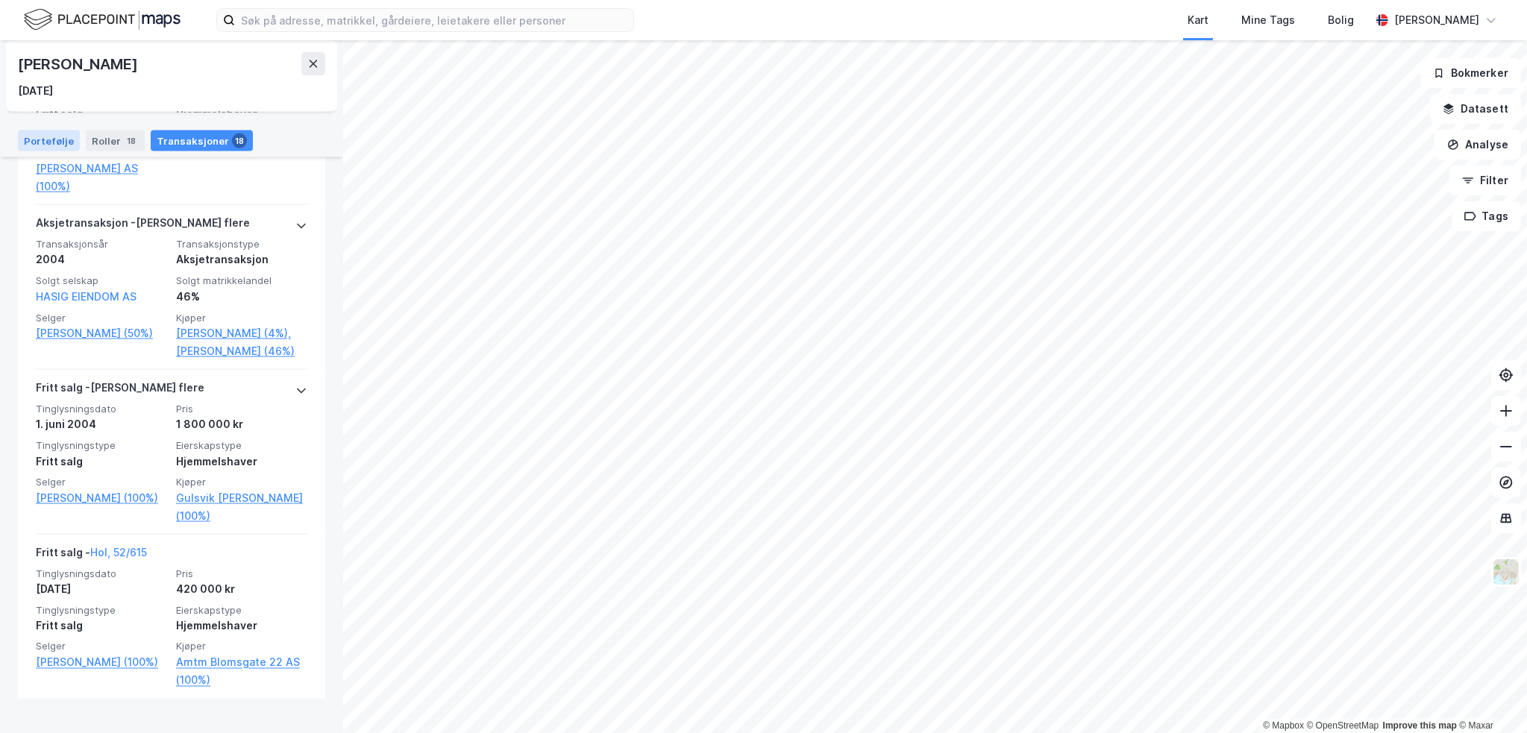
click at [39, 140] on div "Portefølje" at bounding box center [49, 140] width 62 height 21
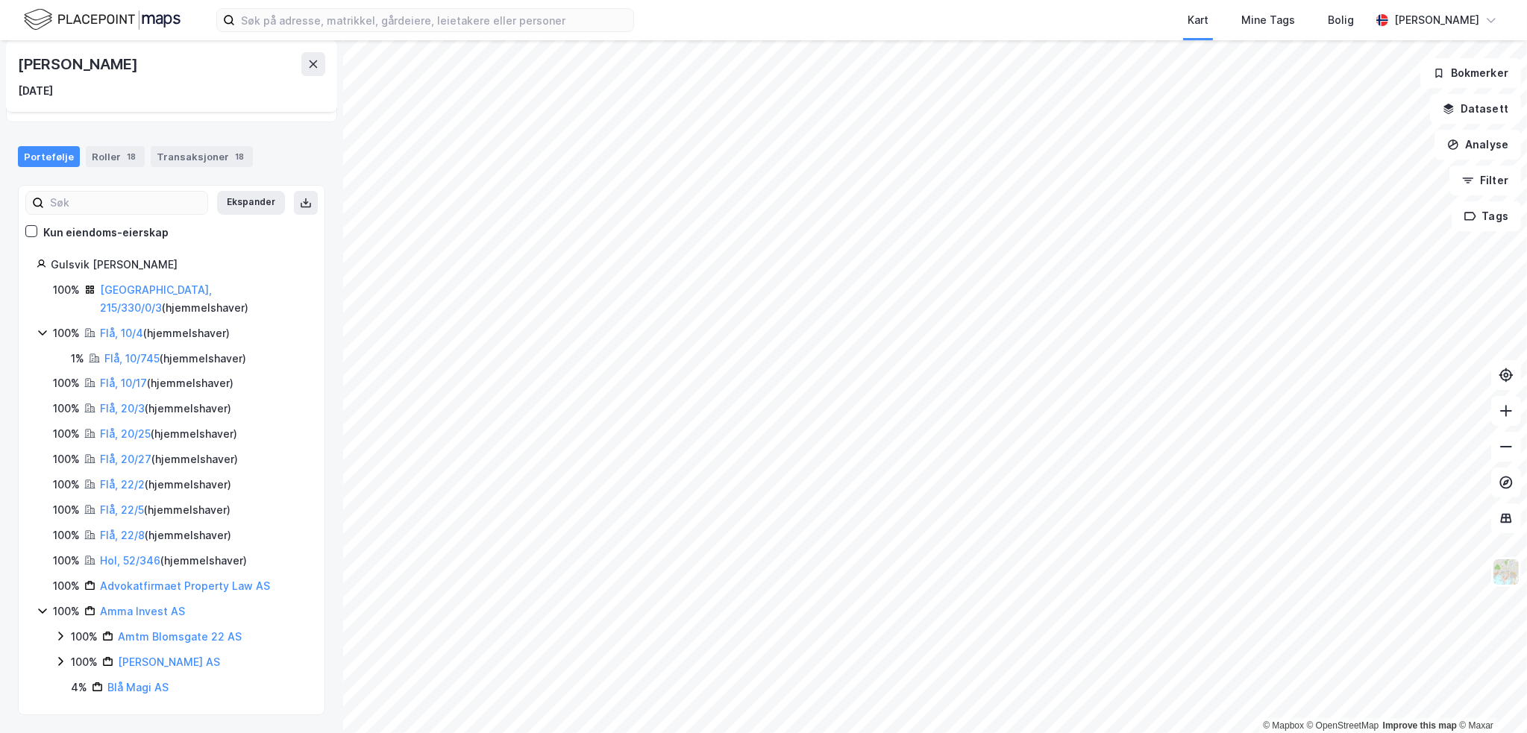
scroll to position [103, 0]
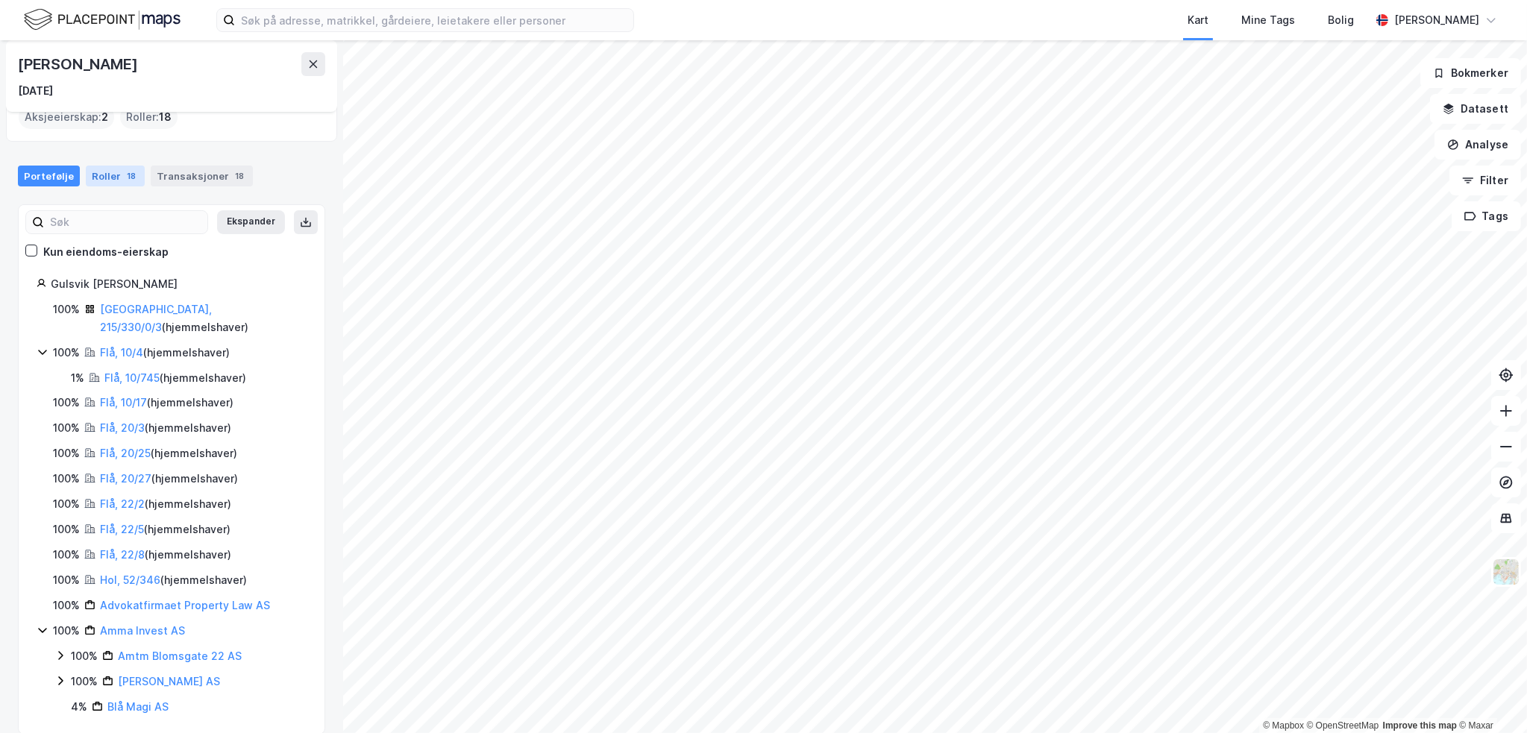
click at [98, 175] on div "Roller 18" at bounding box center [115, 176] width 59 height 21
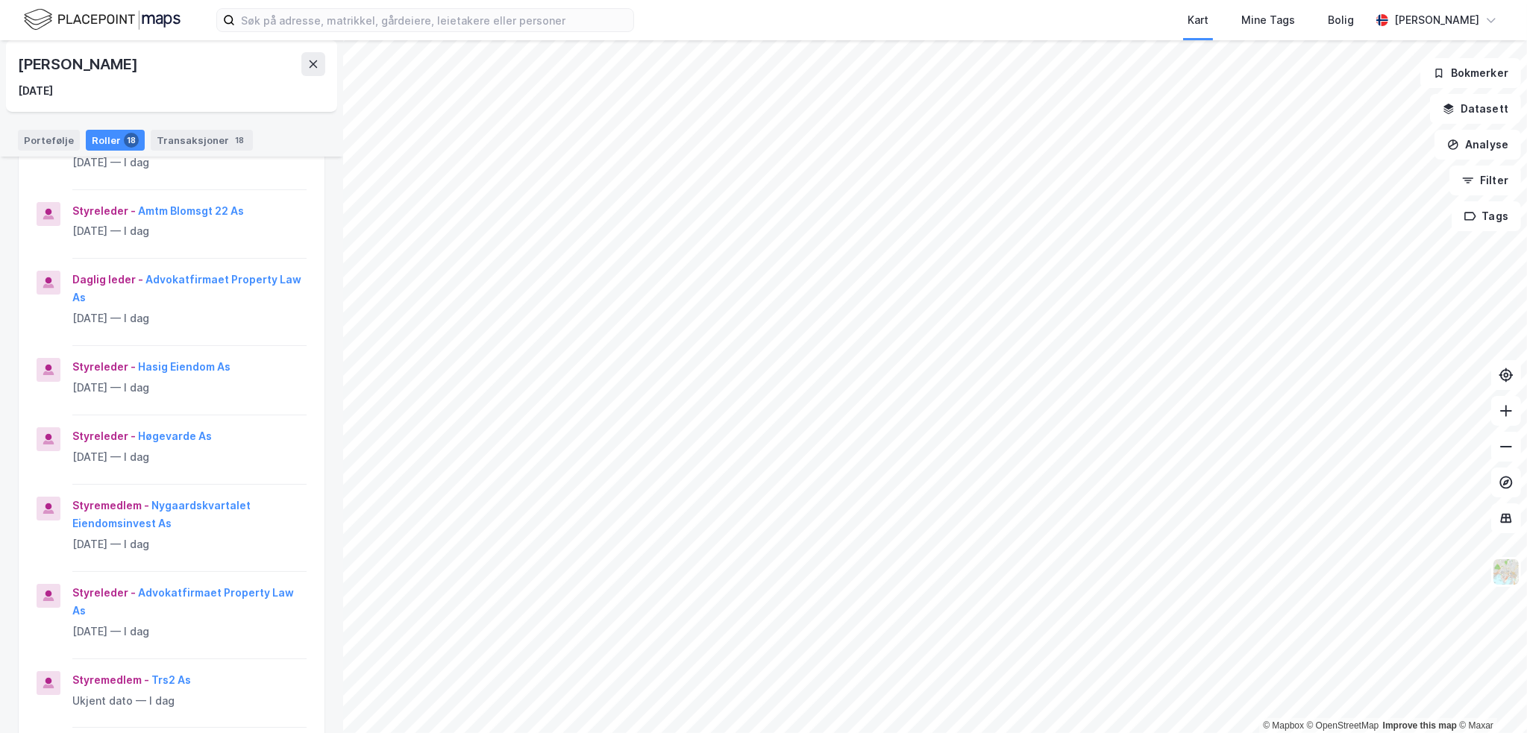
scroll to position [298, 0]
click at [0, 0] on button "Advokatfirmaet Property Law As" at bounding box center [0, 0] width 0 height 0
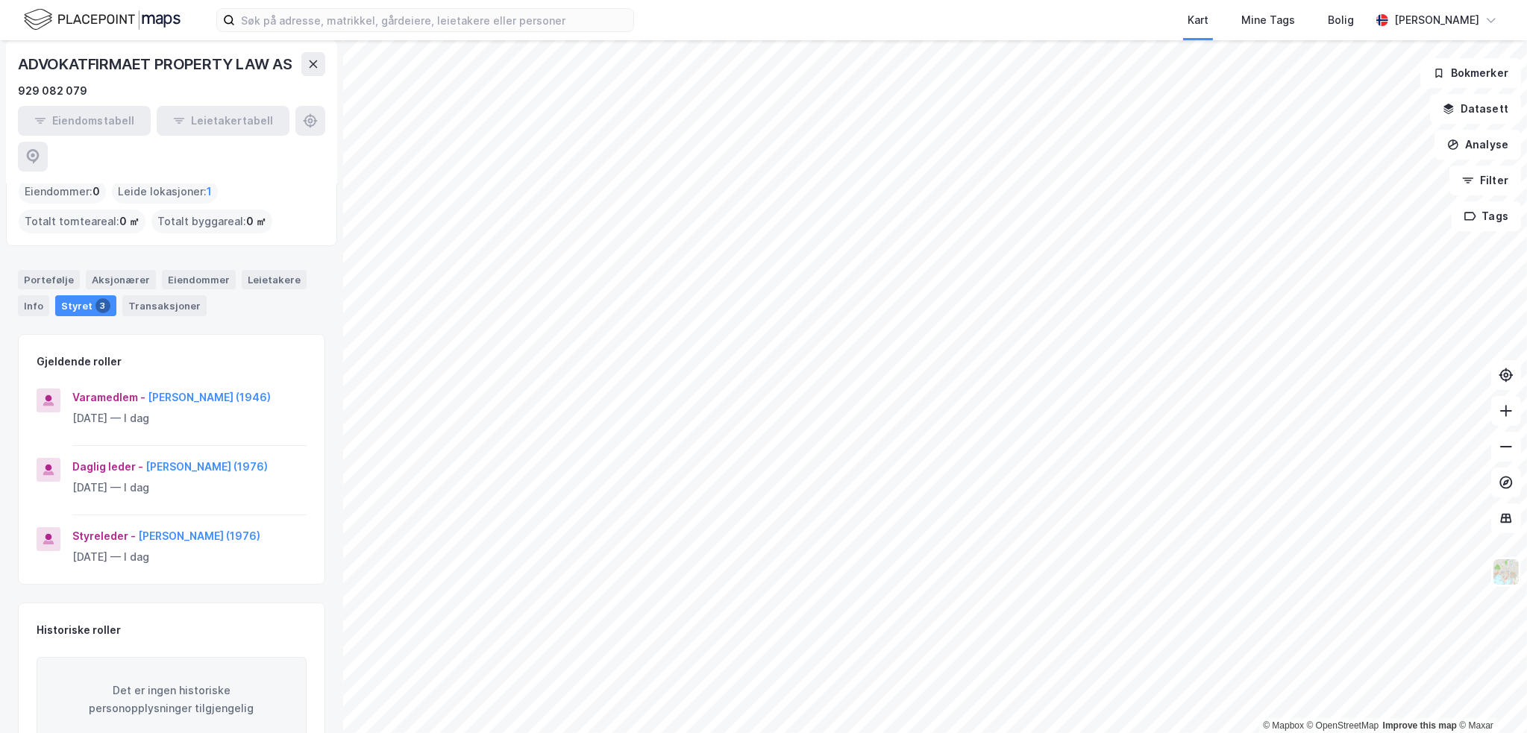
scroll to position [78, 0]
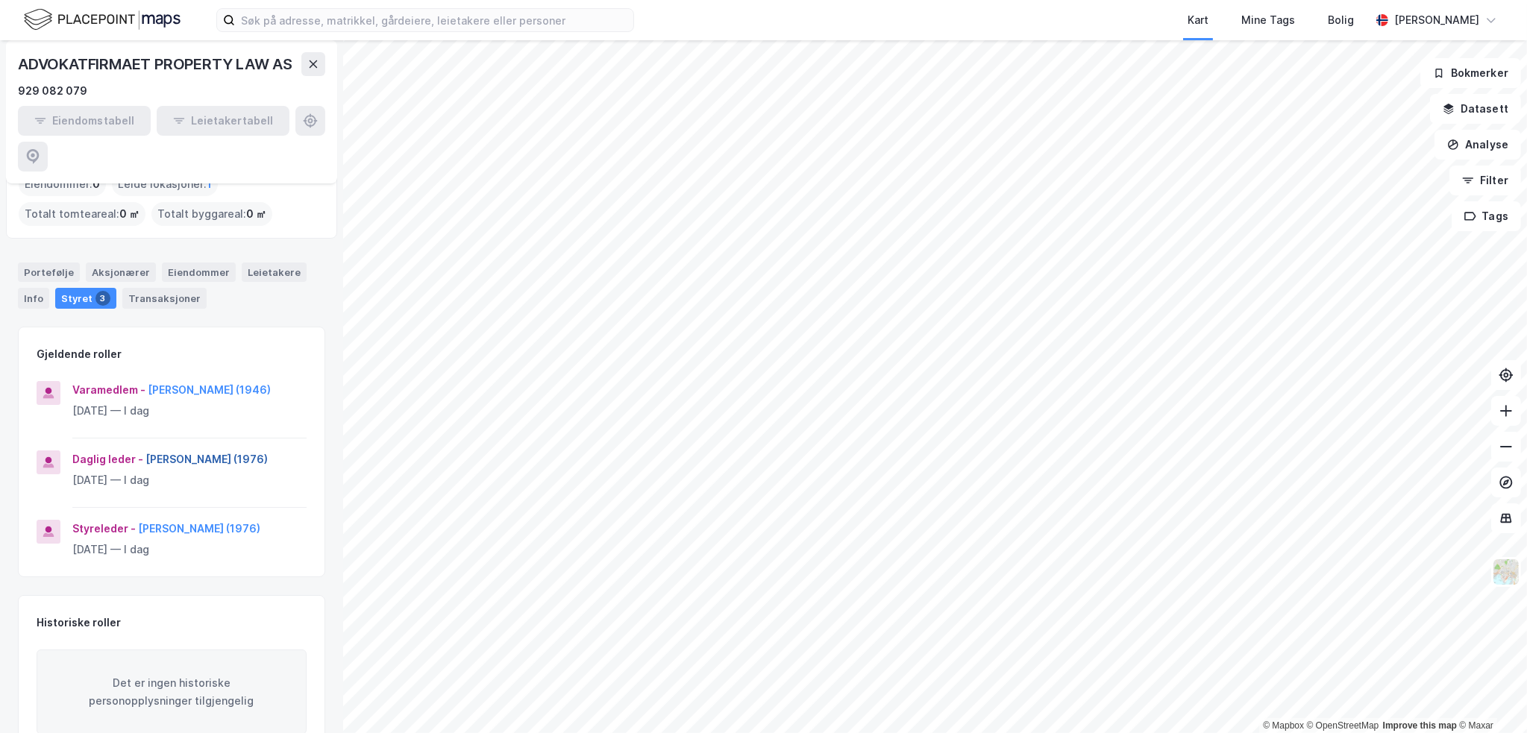
click at [0, 0] on button "[PERSON_NAME] (1976)" at bounding box center [0, 0] width 0 height 0
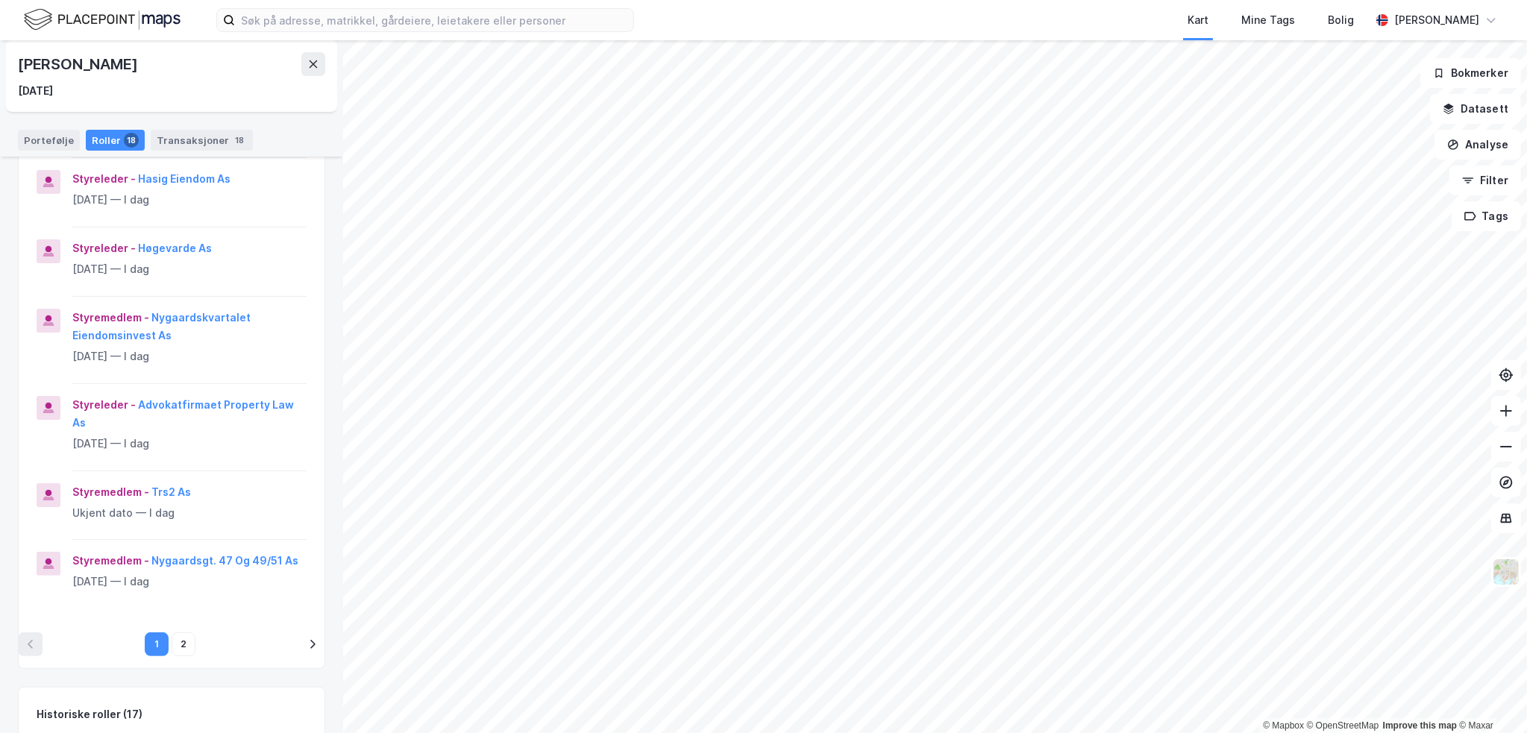
scroll to position [522, 0]
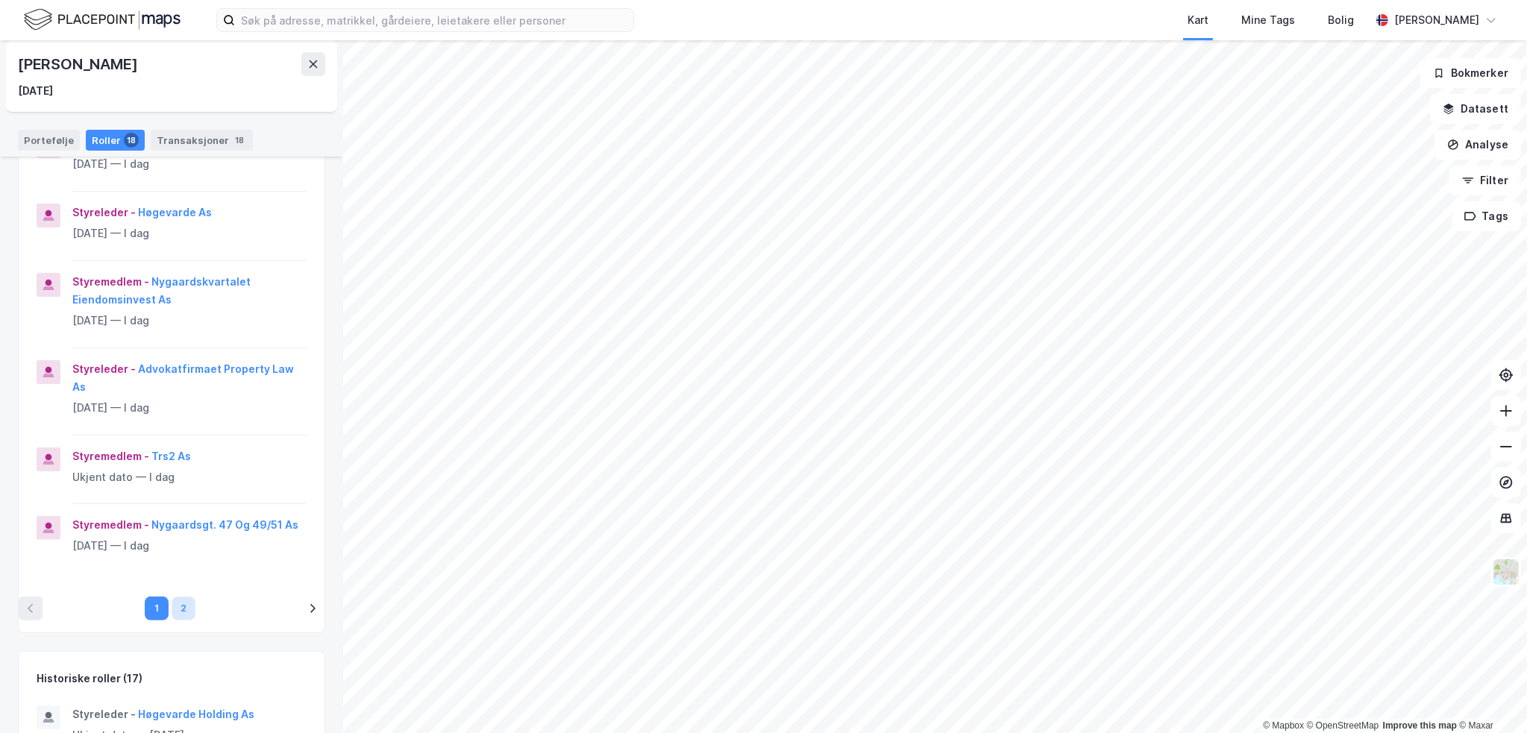
click at [187, 609] on button "2" at bounding box center [184, 609] width 24 height 24
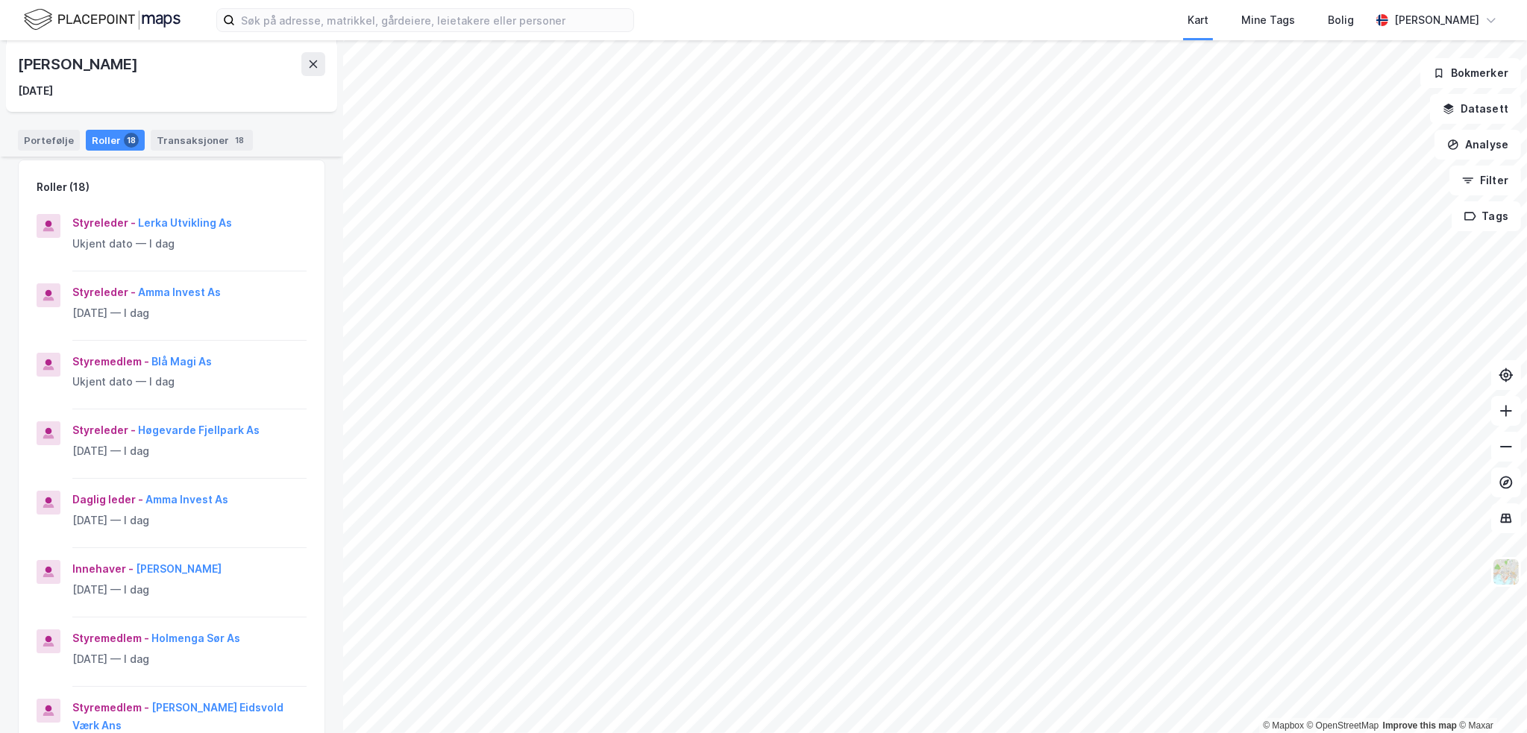
scroll to position [149, 0]
click at [192, 232] on div "Styreleder - [PERSON_NAME] As Ukjent dato — I dag" at bounding box center [189, 241] width 234 height 57
click at [0, 0] on button "Lerka Utvikling As" at bounding box center [0, 0] width 0 height 0
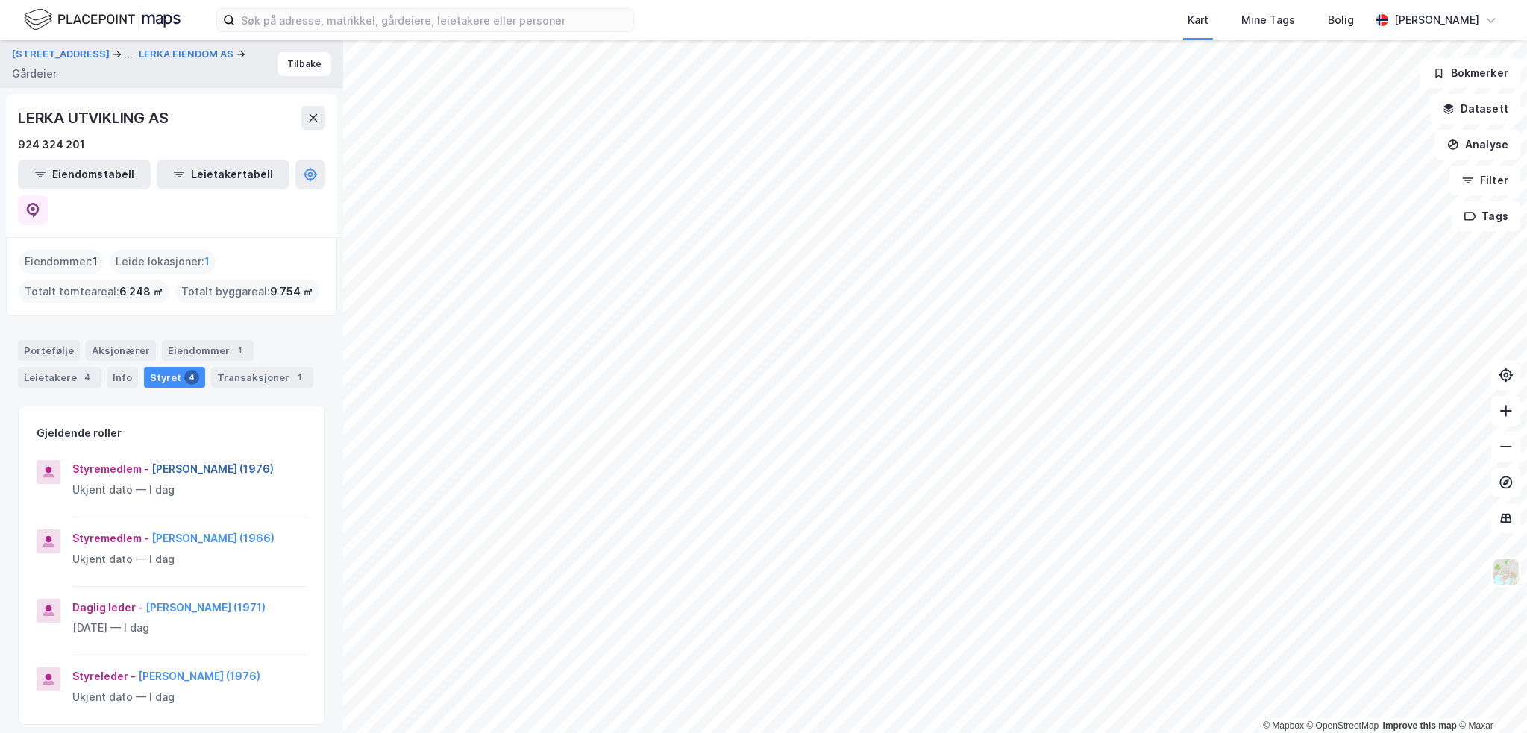
click at [0, 0] on button "[PERSON_NAME] (1976)" at bounding box center [0, 0] width 0 height 0
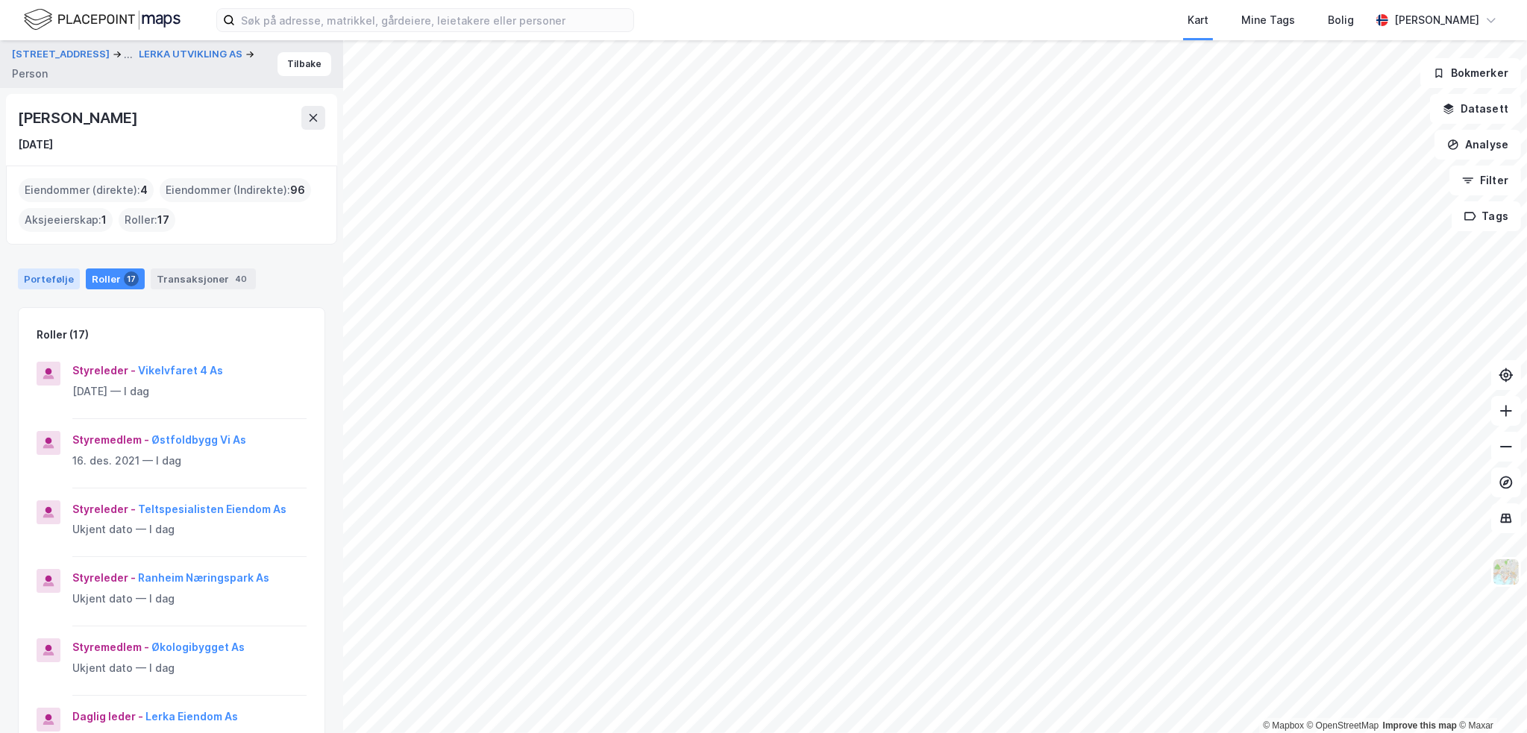
click at [55, 277] on div "Portefølje" at bounding box center [49, 279] width 62 height 21
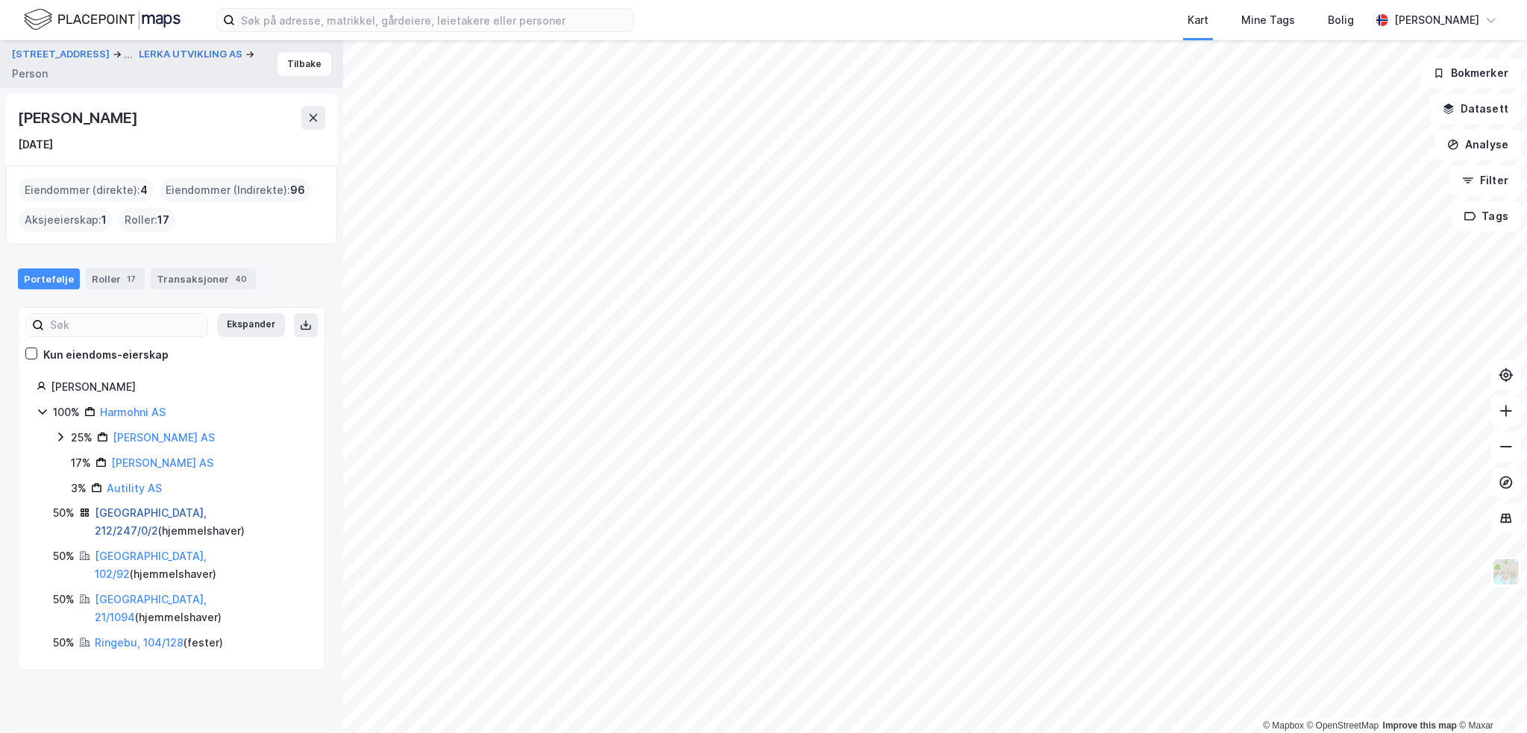
click at [146, 518] on link "[GEOGRAPHIC_DATA], 212/247/0/2" at bounding box center [151, 522] width 112 height 31
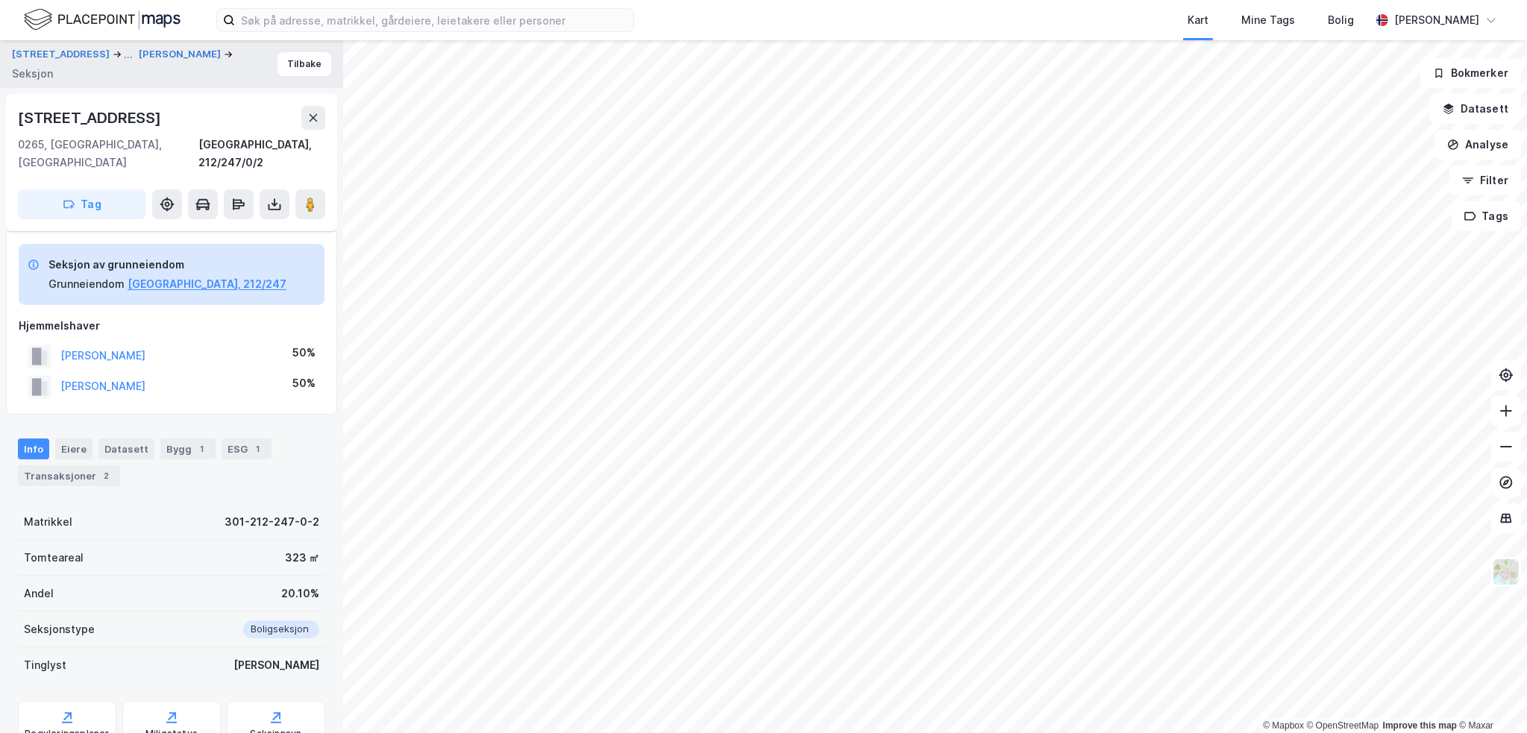
scroll to position [105, 0]
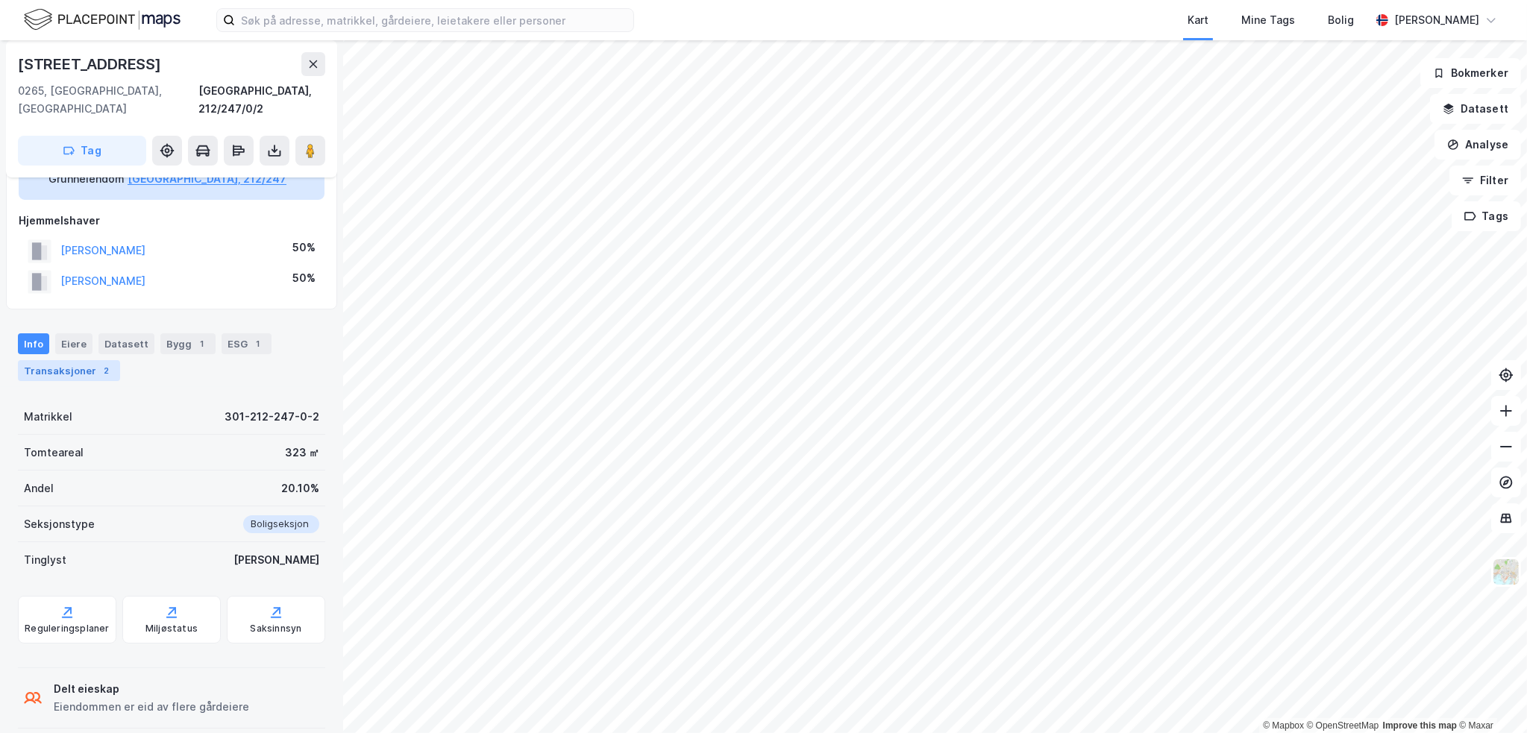
click at [65, 360] on div "Transaksjoner 2" at bounding box center [69, 370] width 102 height 21
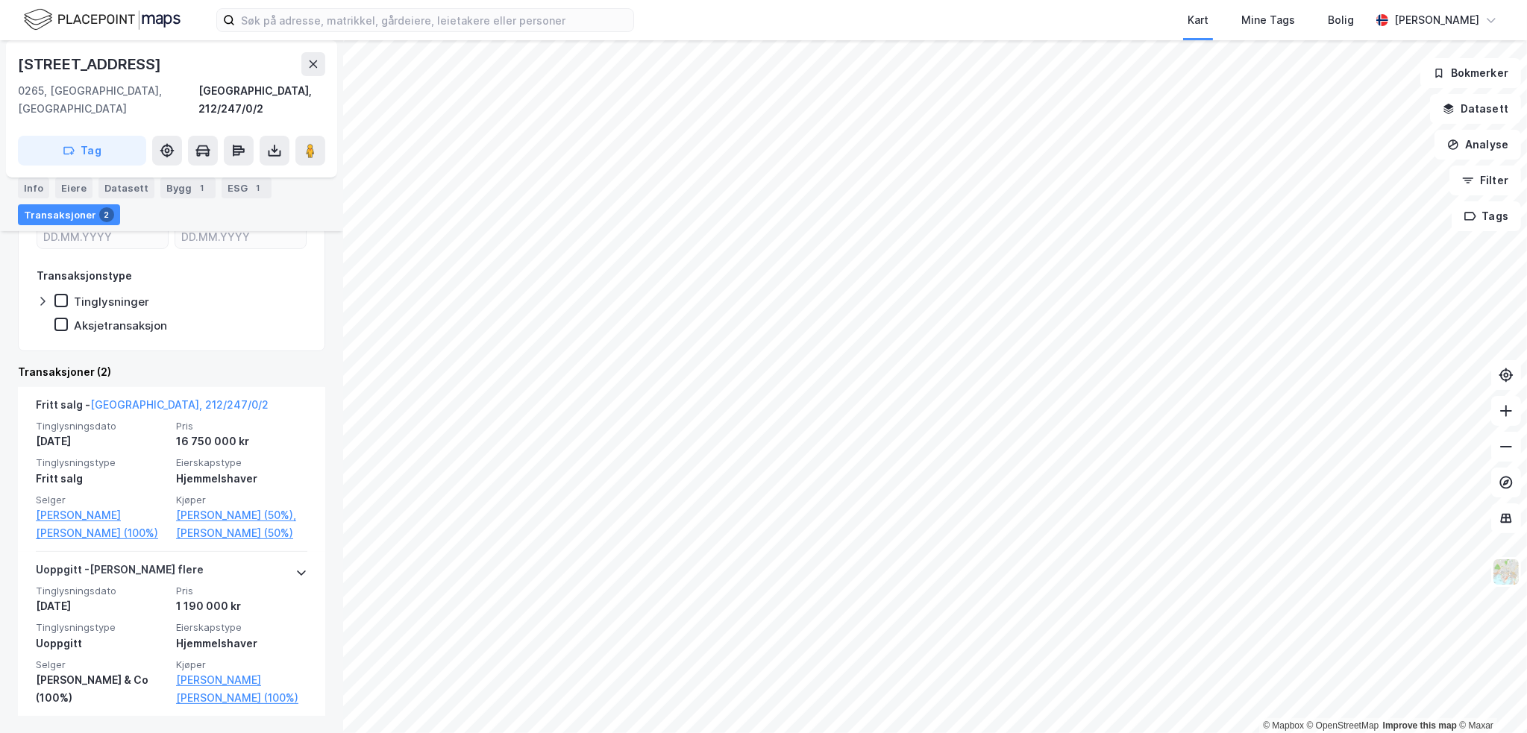
scroll to position [5, 0]
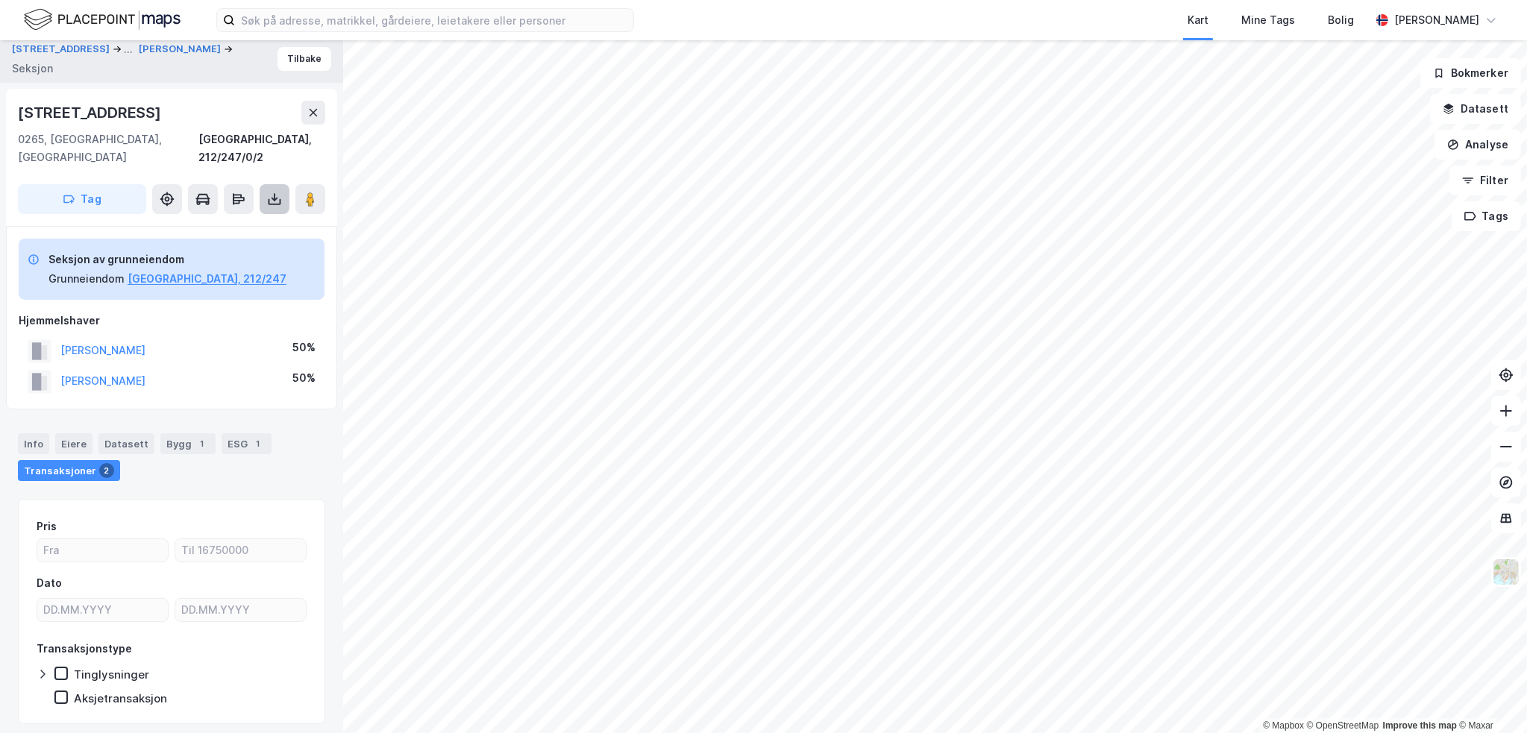
click at [274, 193] on icon at bounding box center [274, 197] width 1 height 8
click at [272, 217] on div "Last ned grunnbok" at bounding box center [210, 229] width 159 height 24
